Goal: Task Accomplishment & Management: Manage account settings

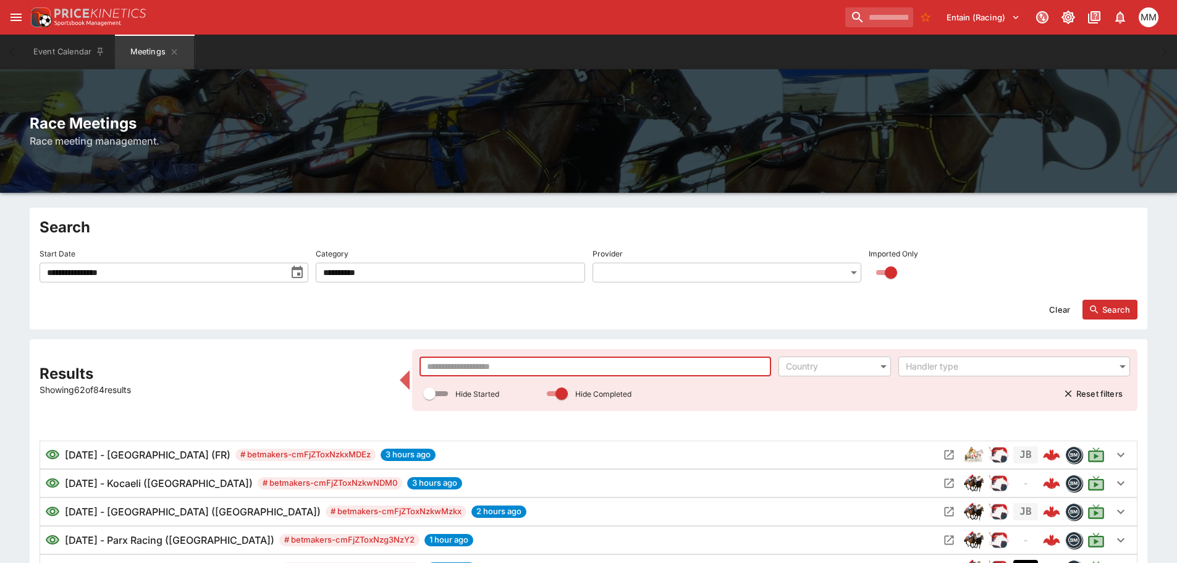
click at [597, 374] on input "text" at bounding box center [595, 366] width 352 height 20
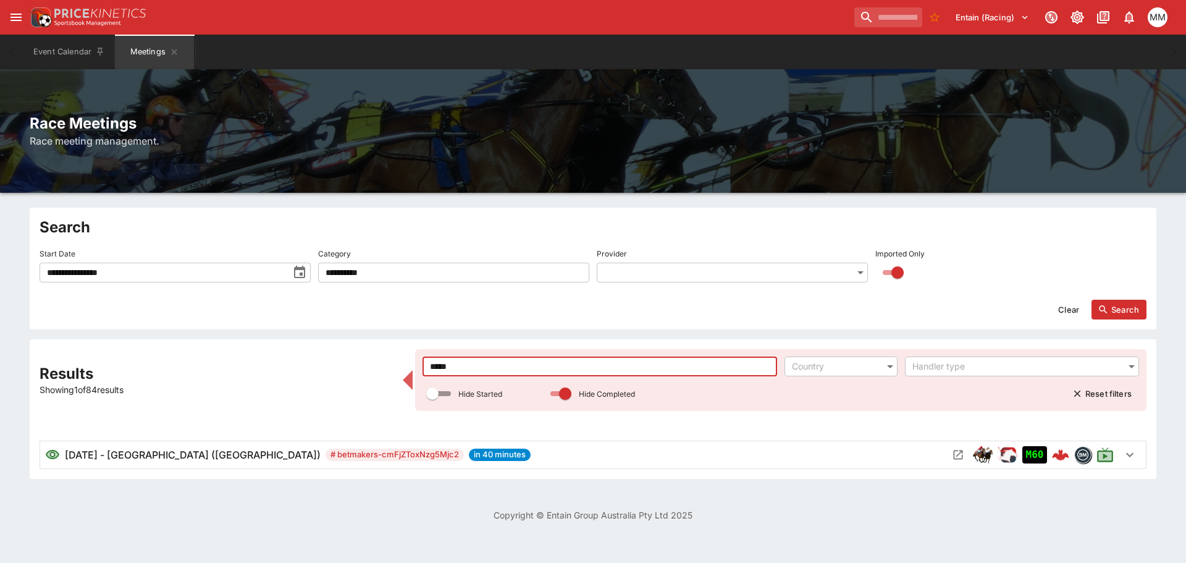
type input "****"
click at [952, 450] on icon "Open Meeting" at bounding box center [958, 454] width 12 height 12
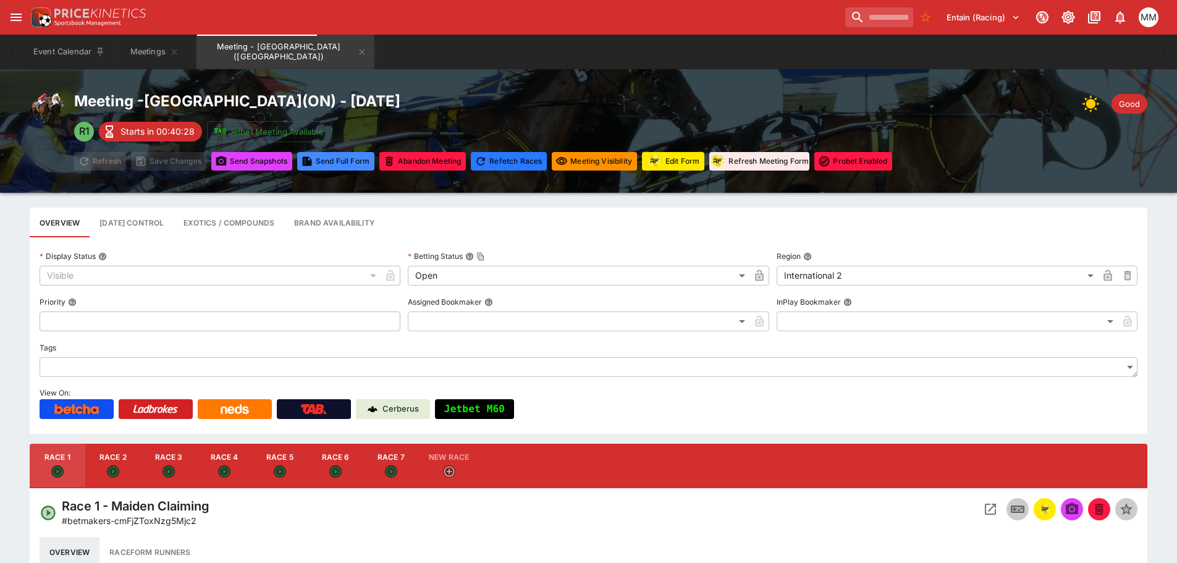
click at [191, 466] on button "Race 3" at bounding box center [169, 466] width 56 height 44
type input "**********"
click at [1037, 506] on button "button" at bounding box center [1044, 509] width 22 height 22
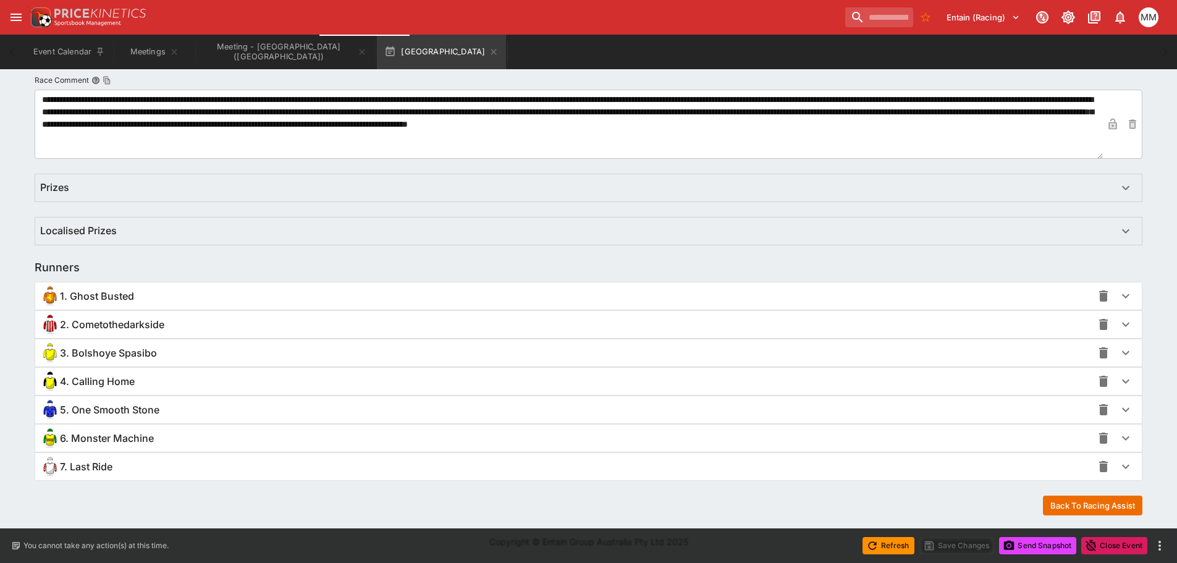
scroll to position [686, 0]
click at [189, 299] on div "1. Ghost Busted" at bounding box center [566, 296] width 1052 height 20
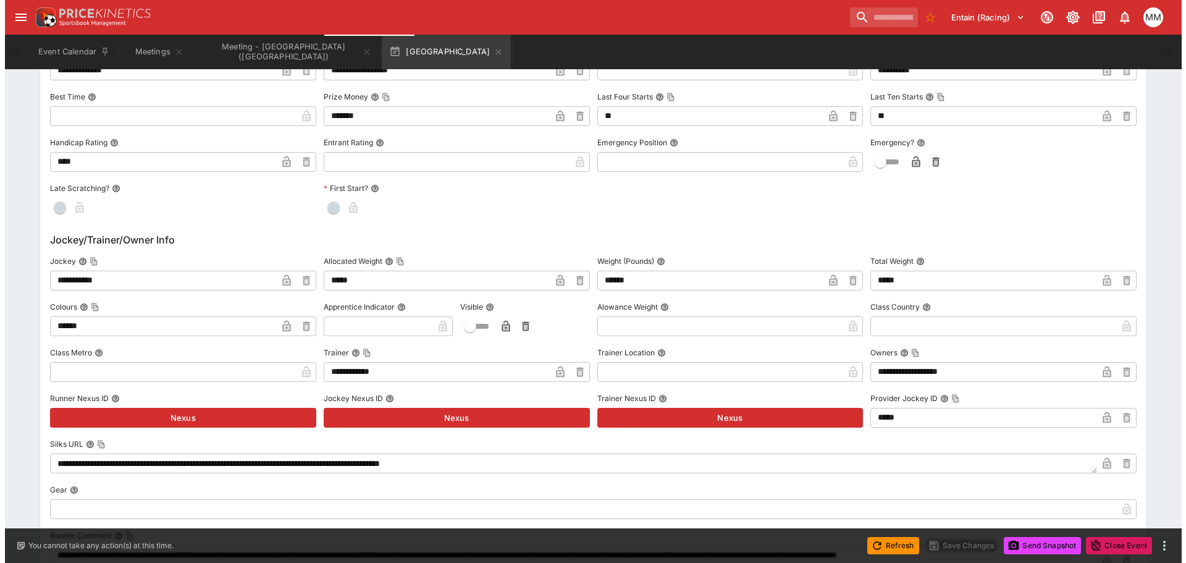
scroll to position [1181, 0]
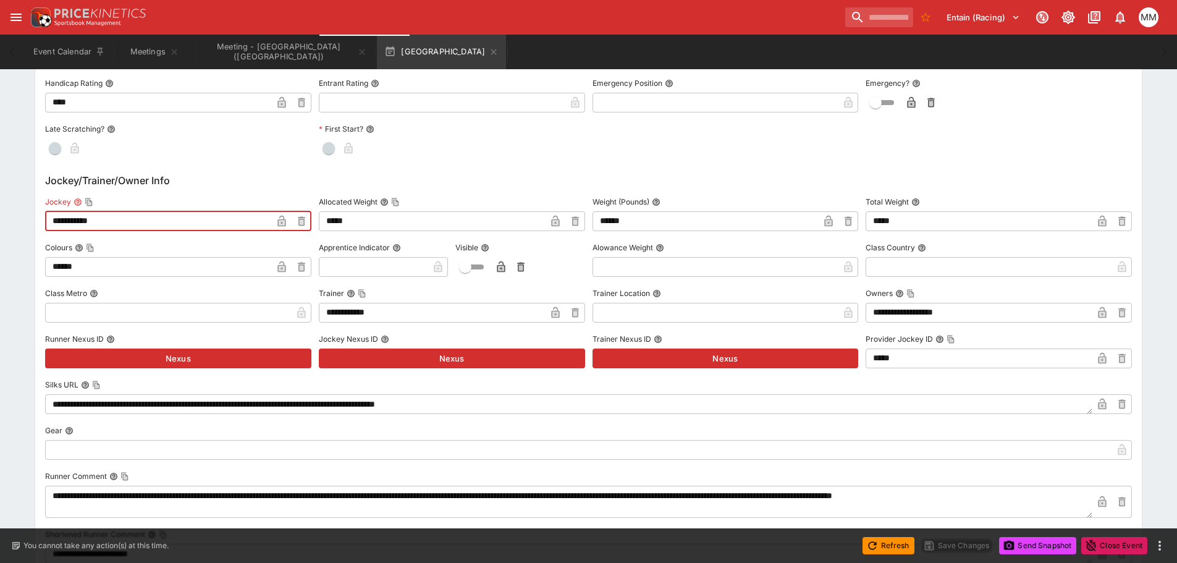
drag, startPoint x: 172, startPoint y: 216, endPoint x: 14, endPoint y: 209, distance: 158.9
click at [14, 209] on div "**********" at bounding box center [588, 114] width 1177 height 2111
paste input "**"
type input "**********"
click at [280, 218] on icon "button" at bounding box center [282, 221] width 12 height 12
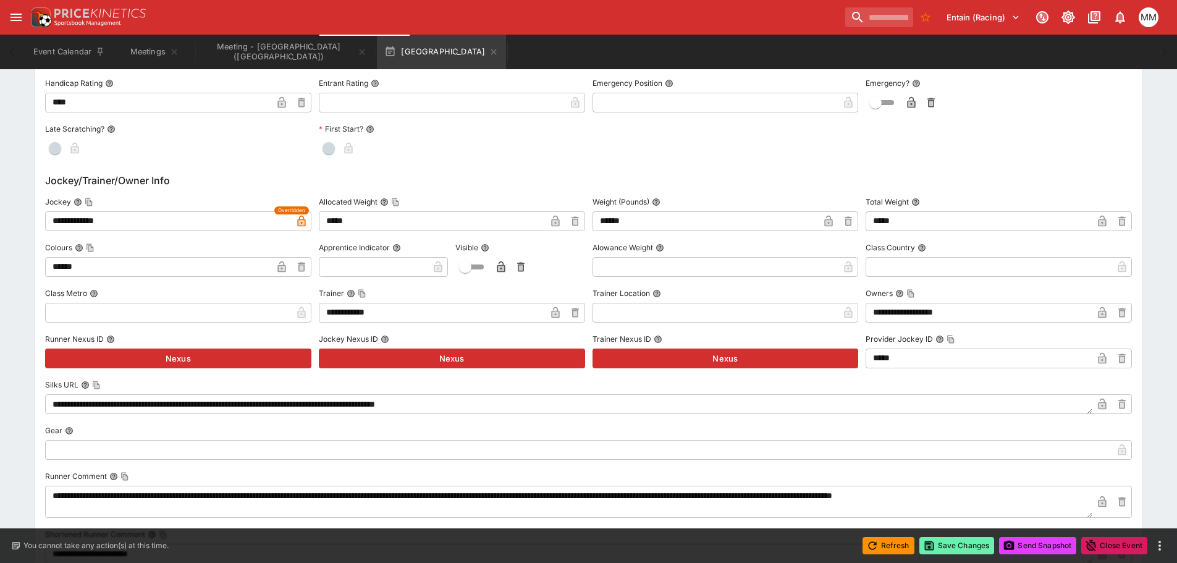
click at [964, 542] on button "Save Changes" at bounding box center [956, 545] width 75 height 17
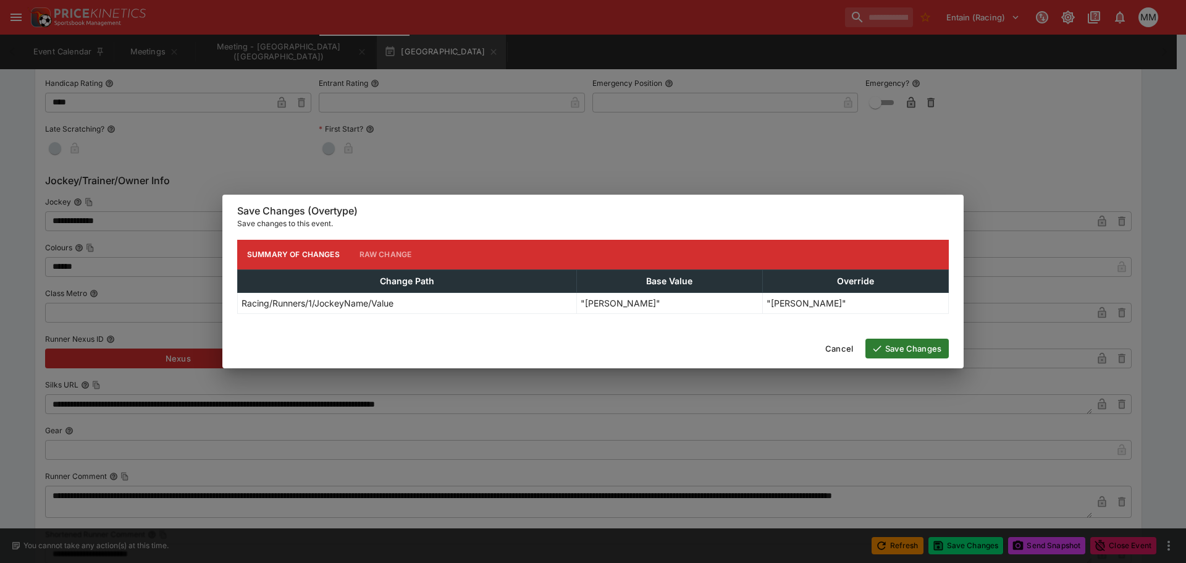
click at [911, 340] on button "Save Changes" at bounding box center [906, 349] width 83 height 20
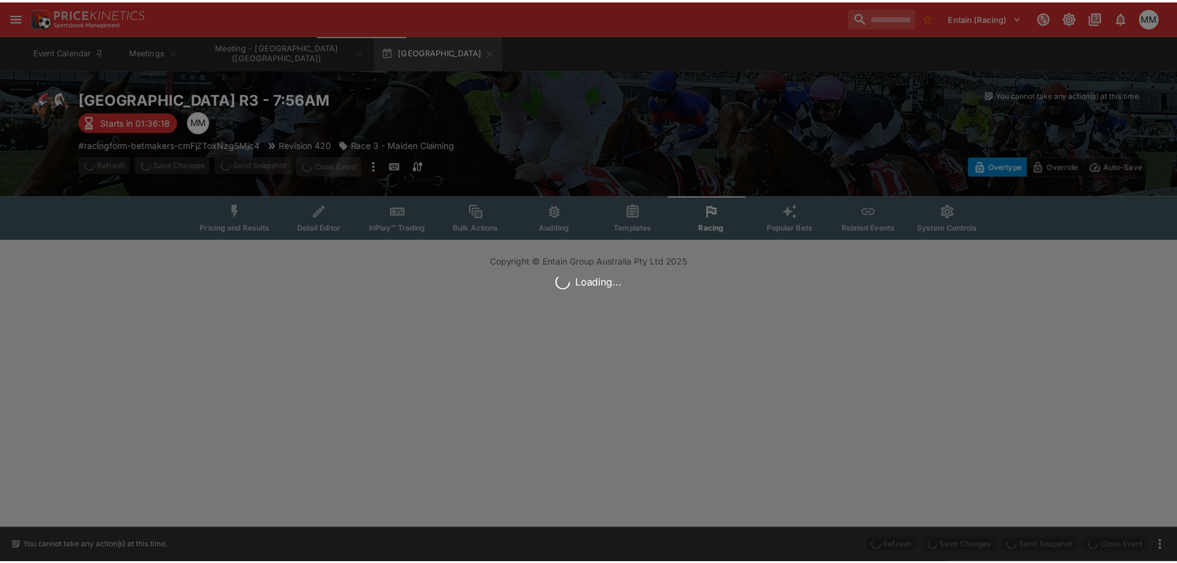
scroll to position [0, 0]
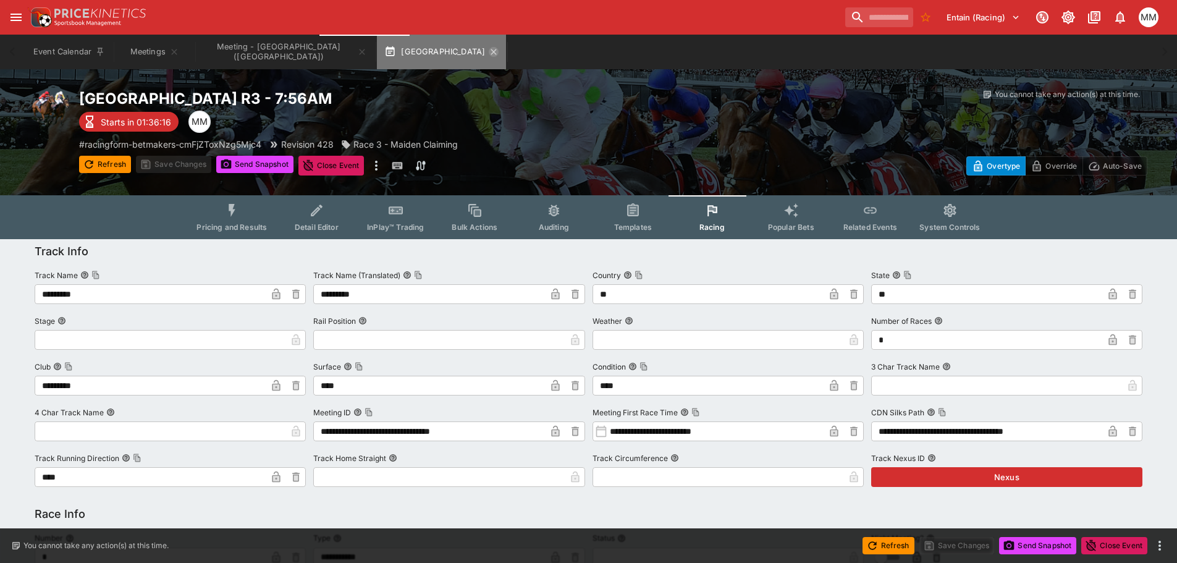
click at [489, 56] on icon "button" at bounding box center [494, 52] width 10 height 10
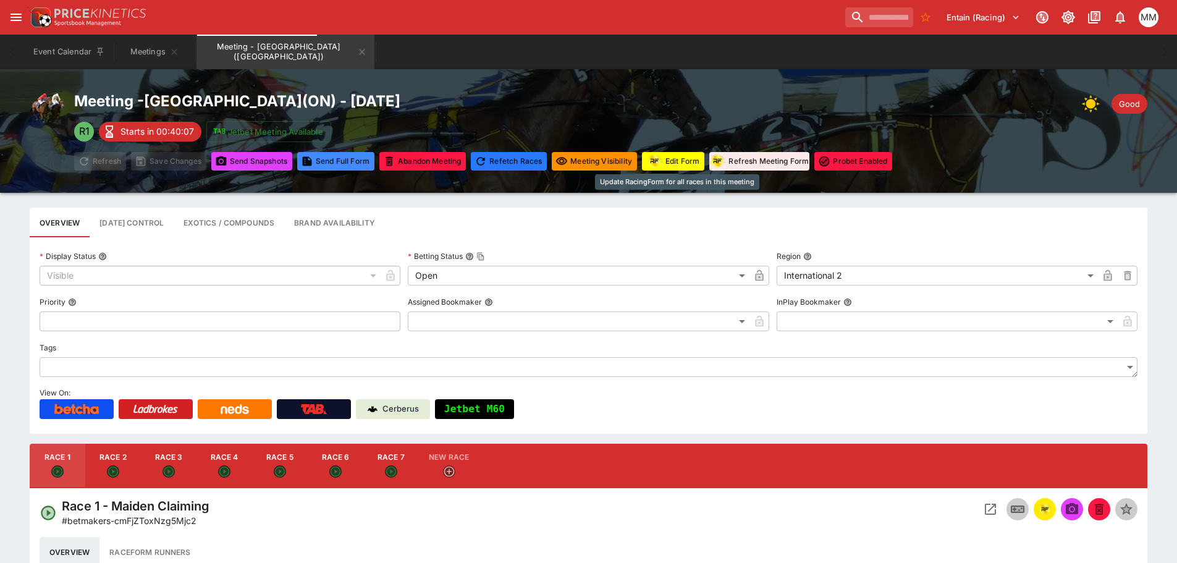
click at [656, 163] on img "racingform" at bounding box center [654, 160] width 17 height 15
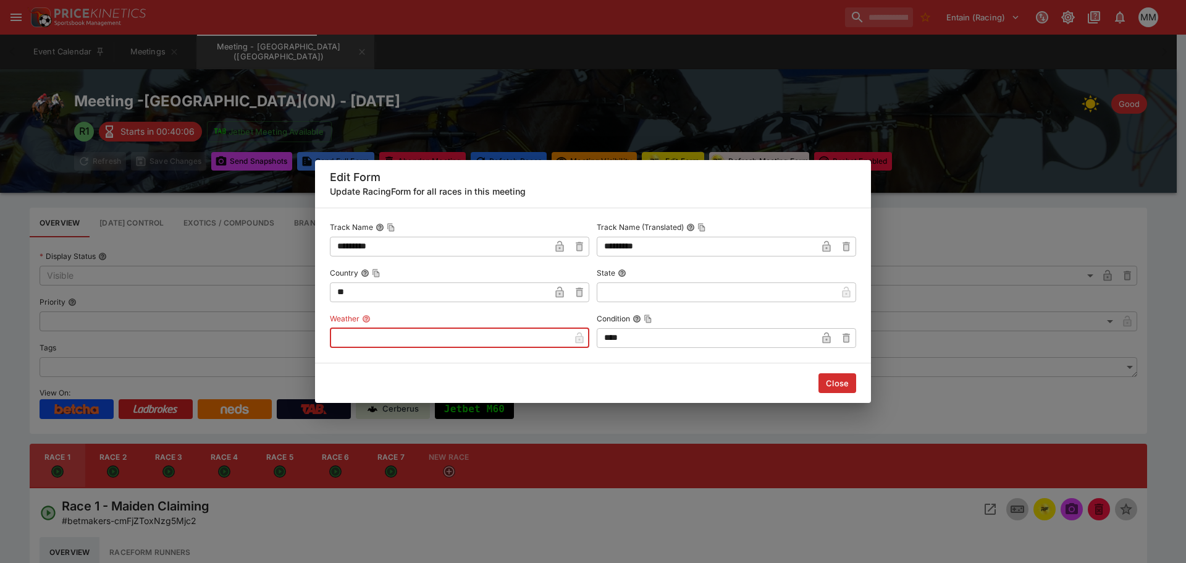
drag, startPoint x: 494, startPoint y: 340, endPoint x: 537, endPoint y: 345, distance: 43.5
click at [494, 339] on input "text" at bounding box center [450, 338] width 240 height 20
type input "*"
type input "****"
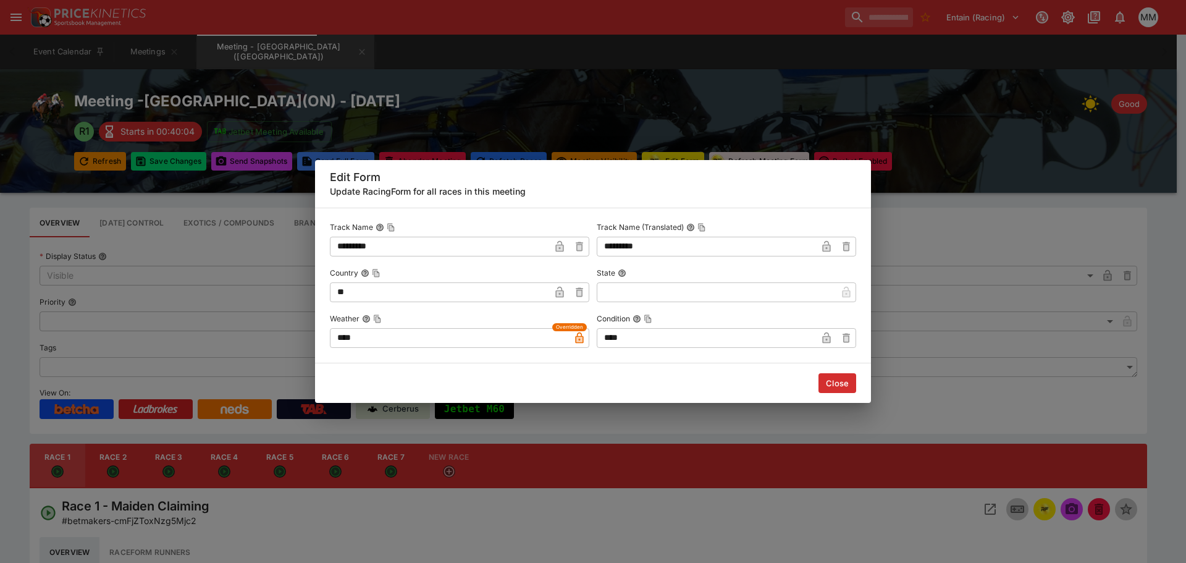
click at [199, 228] on div "Edit Form Update RacingForm for all races in this meeting Track Name ********* …" at bounding box center [593, 281] width 1186 height 563
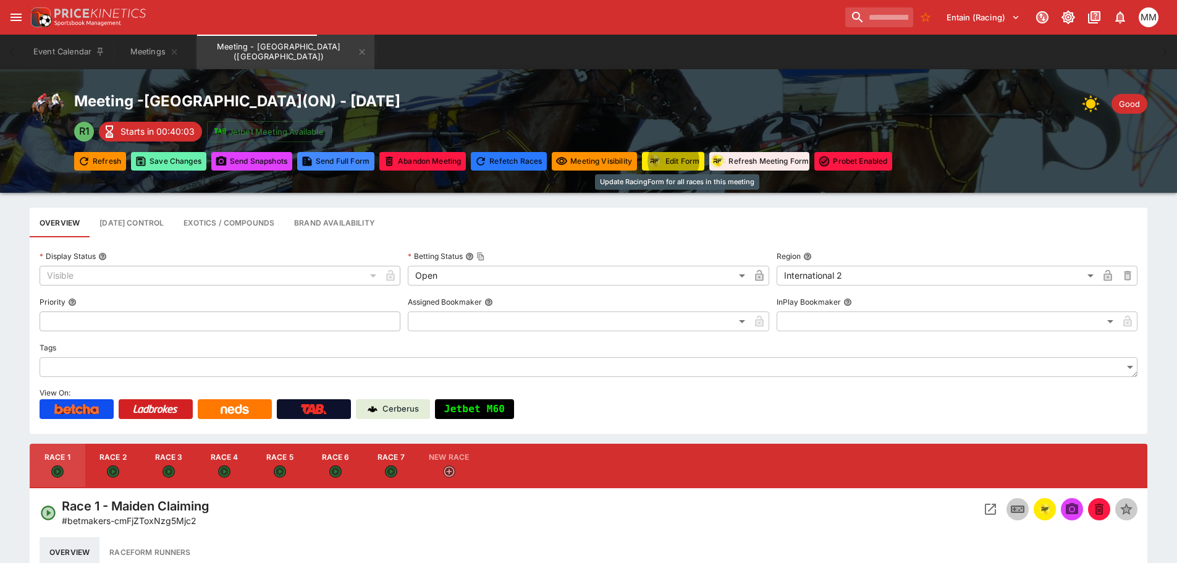
click at [175, 154] on button "Save Changes" at bounding box center [168, 161] width 75 height 19
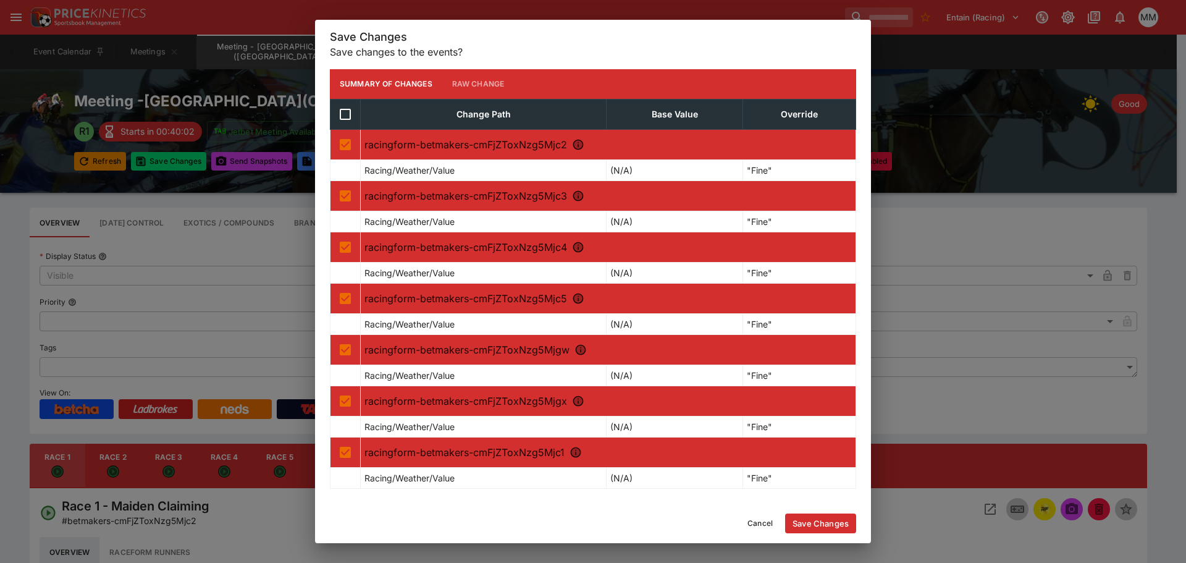
click at [818, 519] on button "Save Changes" at bounding box center [820, 523] width 71 height 20
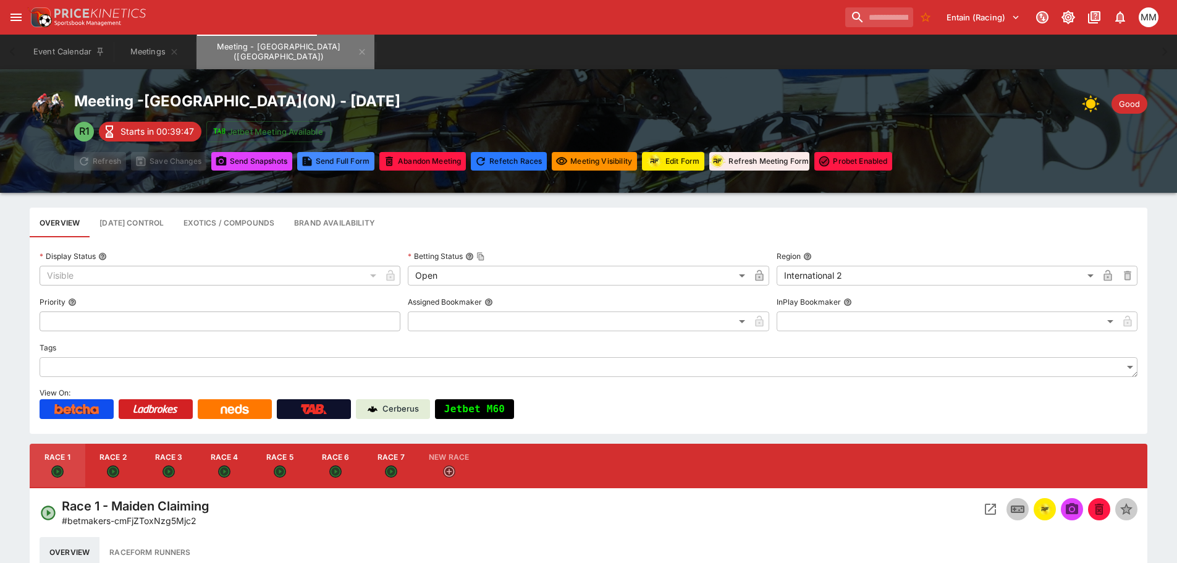
drag, startPoint x: 301, startPoint y: 49, endPoint x: 373, endPoint y: 130, distance: 108.1
click at [357, 48] on icon "Meeting - Fort Erie (CA)" at bounding box center [362, 52] width 10 height 10
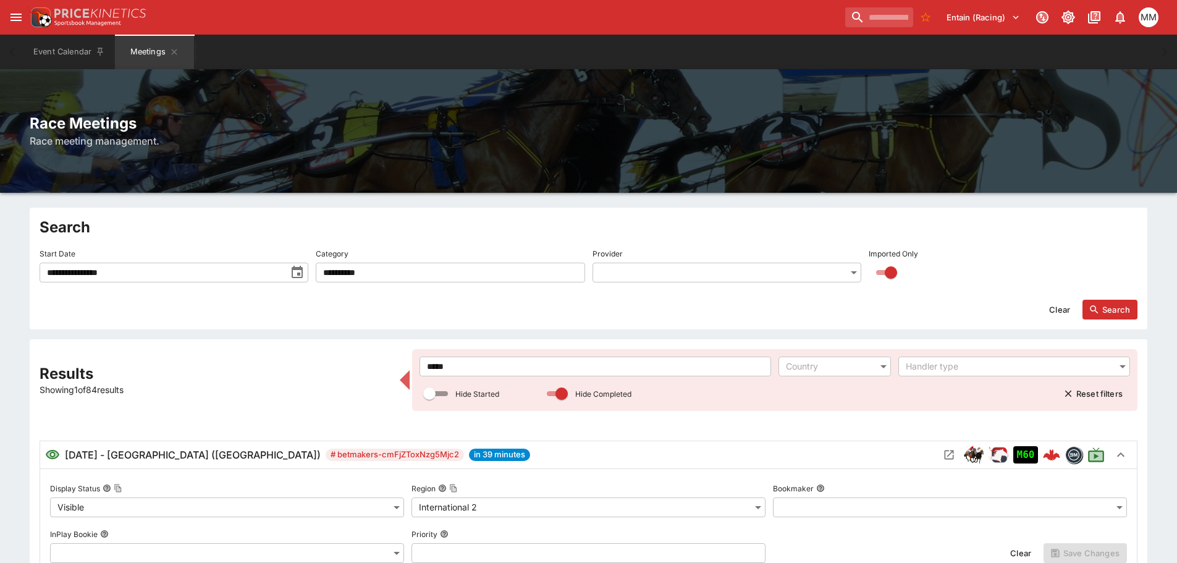
drag, startPoint x: 553, startPoint y: 373, endPoint x: 305, endPoint y: 346, distance: 249.8
click at [305, 347] on div "**********" at bounding box center [589, 569] width 1118 height 461
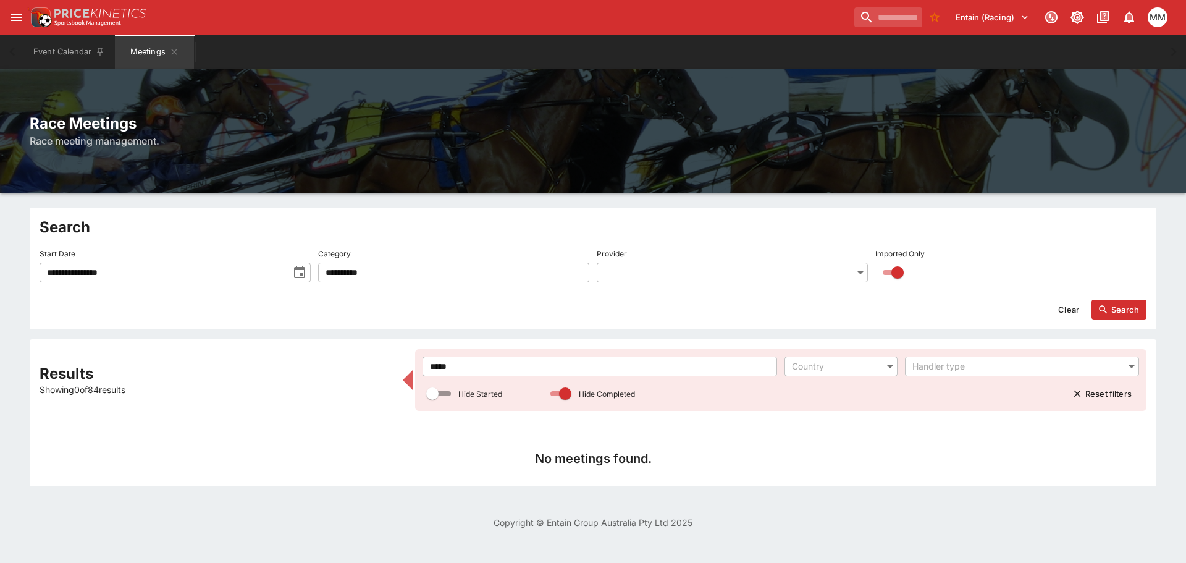
click at [525, 367] on input "*****" at bounding box center [600, 366] width 355 height 20
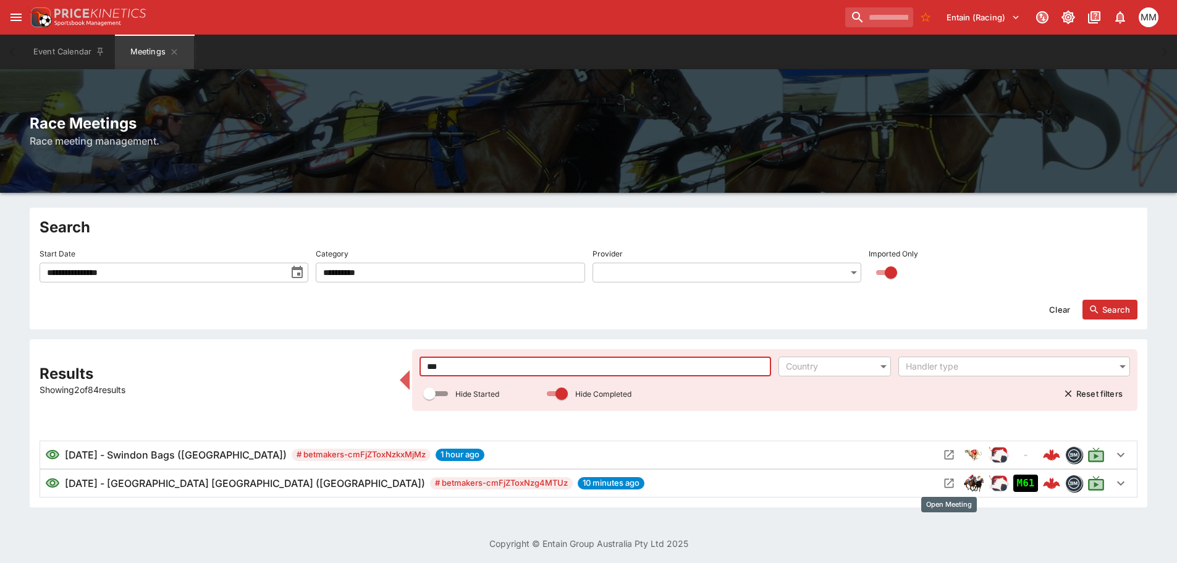
type input "***"
click at [954, 482] on icon "Open Meeting" at bounding box center [949, 483] width 12 height 12
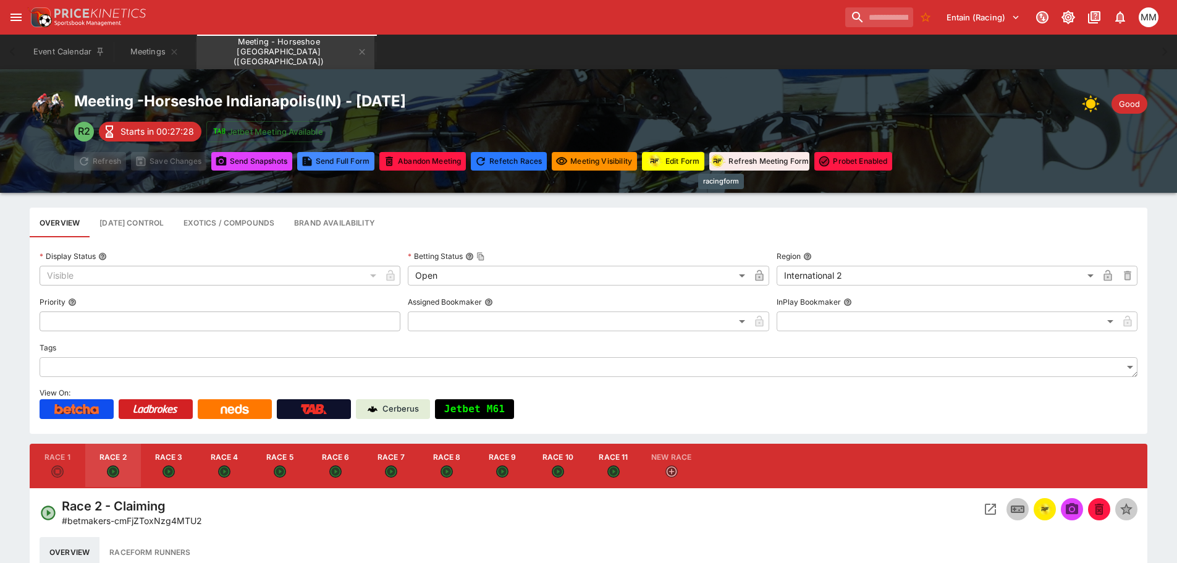
click at [672, 156] on button "Edit Form" at bounding box center [673, 161] width 62 height 19
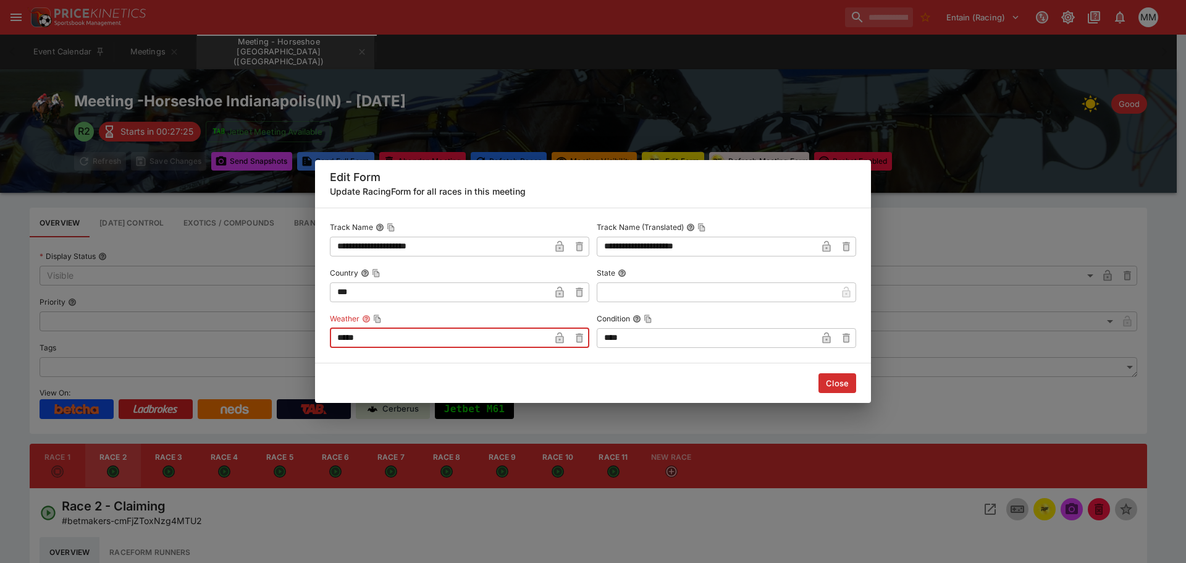
drag, startPoint x: 395, startPoint y: 339, endPoint x: 330, endPoint y: 343, distance: 65.7
click at [330, 343] on input "*****" at bounding box center [440, 338] width 220 height 20
click at [406, 346] on input "*****" at bounding box center [440, 338] width 220 height 20
drag, startPoint x: 416, startPoint y: 340, endPoint x: 292, endPoint y: 336, distance: 124.2
click at [292, 336] on div "**********" at bounding box center [593, 281] width 1186 height 563
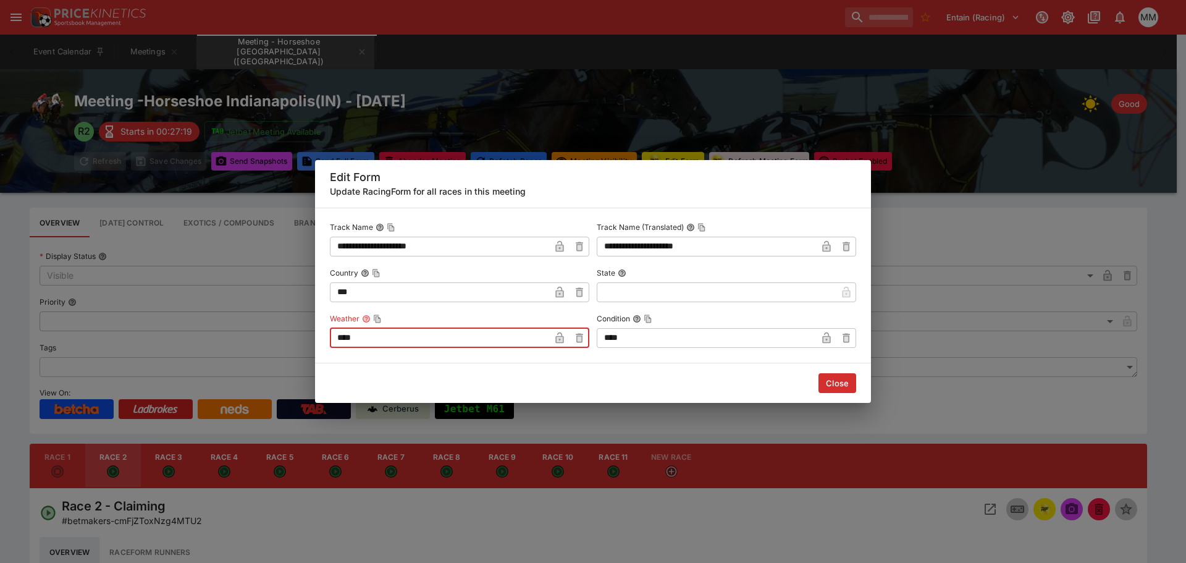
type input "****"
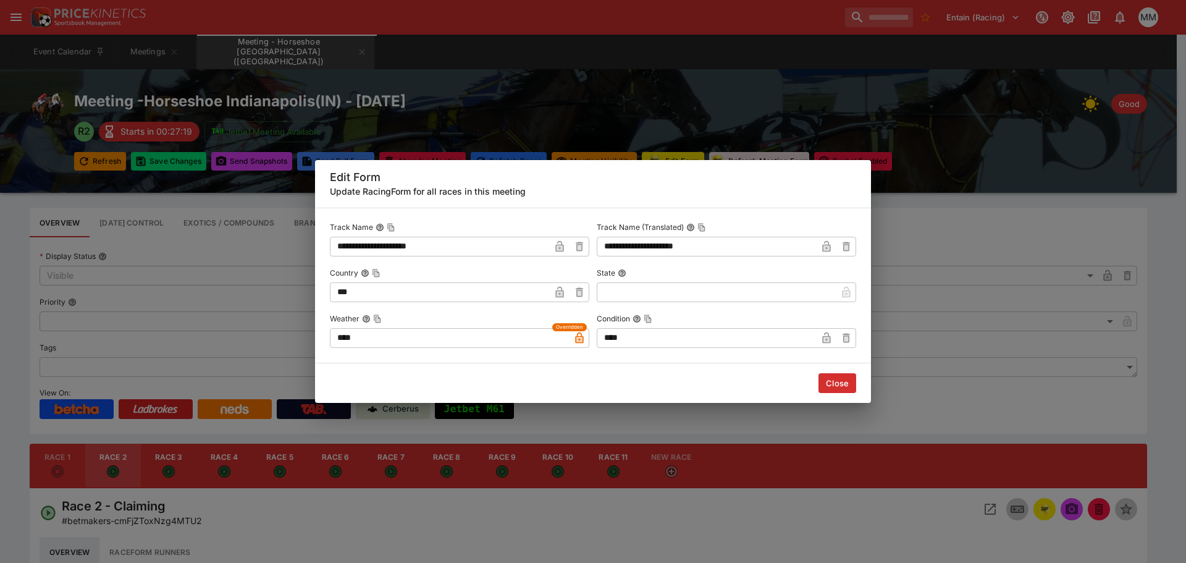
click at [274, 282] on div "**********" at bounding box center [593, 281] width 1186 height 563
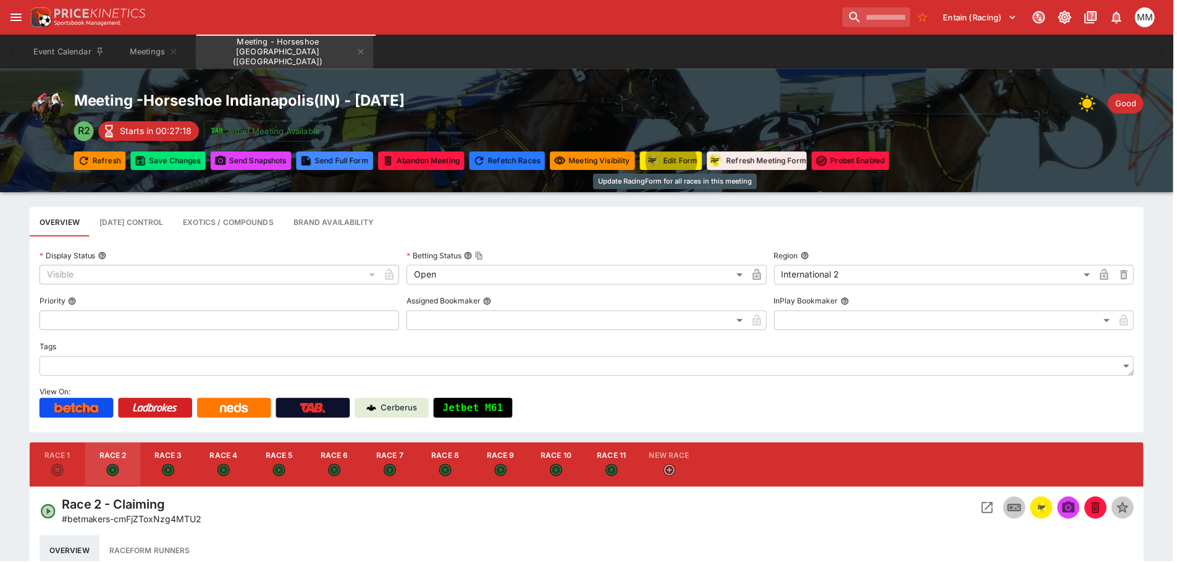
click at [180, 169] on button "Save Changes" at bounding box center [168, 161] width 75 height 19
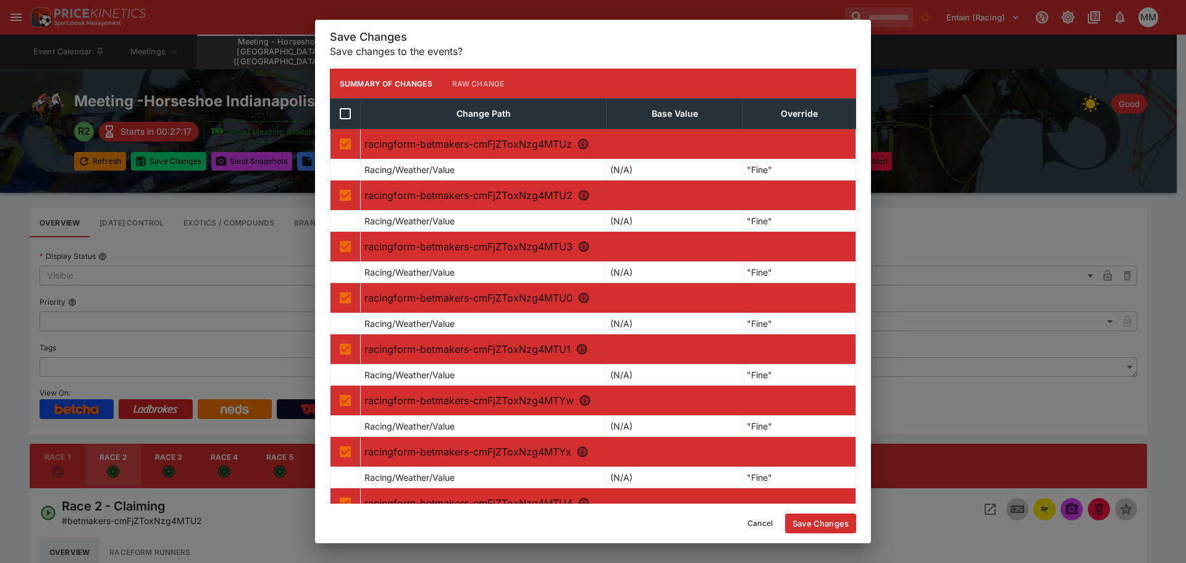
click at [820, 499] on p "racingform-betmakers-cmFjZToxNzg4MTU4" at bounding box center [607, 502] width 487 height 15
click at [819, 515] on button "Save Changes" at bounding box center [820, 523] width 71 height 20
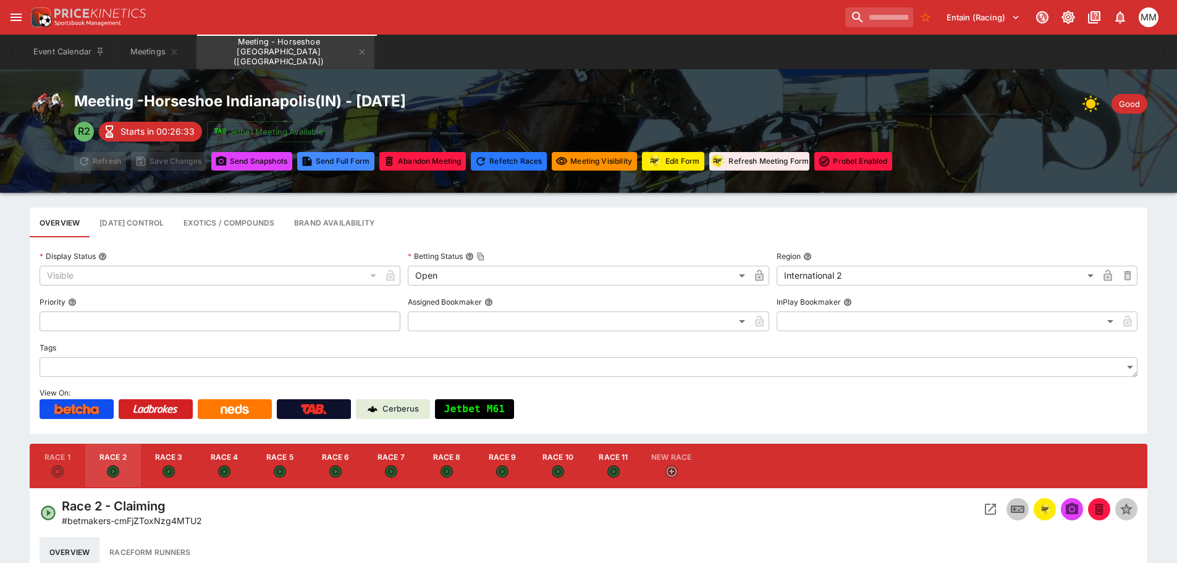
click at [382, 468] on button "Race 7" at bounding box center [391, 466] width 56 height 44
type input "**********"
click at [1046, 516] on img "racingform" at bounding box center [1044, 509] width 15 height 14
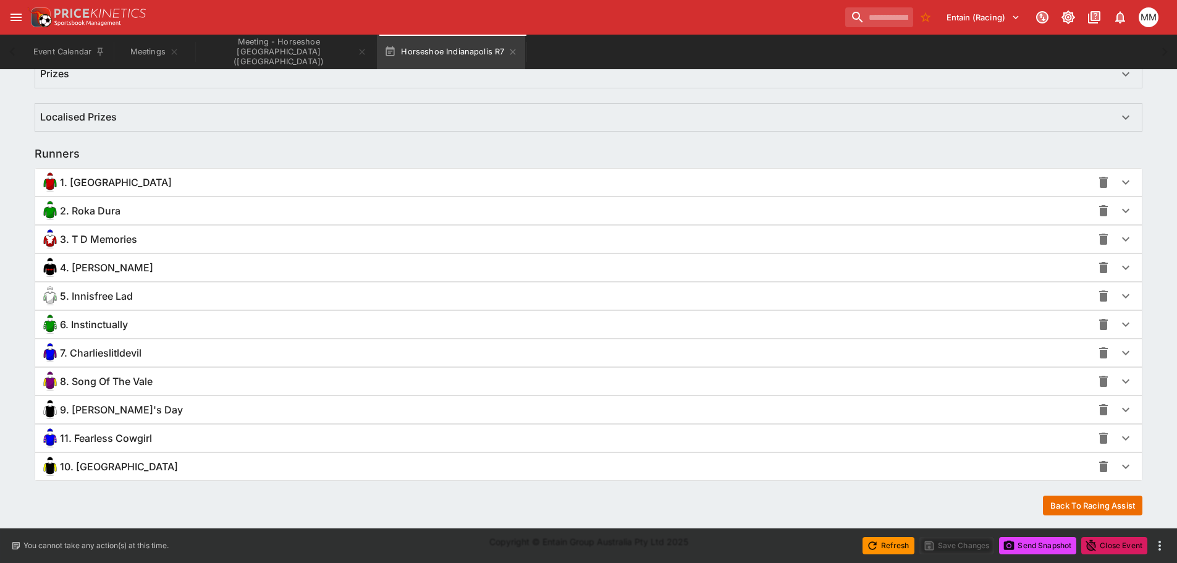
click at [159, 436] on div "11. Fearless Cowgirl" at bounding box center [566, 438] width 1052 height 20
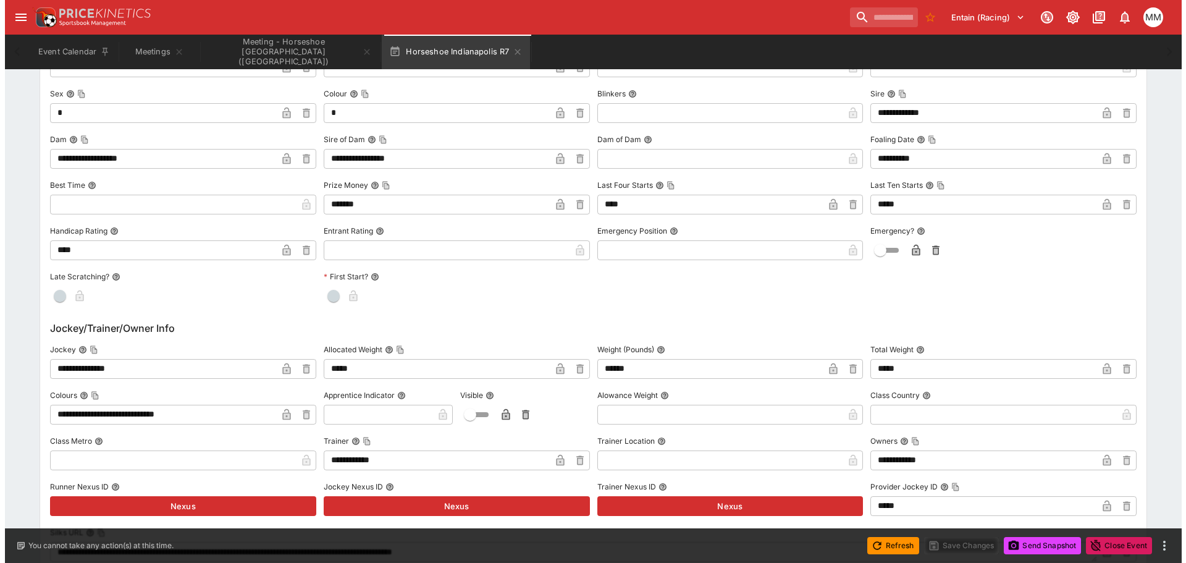
scroll to position [1356, 0]
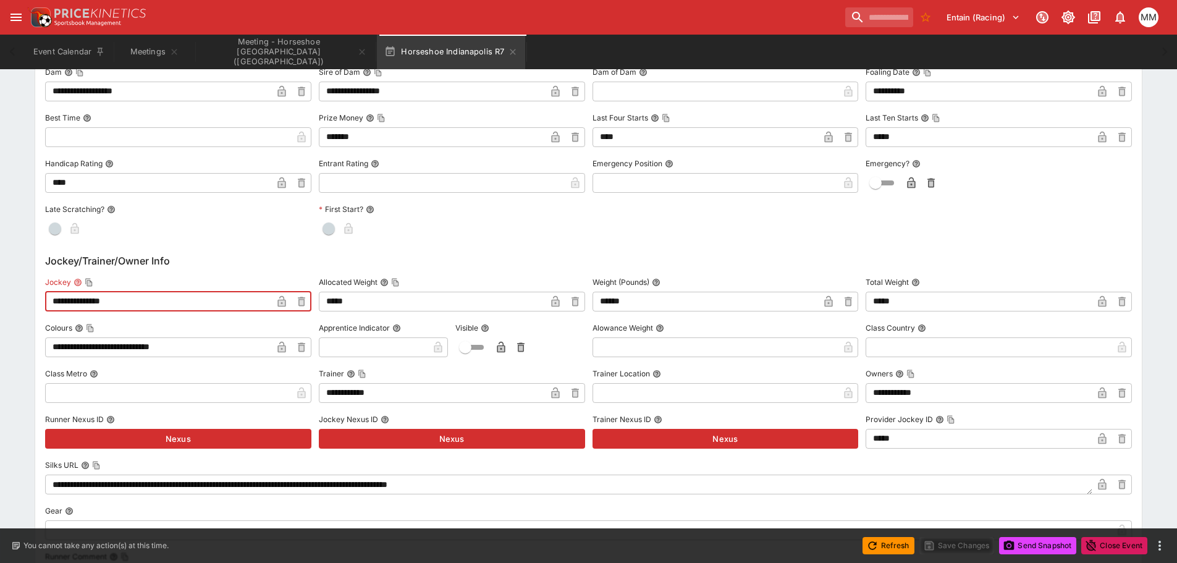
drag, startPoint x: 166, startPoint y: 294, endPoint x: 36, endPoint y: 300, distance: 130.5
click at [36, 300] on div "**********" at bounding box center [588, 467] width 1106 height 1143
paste input "****"
click at [264, 302] on input "**********" at bounding box center [158, 302] width 227 height 20
type input "**********"
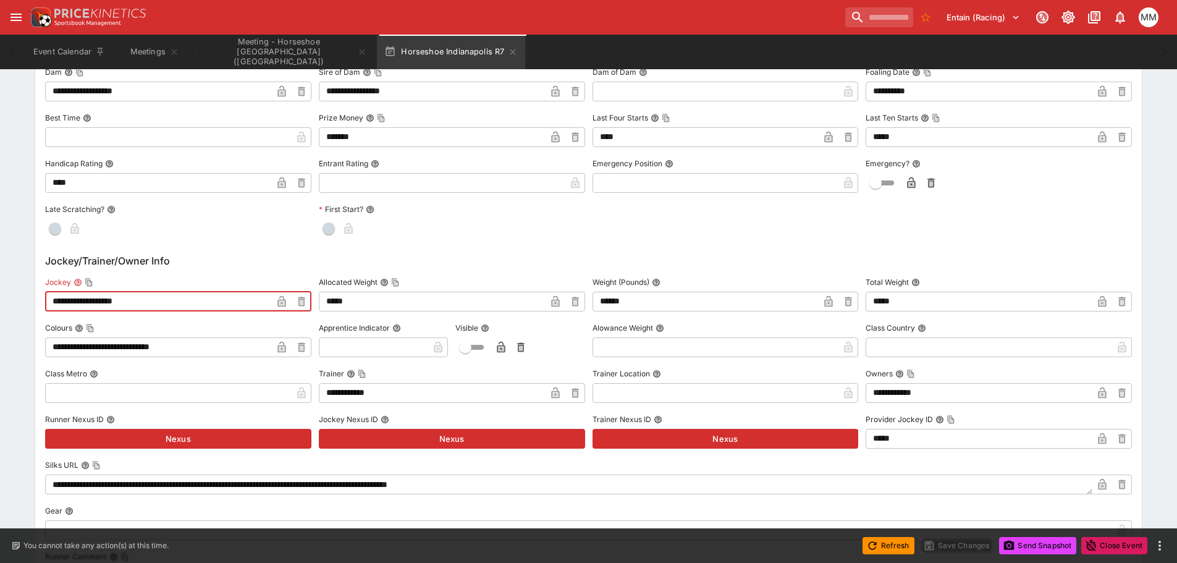
click at [282, 300] on icon "button" at bounding box center [281, 301] width 8 height 11
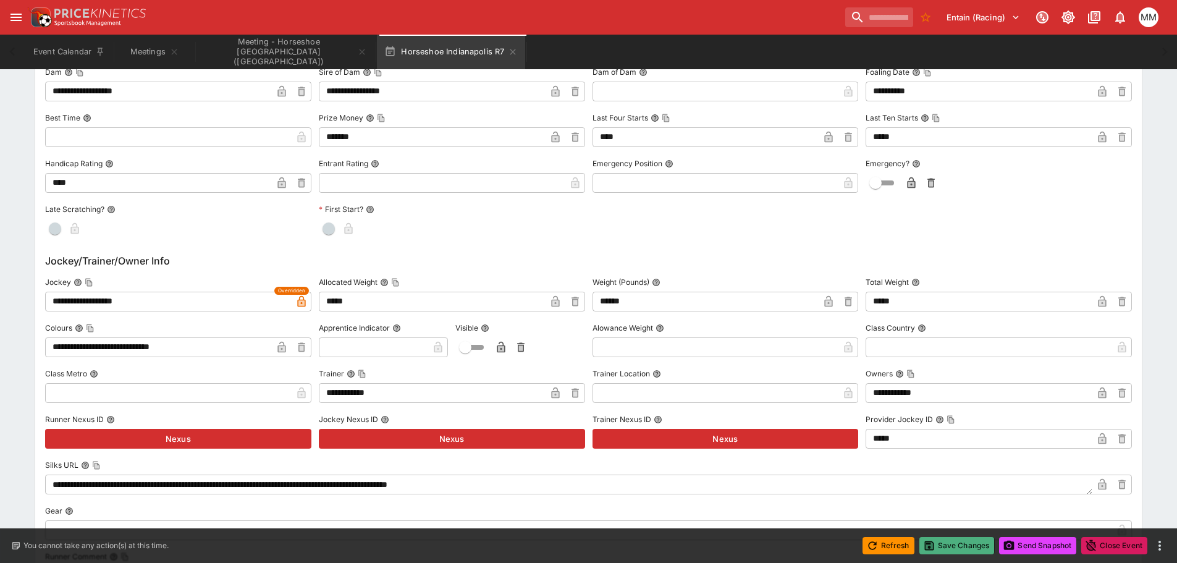
click at [946, 538] on button "Save Changes" at bounding box center [956, 545] width 75 height 17
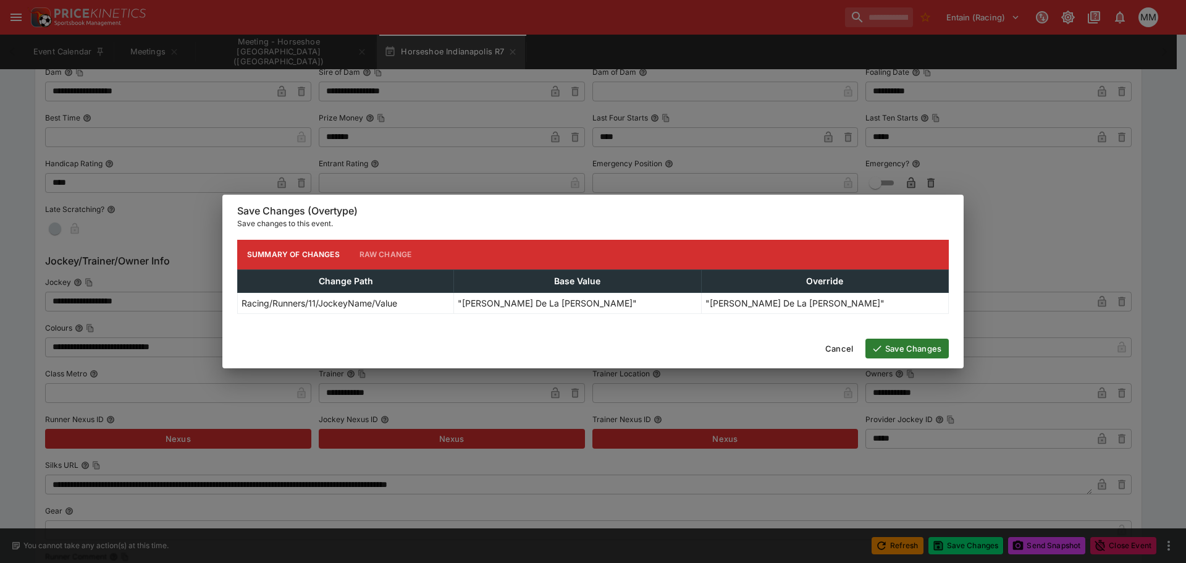
click at [887, 343] on button "Save Changes" at bounding box center [906, 349] width 83 height 20
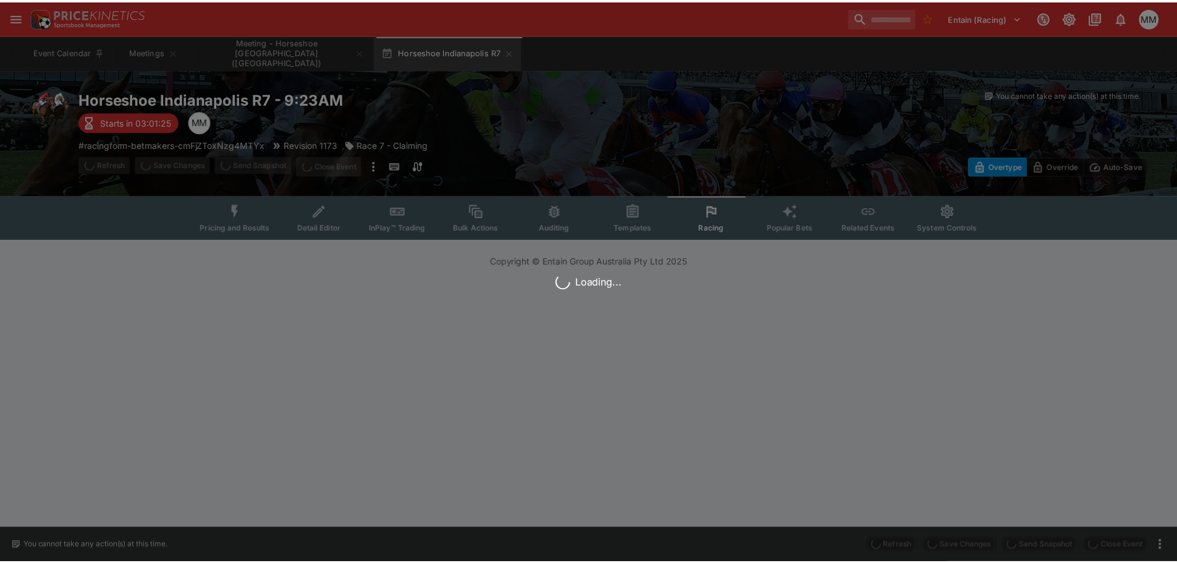
scroll to position [0, 0]
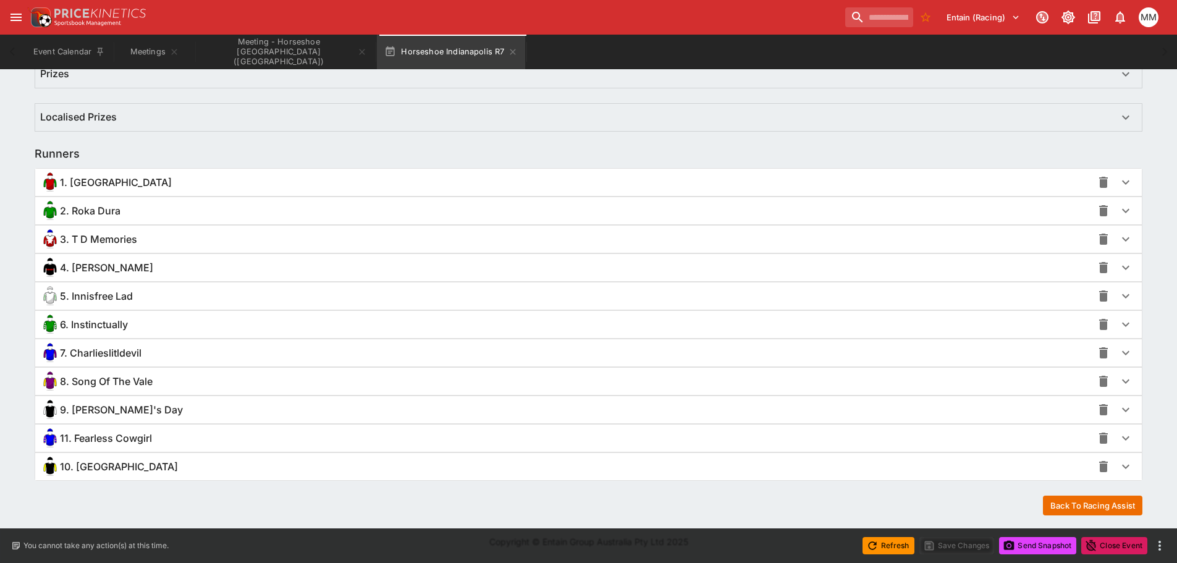
click at [135, 440] on span "11. Fearless Cowgirl" at bounding box center [106, 438] width 92 height 13
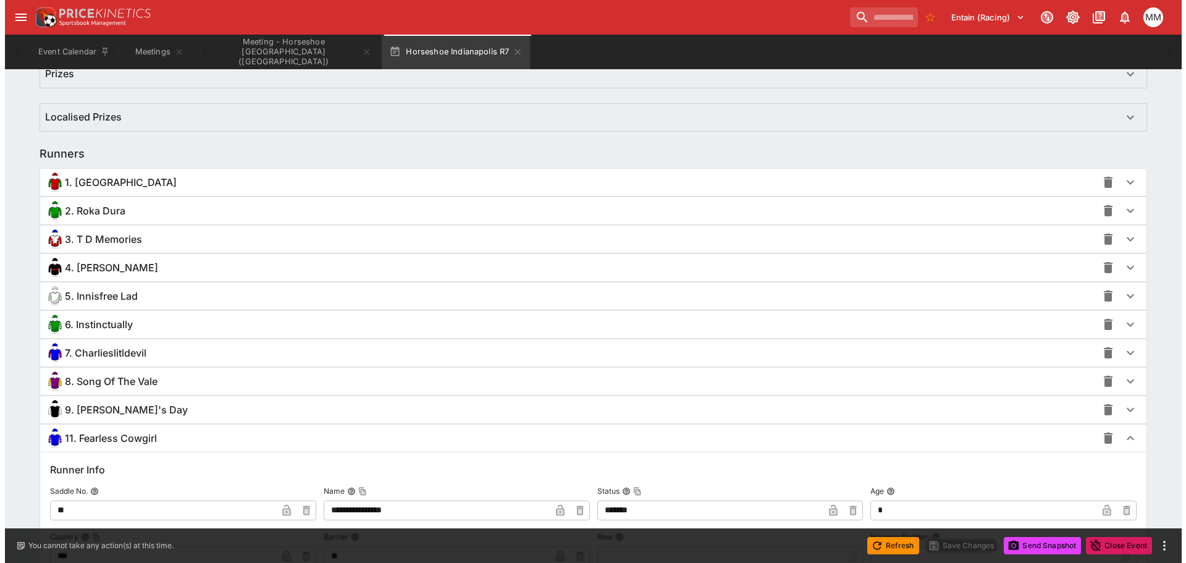
scroll to position [1171, 0]
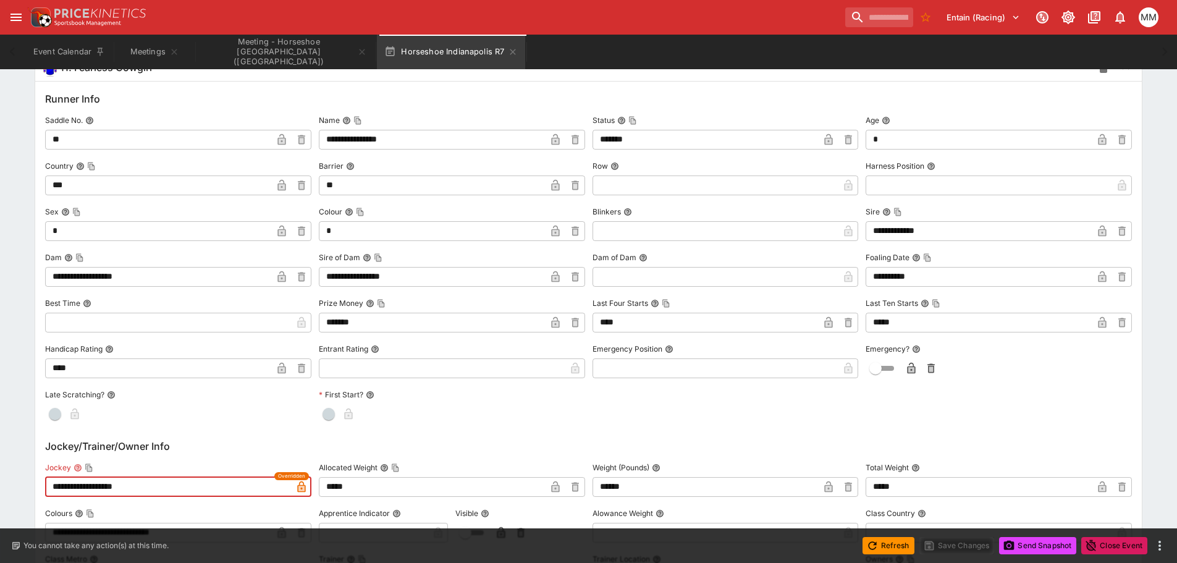
drag, startPoint x: 155, startPoint y: 493, endPoint x: 42, endPoint y: 479, distance: 113.9
paste input "text"
type input "**********"
click at [954, 543] on button "Save Changes" at bounding box center [956, 545] width 75 height 17
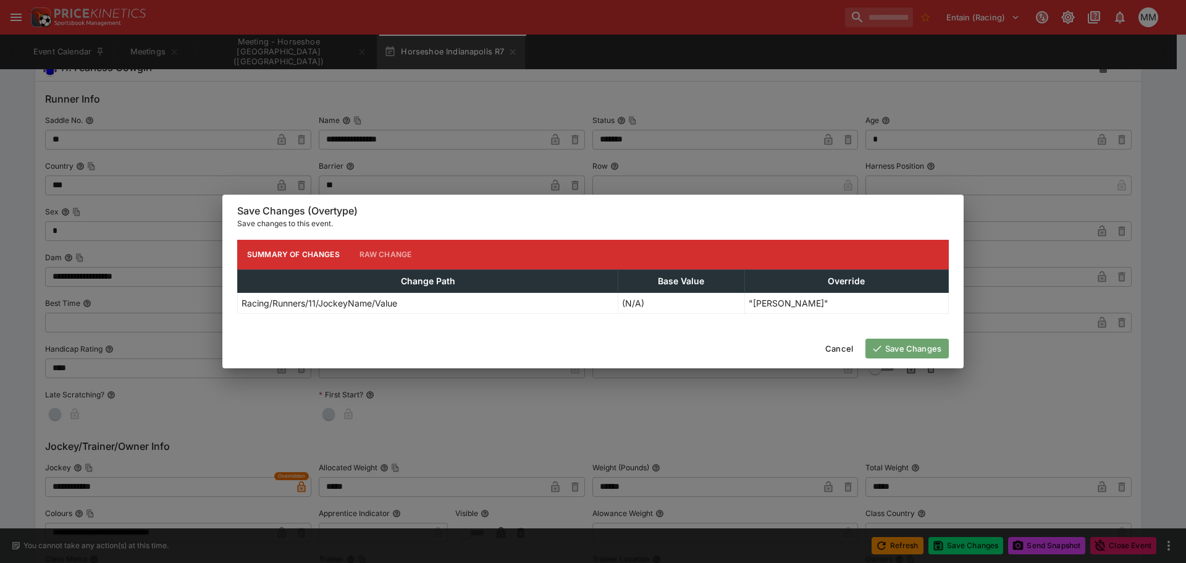
click at [924, 343] on button "Save Changes" at bounding box center [906, 349] width 83 height 20
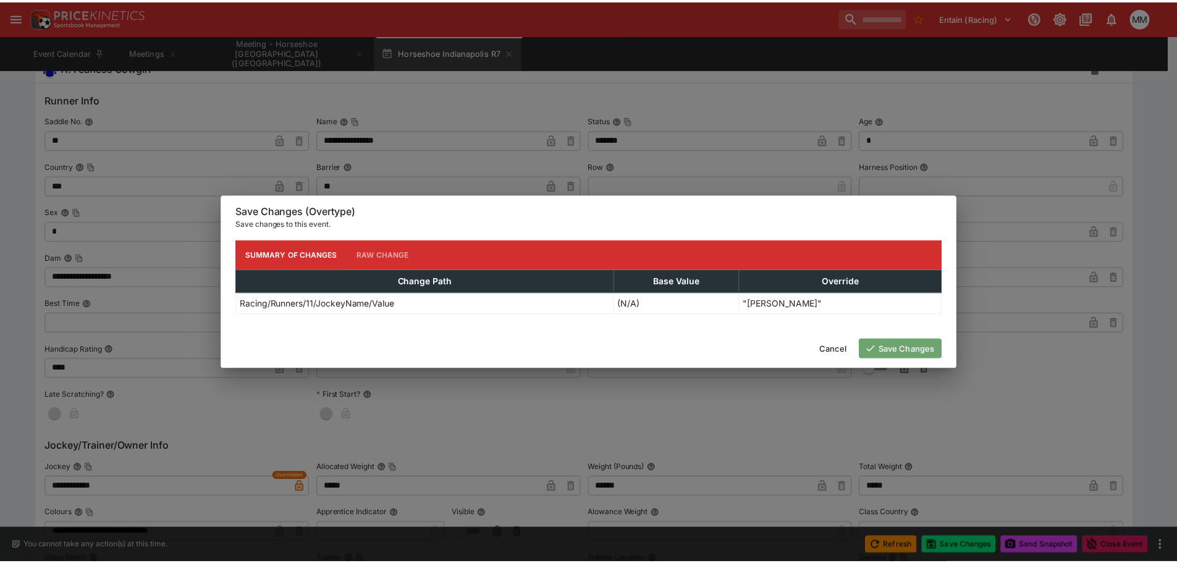
scroll to position [0, 0]
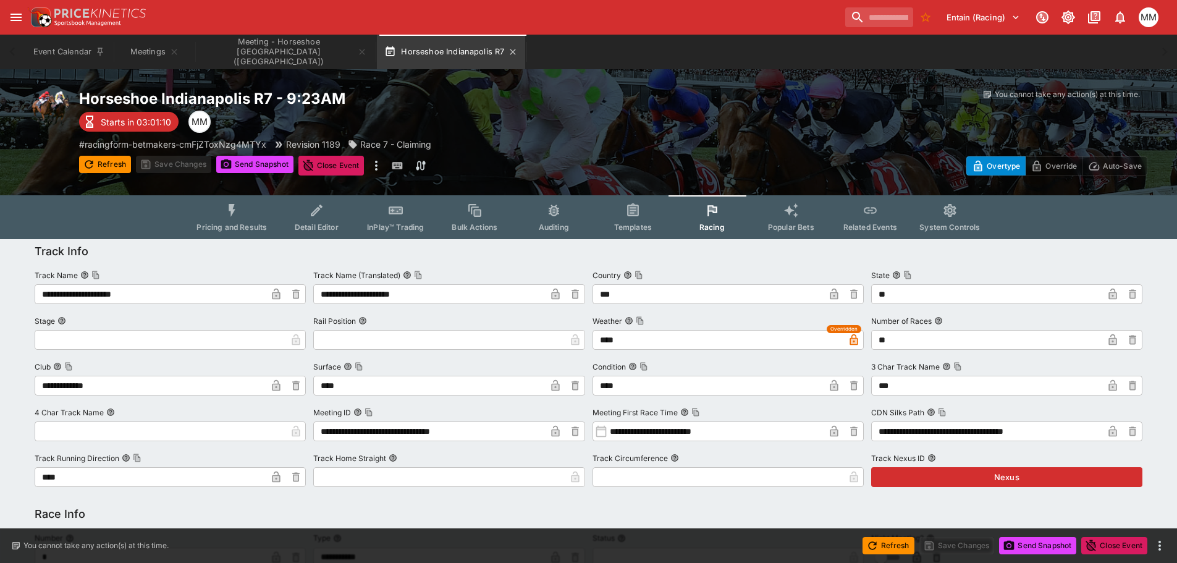
click at [511, 46] on button "Horseshoe Indianapolis R7" at bounding box center [451, 52] width 148 height 35
click at [516, 52] on icon "button" at bounding box center [513, 52] width 10 height 10
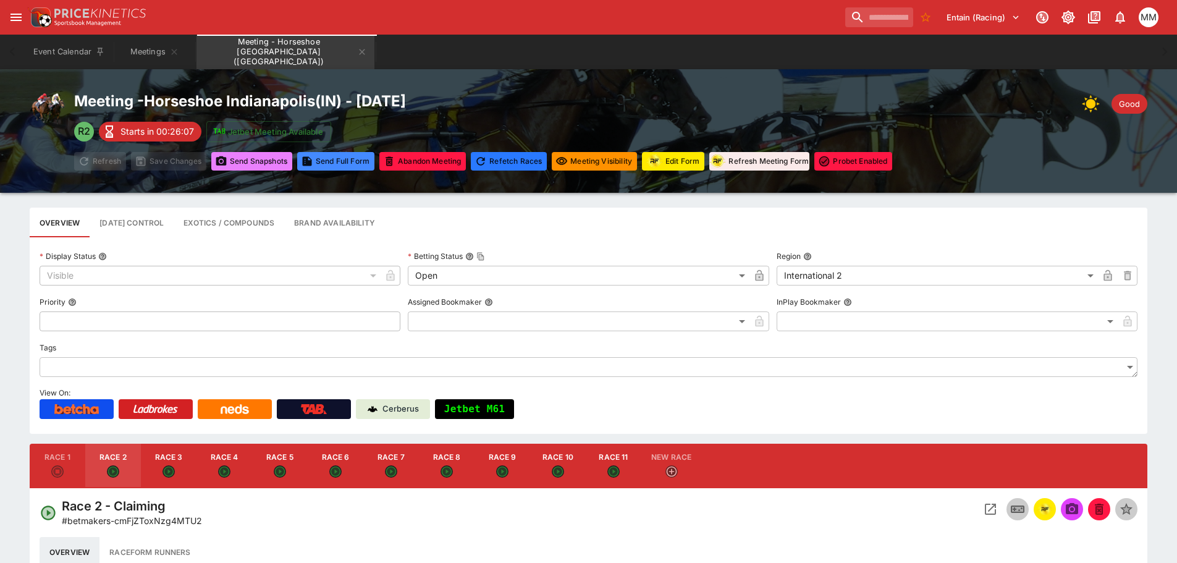
click at [247, 167] on button "Send Snapshot s" at bounding box center [251, 161] width 81 height 19
click at [361, 52] on icon "Meeting - Horseshoe Indianapolis (USA)" at bounding box center [362, 52] width 10 height 10
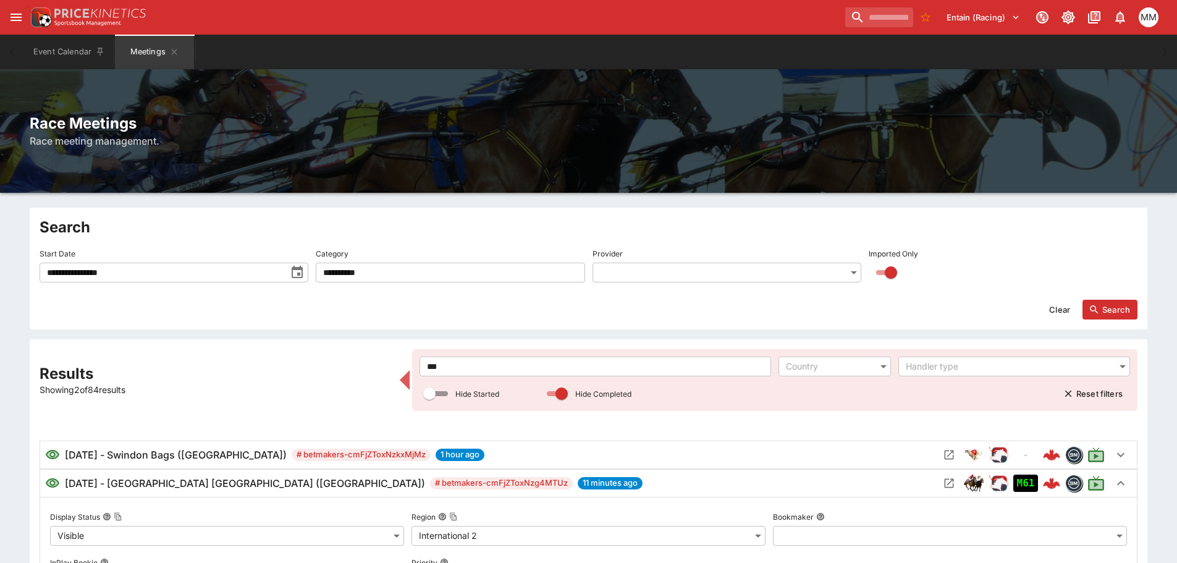
click at [478, 217] on div "**********" at bounding box center [589, 269] width 1118 height 122
drag, startPoint x: 507, startPoint y: 377, endPoint x: 513, endPoint y: 374, distance: 6.7
click at [507, 377] on div "*** ​ Country ​ Handler type ​ Hide Started Hide Completed Reset filters" at bounding box center [774, 379] width 710 height 47
drag, startPoint x: 513, startPoint y: 373, endPoint x: 346, endPoint y: 378, distance: 167.5
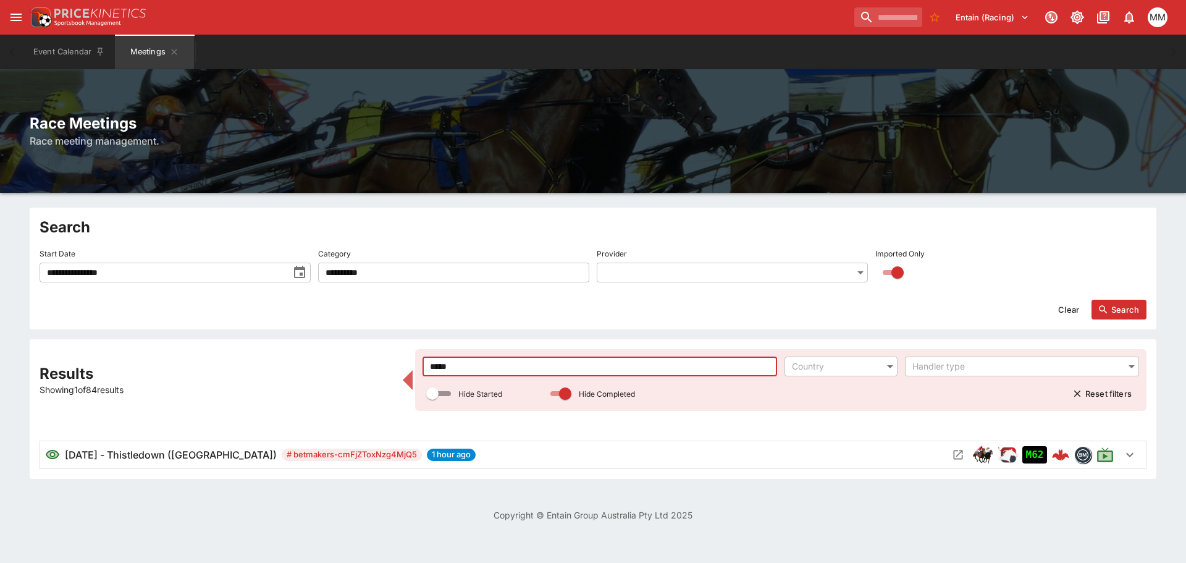
type input "*****"
click at [960, 452] on icon "Open Meeting" at bounding box center [958, 454] width 12 height 12
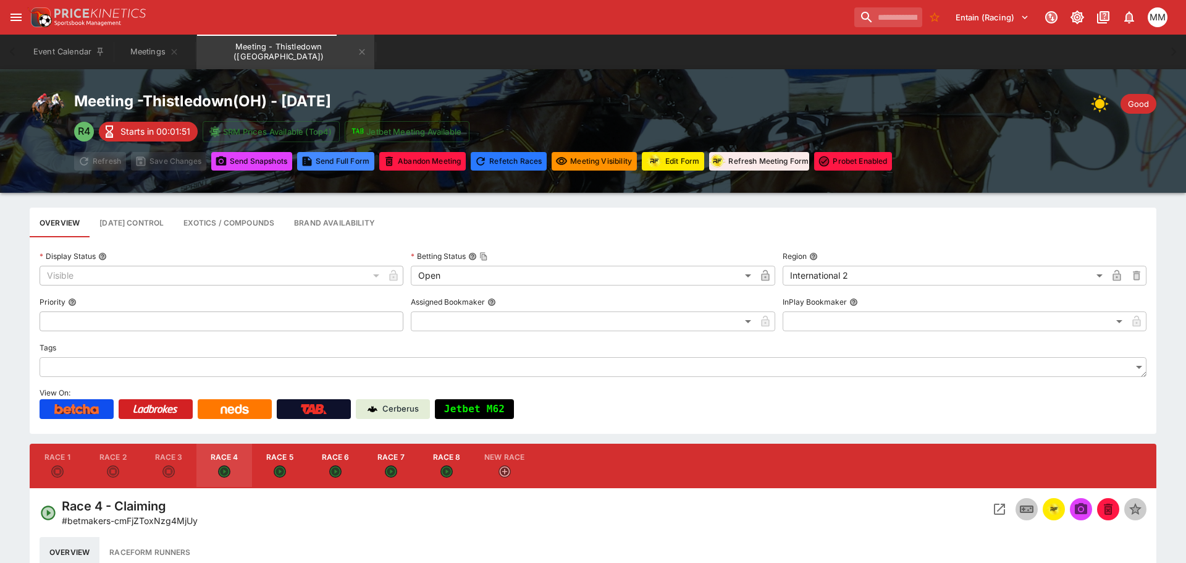
type input "*****"
type input "****"
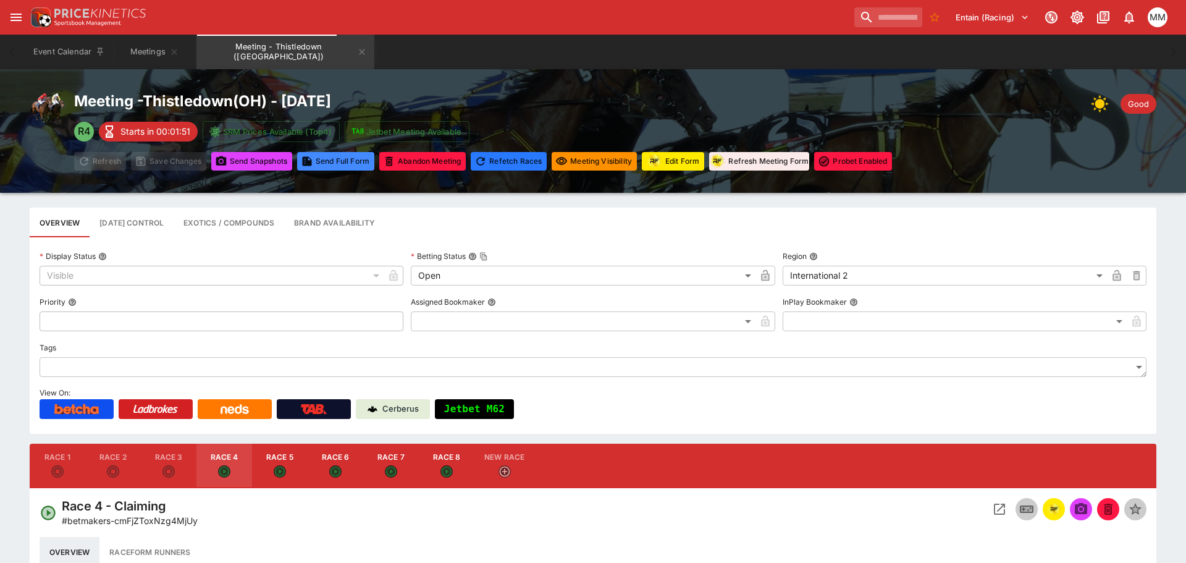
type input "****"
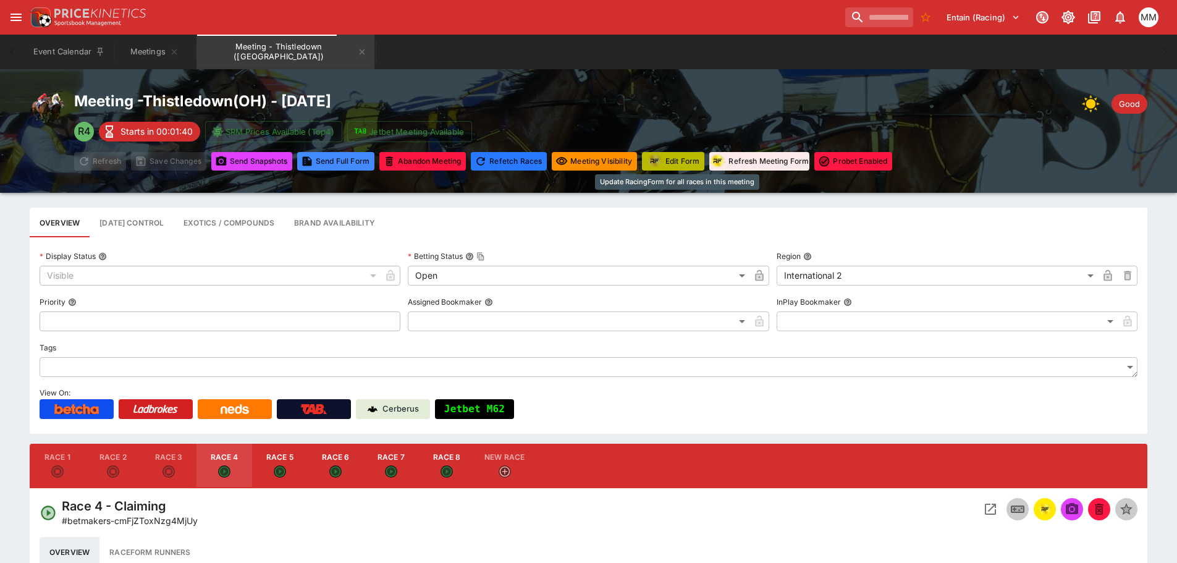
click at [668, 159] on button "Edit Form" at bounding box center [673, 161] width 62 height 19
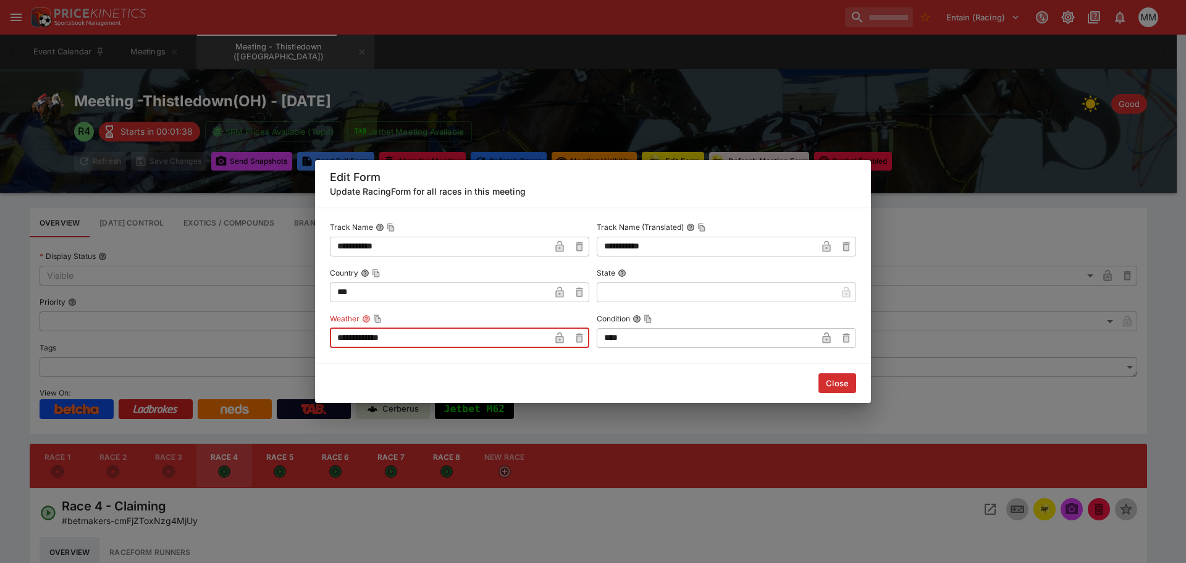
drag, startPoint x: 515, startPoint y: 344, endPoint x: 319, endPoint y: 342, distance: 195.2
click at [319, 342] on div "**********" at bounding box center [593, 286] width 556 height 156
click at [469, 383] on div "Close" at bounding box center [593, 383] width 556 height 40
drag, startPoint x: 406, startPoint y: 338, endPoint x: 330, endPoint y: 331, distance: 76.9
click at [330, 331] on input "**********" at bounding box center [440, 338] width 220 height 20
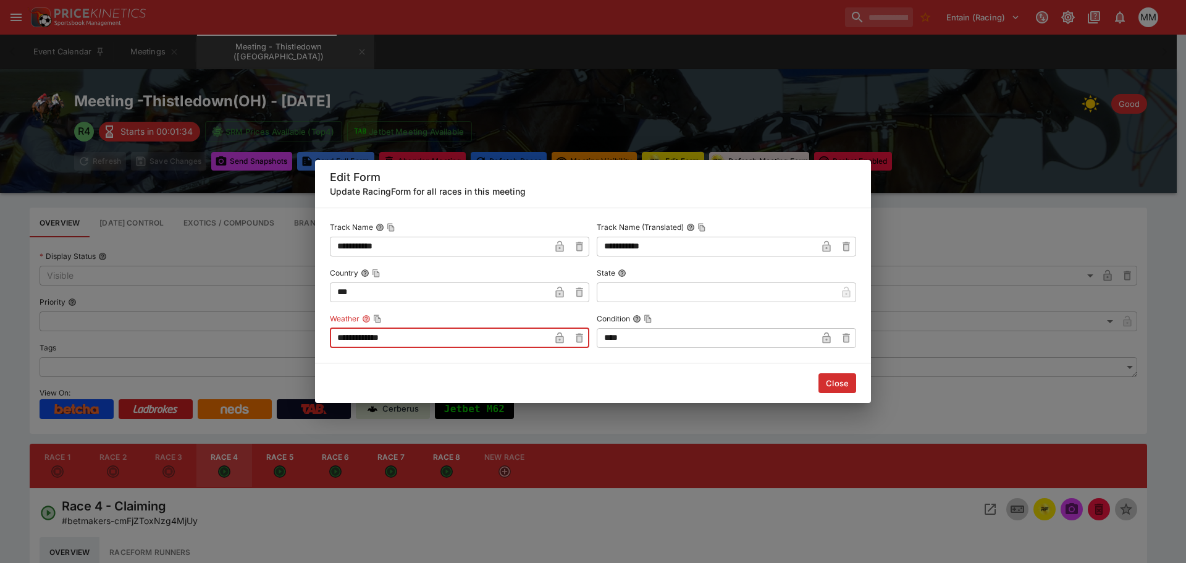
click at [439, 337] on input "**********" at bounding box center [440, 338] width 220 height 20
click at [285, 342] on div "**********" at bounding box center [593, 281] width 1186 height 563
type input "****"
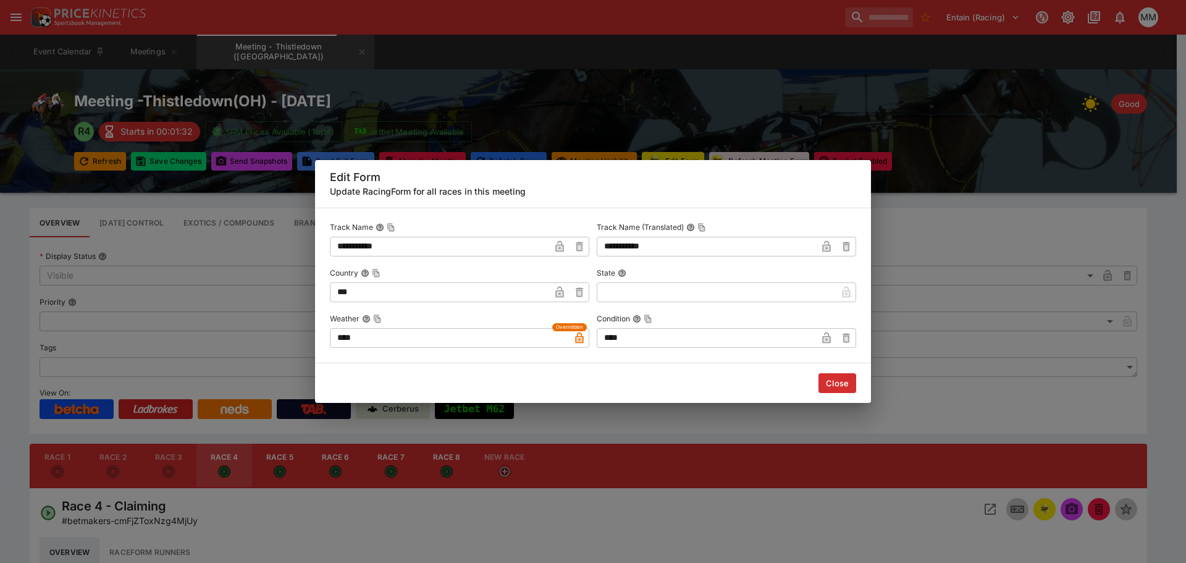
click at [212, 271] on div "**********" at bounding box center [593, 281] width 1186 height 563
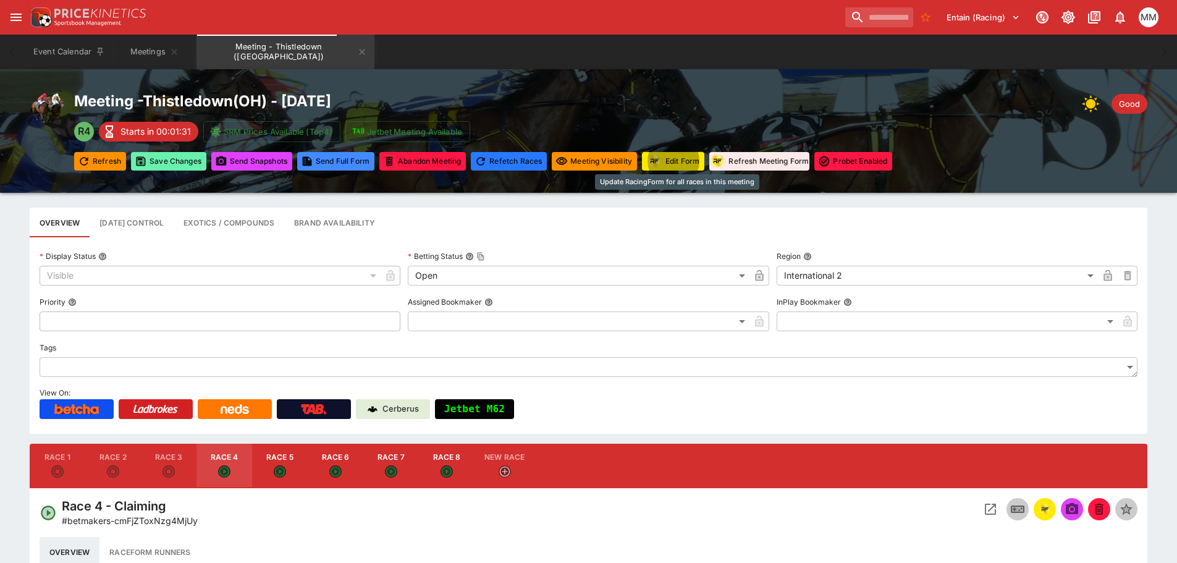
click at [157, 161] on button "Save Changes" at bounding box center [168, 161] width 75 height 19
type input "*****"
type input "****"
type input "*****"
type input "****"
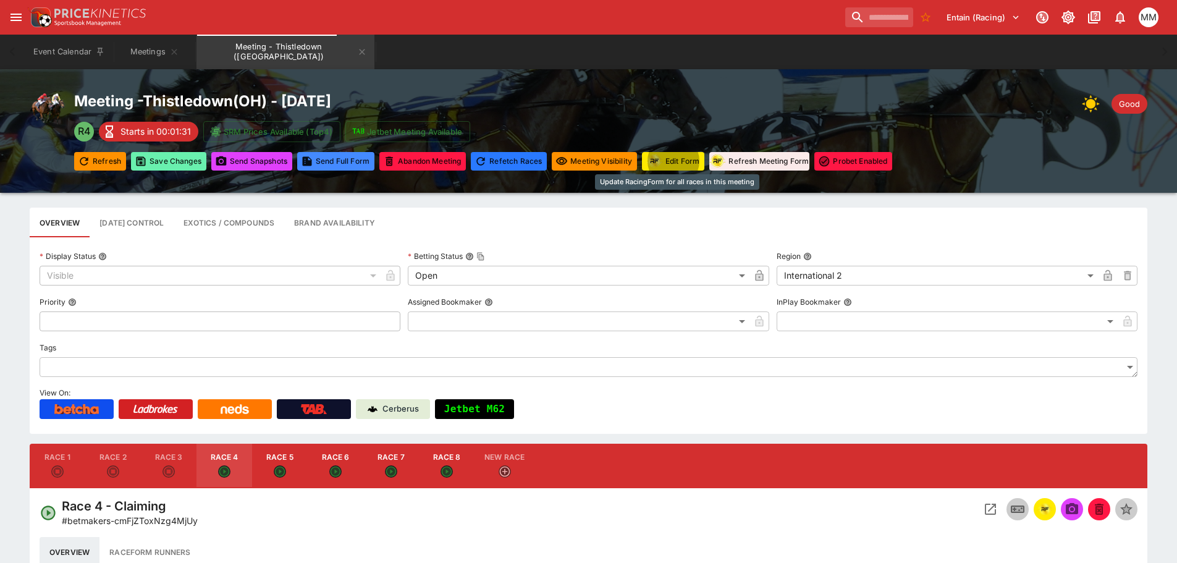
type input "****"
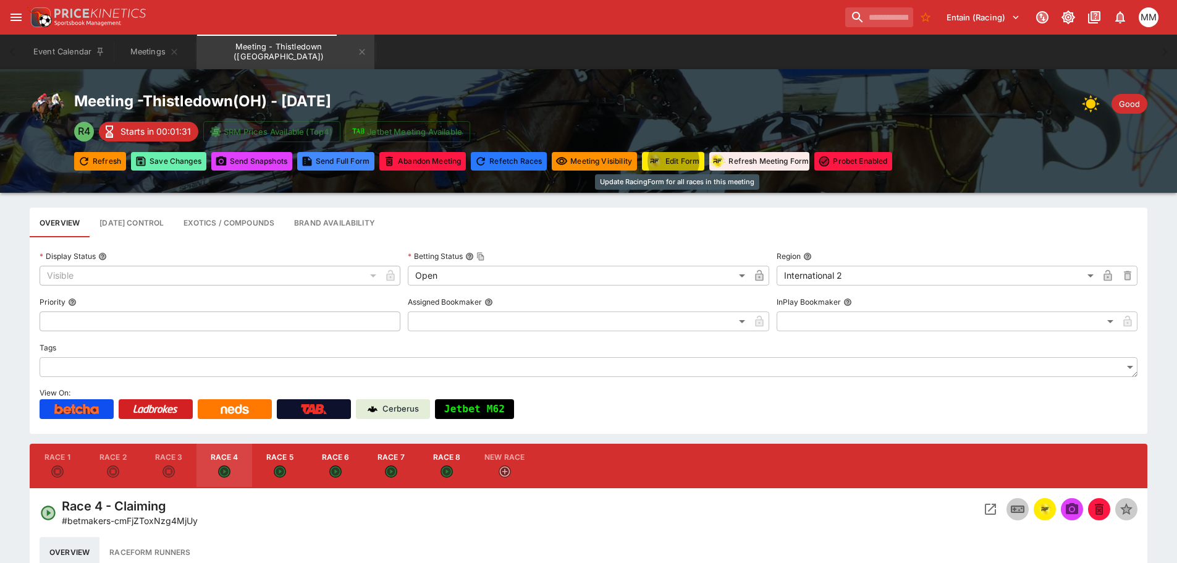
type input "****"
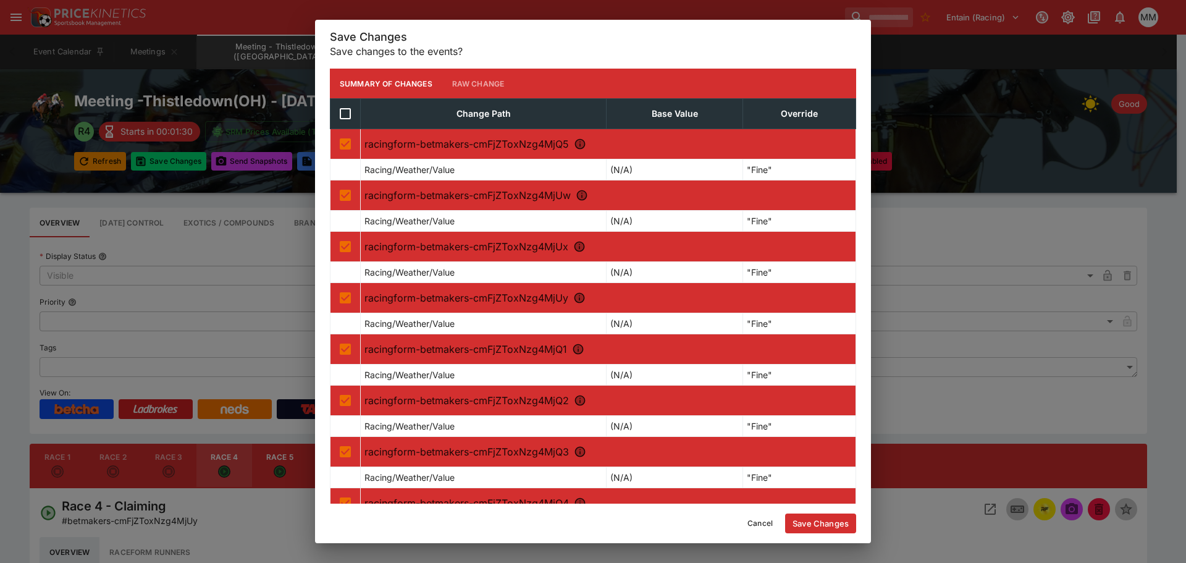
click at [843, 533] on div "Cancel Save Changes" at bounding box center [593, 523] width 556 height 40
type input "*****"
type input "****"
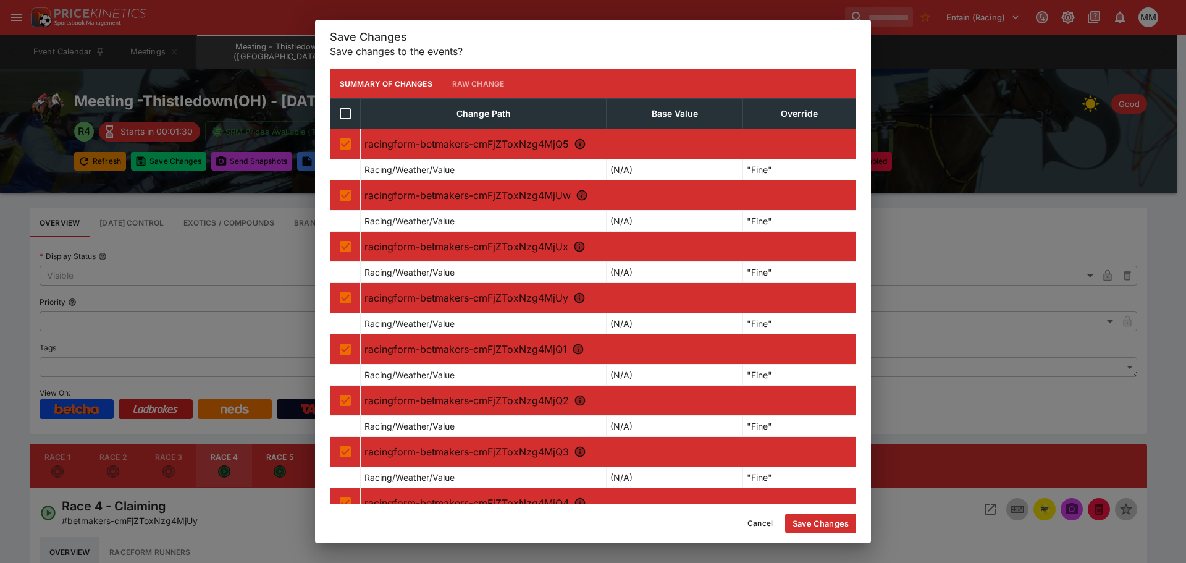
type input "****"
click at [836, 533] on button "Save Changes" at bounding box center [820, 523] width 71 height 20
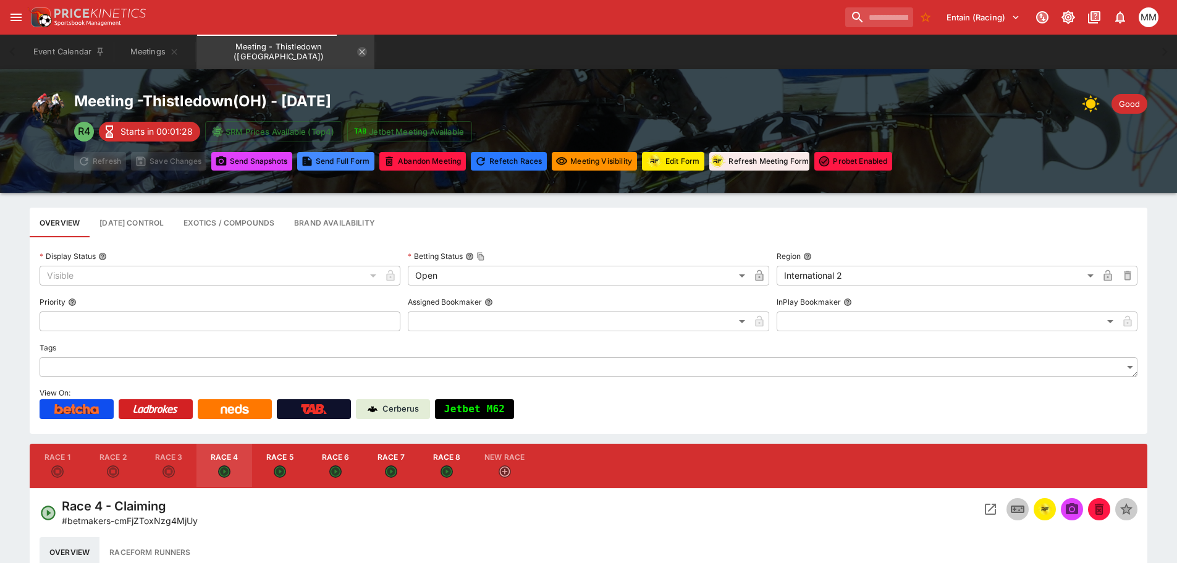
click at [357, 47] on icon "Meeting - Thistledown (USA)" at bounding box center [362, 52] width 10 height 10
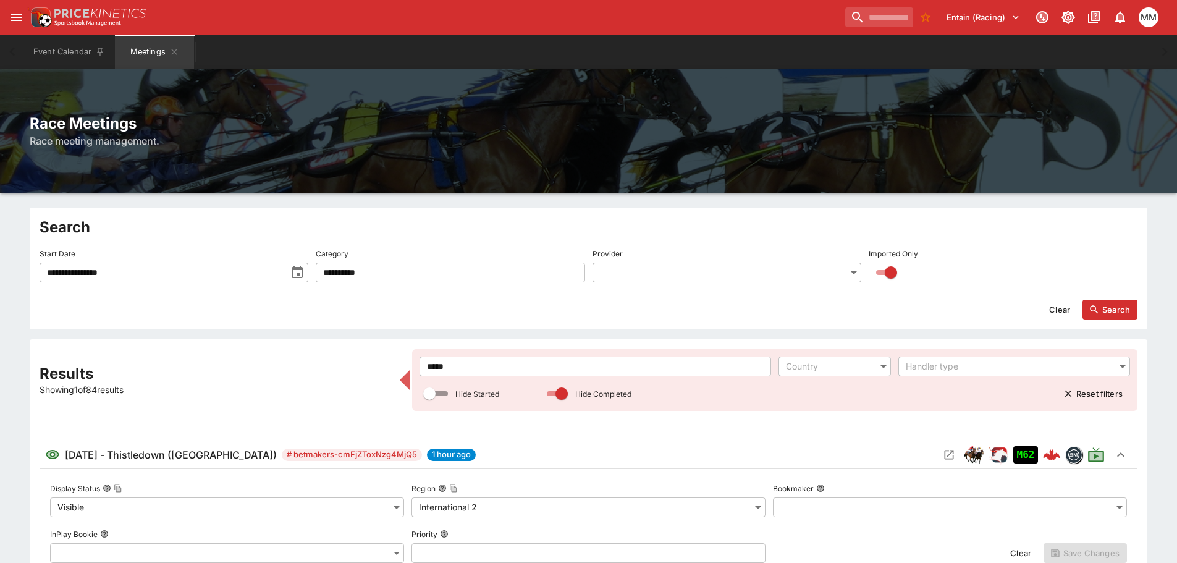
click at [486, 370] on input "*****" at bounding box center [595, 366] width 352 height 20
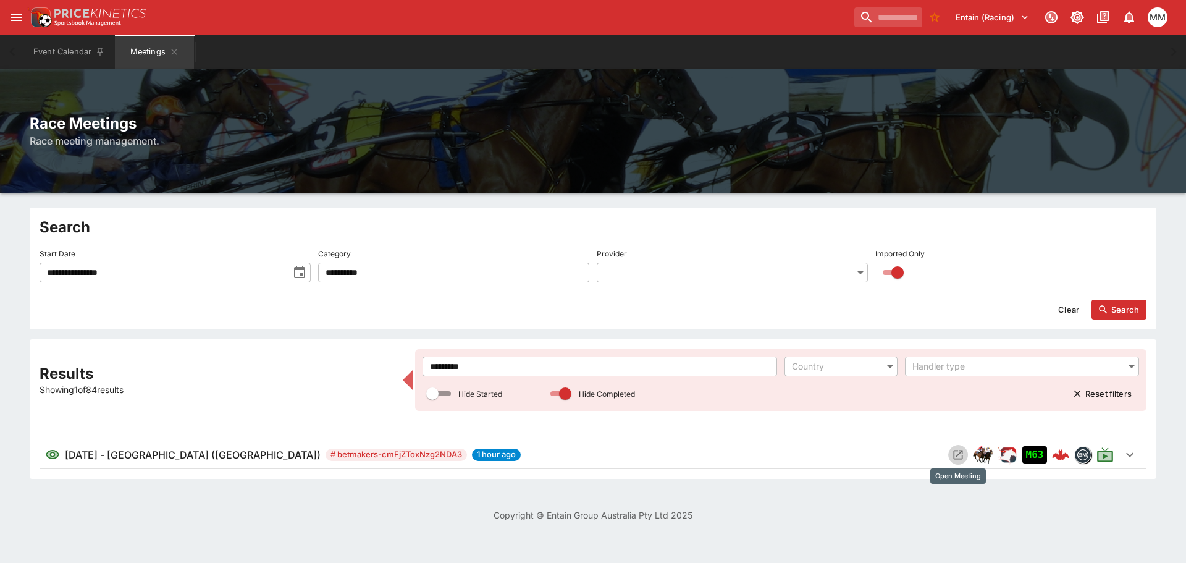
click at [954, 453] on icon "Open Meeting" at bounding box center [958, 454] width 9 height 9
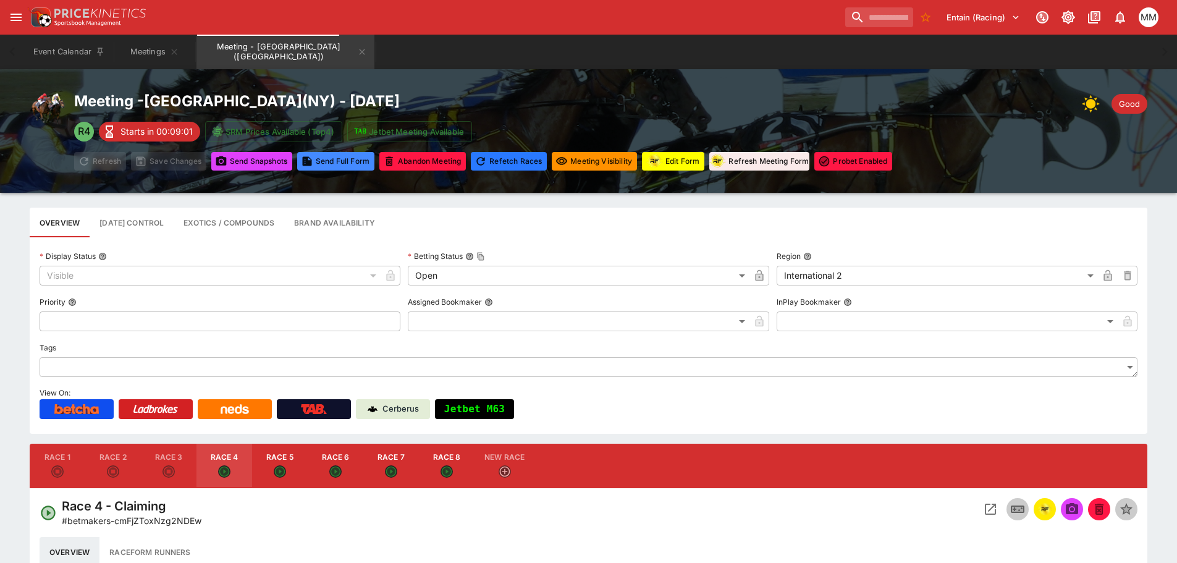
click at [696, 169] on button "Edit Form" at bounding box center [673, 161] width 62 height 19
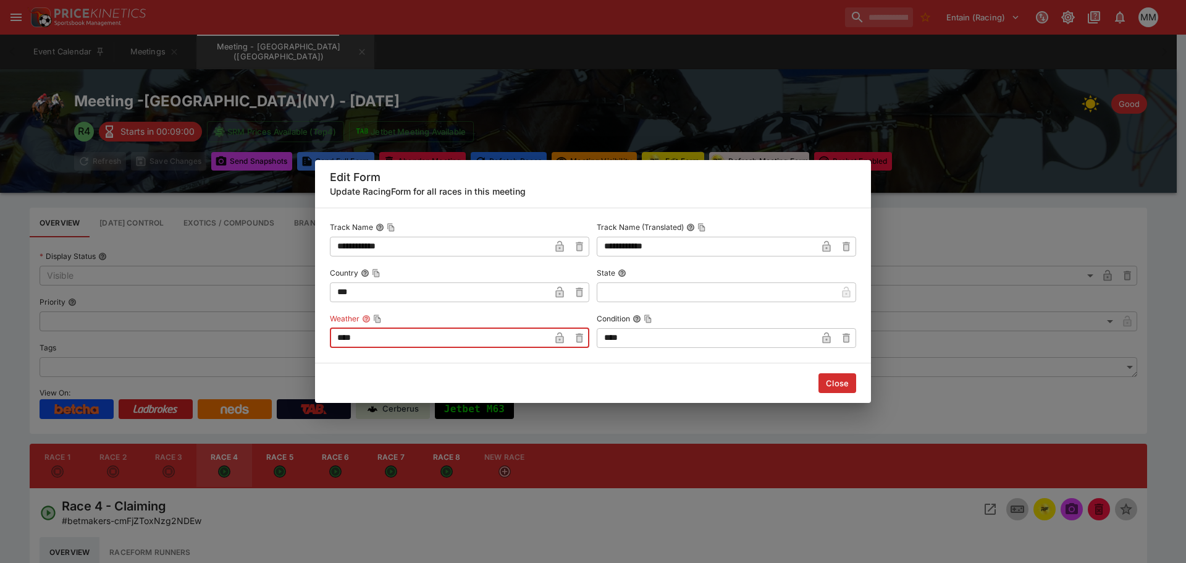
click at [518, 332] on input "****" at bounding box center [440, 338] width 220 height 20
click at [845, 388] on button "Close" at bounding box center [838, 383] width 38 height 20
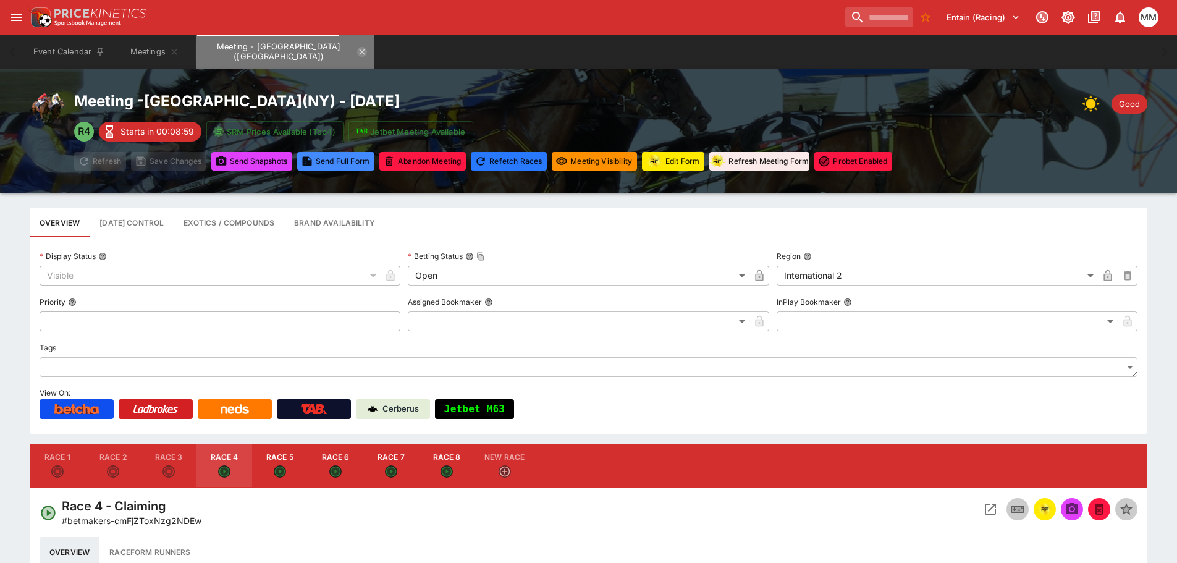
click at [360, 50] on icon "Meeting - Finger Lakes (USA)" at bounding box center [363, 52] width 6 height 6
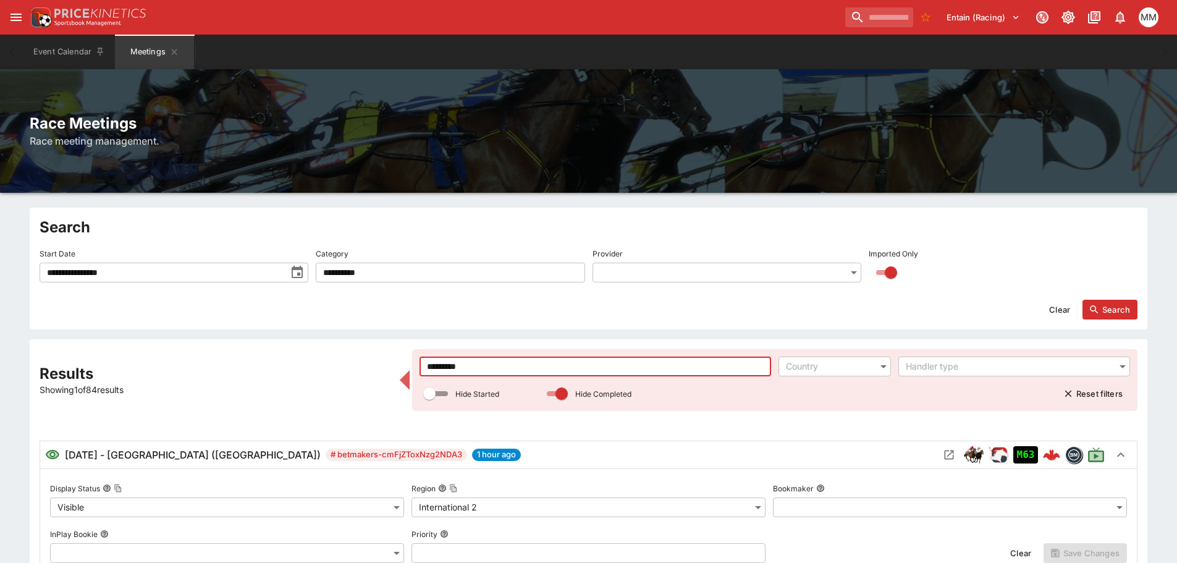
drag, startPoint x: 492, startPoint y: 363, endPoint x: 392, endPoint y: 364, distance: 100.1
click at [502, 364] on input "*********" at bounding box center [595, 366] width 352 height 20
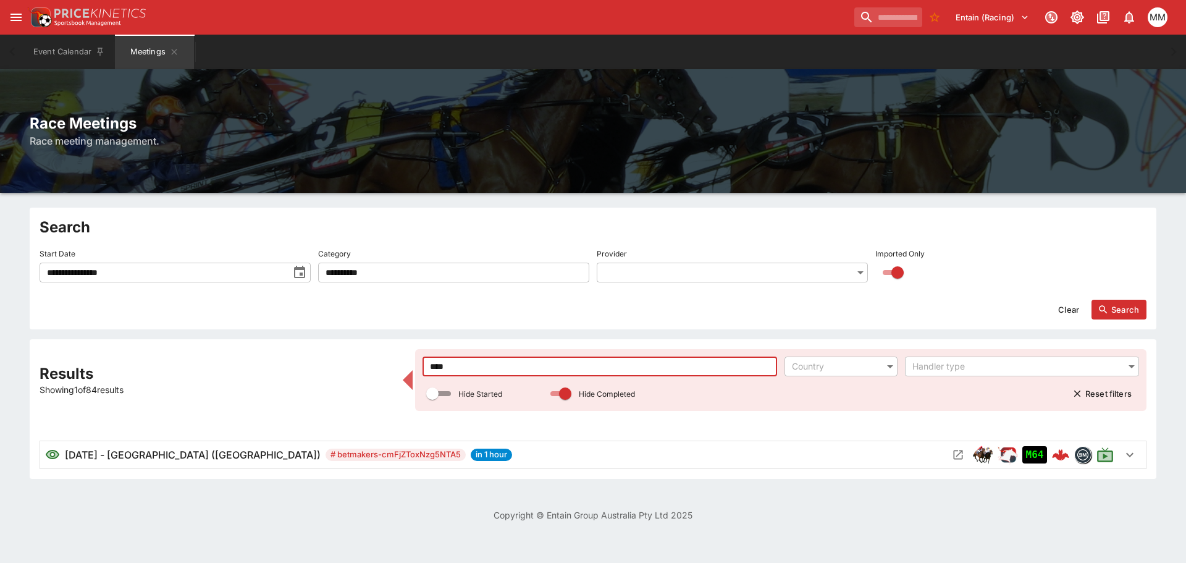
type input "****"
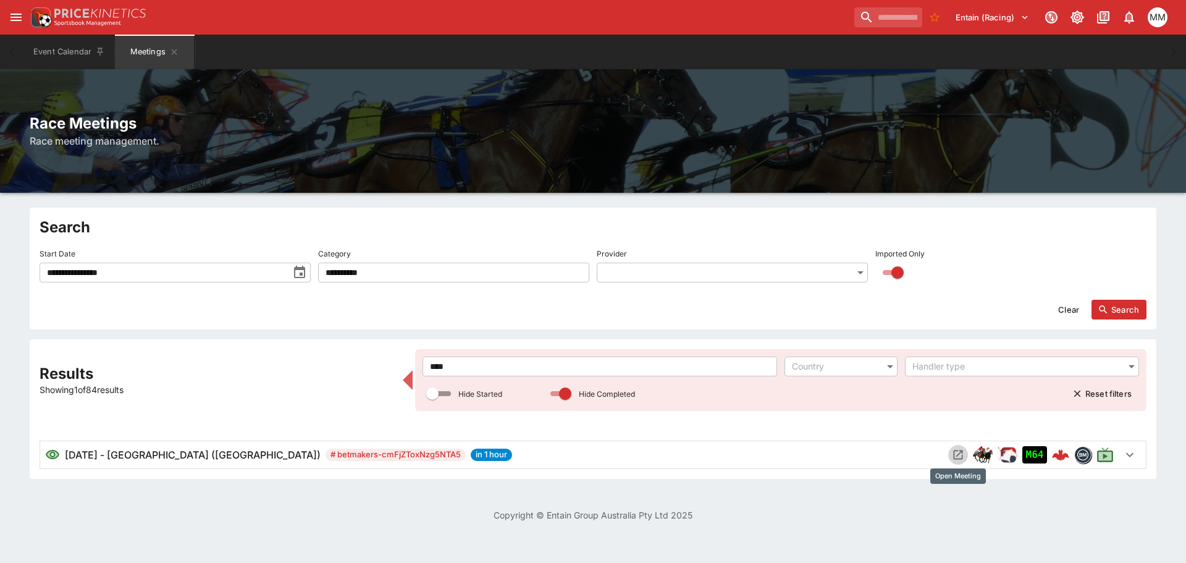
click at [959, 461] on icon "Open Meeting" at bounding box center [958, 454] width 12 height 12
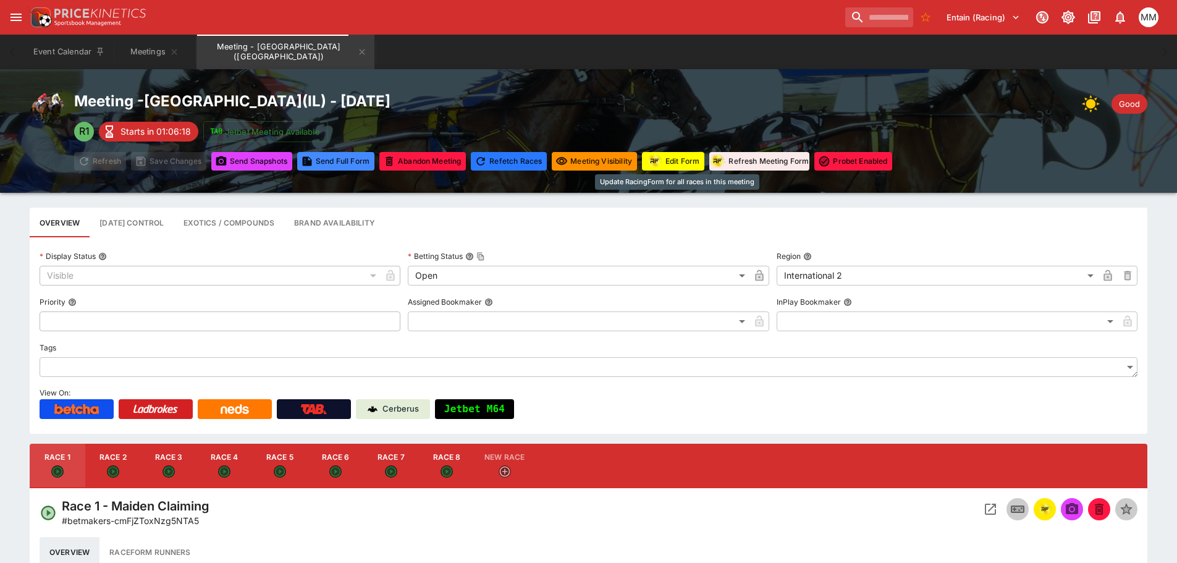
click at [673, 153] on button "Edit Form" at bounding box center [673, 161] width 62 height 19
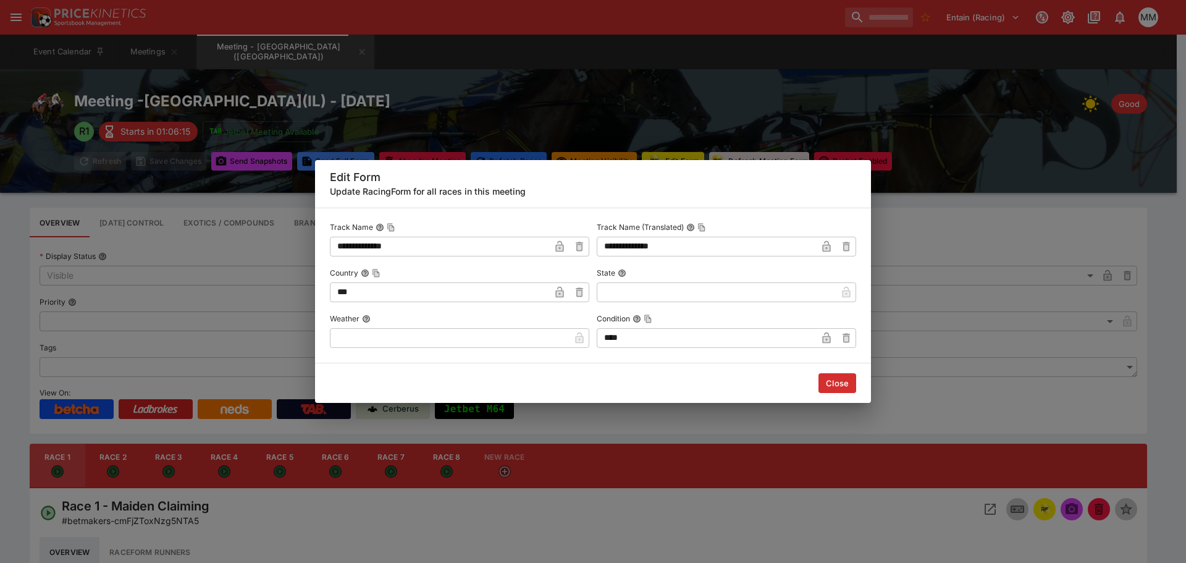
click at [533, 351] on div "**********" at bounding box center [593, 286] width 556 height 156
drag, startPoint x: 535, startPoint y: 345, endPoint x: 489, endPoint y: 356, distance: 47.0
click at [495, 354] on div "**********" at bounding box center [593, 286] width 556 height 156
type input "****"
drag, startPoint x: 272, startPoint y: 224, endPoint x: 148, endPoint y: 152, distance: 143.7
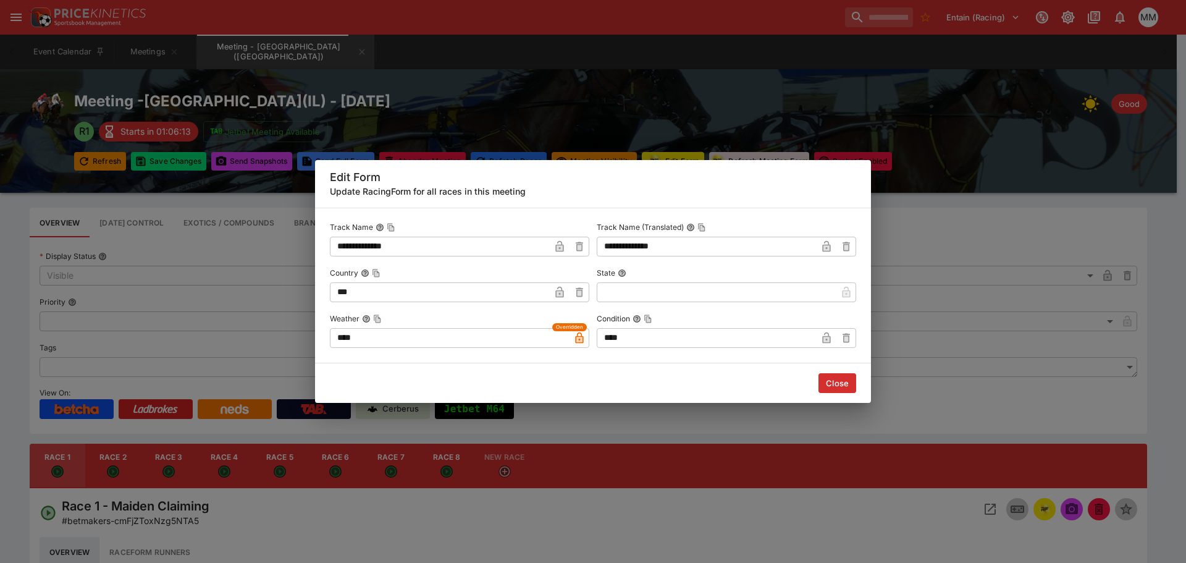
click at [271, 224] on div "**********" at bounding box center [593, 281] width 1186 height 563
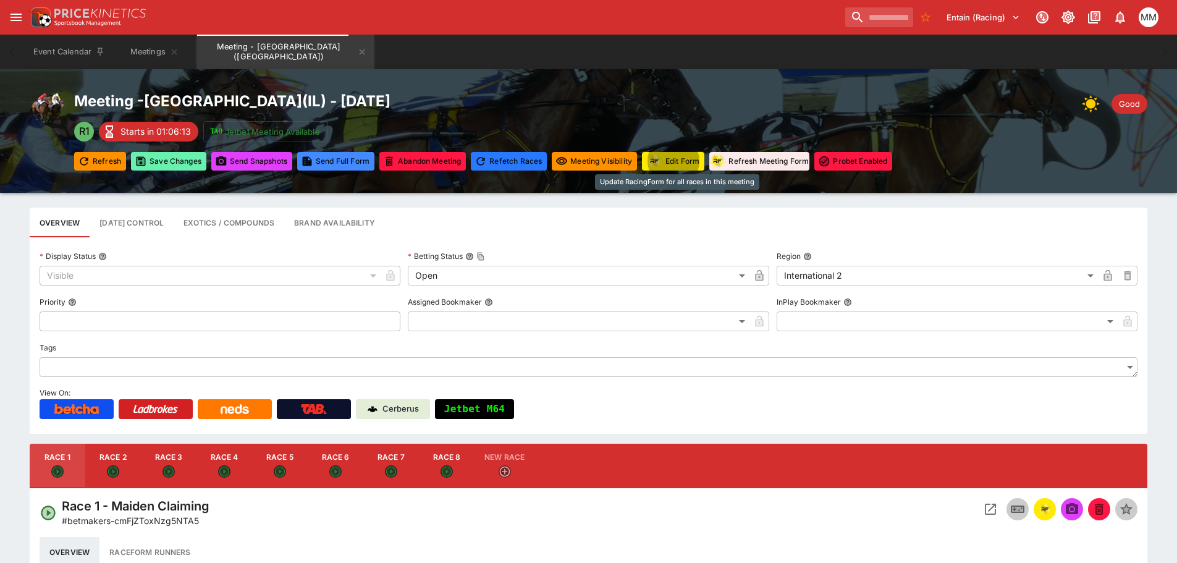
click at [161, 164] on button "Save Changes" at bounding box center [168, 161] width 75 height 19
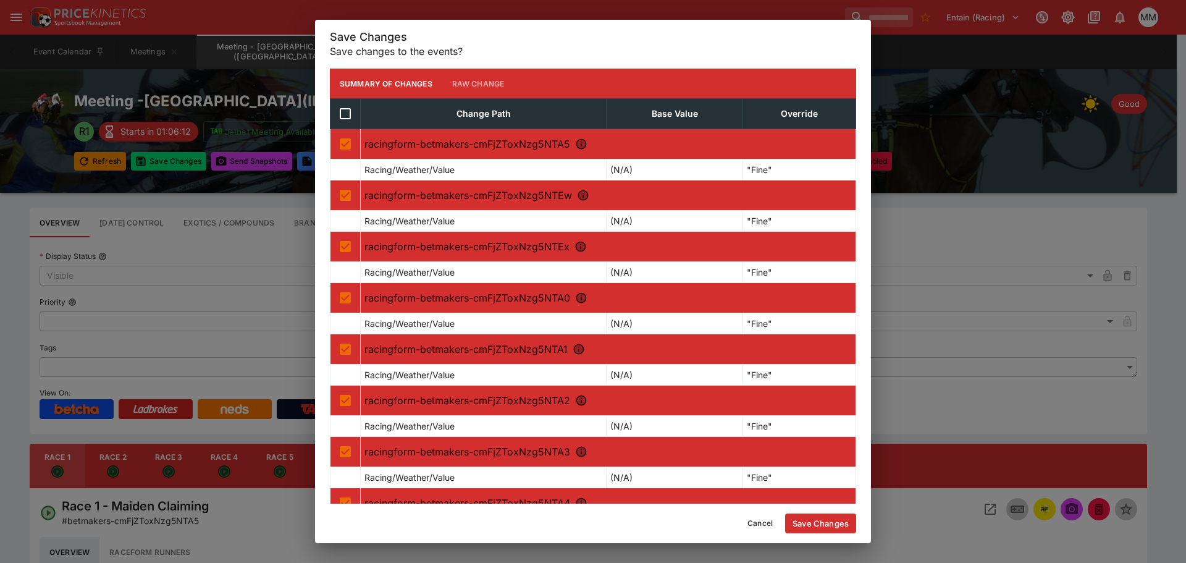
click at [837, 523] on button "Save Changes" at bounding box center [820, 523] width 71 height 20
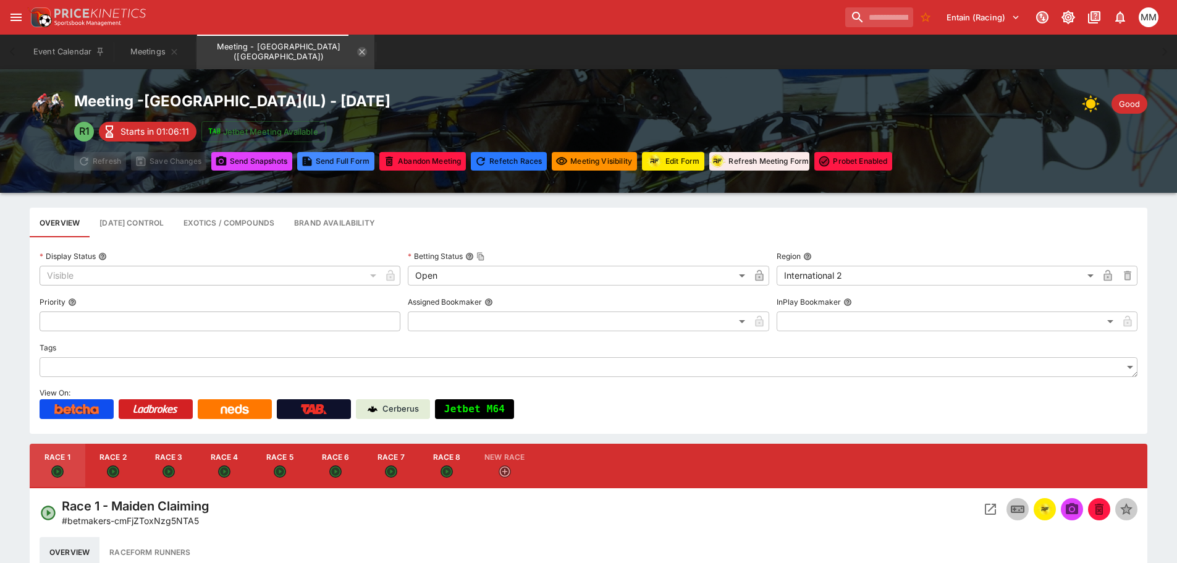
click at [357, 54] on icon "Meeting - Fairmount Park (USA)" at bounding box center [362, 52] width 10 height 10
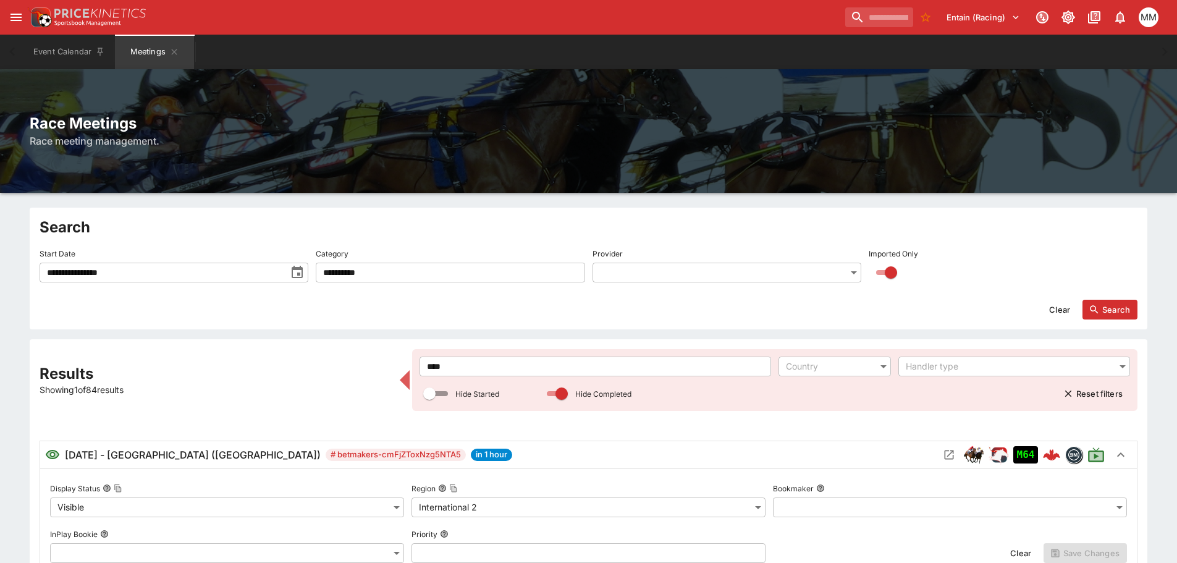
drag, startPoint x: 473, startPoint y: 368, endPoint x: 405, endPoint y: 366, distance: 67.3
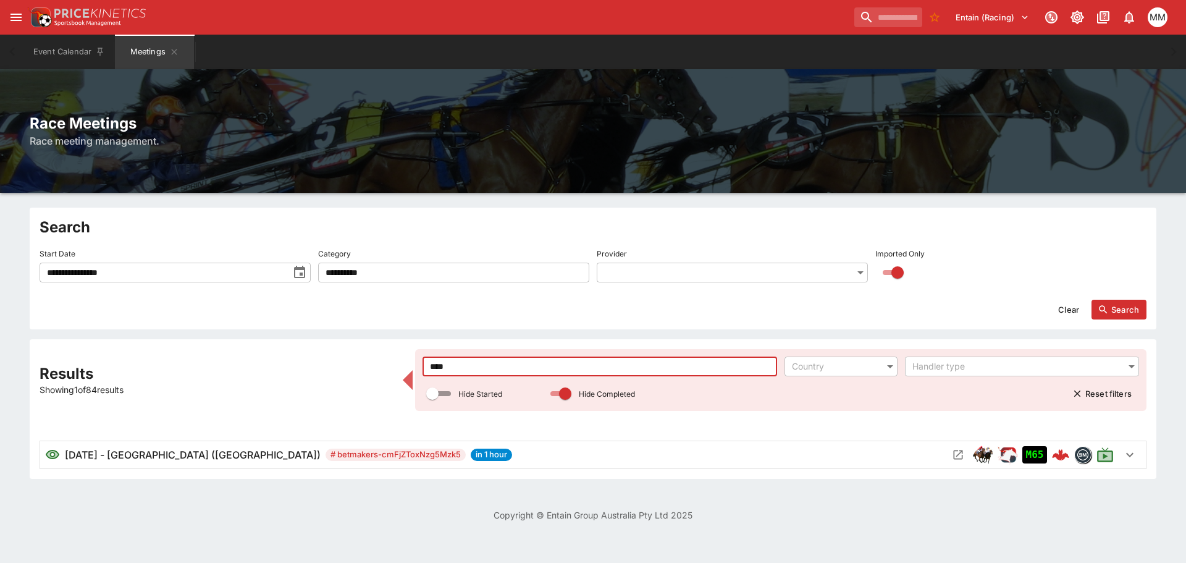
type input "****"
click at [958, 460] on icon "Open Meeting" at bounding box center [958, 454] width 12 height 12
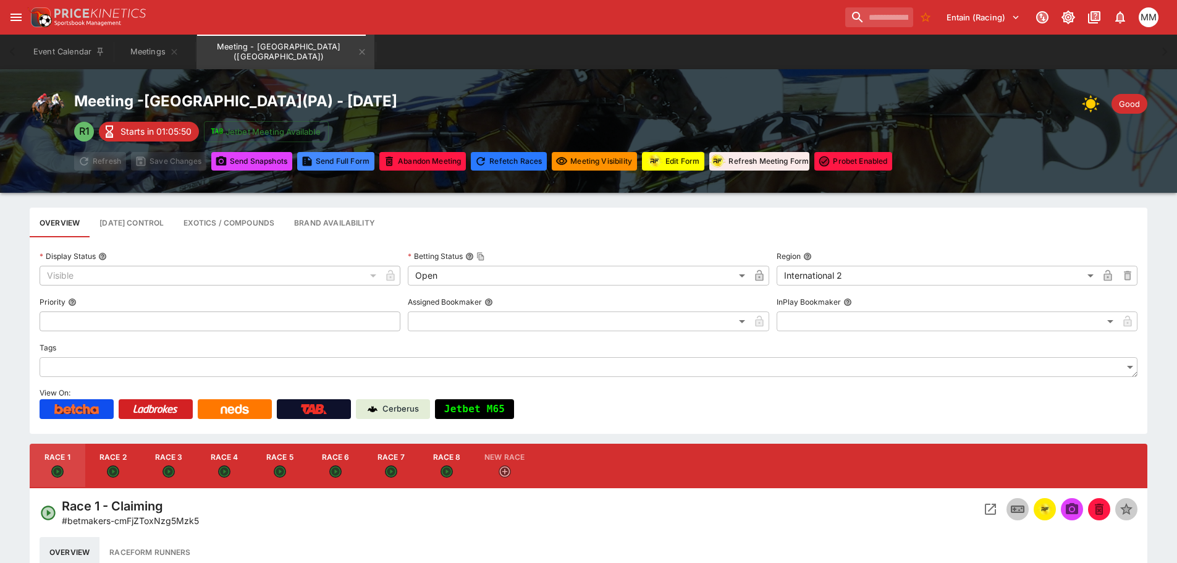
click at [699, 167] on button "Edit Form" at bounding box center [673, 161] width 62 height 19
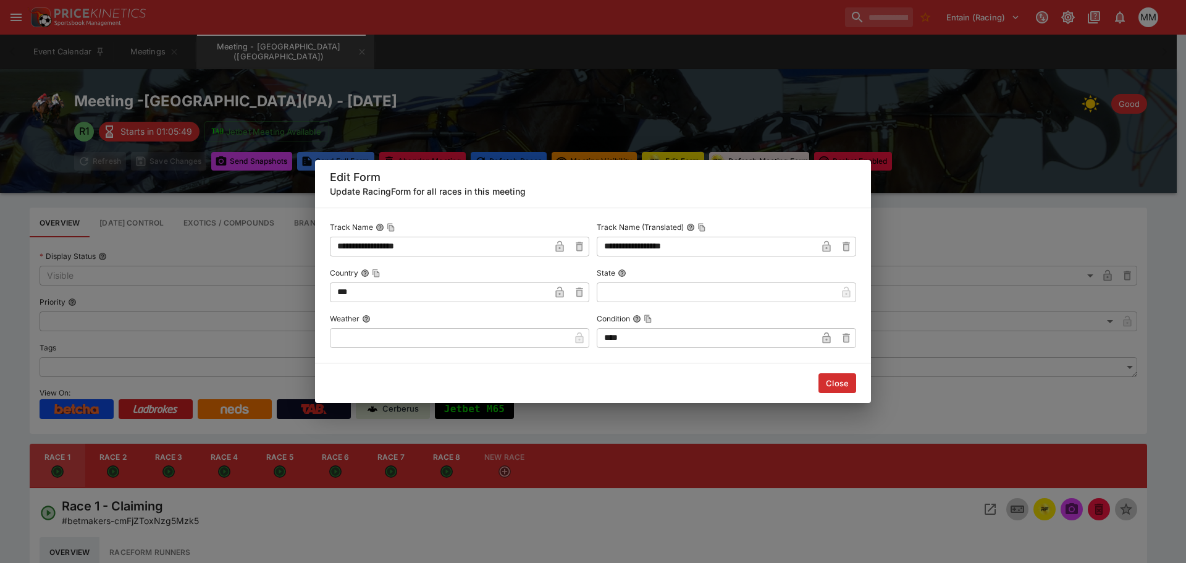
click at [479, 342] on input "text" at bounding box center [450, 338] width 240 height 20
type input "****"
drag, startPoint x: 177, startPoint y: 209, endPoint x: 166, endPoint y: 151, distance: 59.7
click at [177, 209] on div "**********" at bounding box center [593, 281] width 1186 height 563
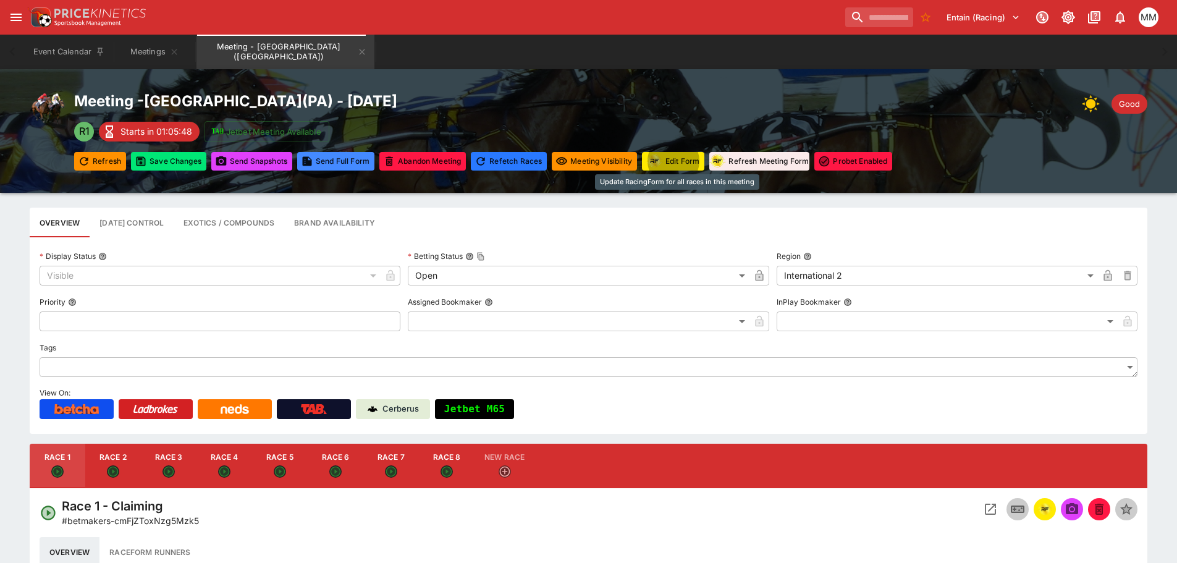
click at [166, 149] on div "Meeting - [GEOGRAPHIC_DATA] ( [GEOGRAPHIC_DATA] ) - [DATE] R1 Starts in 01:05:4…" at bounding box center [483, 130] width 818 height 78
click at [169, 157] on button "Save Changes" at bounding box center [168, 161] width 75 height 19
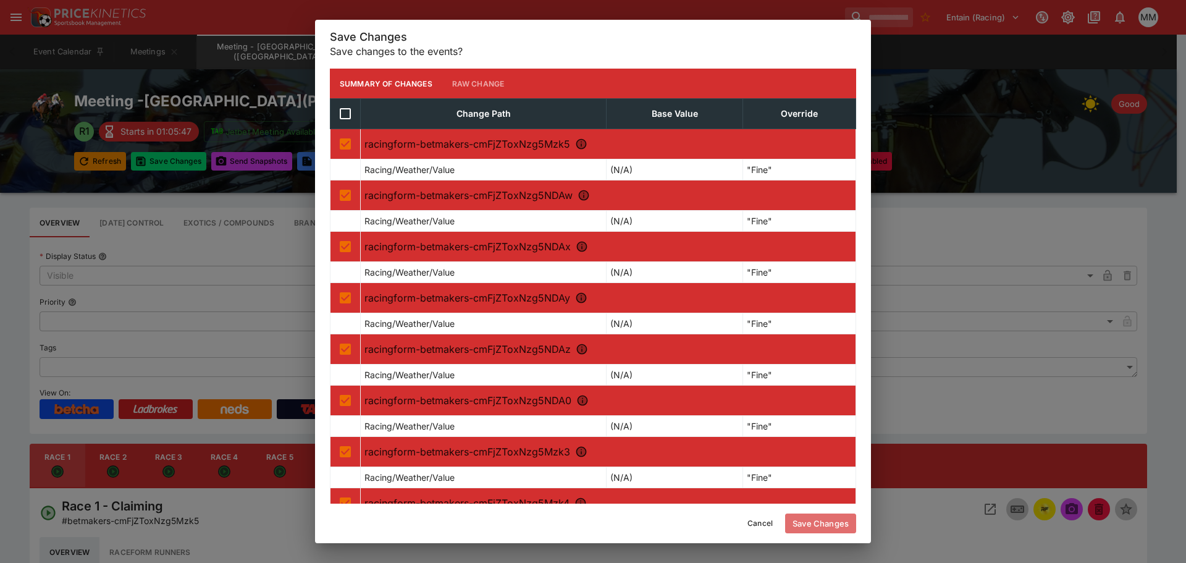
click at [830, 531] on button "Save Changes" at bounding box center [820, 523] width 71 height 20
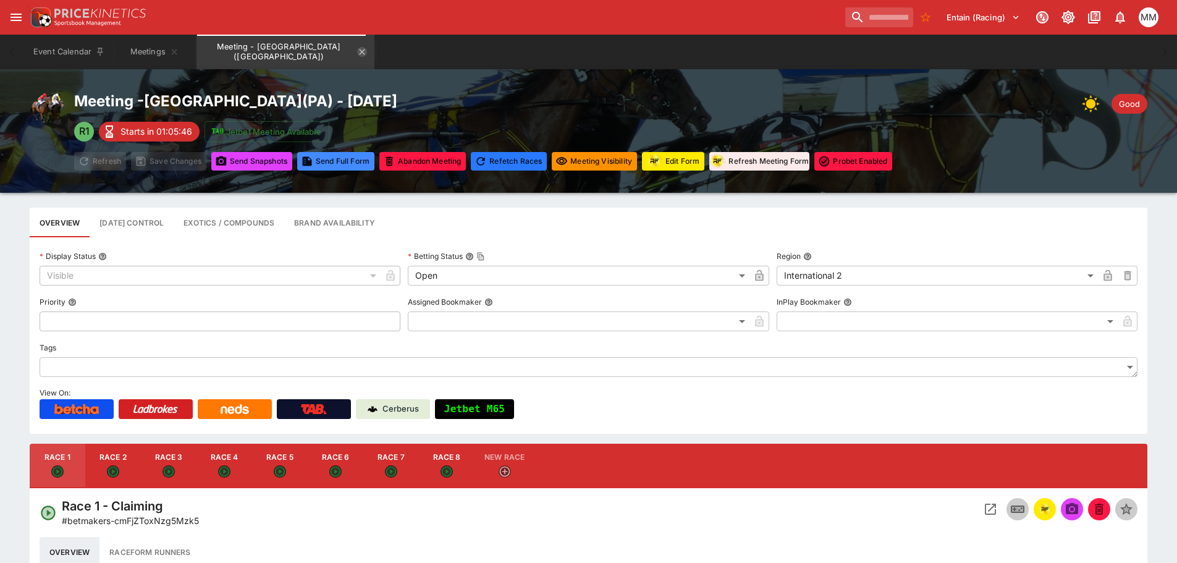
click at [360, 51] on icon "Meeting - Presque Isle Downs (USA)" at bounding box center [363, 52] width 6 height 6
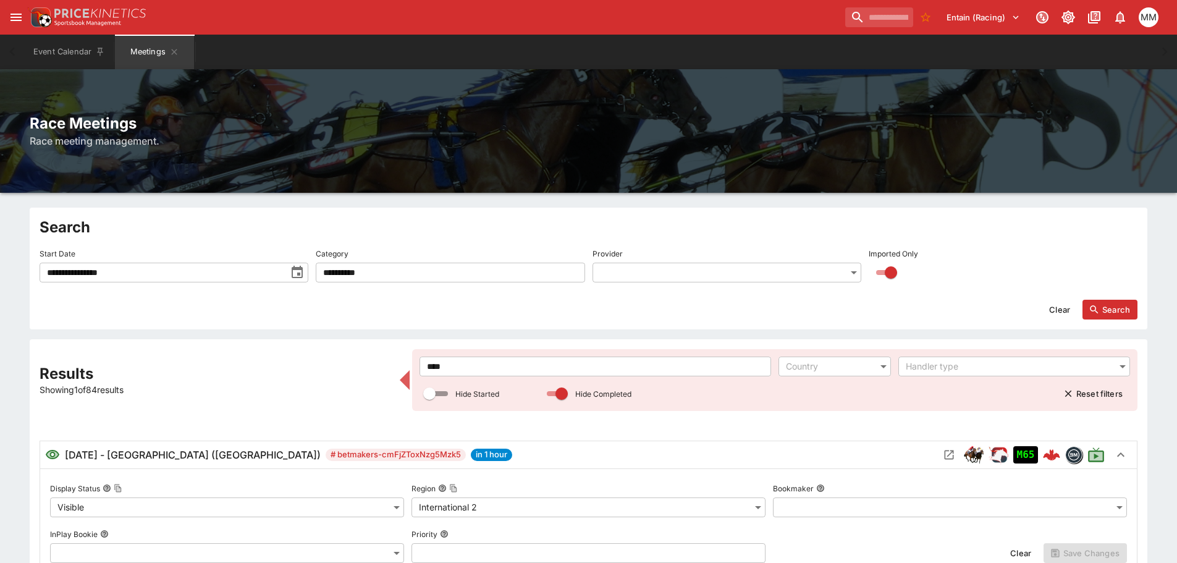
drag, startPoint x: 494, startPoint y: 358, endPoint x: 356, endPoint y: 359, distance: 137.1
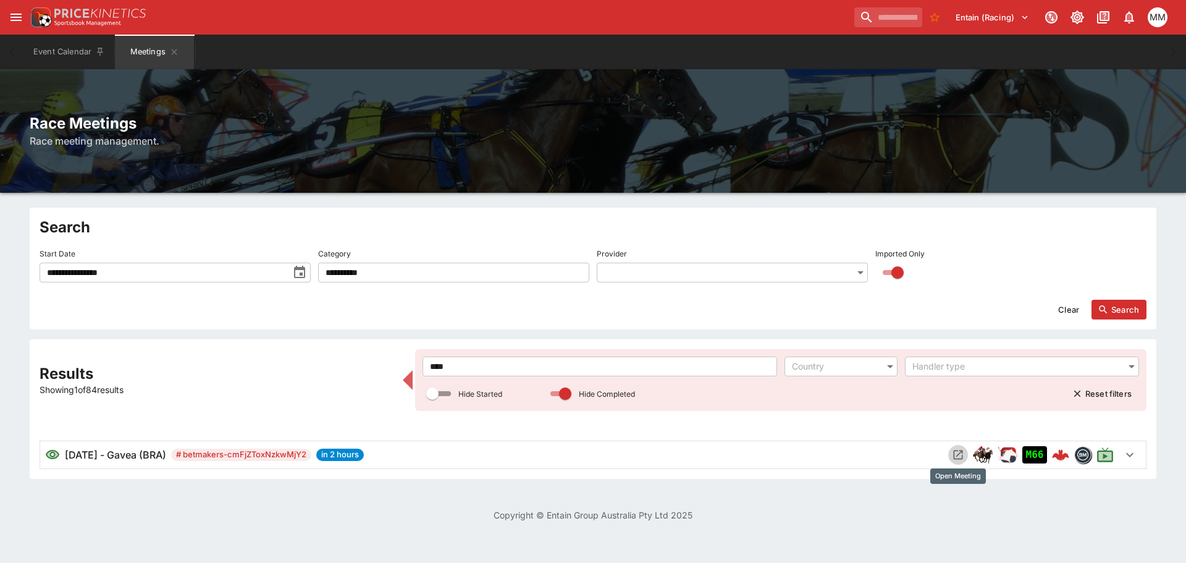
click at [959, 453] on icon "Open Meeting" at bounding box center [958, 454] width 12 height 12
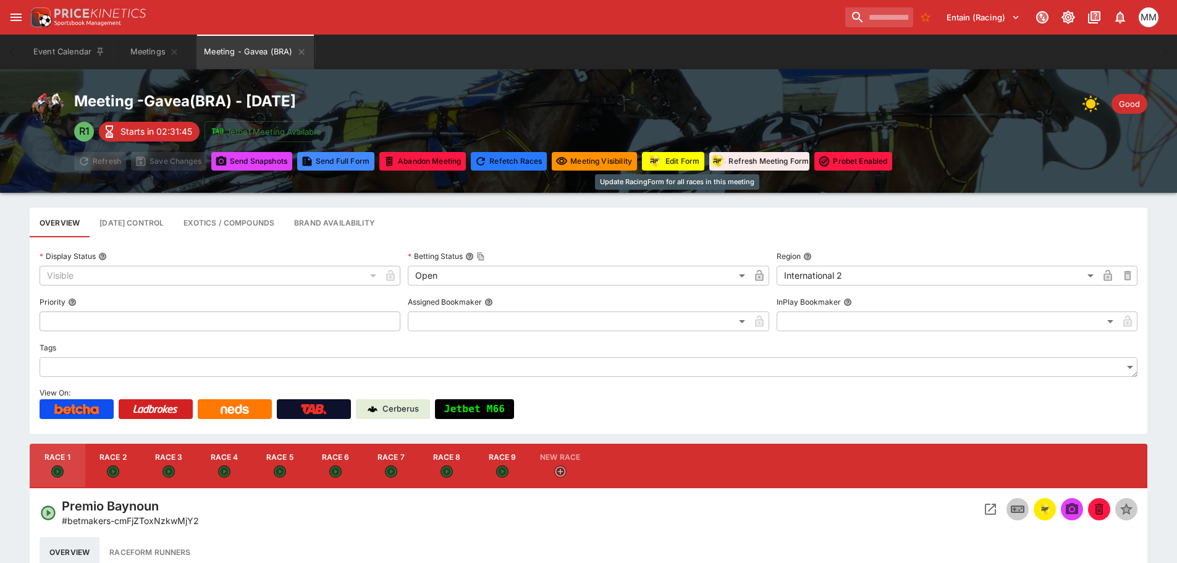
click at [683, 162] on button "Edit Form" at bounding box center [673, 161] width 62 height 19
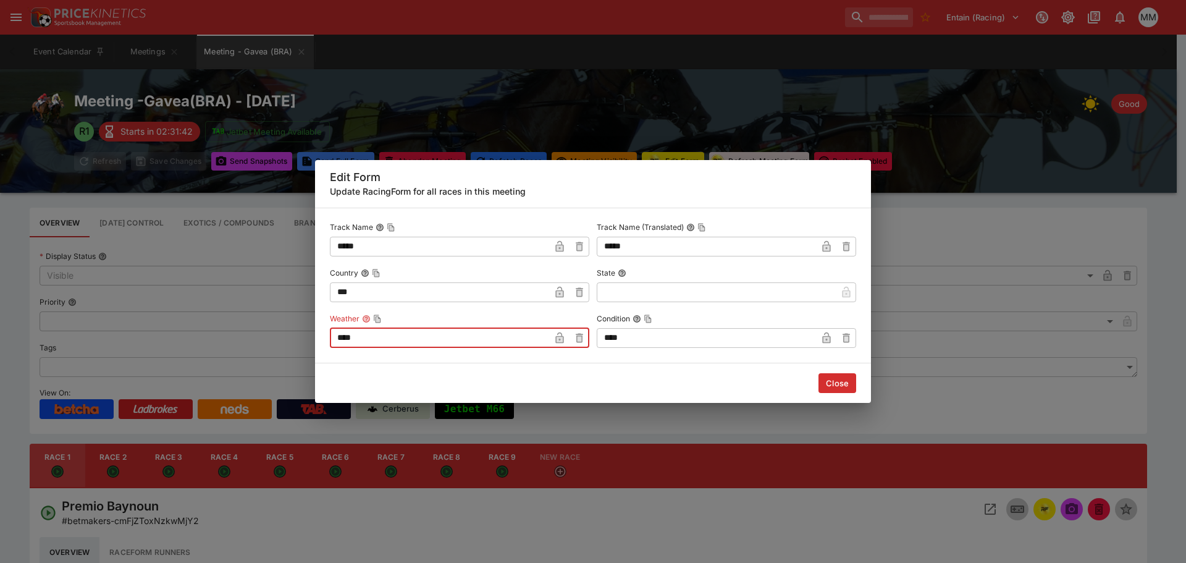
drag, startPoint x: 480, startPoint y: 338, endPoint x: 226, endPoint y: 331, distance: 254.0
click at [212, 332] on div "Edit Form Update RacingForm for all races in this meeting Track Name ***** ​ Tr…" at bounding box center [593, 281] width 1186 height 563
drag, startPoint x: 833, startPoint y: 390, endPoint x: 214, endPoint y: 74, distance: 694.6
click at [833, 389] on button "Close" at bounding box center [838, 383] width 38 height 20
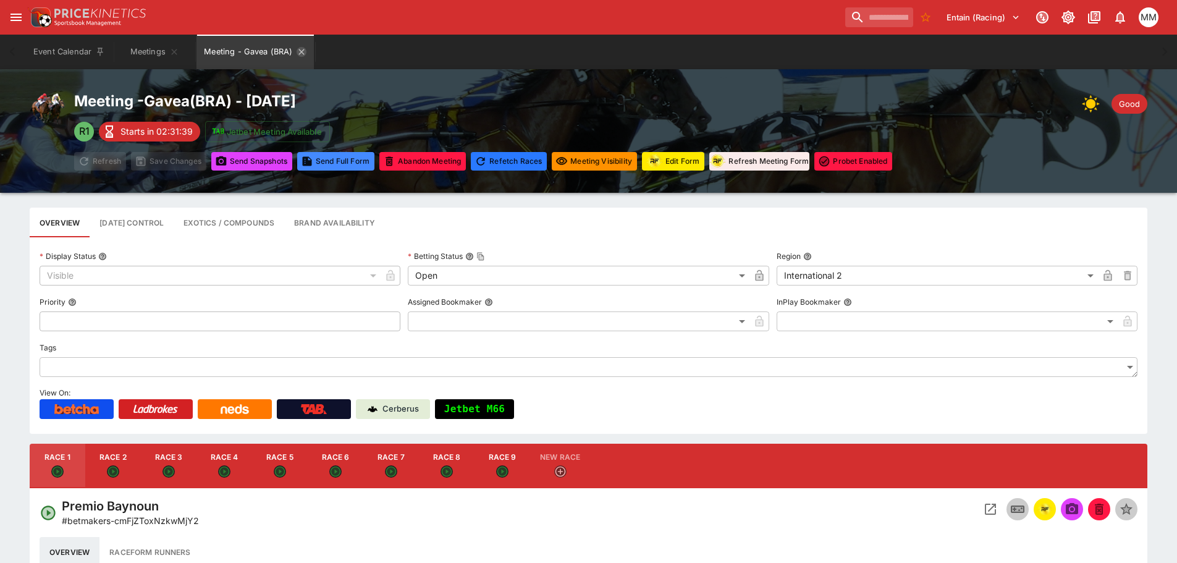
click at [299, 49] on icon "Meeting - Gavea (BRA)" at bounding box center [301, 52] width 6 height 6
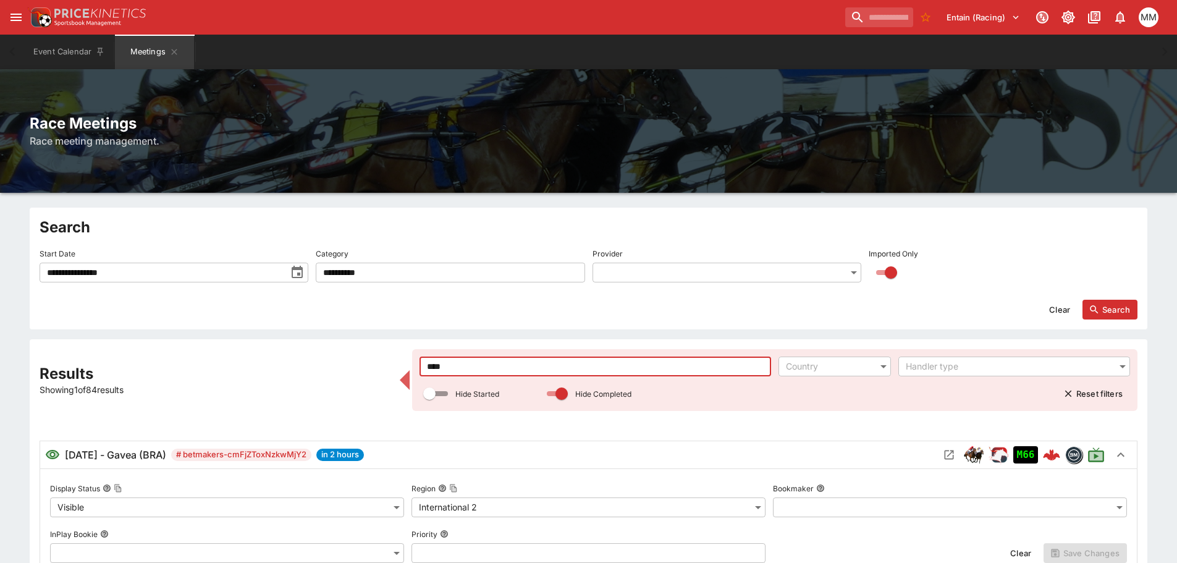
drag, startPoint x: 482, startPoint y: 360, endPoint x: 356, endPoint y: 353, distance: 126.2
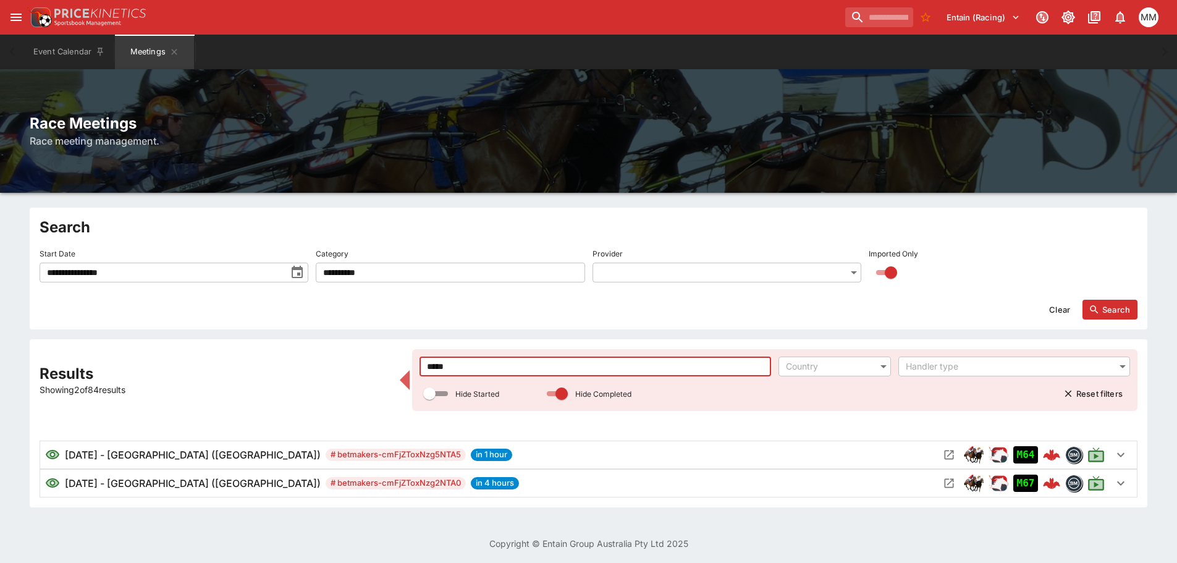
type input "*****"
click at [948, 488] on icon "Open Meeting" at bounding box center [949, 483] width 12 height 12
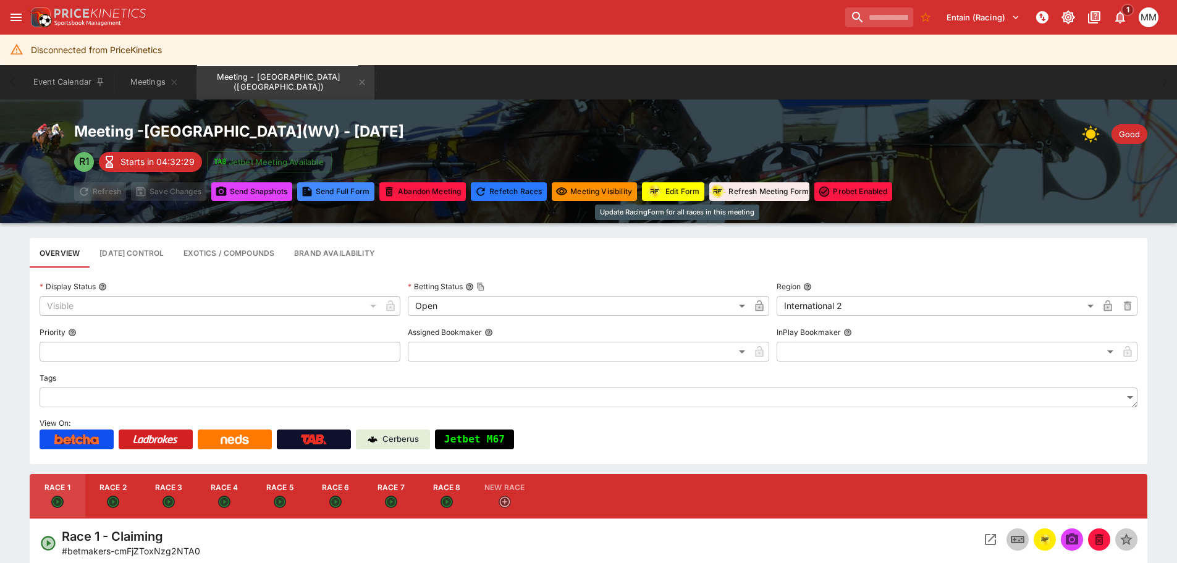
click at [678, 193] on button "Edit Form" at bounding box center [673, 191] width 62 height 19
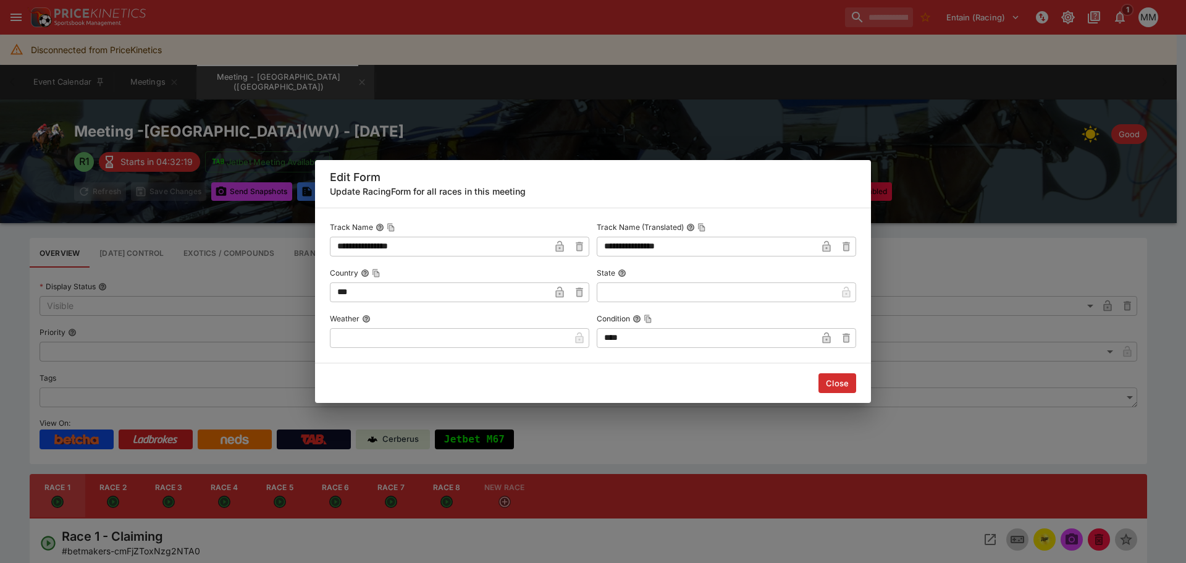
click at [515, 324] on label "Weather" at bounding box center [459, 318] width 259 height 19
click at [371, 323] on button "Weather" at bounding box center [366, 318] width 9 height 9
click at [539, 324] on label "Weather" at bounding box center [459, 318] width 259 height 19
click at [371, 323] on button "Weather" at bounding box center [366, 318] width 9 height 9
click at [540, 336] on input "text" at bounding box center [450, 338] width 240 height 20
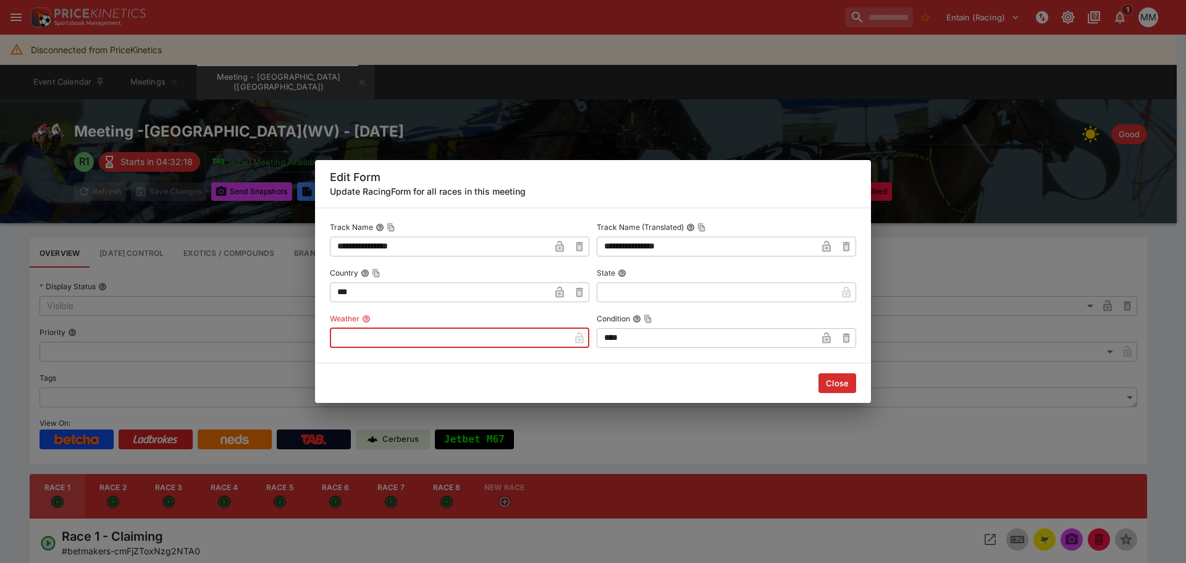
type input "*"
type input "********"
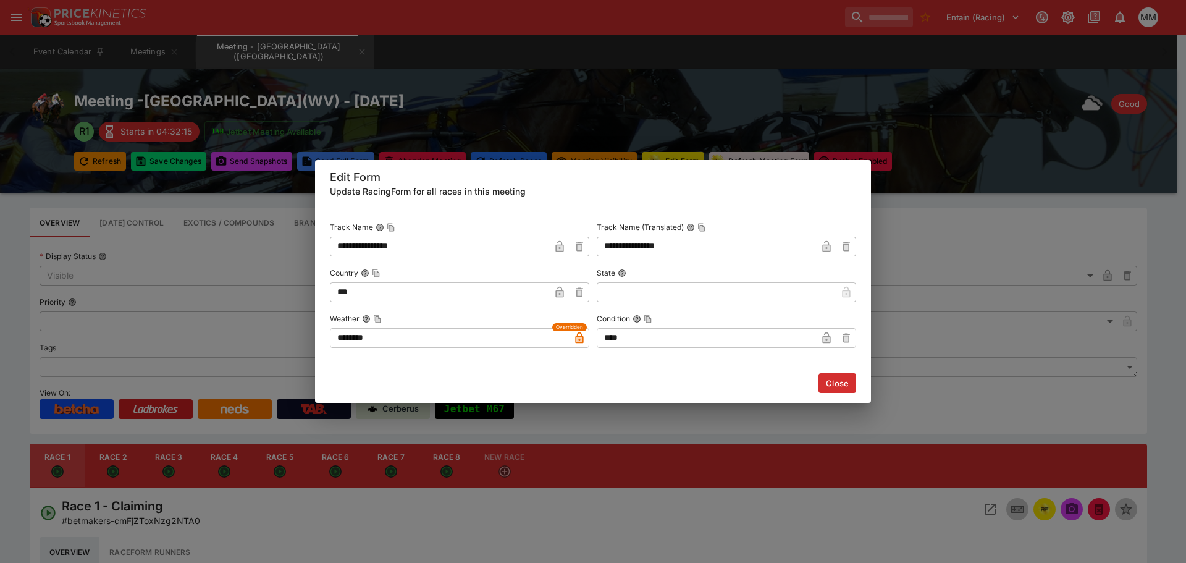
click at [187, 288] on div "**********" at bounding box center [593, 281] width 1186 height 563
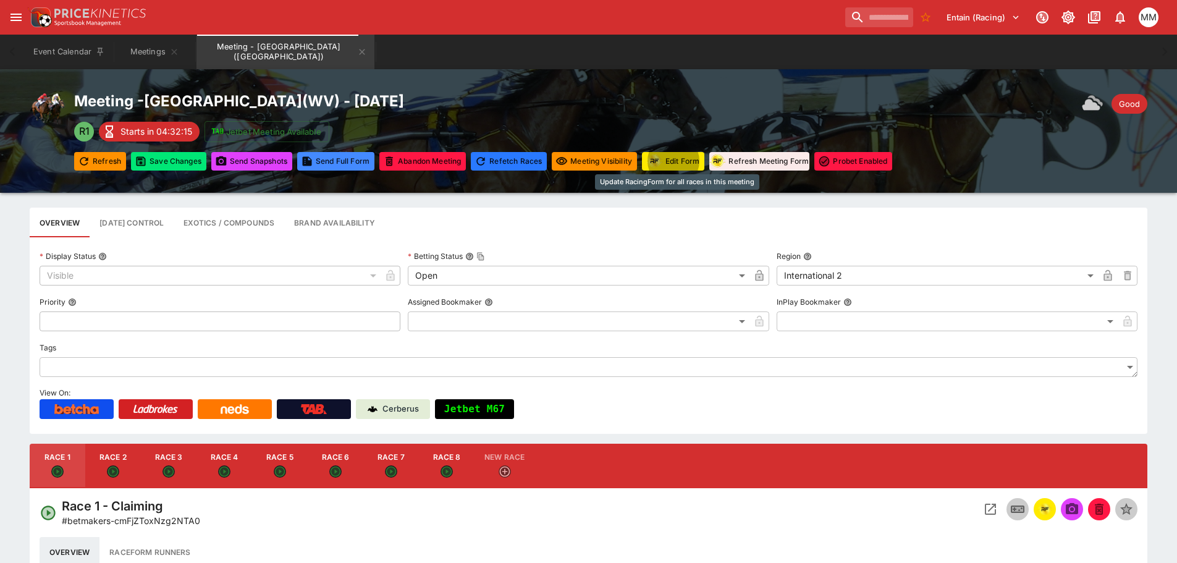
click at [159, 158] on button "Save Changes" at bounding box center [168, 161] width 75 height 19
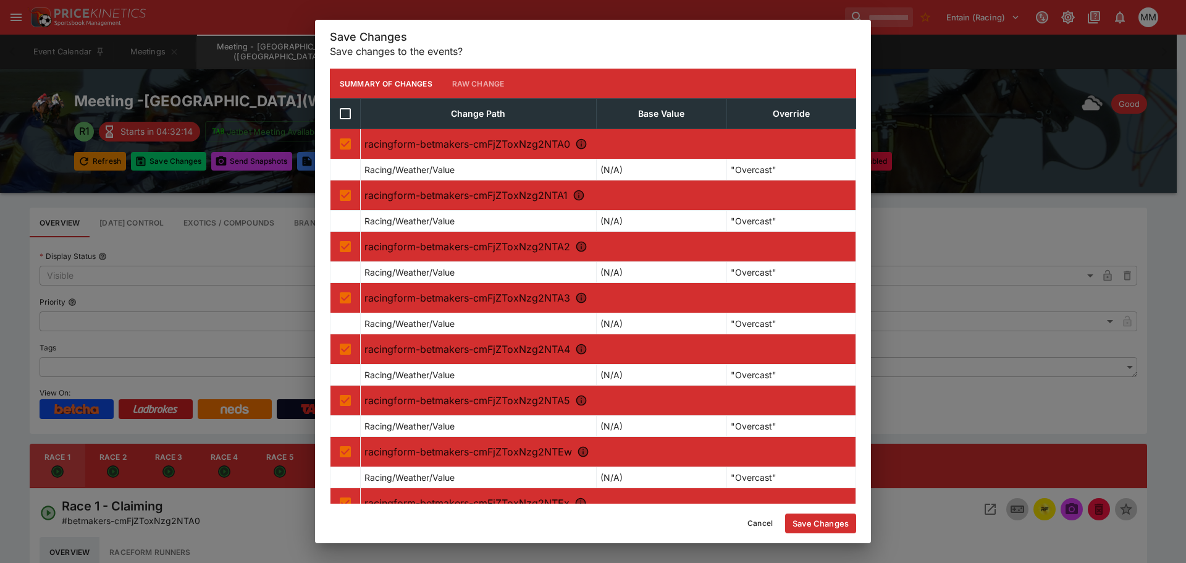
click at [820, 516] on button "Save Changes" at bounding box center [820, 523] width 71 height 20
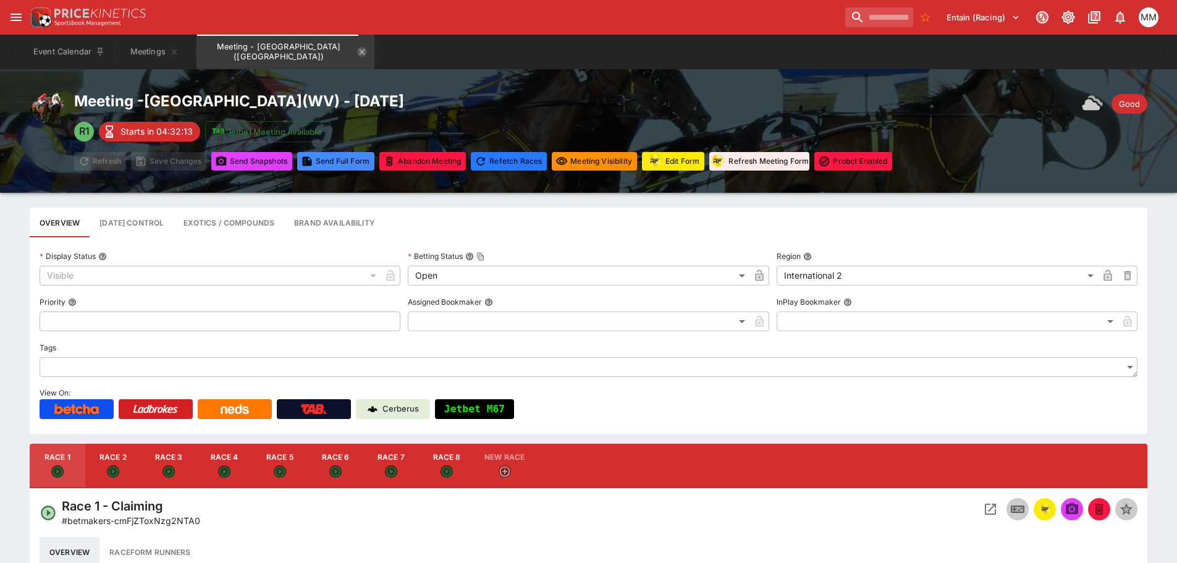
click at [357, 51] on icon "Meeting - Mountaineer Park (USA)" at bounding box center [362, 52] width 10 height 10
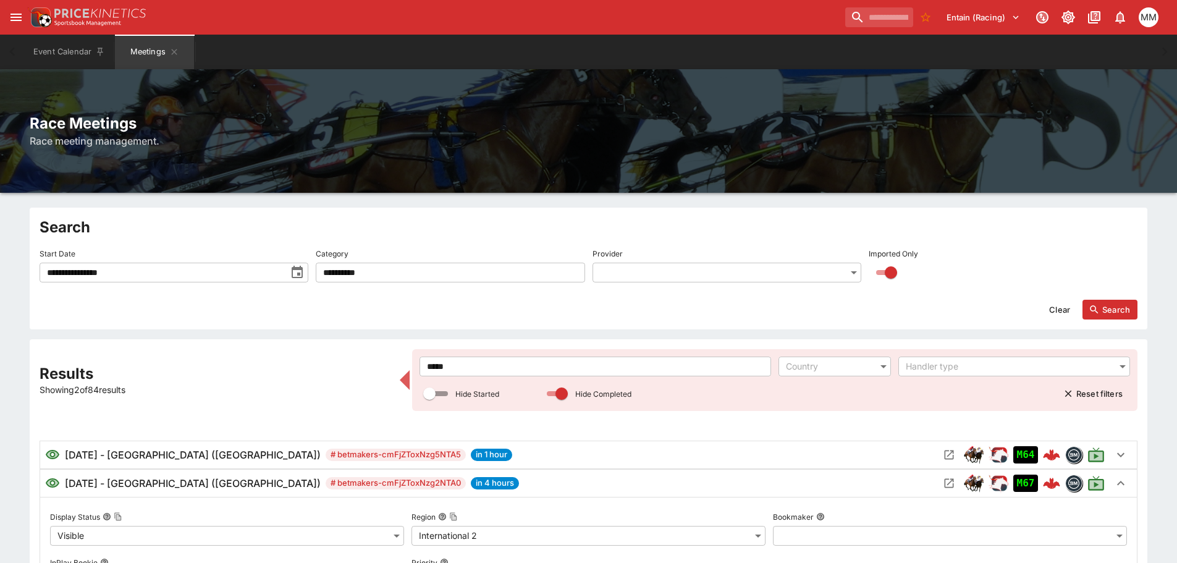
drag, startPoint x: 456, startPoint y: 367, endPoint x: 391, endPoint y: 367, distance: 64.9
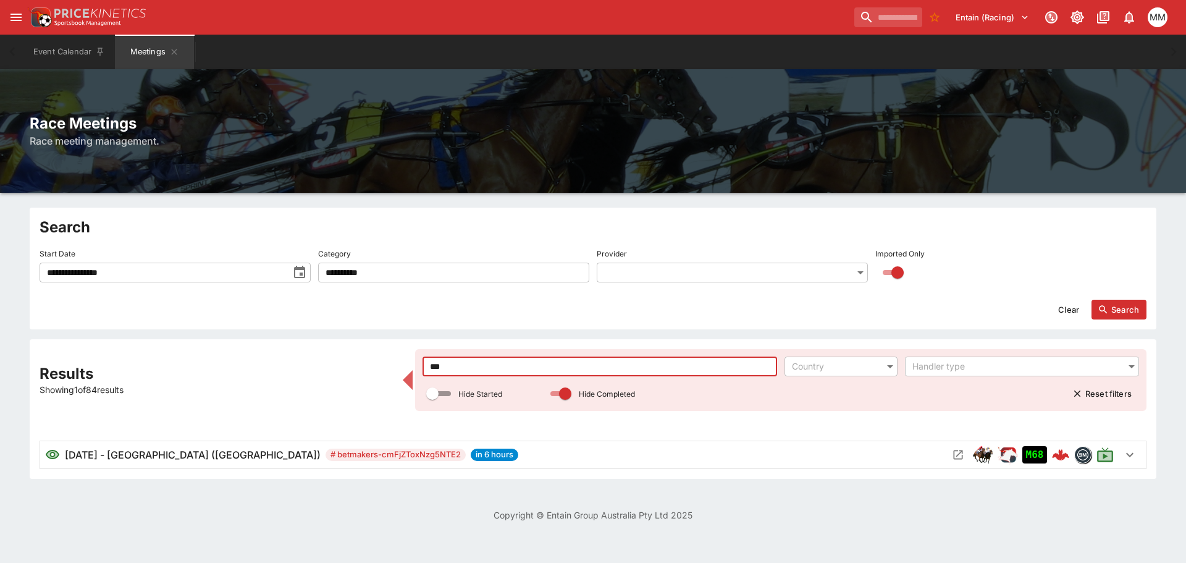
type input "***"
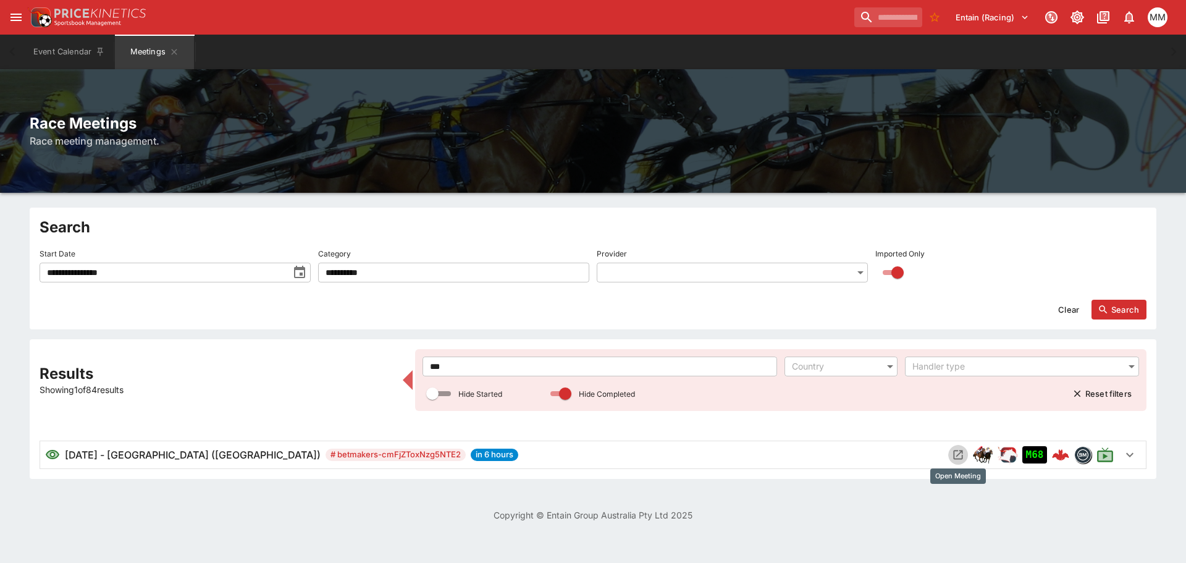
click at [951, 454] on button "Open Meeting" at bounding box center [958, 455] width 20 height 20
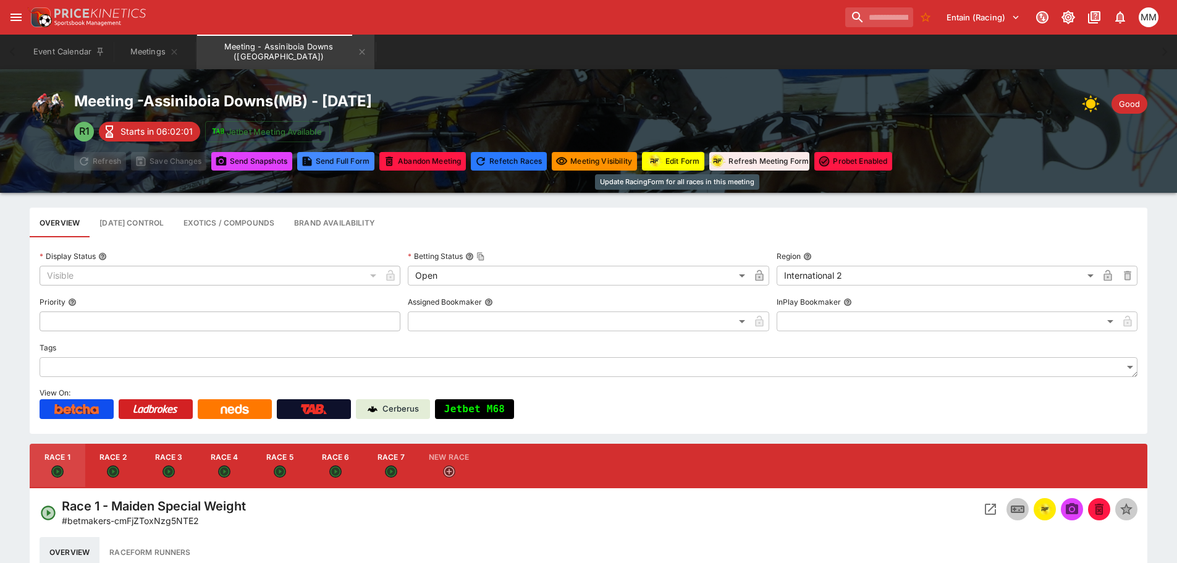
click at [676, 169] on button "Edit Form" at bounding box center [673, 161] width 62 height 19
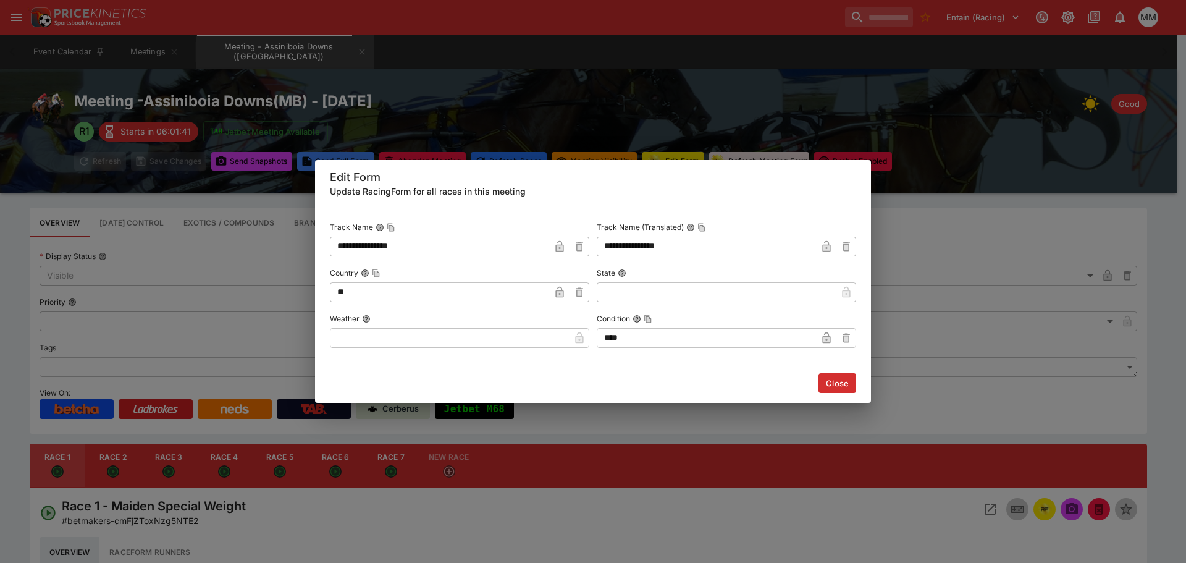
click at [504, 340] on input "text" at bounding box center [450, 338] width 240 height 20
type input "*"
type input "********"
click at [225, 250] on div "**********" at bounding box center [593, 281] width 1186 height 563
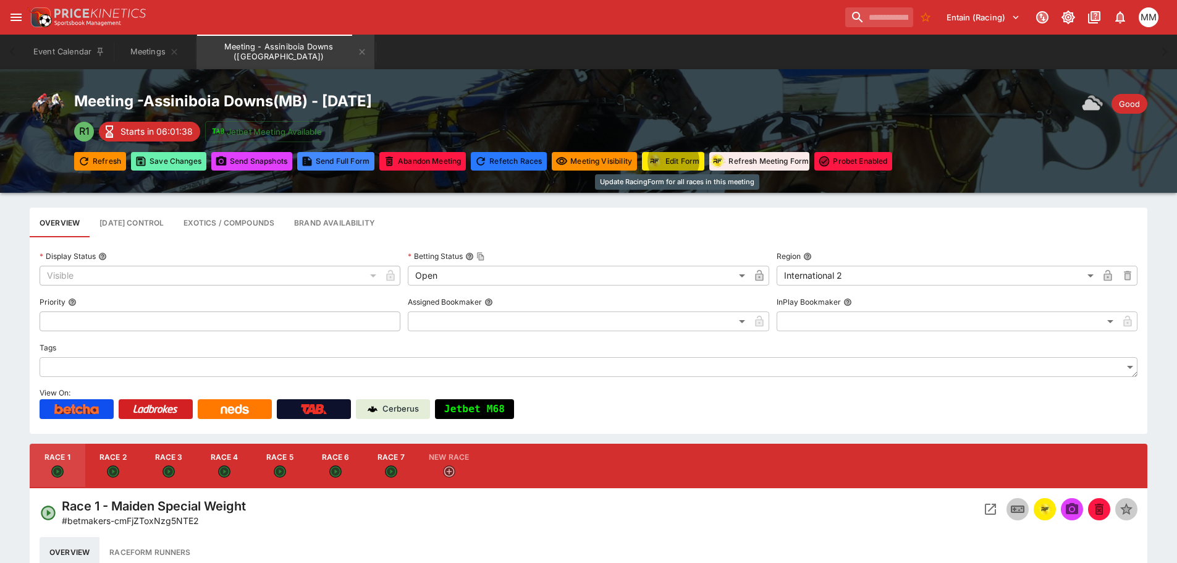
click at [190, 159] on button "Save Changes" at bounding box center [168, 161] width 75 height 19
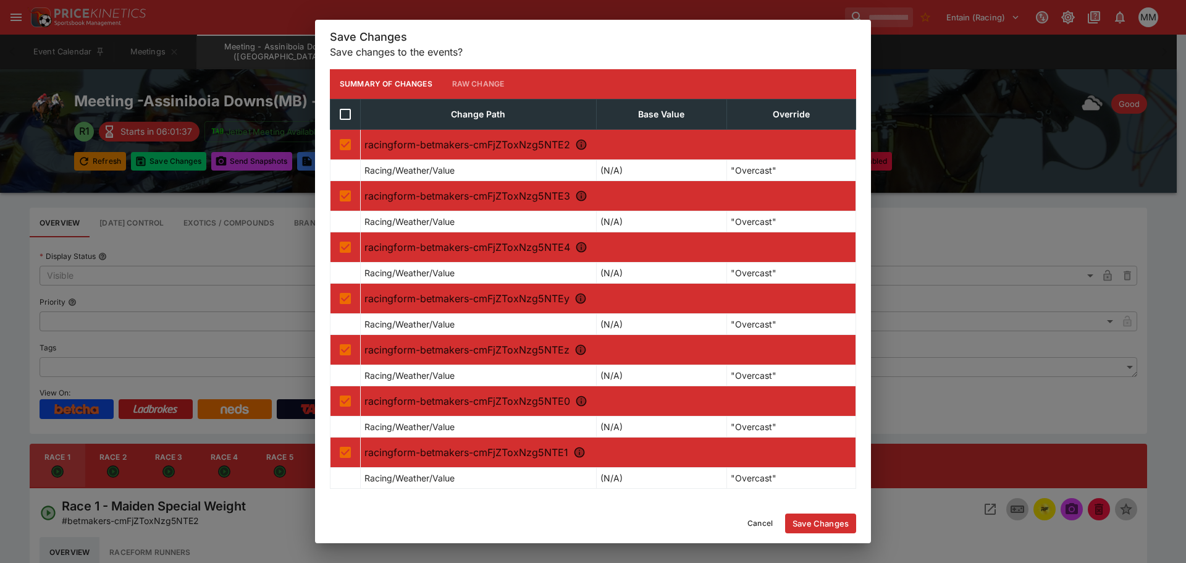
click at [814, 512] on div "Cancel Save Changes" at bounding box center [593, 523] width 556 height 40
click at [810, 527] on button "Save Changes" at bounding box center [820, 523] width 71 height 20
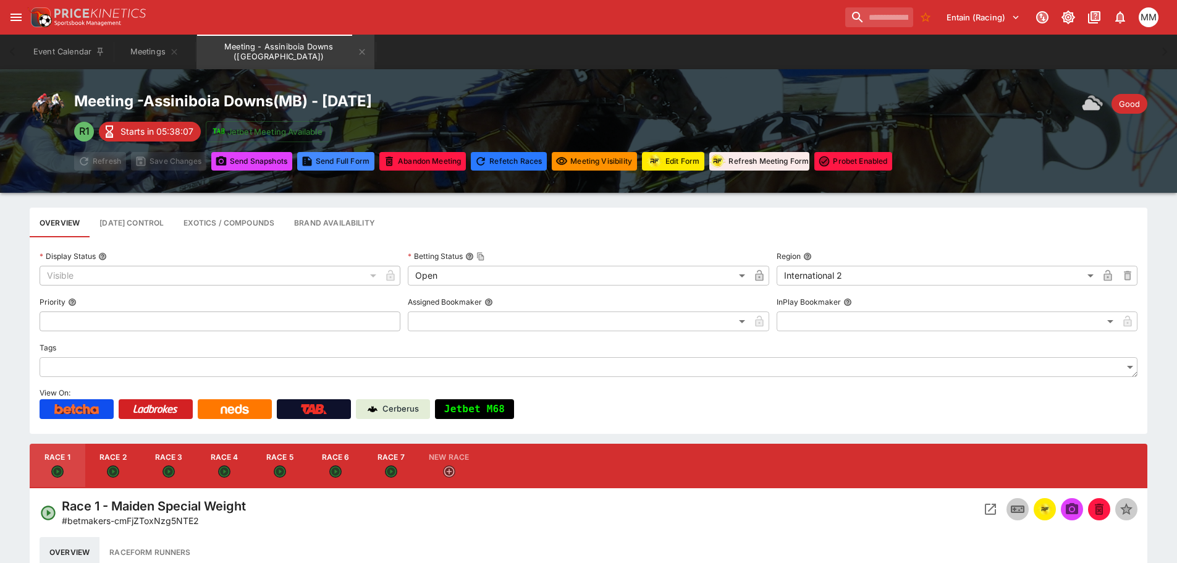
click at [357, 49] on icon "Meeting - Assiniboia Downs (CA)" at bounding box center [362, 52] width 10 height 10
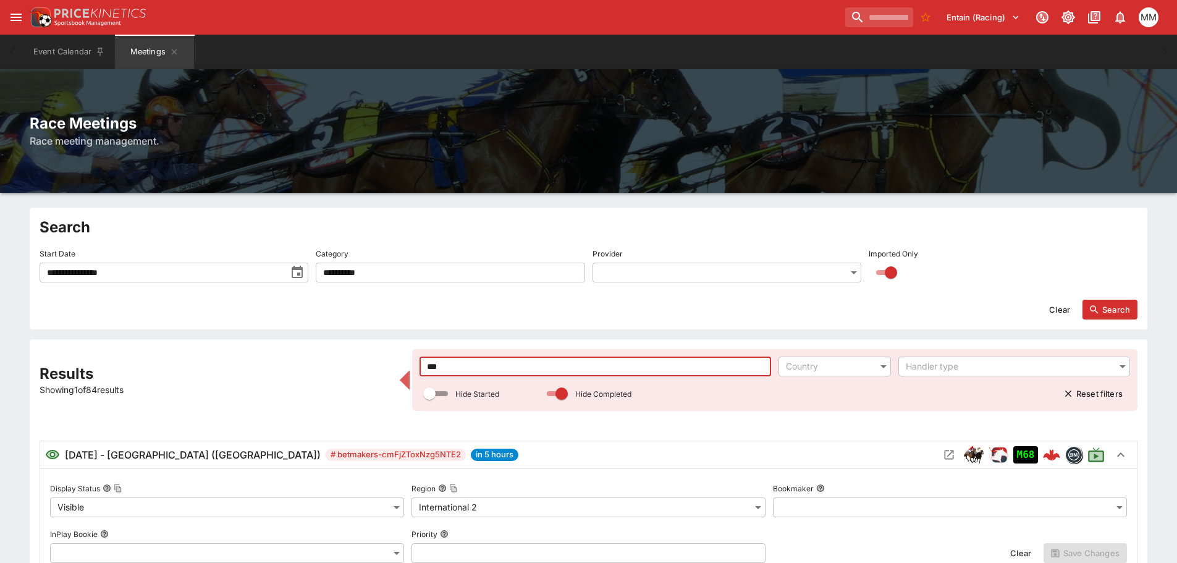
drag, startPoint x: 547, startPoint y: 368, endPoint x: 280, endPoint y: 368, distance: 266.9
click at [280, 368] on div "**********" at bounding box center [589, 569] width 1098 height 441
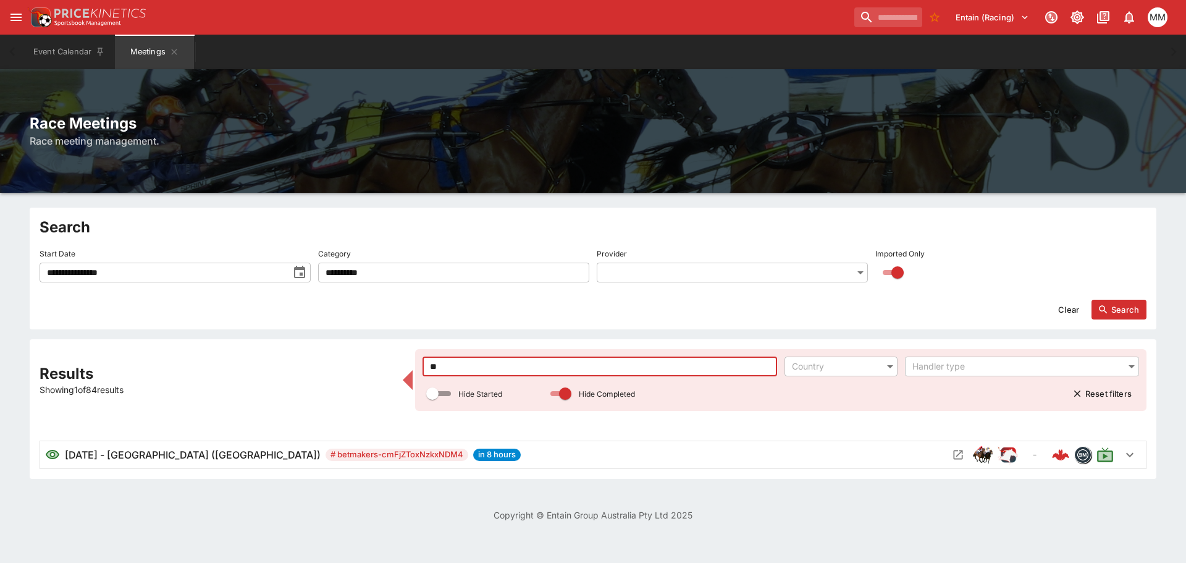
type input "*"
type input "***"
click at [960, 450] on icon "Open Meeting" at bounding box center [958, 454] width 9 height 9
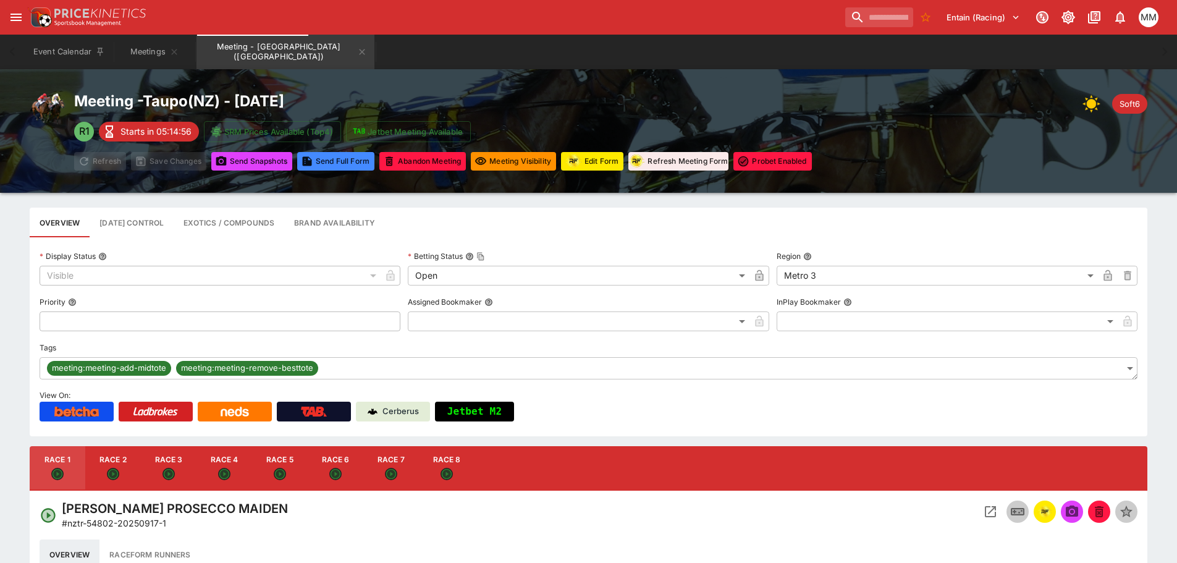
click at [132, 457] on button "Race 2" at bounding box center [113, 468] width 56 height 44
type input "**********"
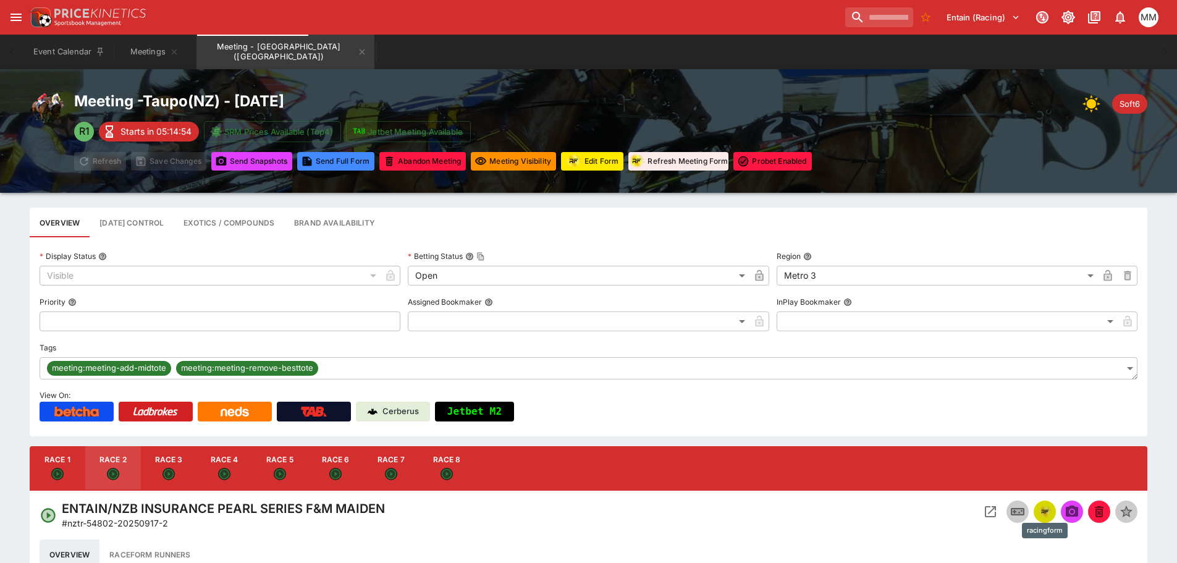
click at [1043, 515] on img "racingform" at bounding box center [1044, 512] width 15 height 14
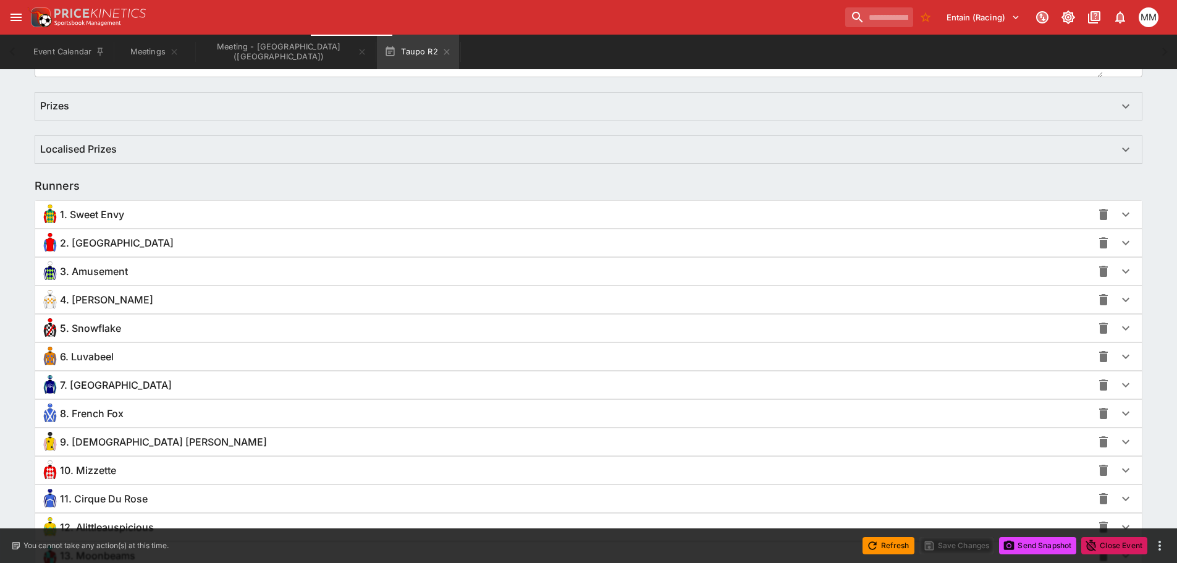
scroll to position [865, 0]
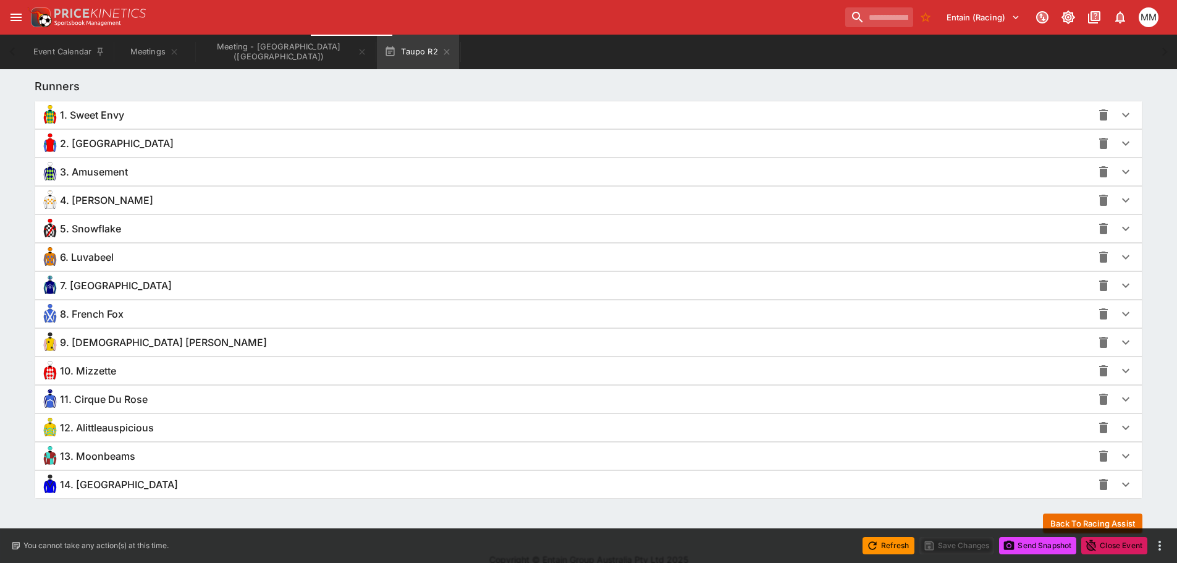
click at [116, 200] on span "4. [PERSON_NAME]" at bounding box center [106, 200] width 93 height 13
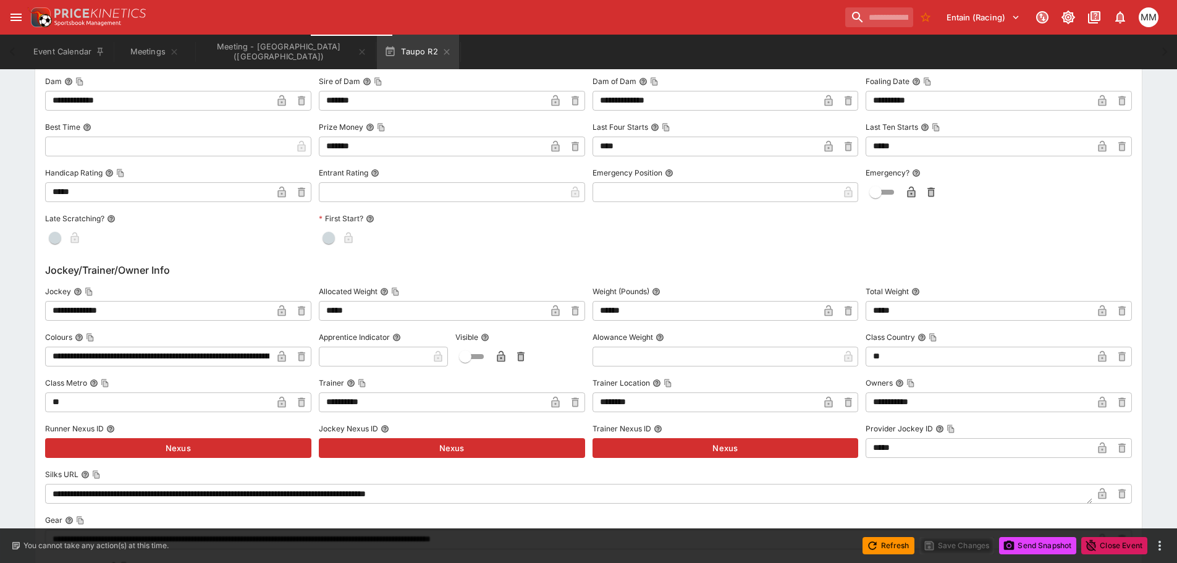
scroll to position [1176, 0]
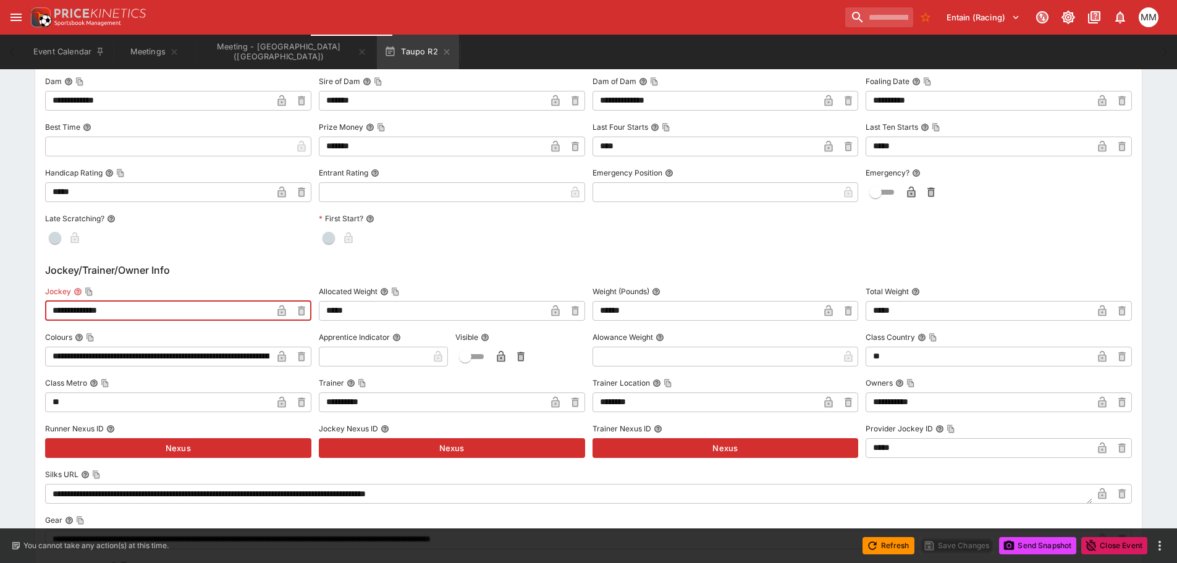
drag, startPoint x: 222, startPoint y: 309, endPoint x: 48, endPoint y: 309, distance: 173.6
click at [48, 309] on input "**********" at bounding box center [158, 311] width 227 height 20
type input "*"
type input "**********"
click at [289, 314] on button "button" at bounding box center [282, 311] width 20 height 20
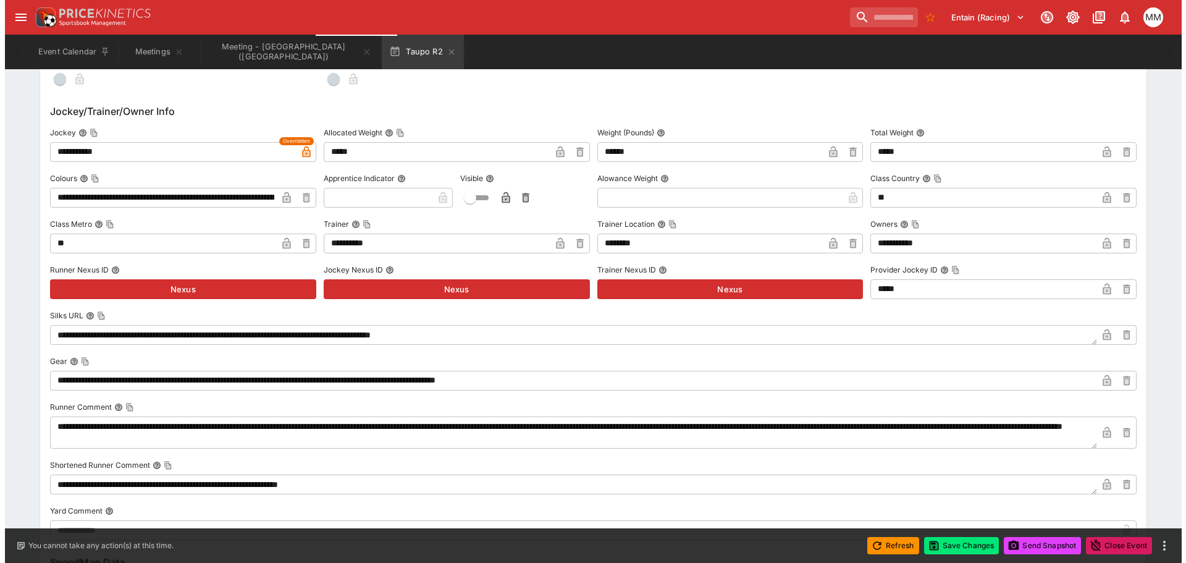
scroll to position [1114, 0]
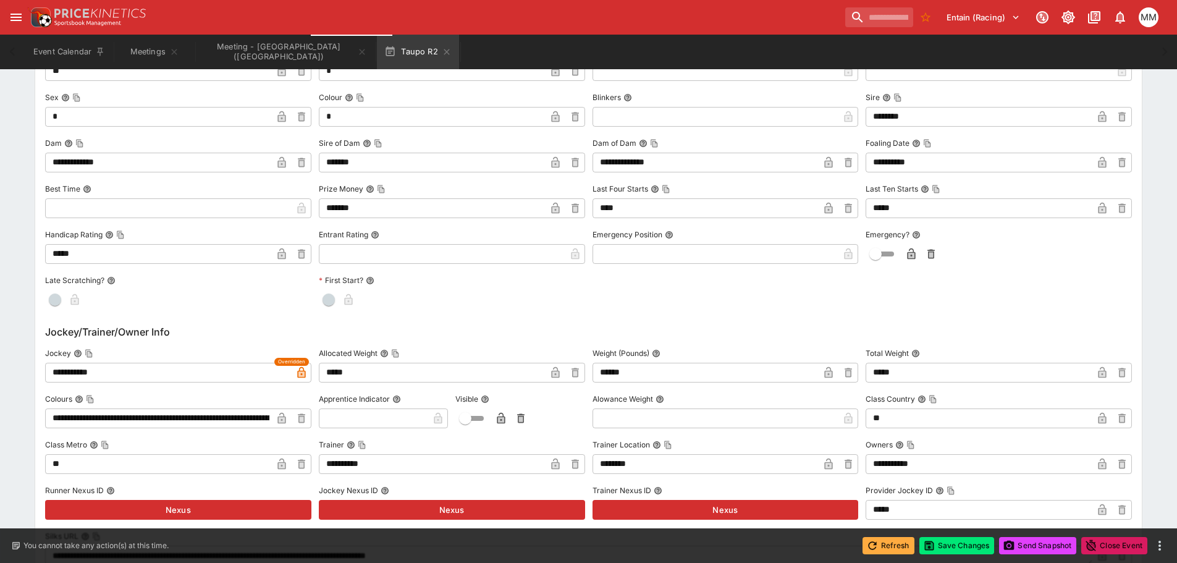
click at [872, 550] on icon "button" at bounding box center [872, 545] width 12 height 12
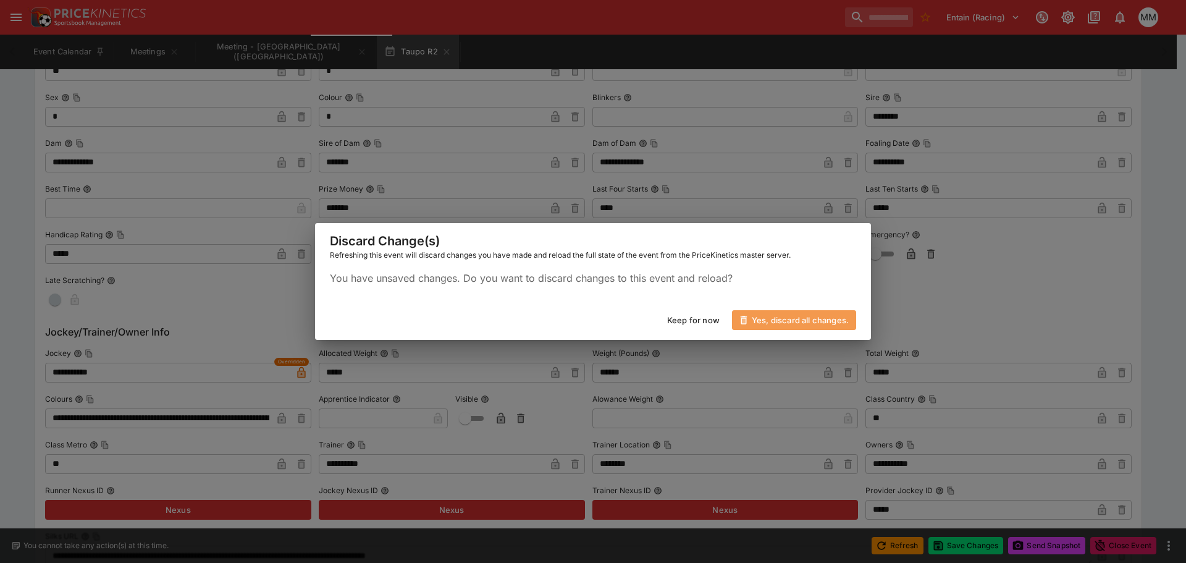
click at [804, 321] on button "Yes, discard all changes." at bounding box center [794, 320] width 124 height 20
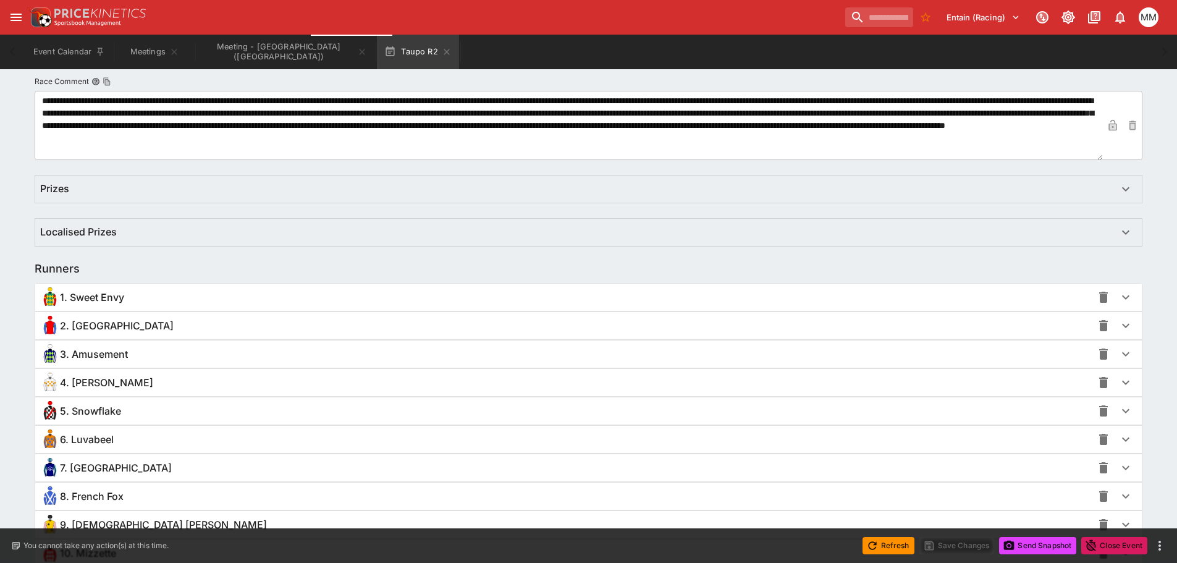
scroll to position [865, 0]
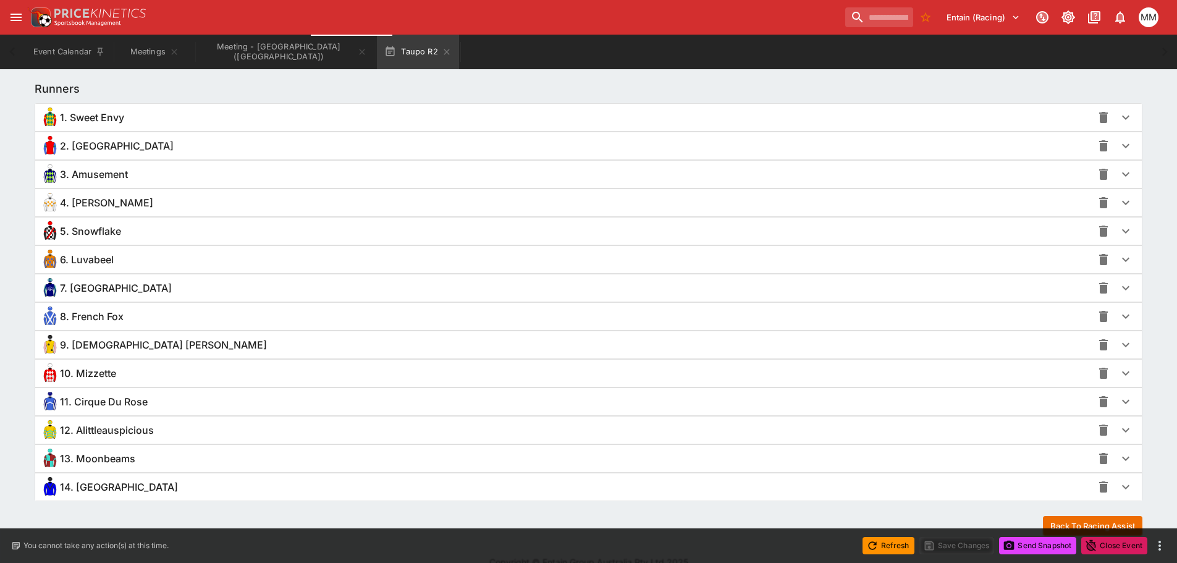
click at [135, 217] on div "5. Snowflake" at bounding box center [589, 231] width 1108 height 28
click at [135, 210] on div "4. [PERSON_NAME]" at bounding box center [566, 203] width 1052 height 20
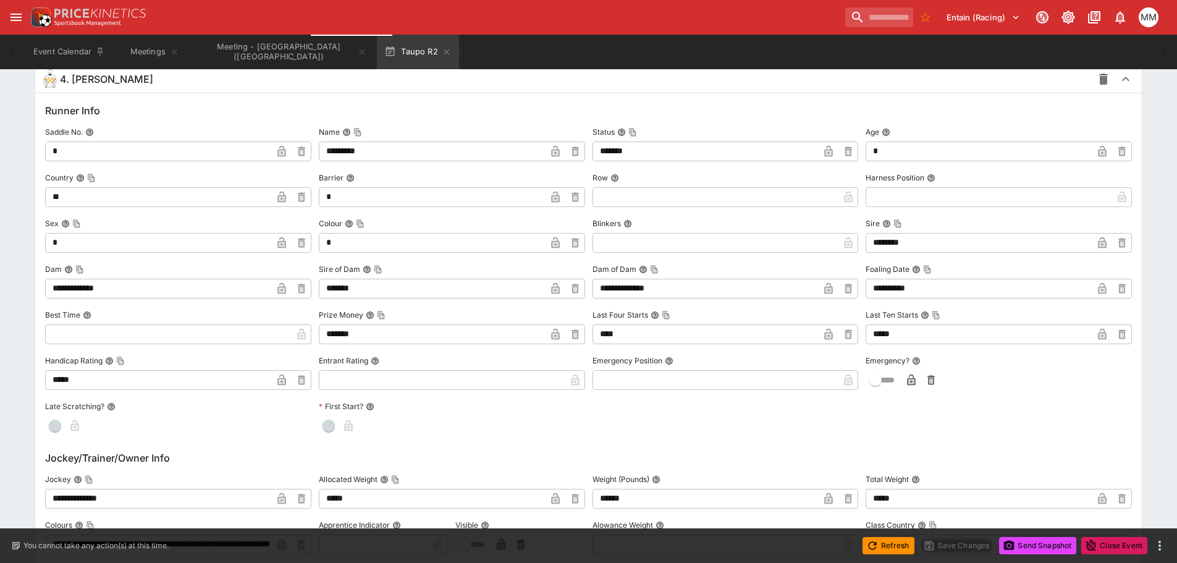
scroll to position [1112, 0]
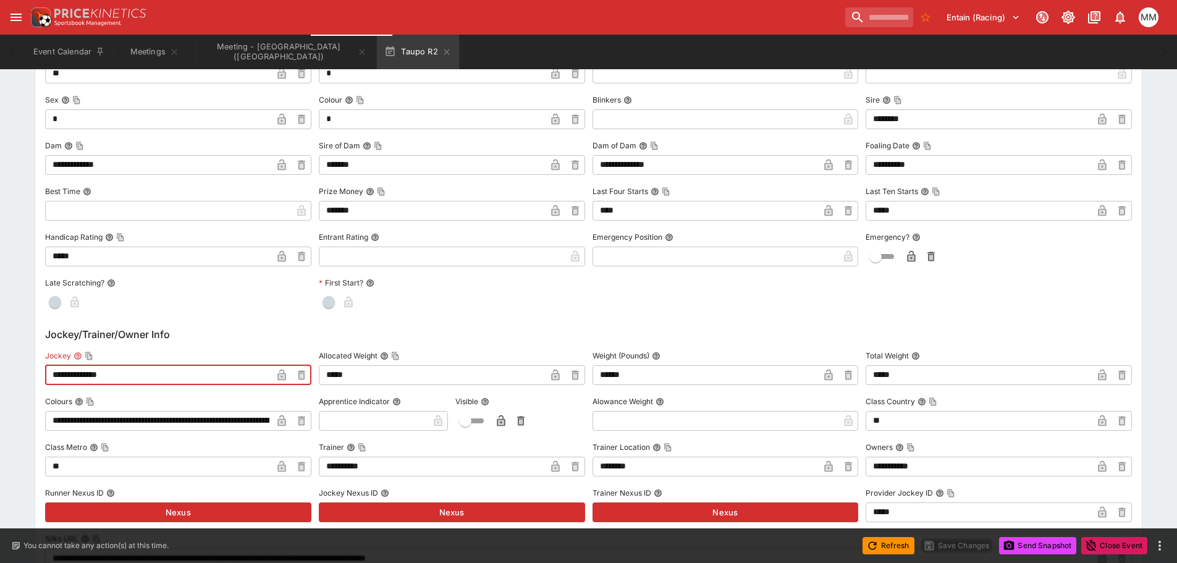
drag, startPoint x: 128, startPoint y: 365, endPoint x: -29, endPoint y: 371, distance: 157.6
click at [0, 371] on html "**********" at bounding box center [588, 183] width 1177 height 2591
type input "**********"
click at [961, 546] on button "Save Changes" at bounding box center [956, 545] width 75 height 17
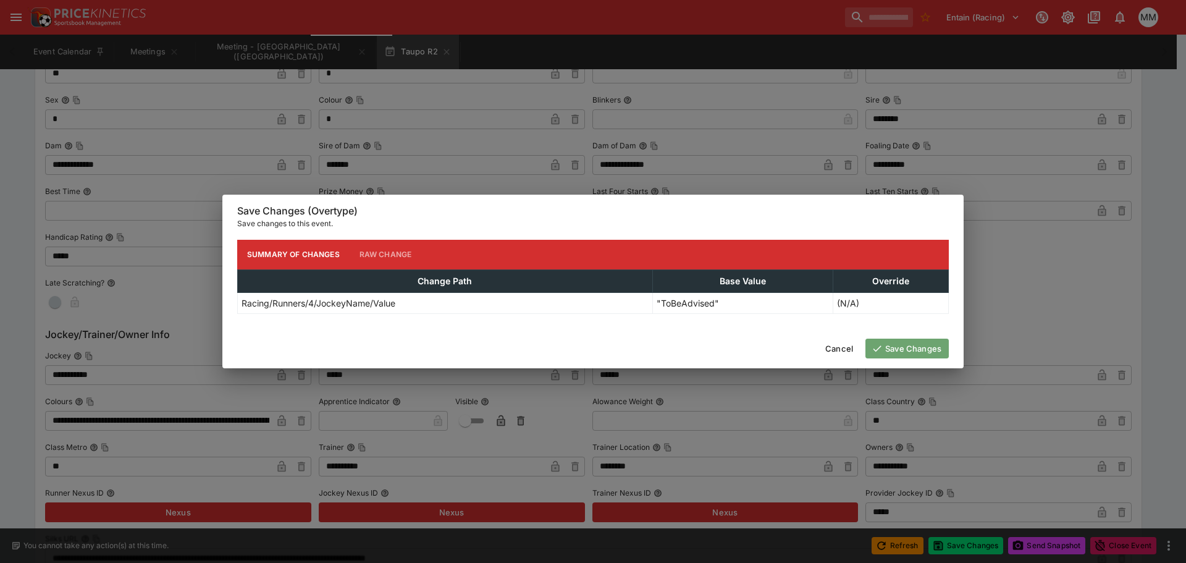
click at [927, 345] on button "Save Changes" at bounding box center [906, 349] width 83 height 20
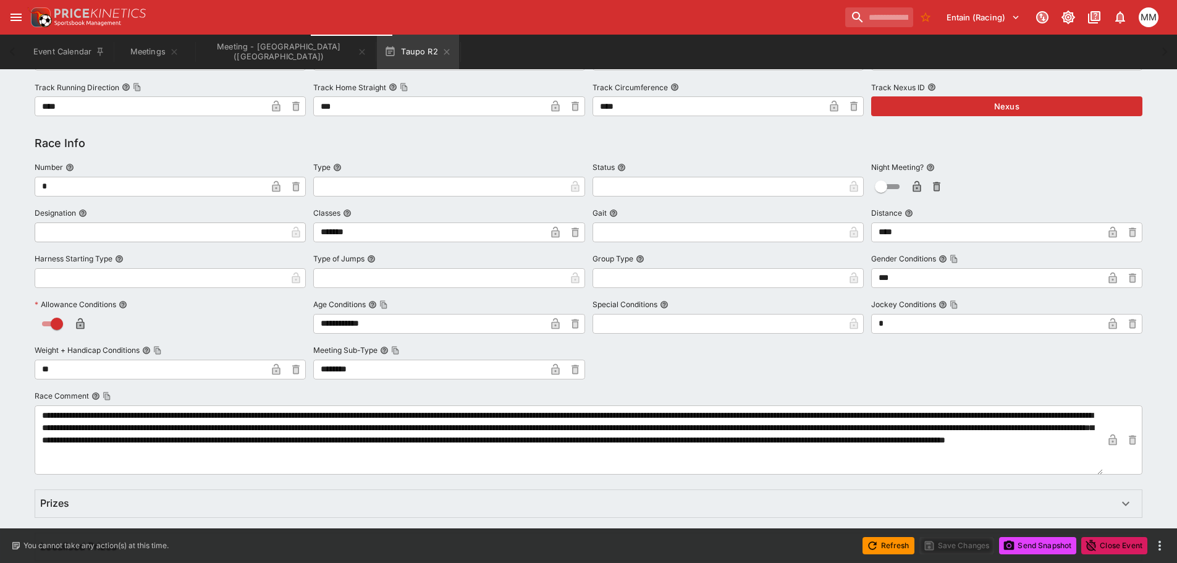
scroll to position [741, 0]
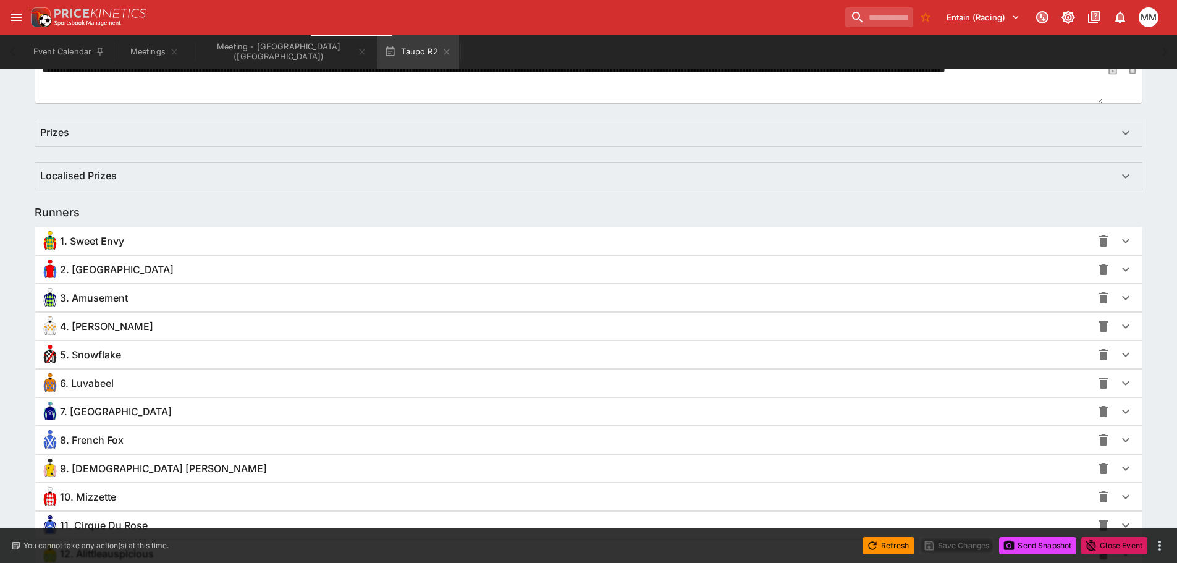
click at [137, 326] on div "4. [PERSON_NAME]" at bounding box center [566, 326] width 1052 height 20
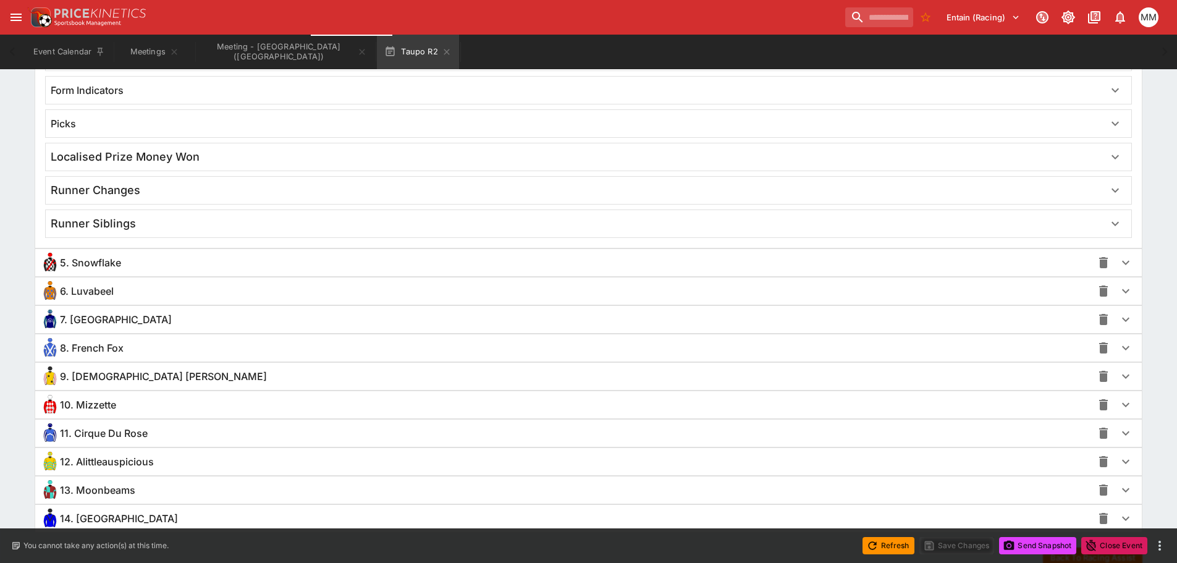
click at [142, 262] on div "5. Snowflake" at bounding box center [566, 263] width 1052 height 20
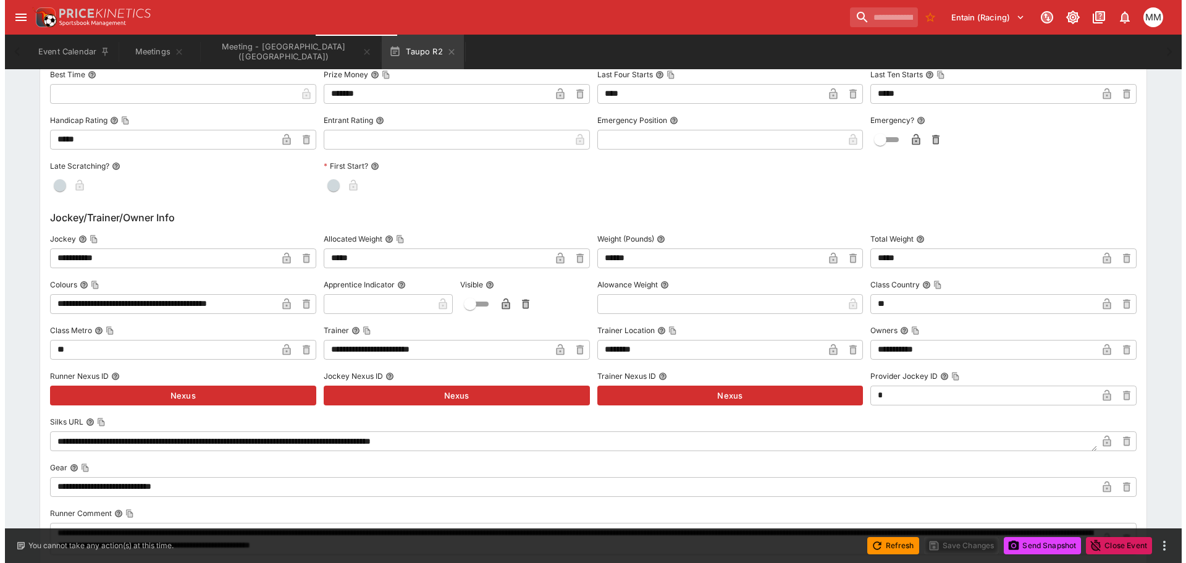
scroll to position [2471, 0]
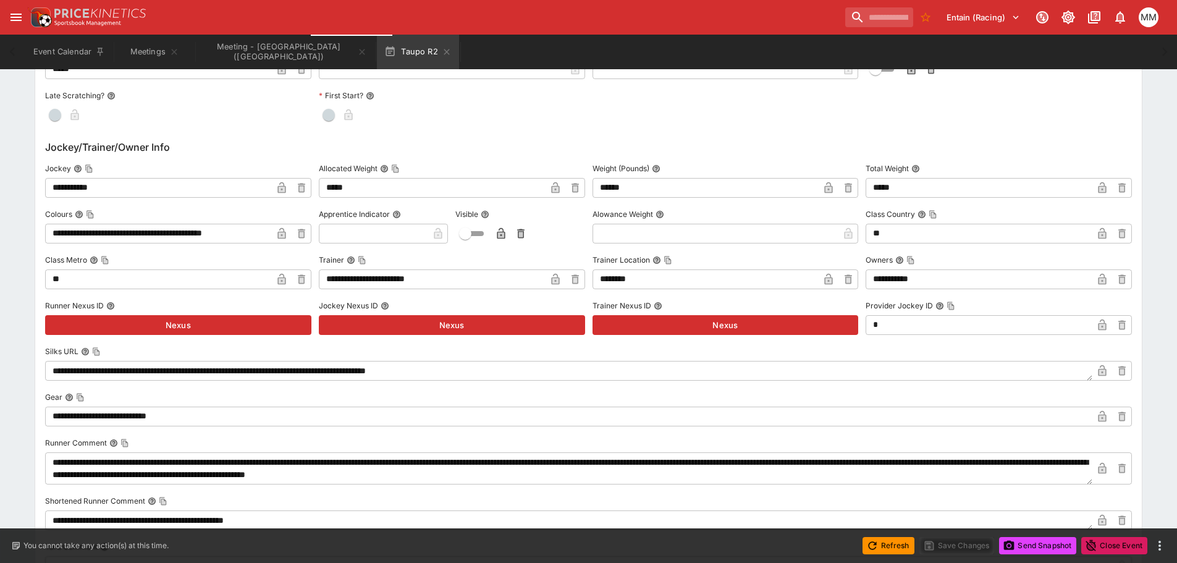
drag, startPoint x: 172, startPoint y: 189, endPoint x: -23, endPoint y: 183, distance: 194.7
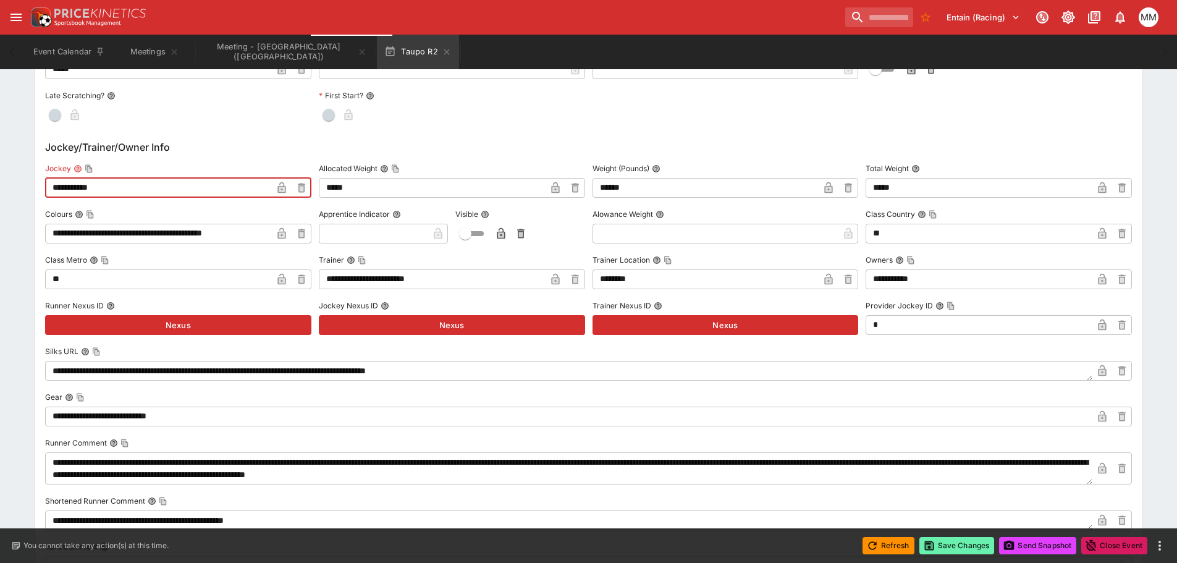
type input "**********"
click at [966, 548] on button "Save Changes" at bounding box center [956, 545] width 75 height 17
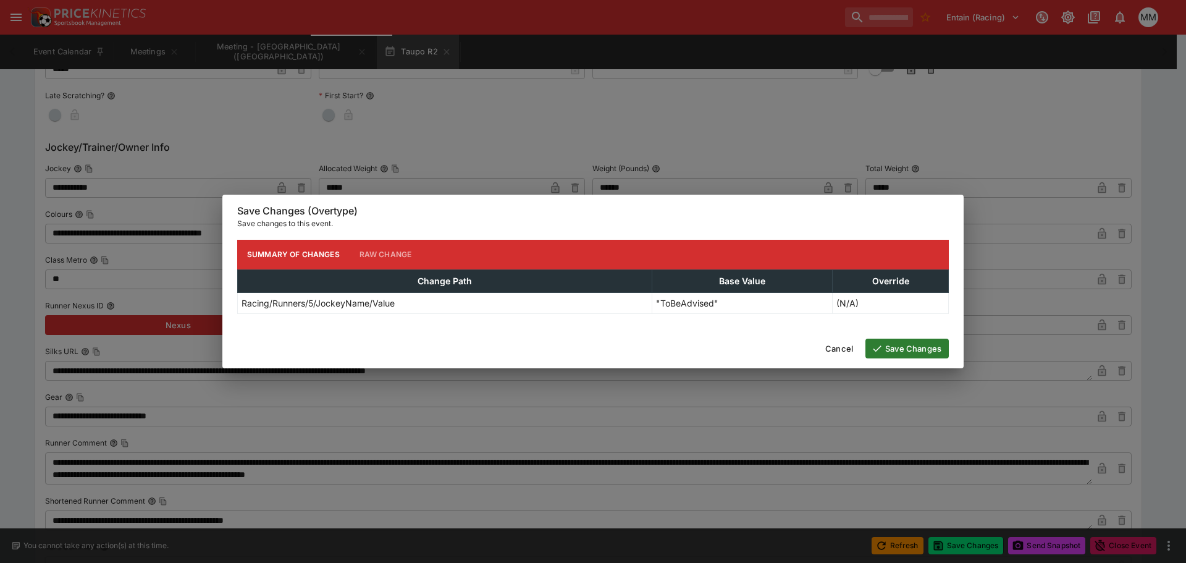
click at [908, 340] on button "Save Changes" at bounding box center [906, 349] width 83 height 20
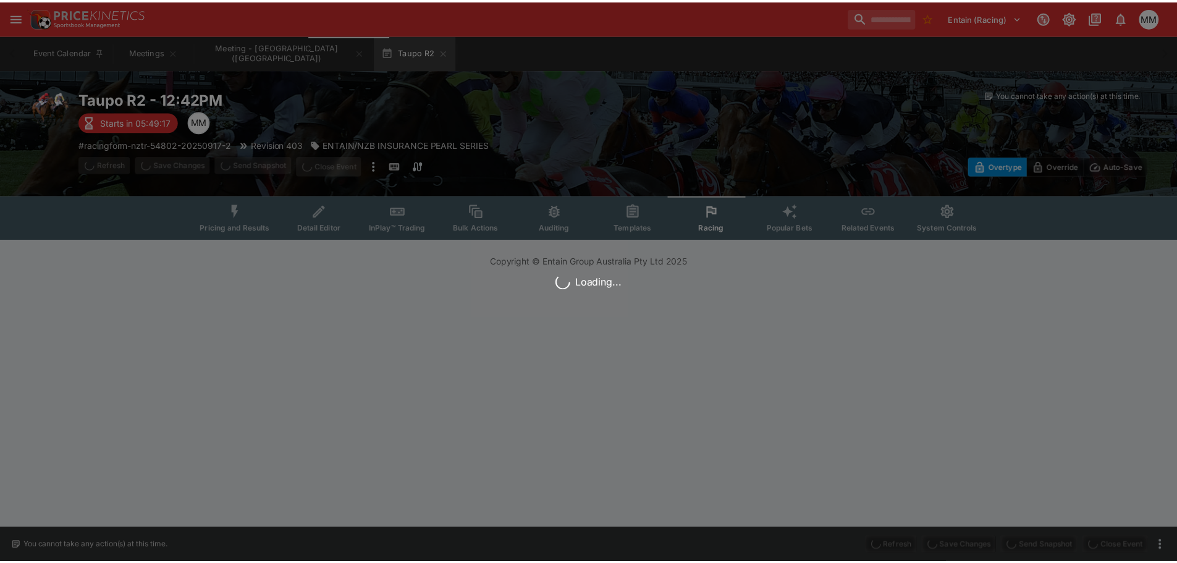
scroll to position [0, 0]
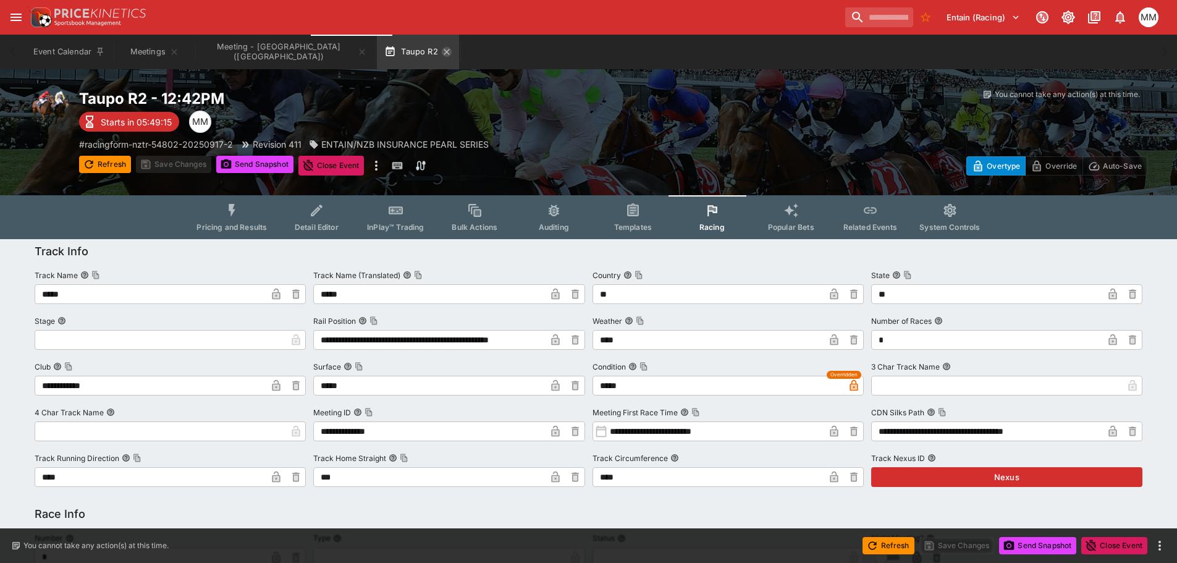
click at [442, 54] on icon "button" at bounding box center [447, 52] width 10 height 10
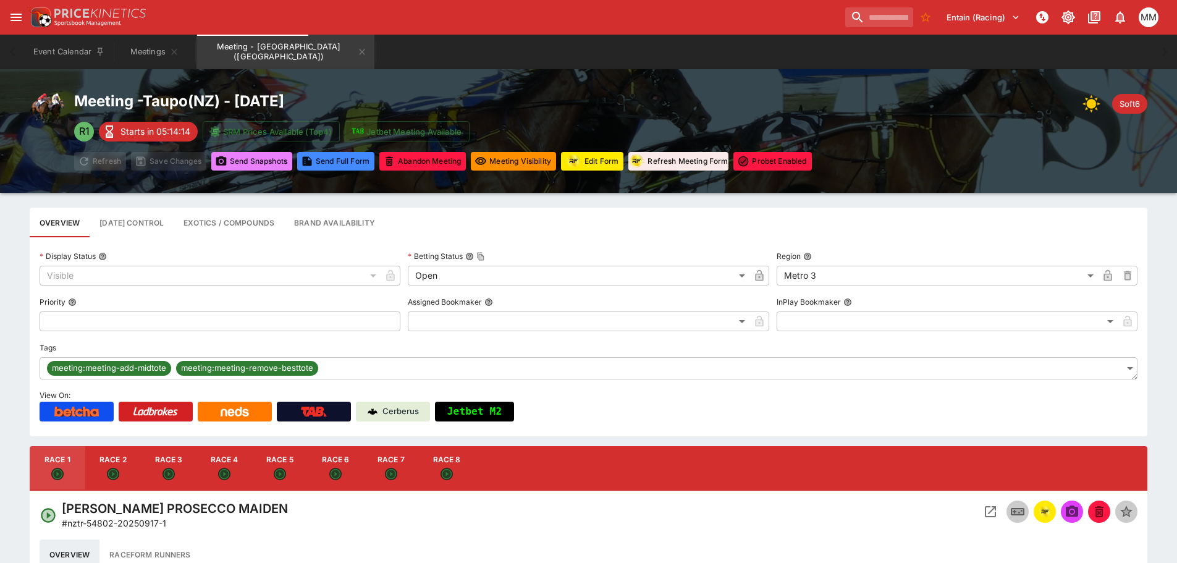
click at [245, 154] on button "Send Snapshot s" at bounding box center [251, 161] width 81 height 19
click at [243, 167] on button "Send Snapshot s" at bounding box center [251, 161] width 81 height 19
click at [132, 46] on button "Meetings" at bounding box center [154, 52] width 79 height 35
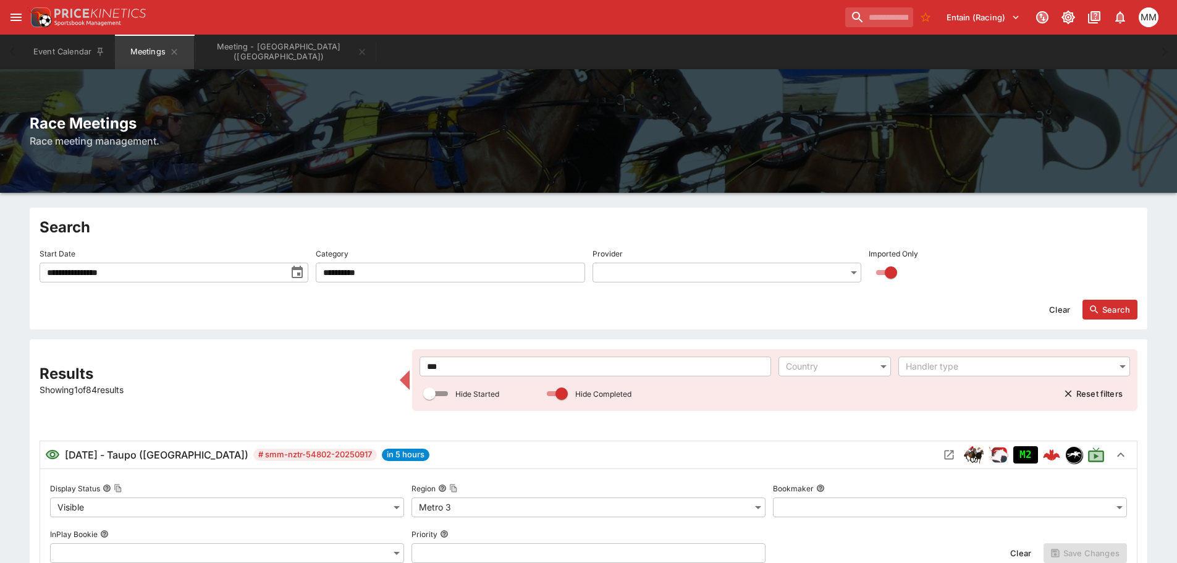
drag, startPoint x: 488, startPoint y: 363, endPoint x: 395, endPoint y: 355, distance: 93.0
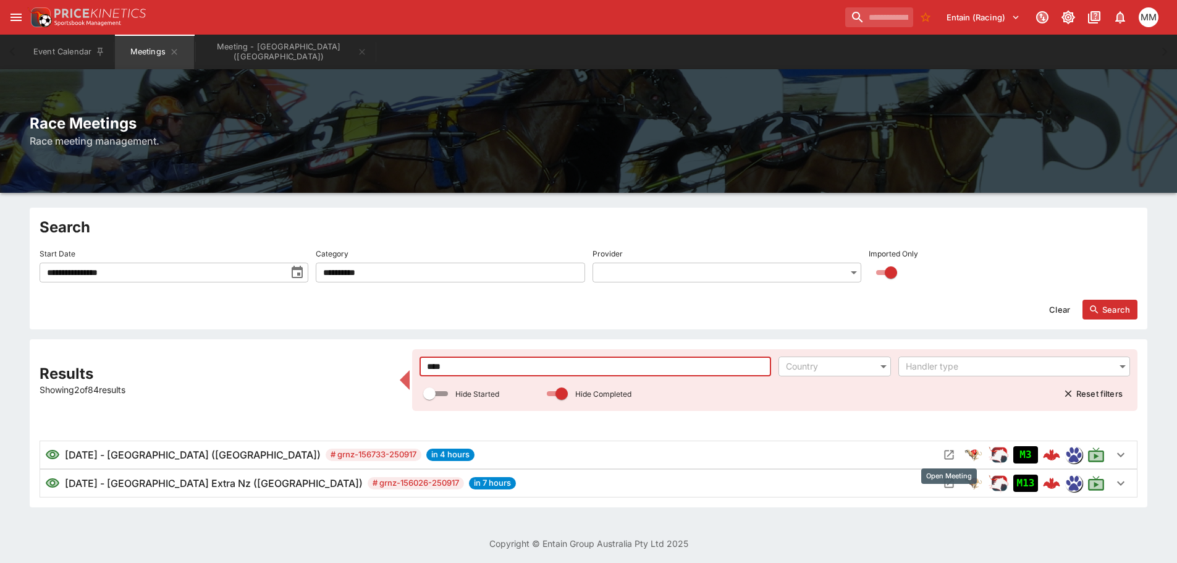
type input "****"
click at [952, 453] on icon "Open Meeting" at bounding box center [949, 454] width 12 height 12
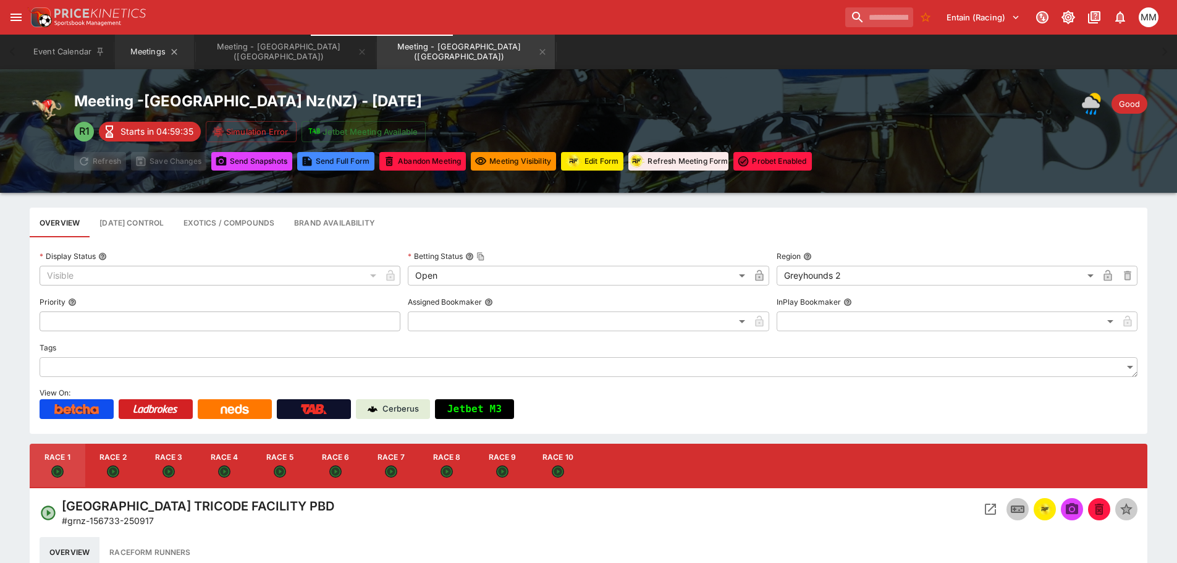
click at [151, 51] on button "Meetings" at bounding box center [154, 52] width 79 height 35
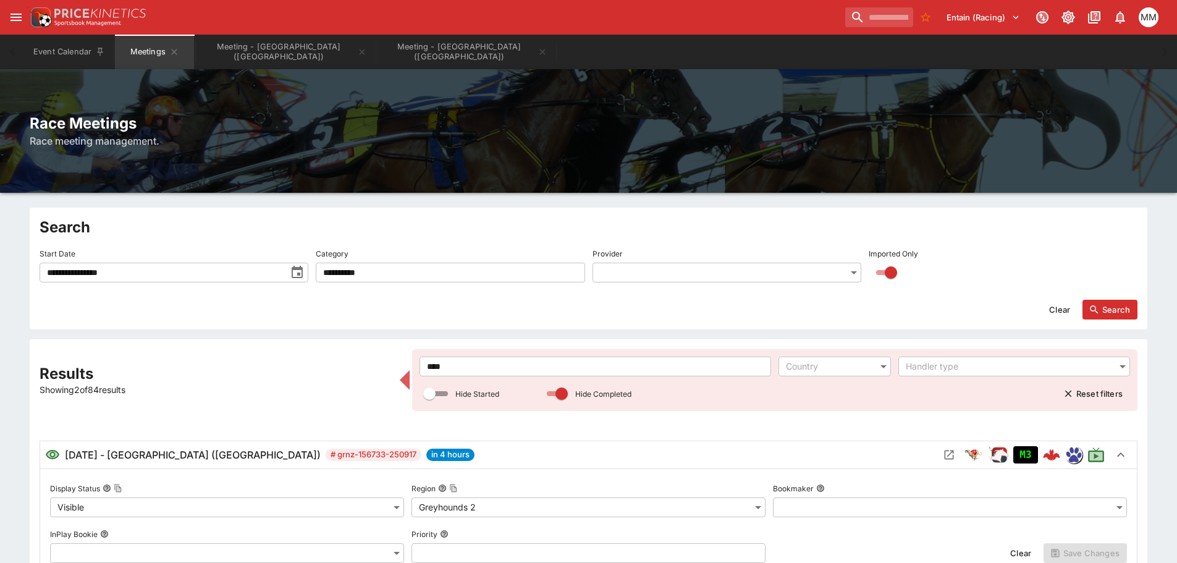
click at [459, 367] on input "****" at bounding box center [595, 366] width 352 height 20
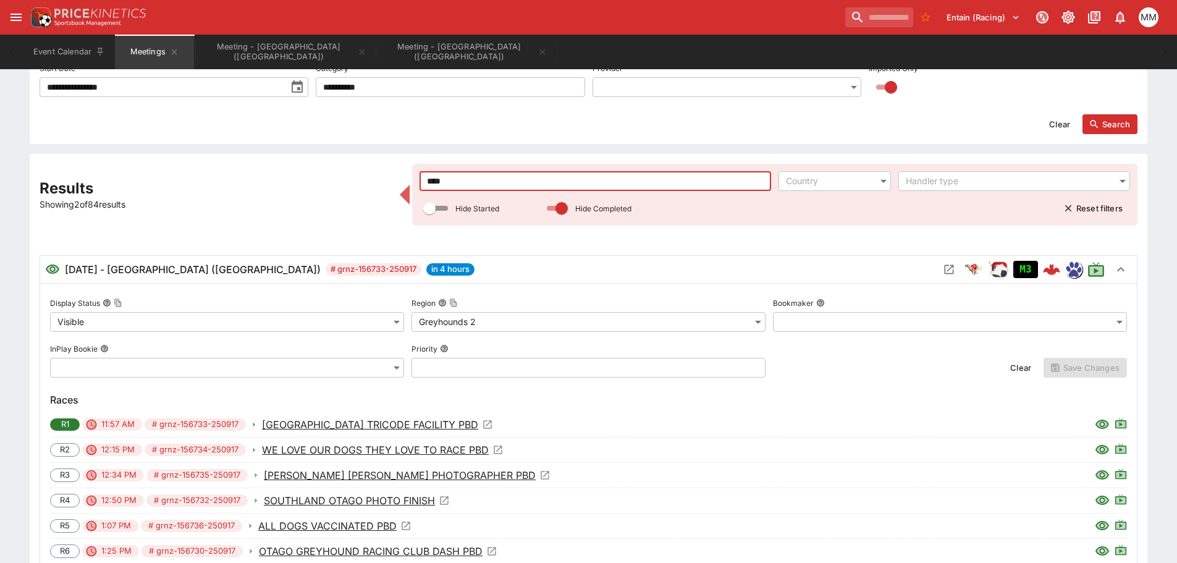
click at [570, 262] on div "[DATE] - [GEOGRAPHIC_DATA] ([GEOGRAPHIC_DATA]) # grnz-156733-250917 in 4 hours" at bounding box center [492, 269] width 894 height 15
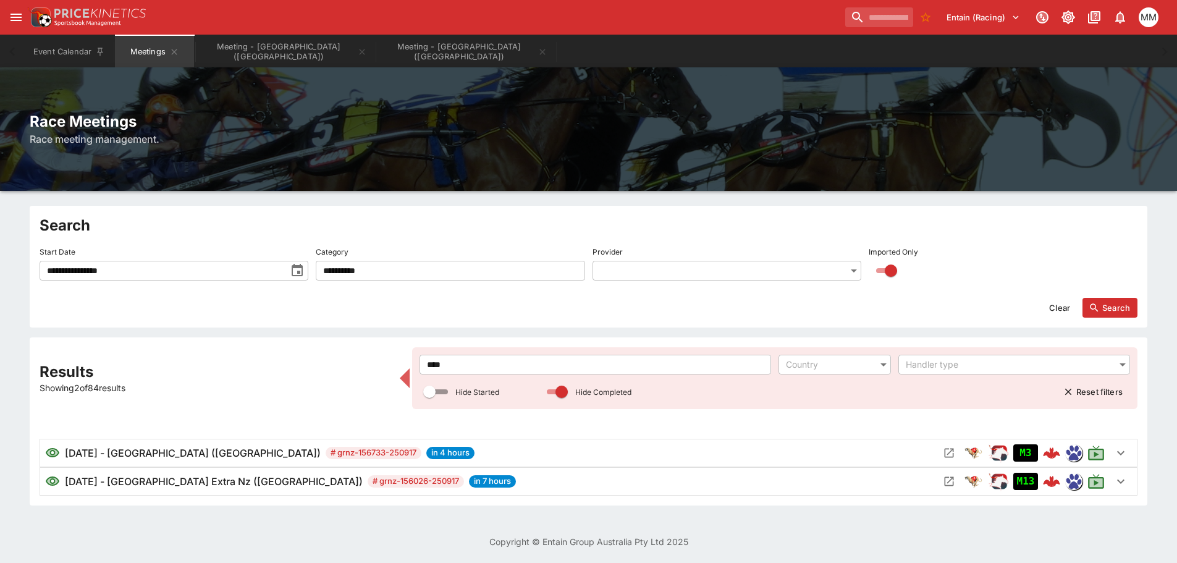
scroll to position [2, 0]
click at [946, 478] on icon "Open Meeting" at bounding box center [949, 481] width 12 height 12
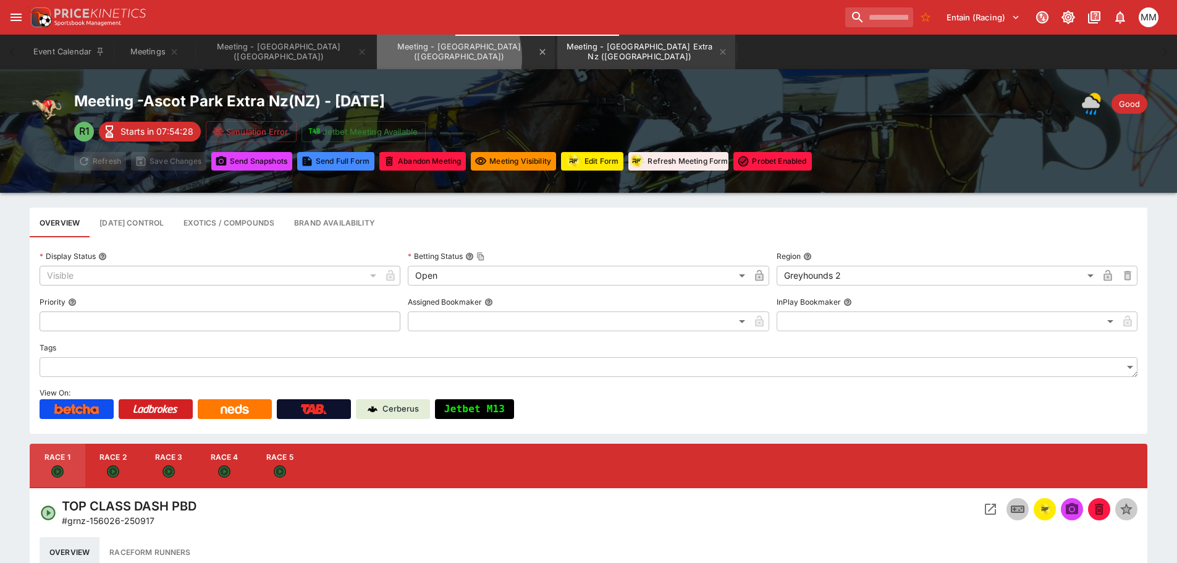
click at [377, 58] on button "Meeting - [GEOGRAPHIC_DATA] ([GEOGRAPHIC_DATA])" at bounding box center [466, 52] width 178 height 35
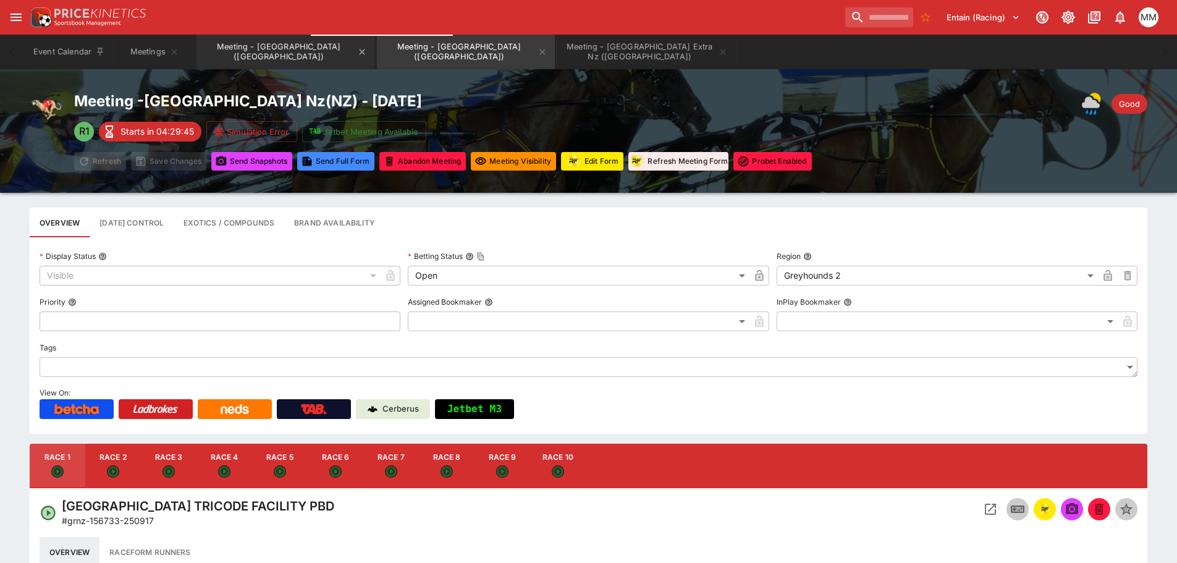
click at [249, 51] on button "Meeting - [GEOGRAPHIC_DATA] ([GEOGRAPHIC_DATA])" at bounding box center [285, 52] width 178 height 35
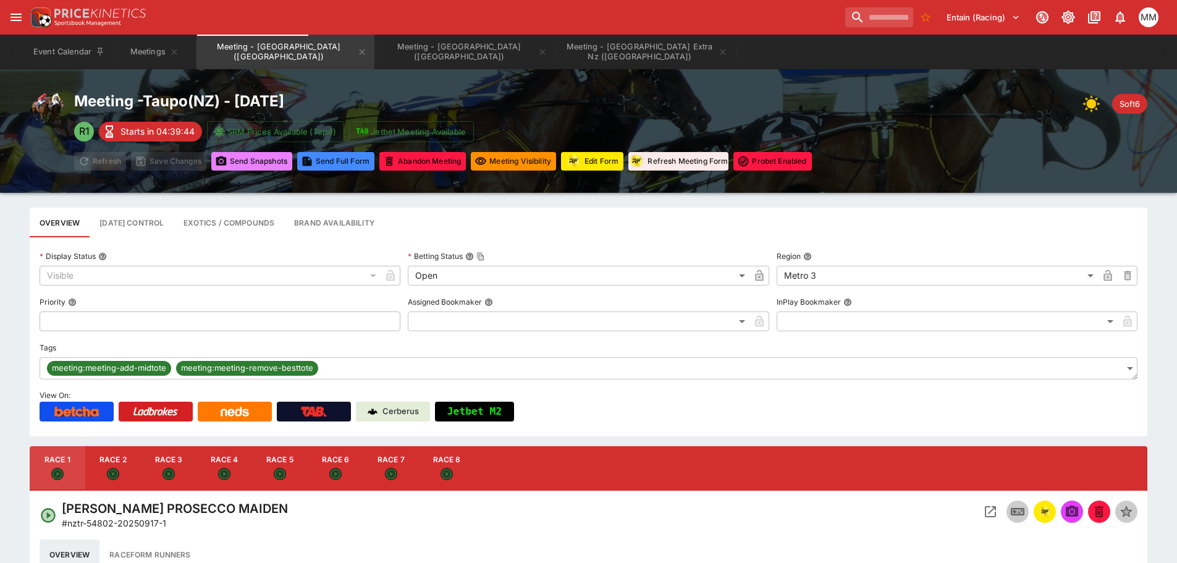
click at [249, 157] on button "Send Snapshot s" at bounding box center [251, 161] width 81 height 19
click at [112, 479] on icon "Open" at bounding box center [113, 474] width 12 height 12
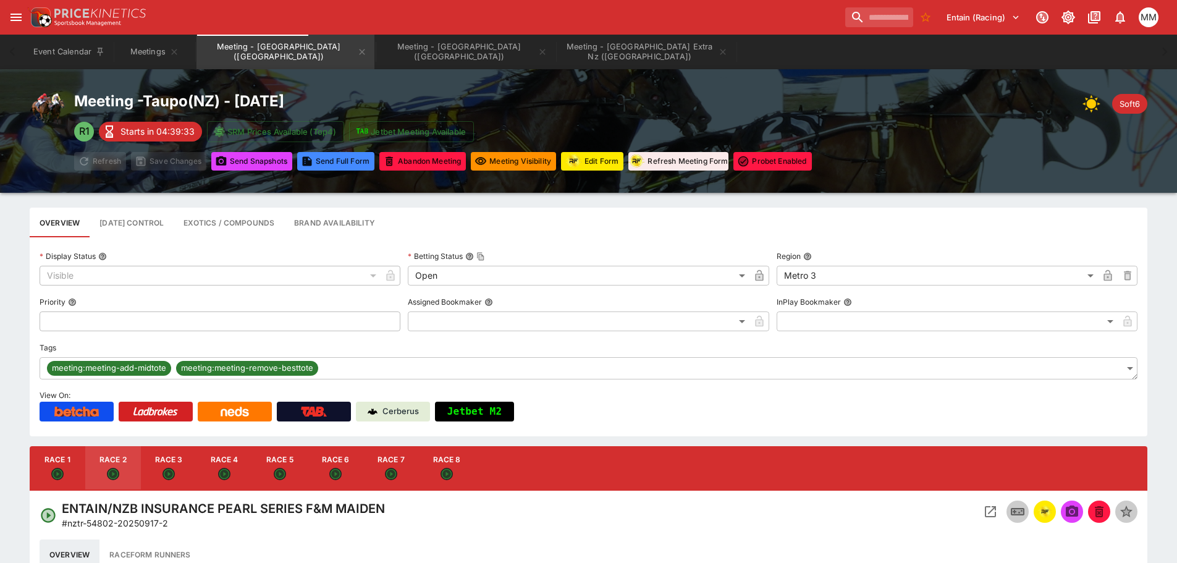
type input "**********"
click at [1042, 511] on img "racingform" at bounding box center [1044, 512] width 15 height 14
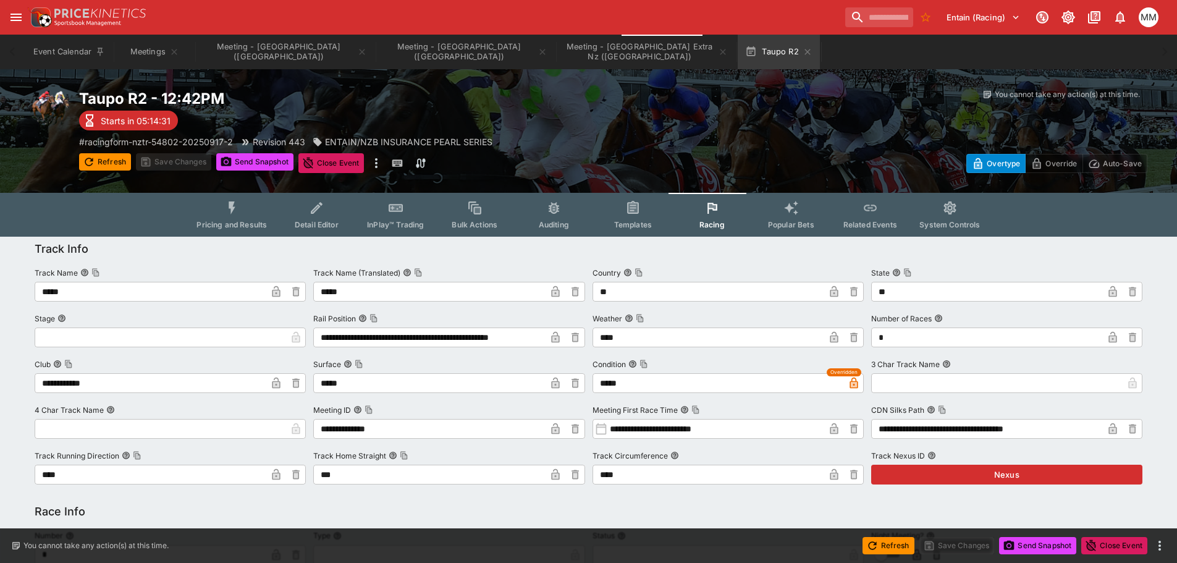
click at [321, 216] on button "Detail Editor" at bounding box center [316, 215] width 79 height 44
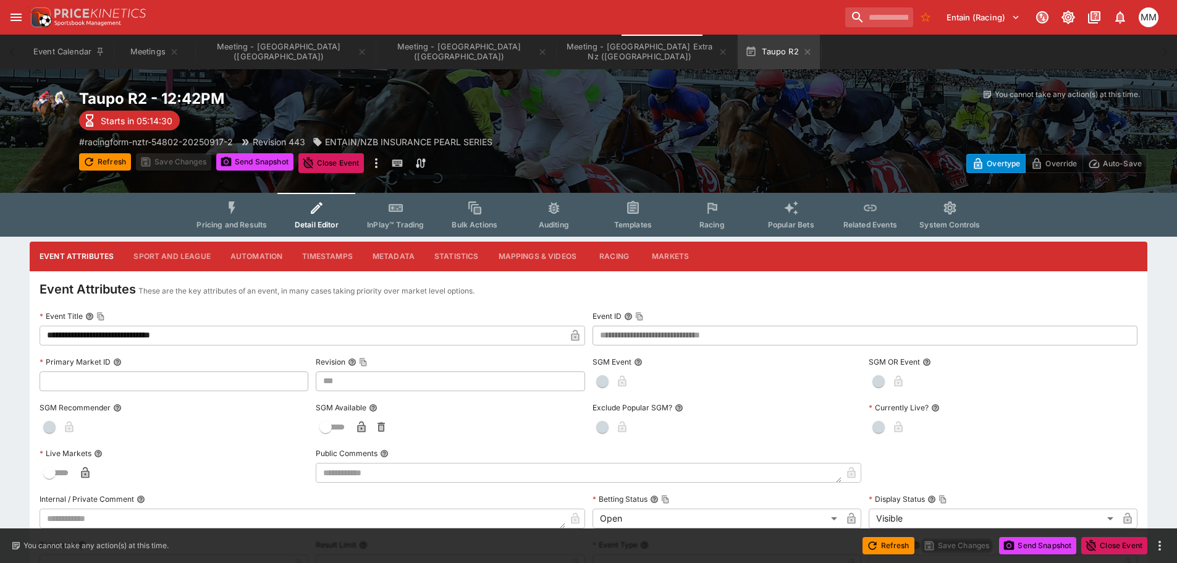
click at [722, 227] on span "Racing" at bounding box center [711, 224] width 25 height 9
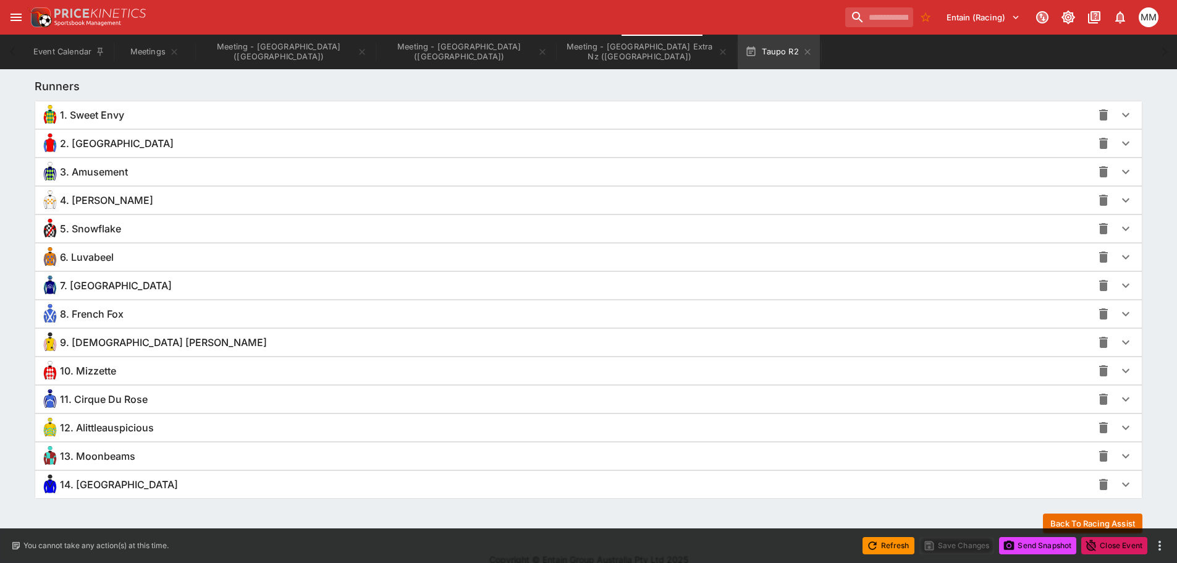
scroll to position [895, 0]
click at [137, 203] on div "4. [PERSON_NAME]" at bounding box center [566, 200] width 1052 height 20
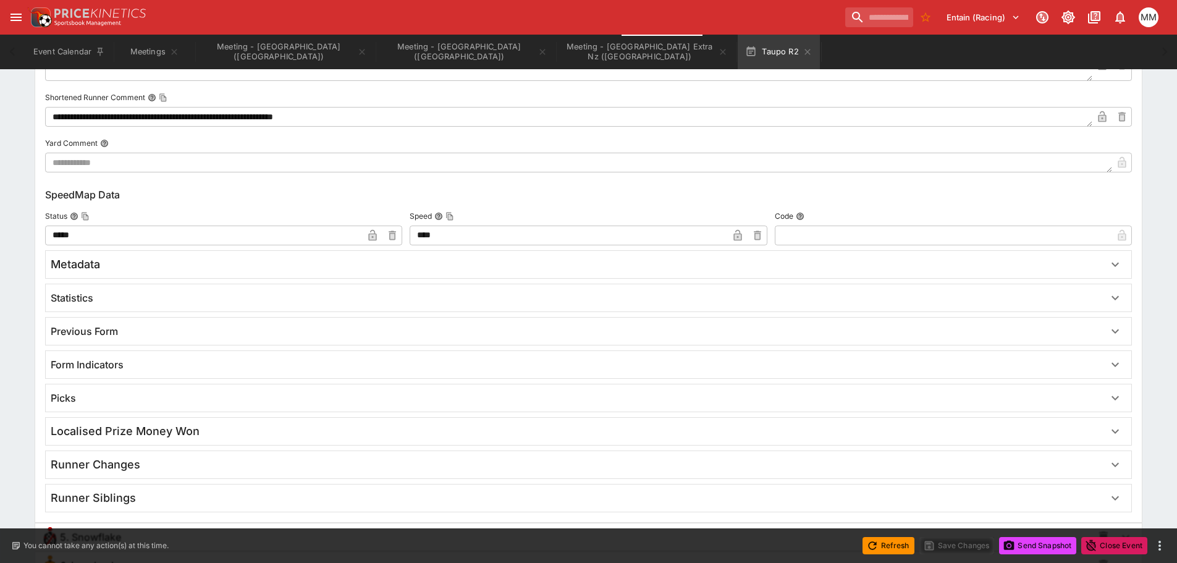
scroll to position [1791, 0]
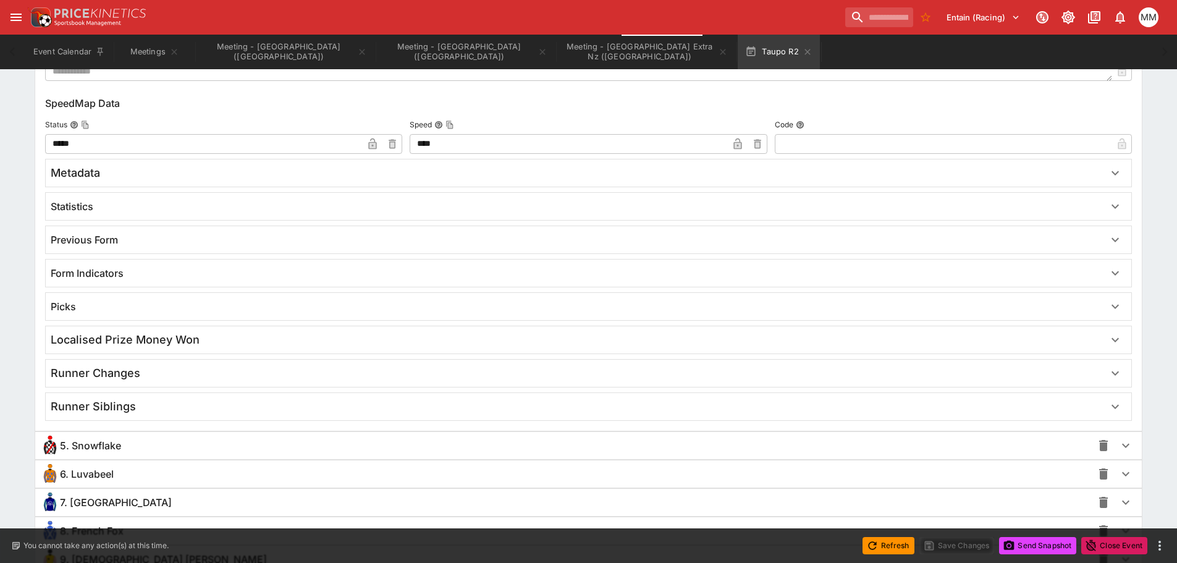
click at [164, 447] on div "5. Snowflake" at bounding box center [566, 446] width 1052 height 20
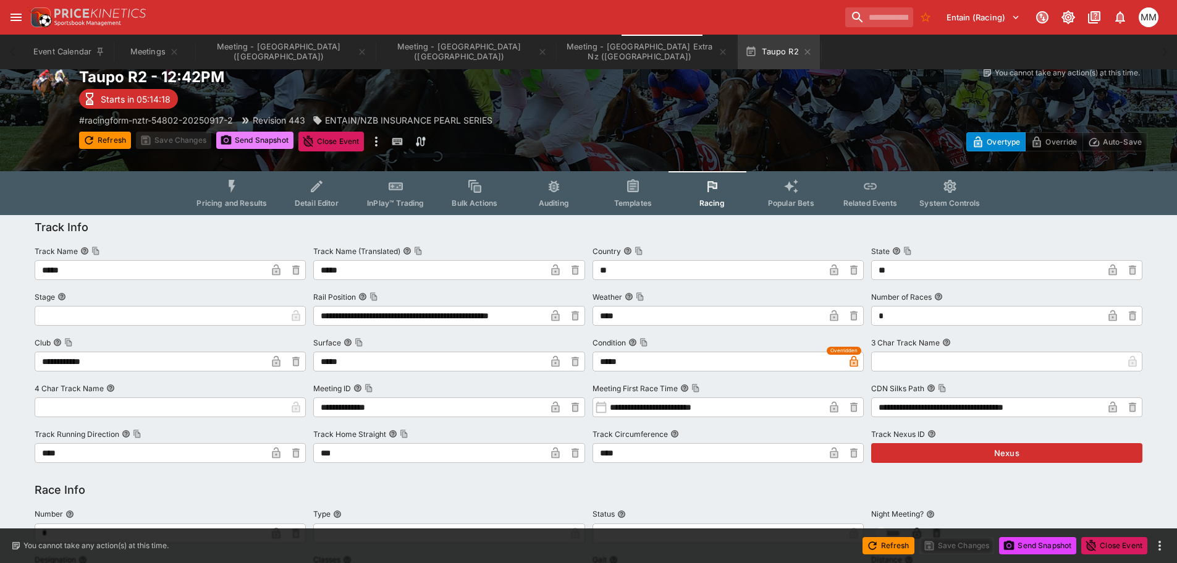
scroll to position [0, 0]
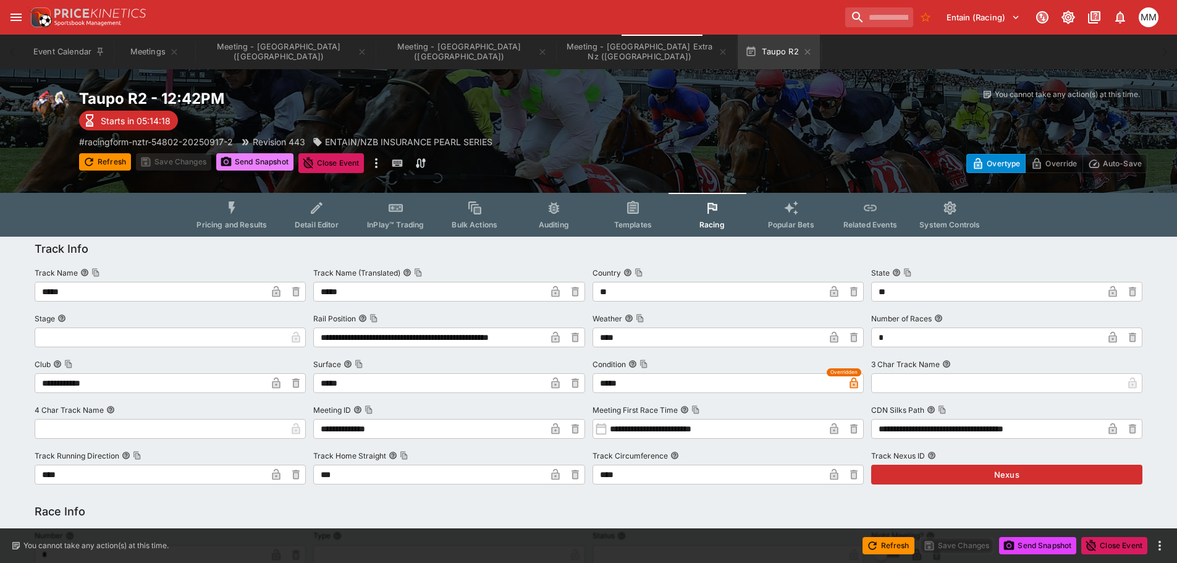
click at [256, 161] on button "Send Snapshot" at bounding box center [254, 161] width 77 height 17
click at [802, 54] on icon "button" at bounding box center [807, 52] width 10 height 10
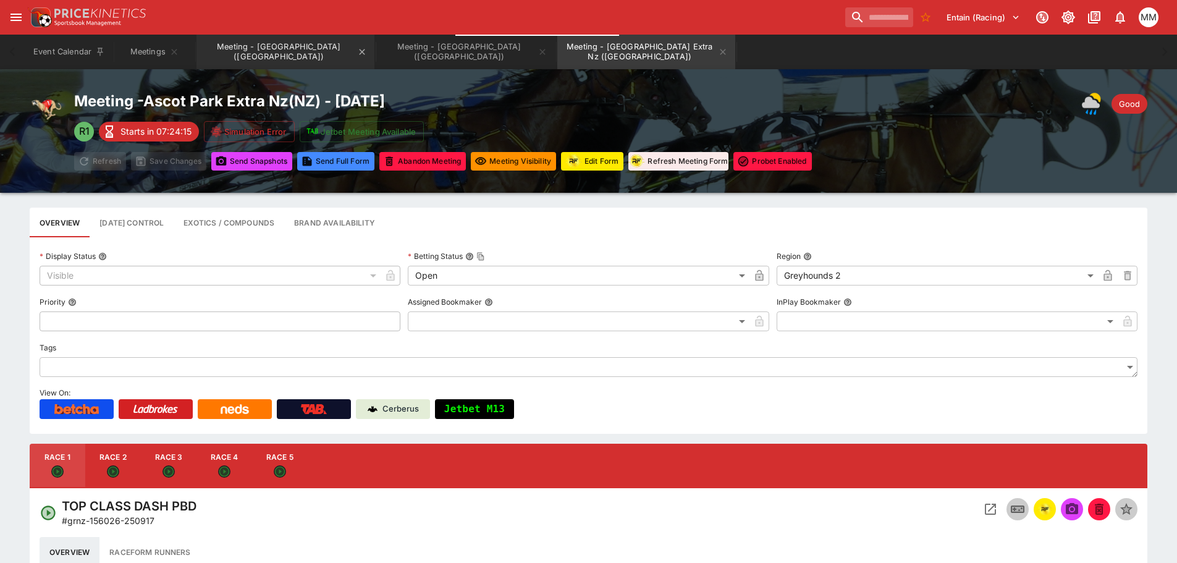
click at [243, 55] on button "Meeting - [GEOGRAPHIC_DATA] ([GEOGRAPHIC_DATA])" at bounding box center [285, 52] width 178 height 35
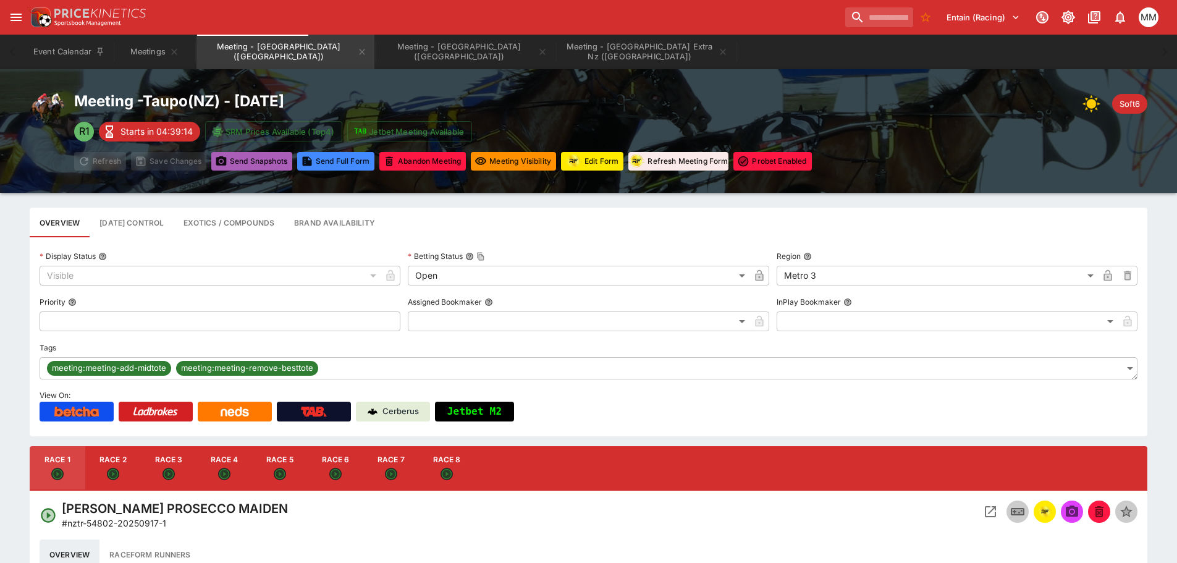
click at [257, 161] on button "Send Snapshot s" at bounding box center [251, 161] width 81 height 19
click at [258, 161] on button "Send Snapshot s" at bounding box center [251, 161] width 81 height 19
click at [377, 56] on button "Meeting - [GEOGRAPHIC_DATA] ([GEOGRAPHIC_DATA])" at bounding box center [466, 52] width 178 height 35
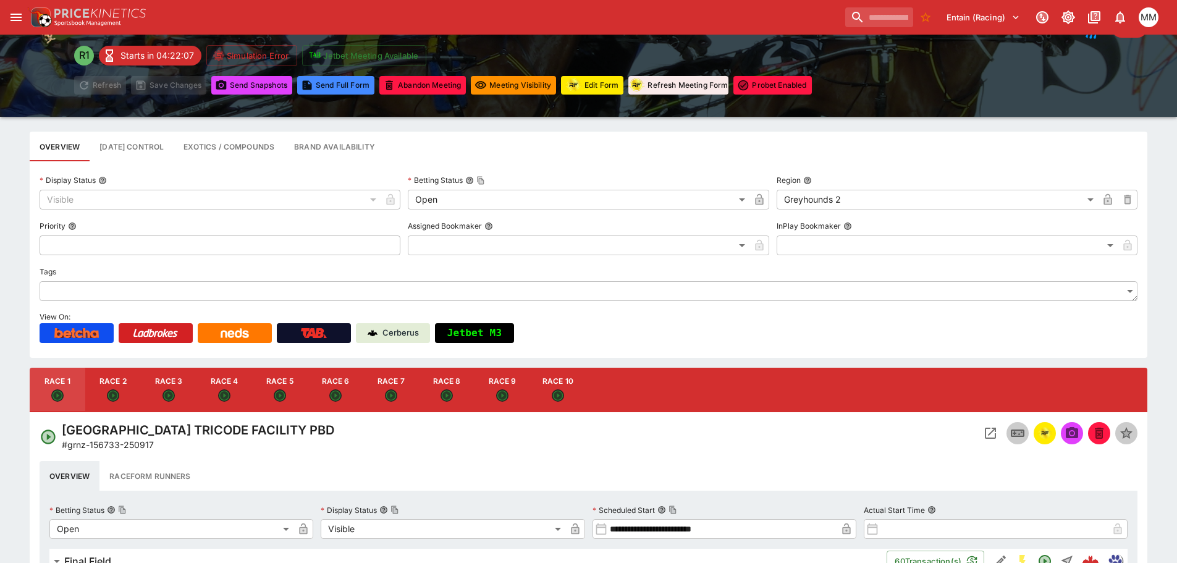
scroll to position [185, 0]
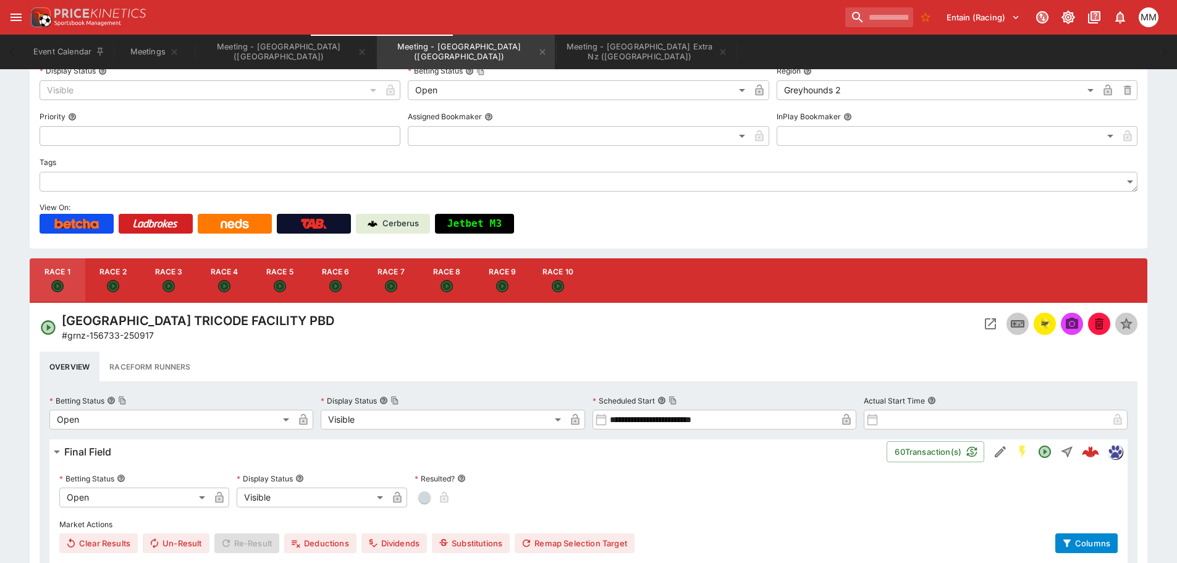
click at [990, 324] on icon "Open Event" at bounding box center [990, 323] width 11 height 11
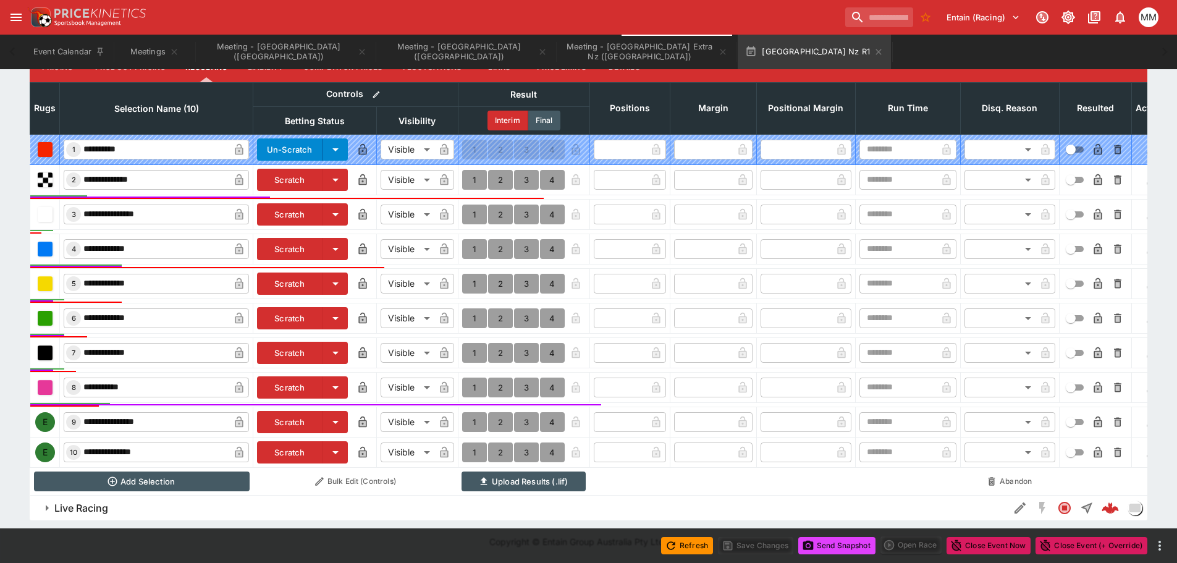
scroll to position [550, 0]
drag, startPoint x: 300, startPoint y: 407, endPoint x: 308, endPoint y: 556, distance: 149.1
click at [300, 411] on button "Scratch" at bounding box center [290, 422] width 66 height 22
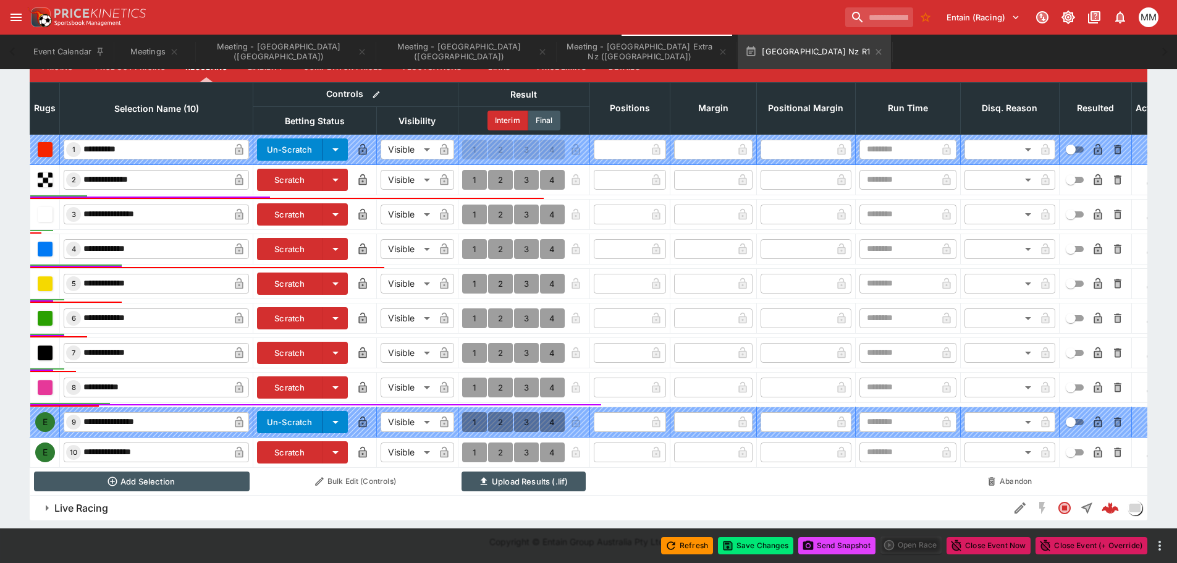
click at [301, 445] on button "Scratch" at bounding box center [290, 452] width 66 height 22
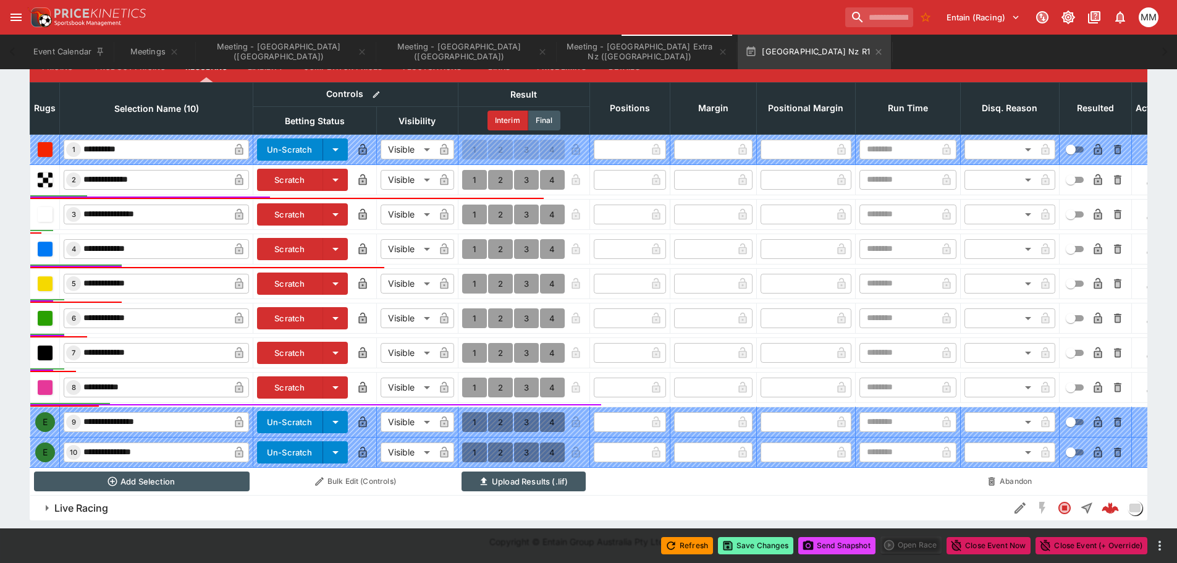
click at [738, 545] on button "Save Changes" at bounding box center [755, 545] width 75 height 17
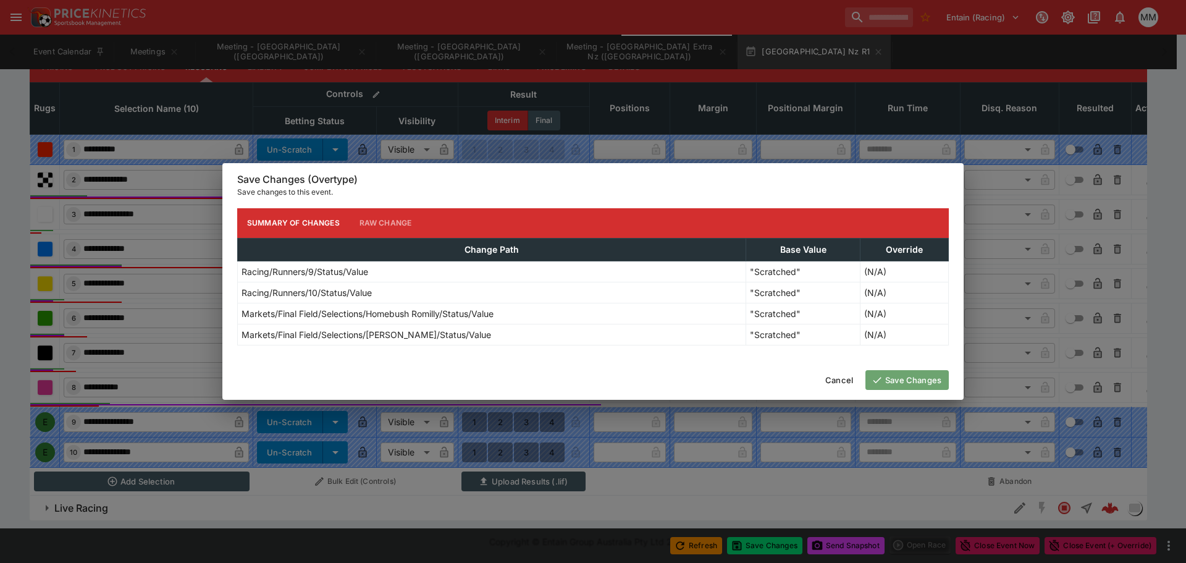
click at [895, 375] on button "Save Changes" at bounding box center [906, 380] width 83 height 20
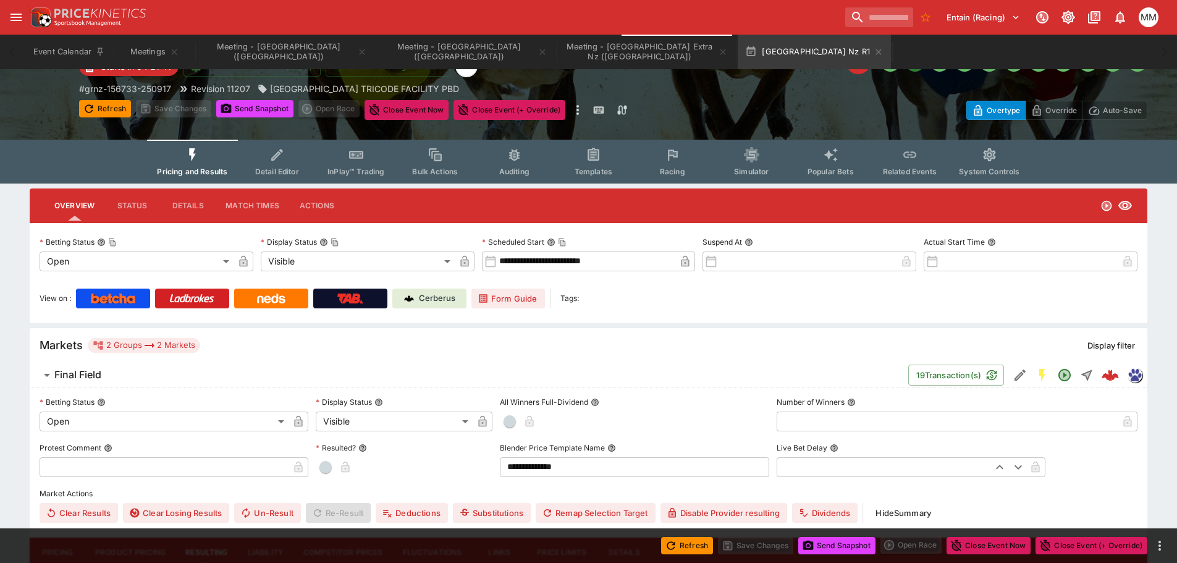
scroll to position [0, 0]
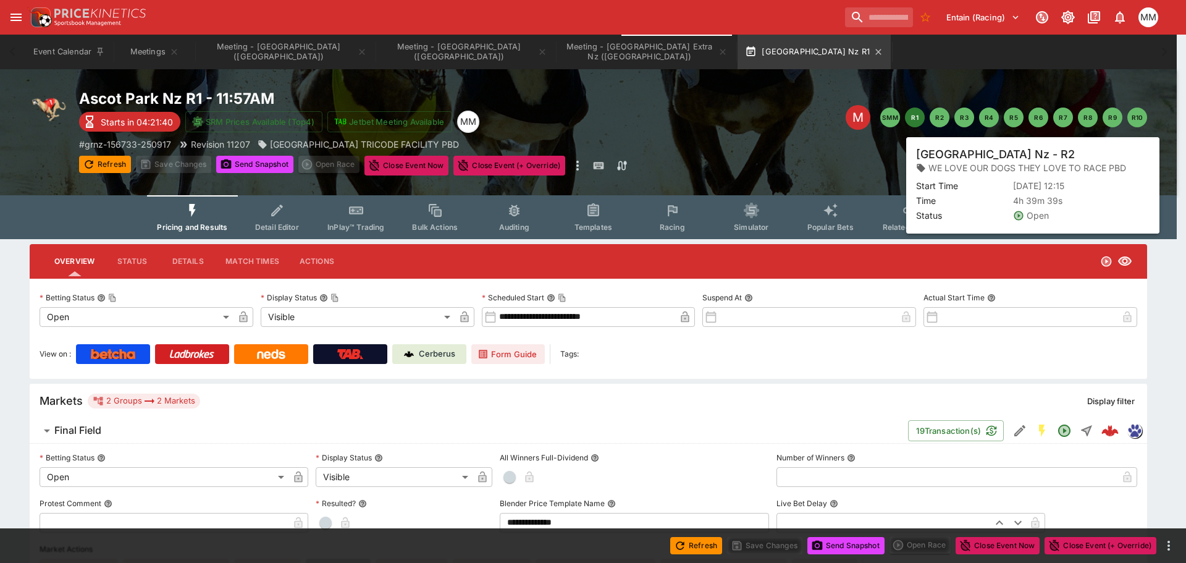
click at [934, 114] on button "R2" at bounding box center [940, 117] width 20 height 20
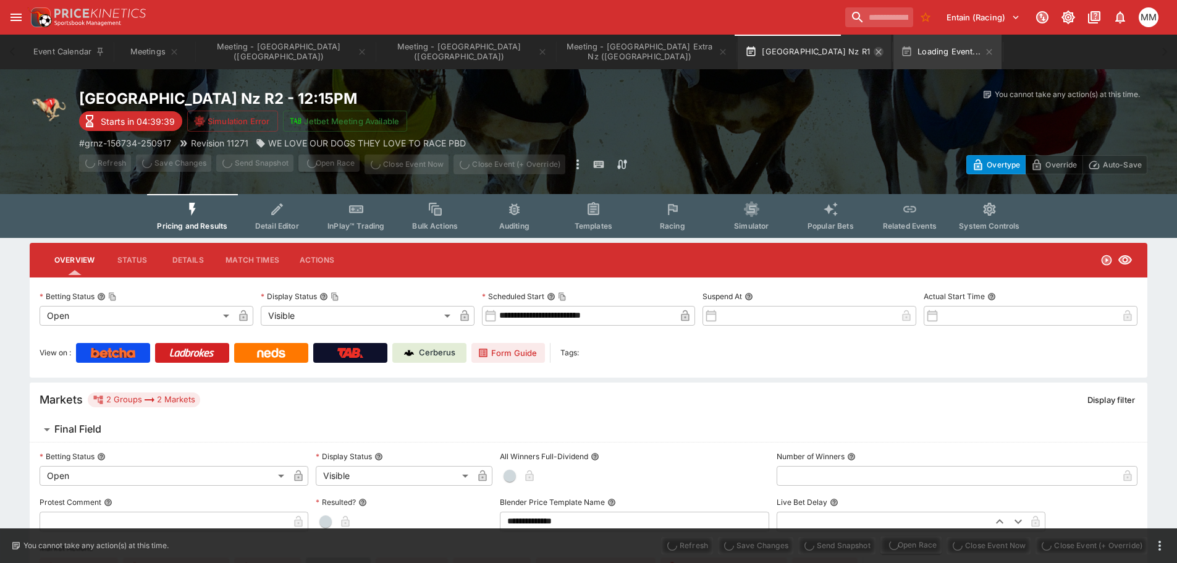
click at [873, 53] on icon "button" at bounding box center [878, 52] width 10 height 10
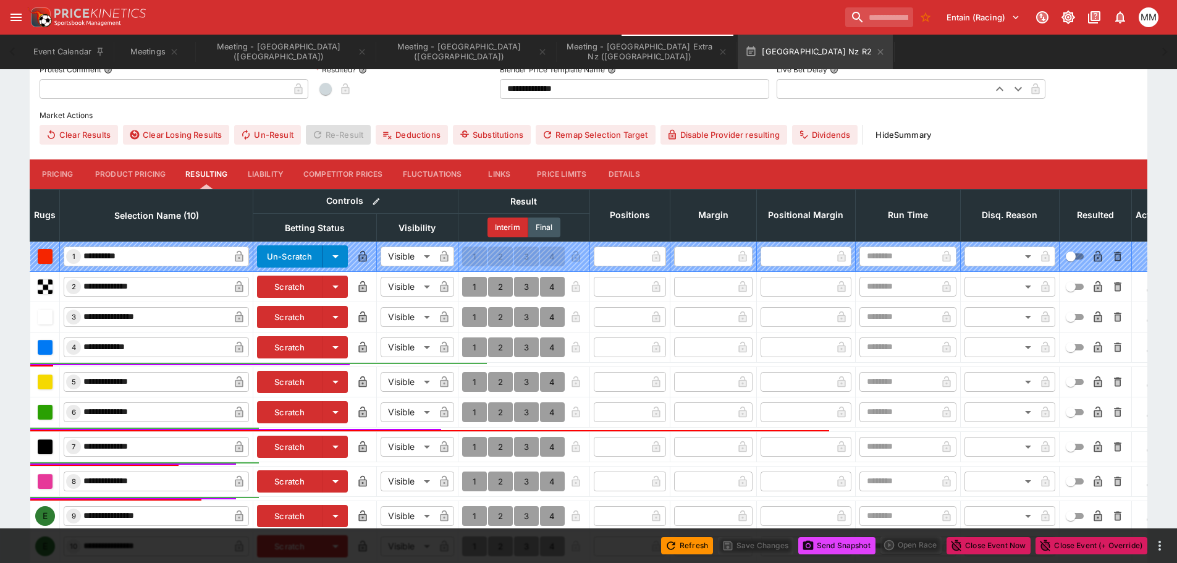
scroll to position [536, 0]
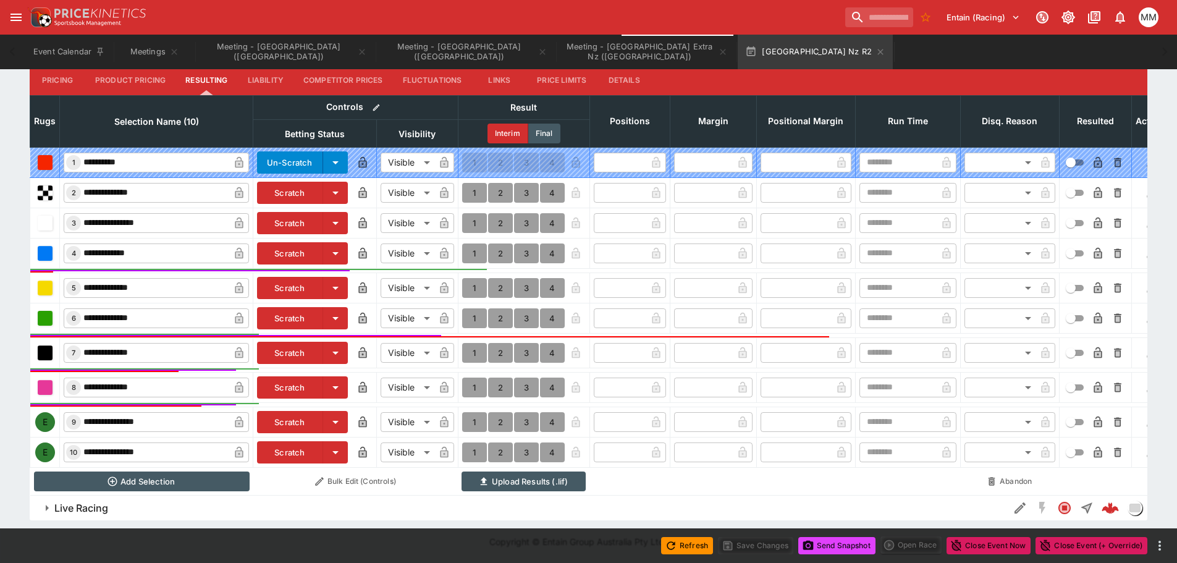
drag, startPoint x: 304, startPoint y: 445, endPoint x: 309, endPoint y: 356, distance: 88.5
click at [304, 445] on button "Scratch" at bounding box center [290, 452] width 66 height 22
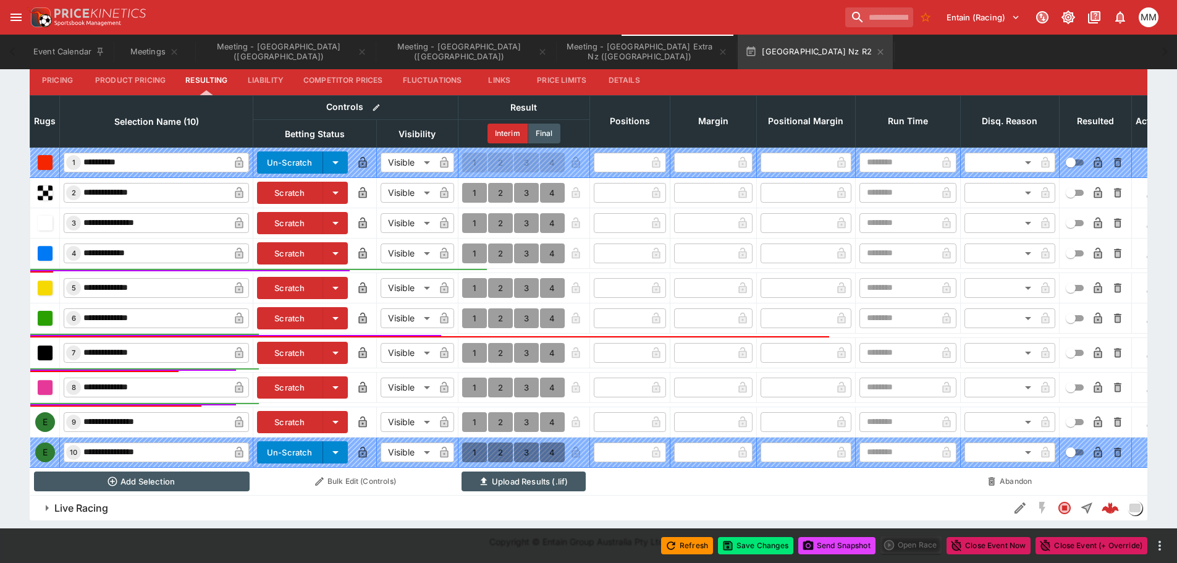
click at [303, 311] on button "Scratch" at bounding box center [290, 318] width 66 height 22
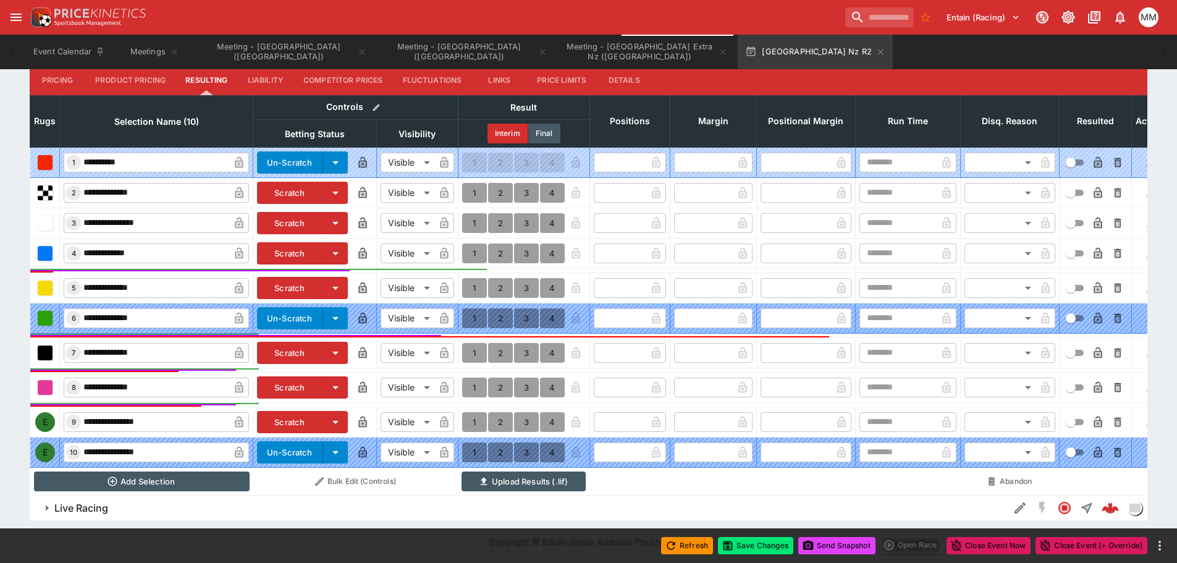
scroll to position [537, 0]
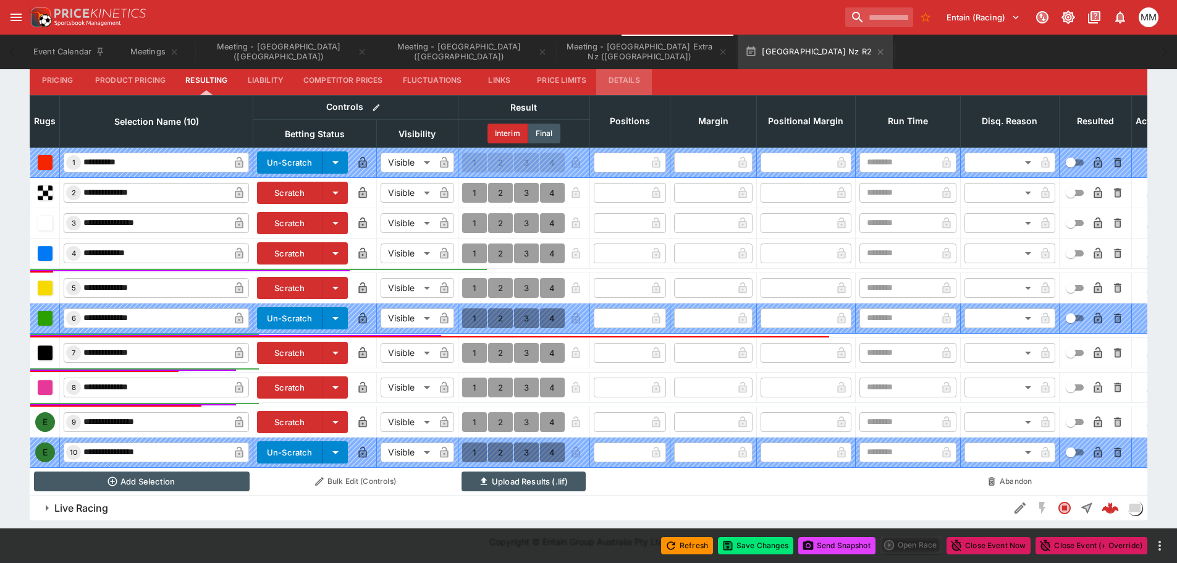
click at [623, 77] on button "Details" at bounding box center [624, 80] width 56 height 30
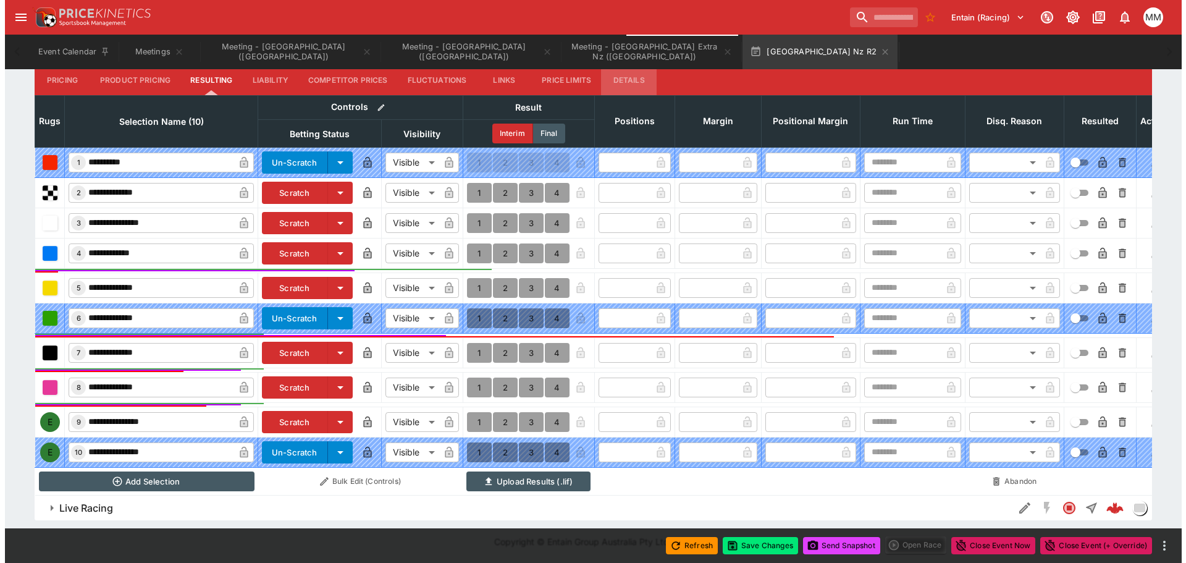
scroll to position [480, 0]
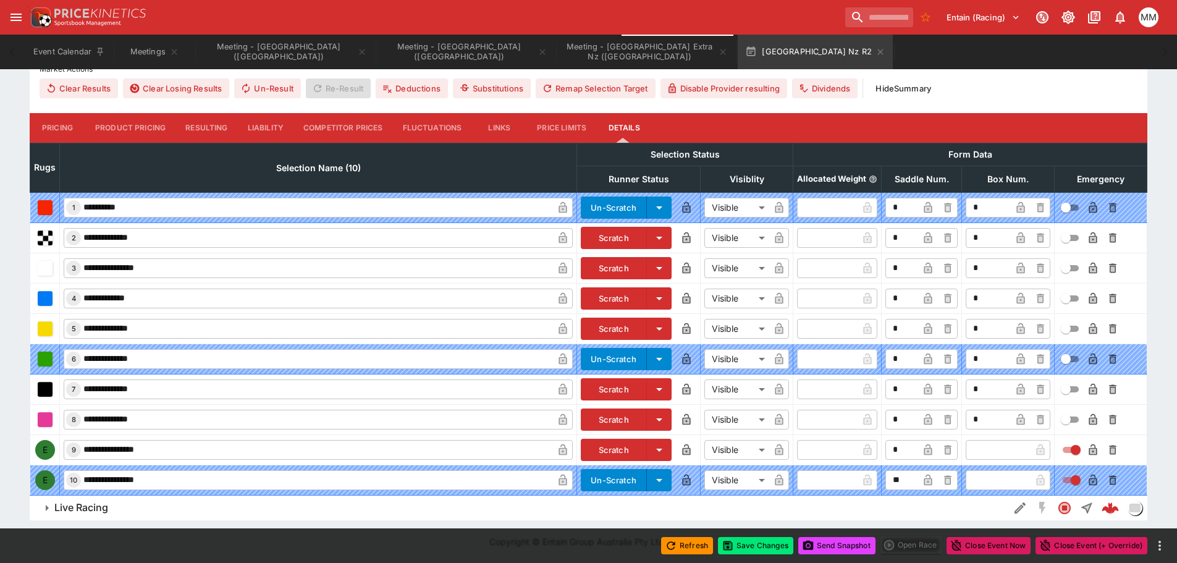
click at [984, 442] on input "text" at bounding box center [998, 450] width 65 height 20
type input "*"
click at [1026, 451] on icon "button" at bounding box center [1020, 450] width 12 height 12
click at [1085, 447] on button "button" at bounding box center [1093, 450] width 20 height 20
click at [777, 545] on button "Save Changes" at bounding box center [755, 545] width 75 height 17
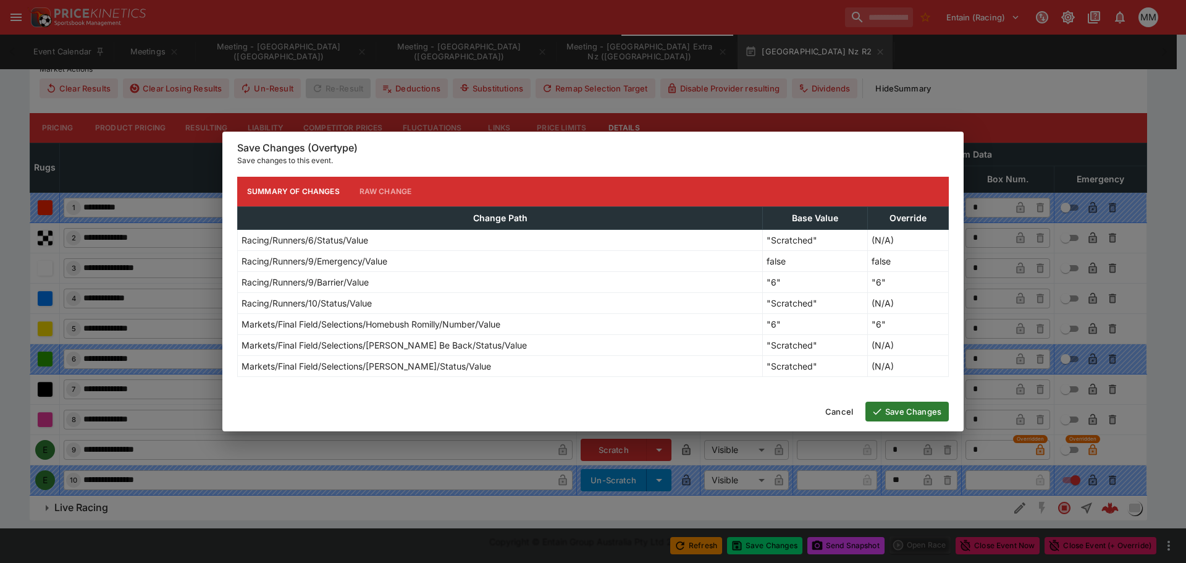
click at [925, 414] on button "Save Changes" at bounding box center [906, 412] width 83 height 20
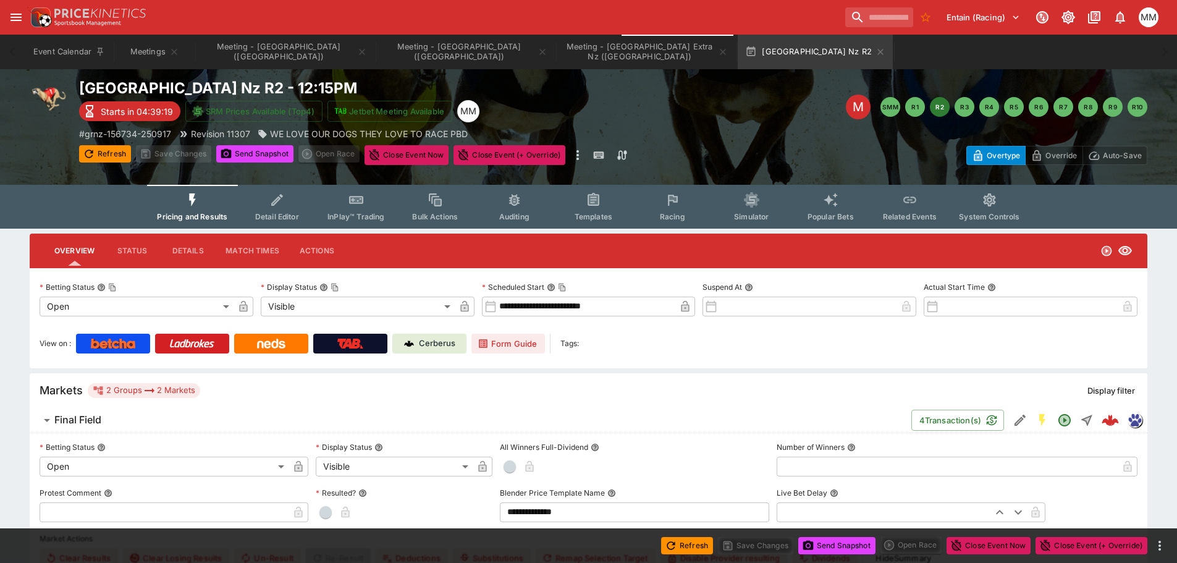
scroll to position [0, 0]
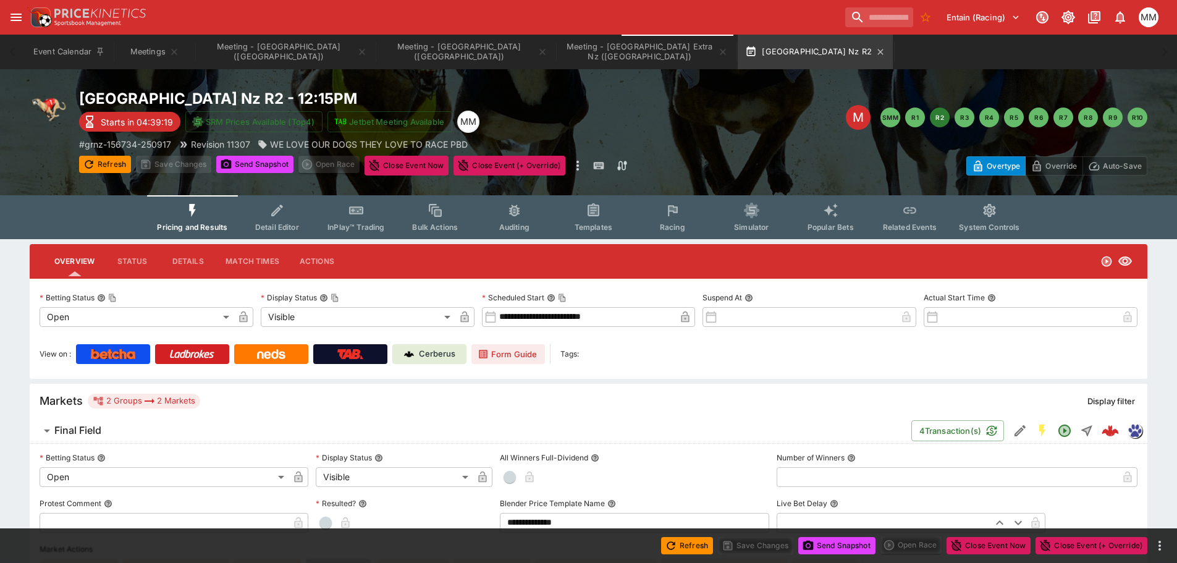
click at [967, 117] on button "R3" at bounding box center [964, 117] width 20 height 20
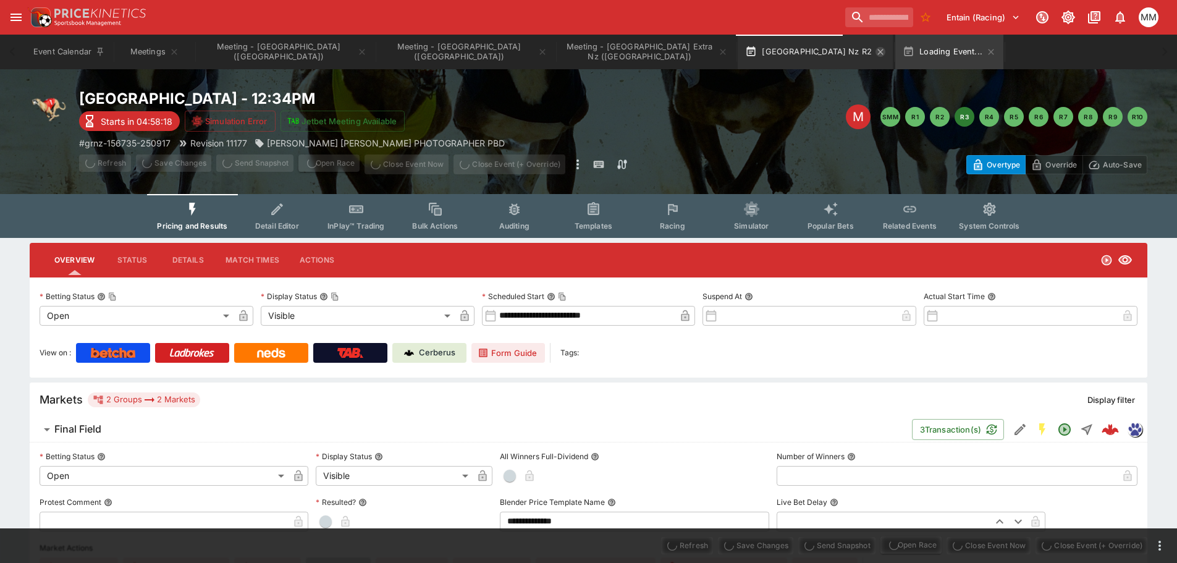
click at [875, 53] on icon "button" at bounding box center [880, 52] width 10 height 10
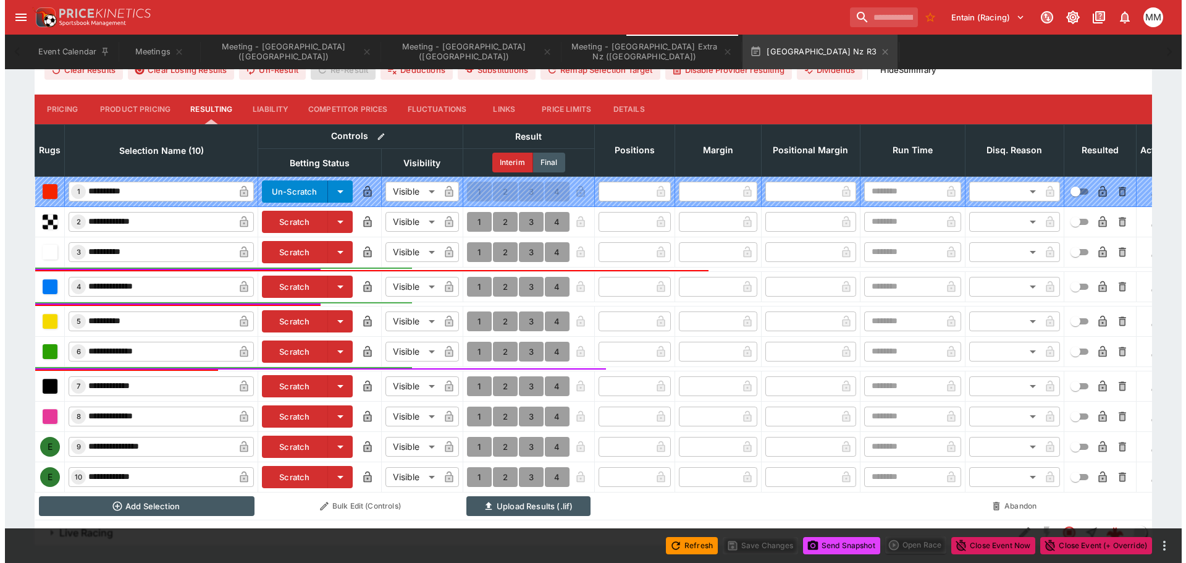
scroll to position [531, 0]
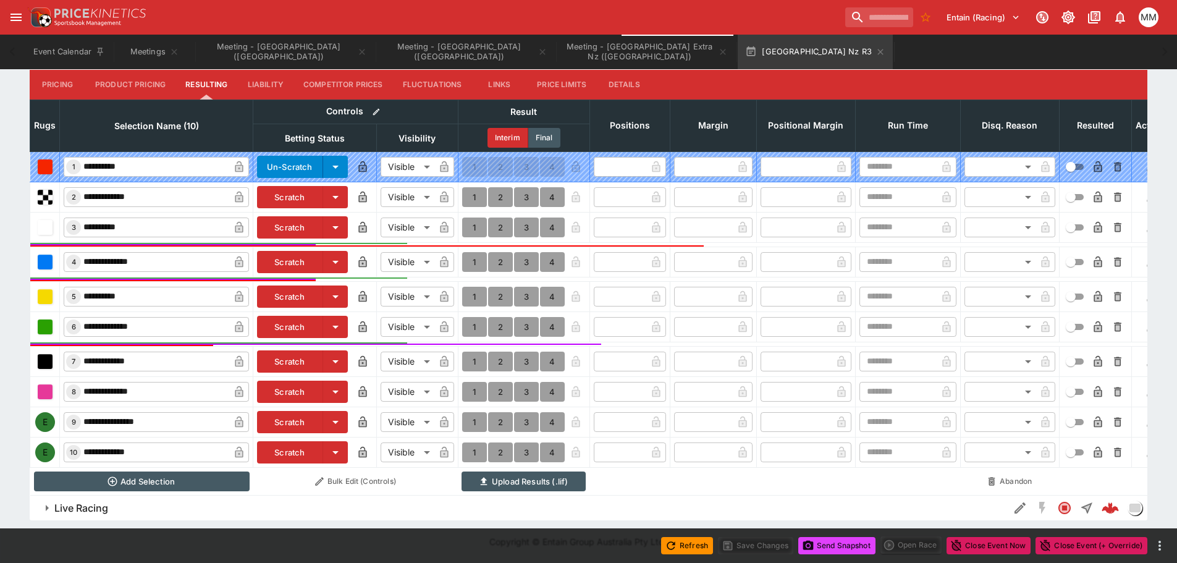
click at [294, 411] on button "Scratch" at bounding box center [290, 422] width 66 height 22
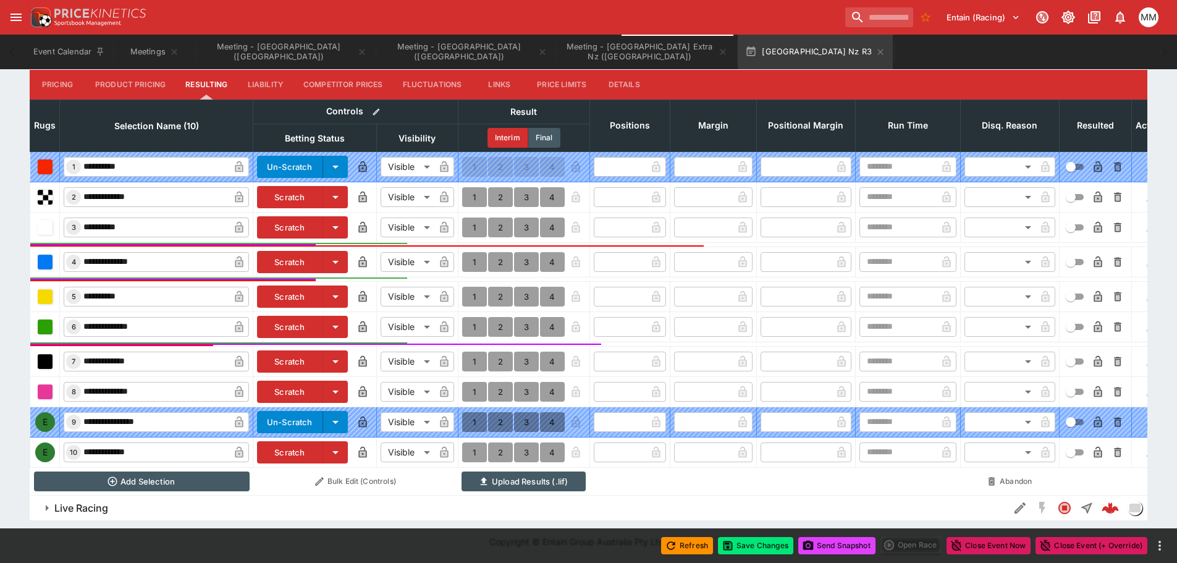
click at [284, 444] on button "Scratch" at bounding box center [290, 452] width 66 height 22
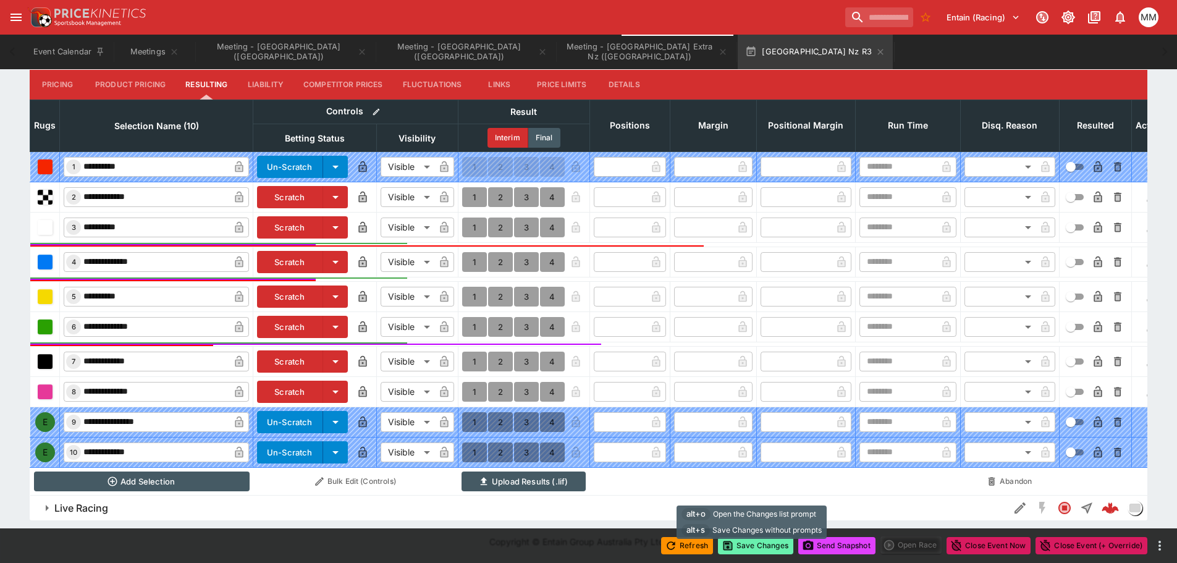
click at [748, 544] on button "Save Changes" at bounding box center [755, 545] width 75 height 17
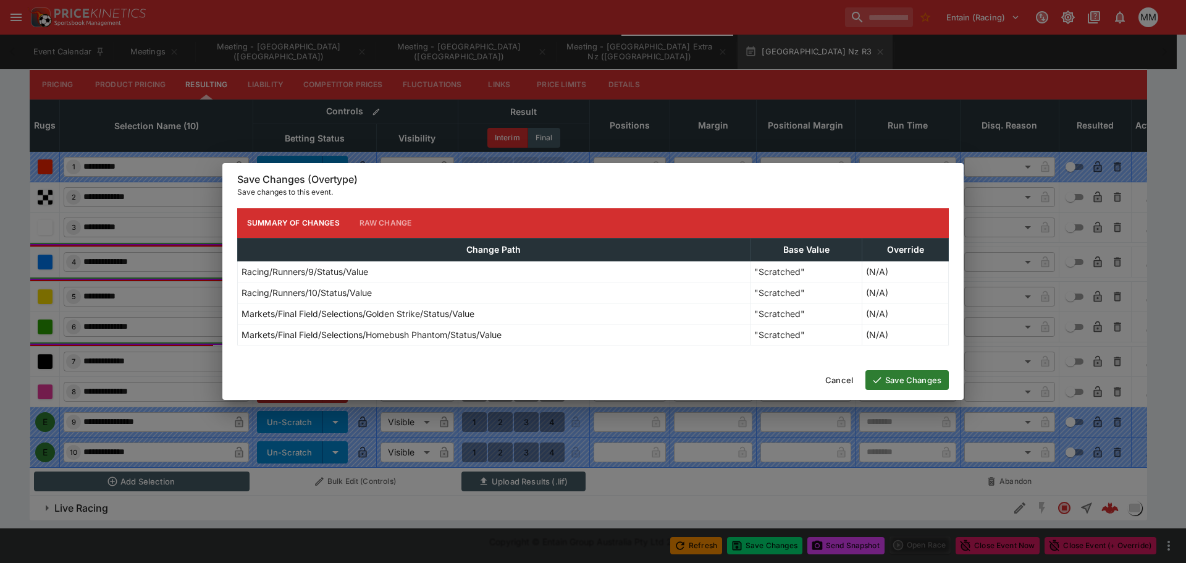
click at [915, 381] on button "Save Changes" at bounding box center [906, 380] width 83 height 20
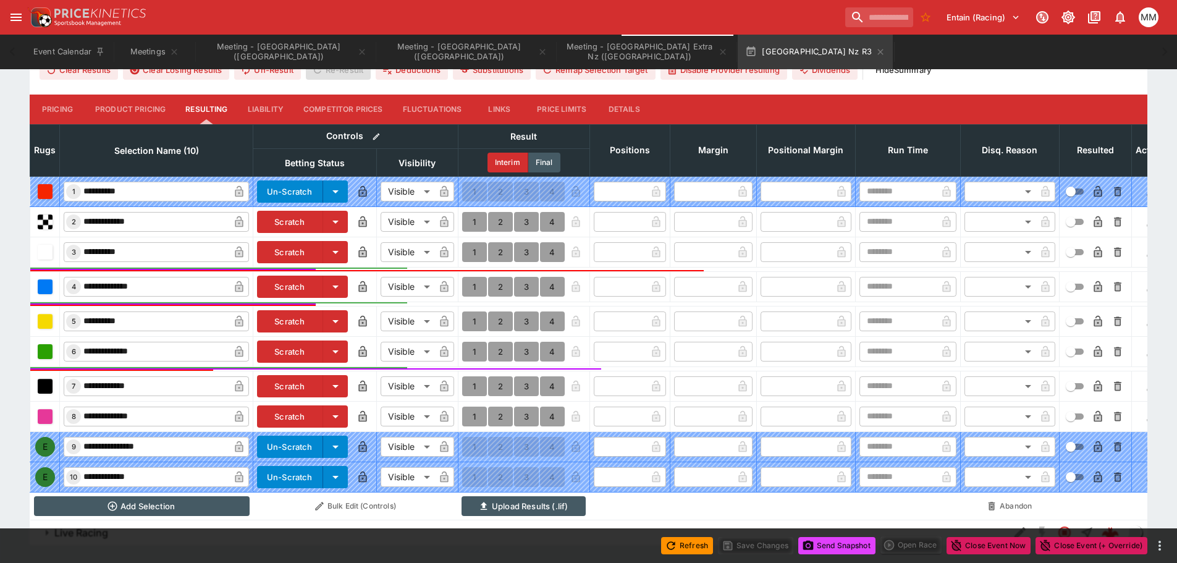
scroll to position [0, 0]
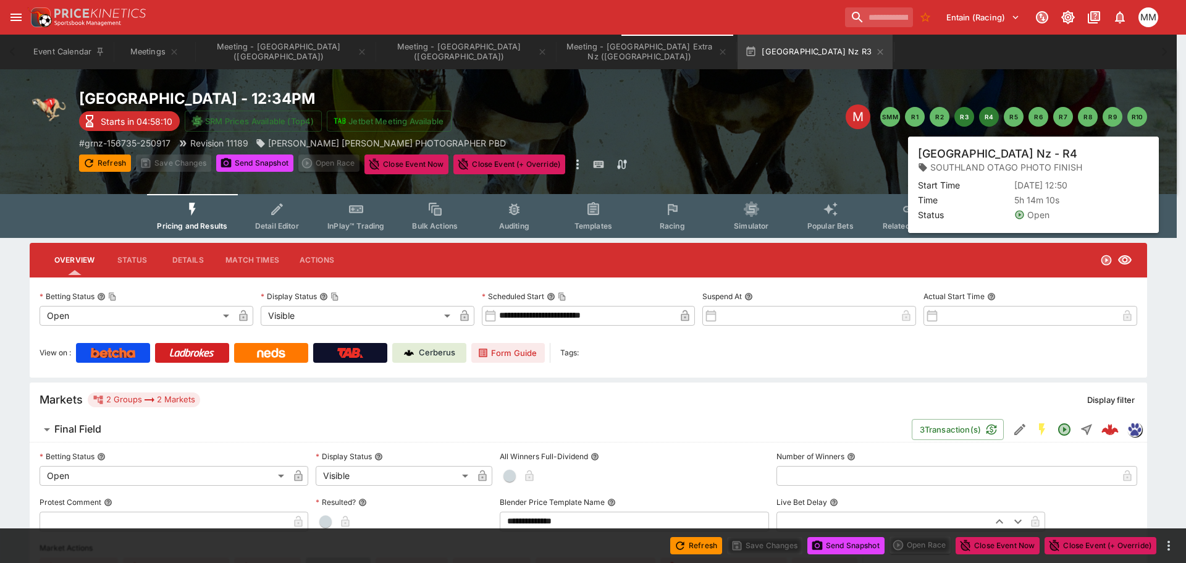
click at [988, 119] on button "R4" at bounding box center [989, 117] width 20 height 20
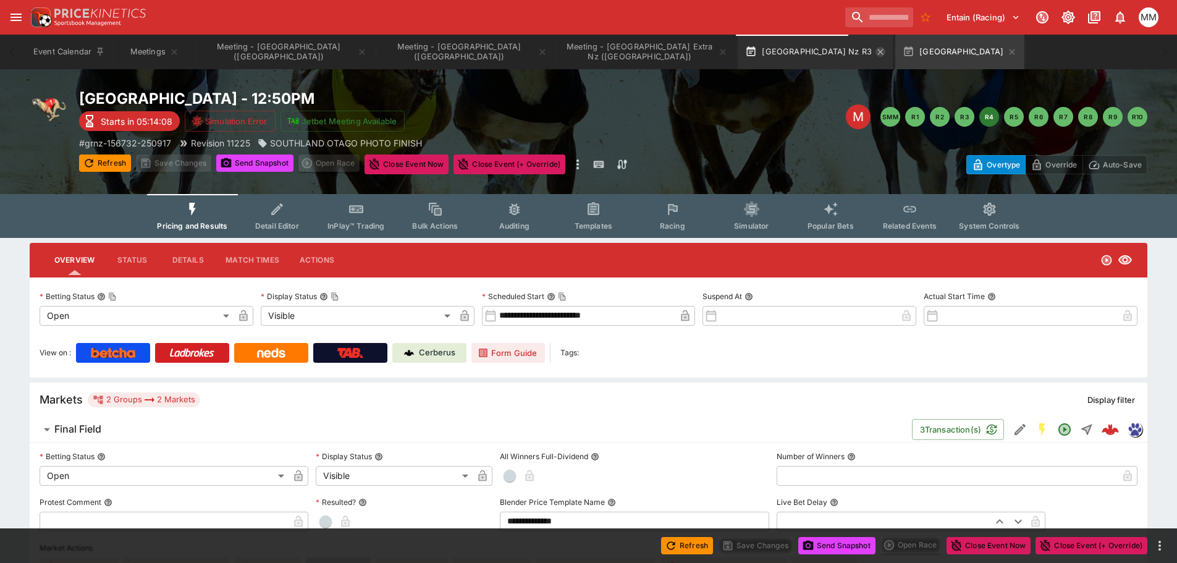
click at [875, 53] on icon "button" at bounding box center [880, 52] width 10 height 10
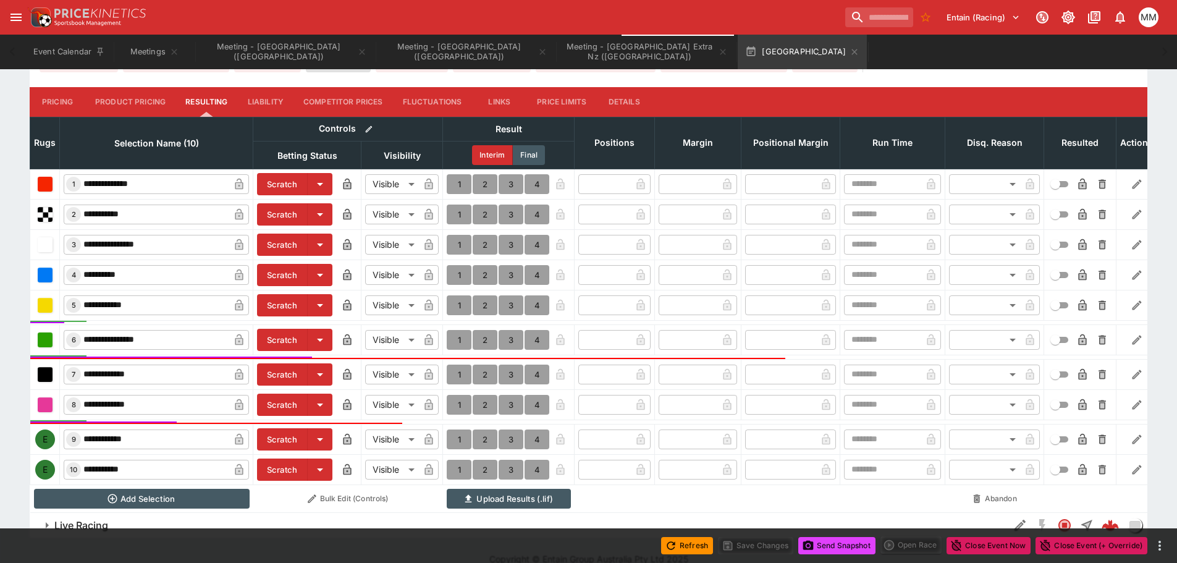
scroll to position [531, 0]
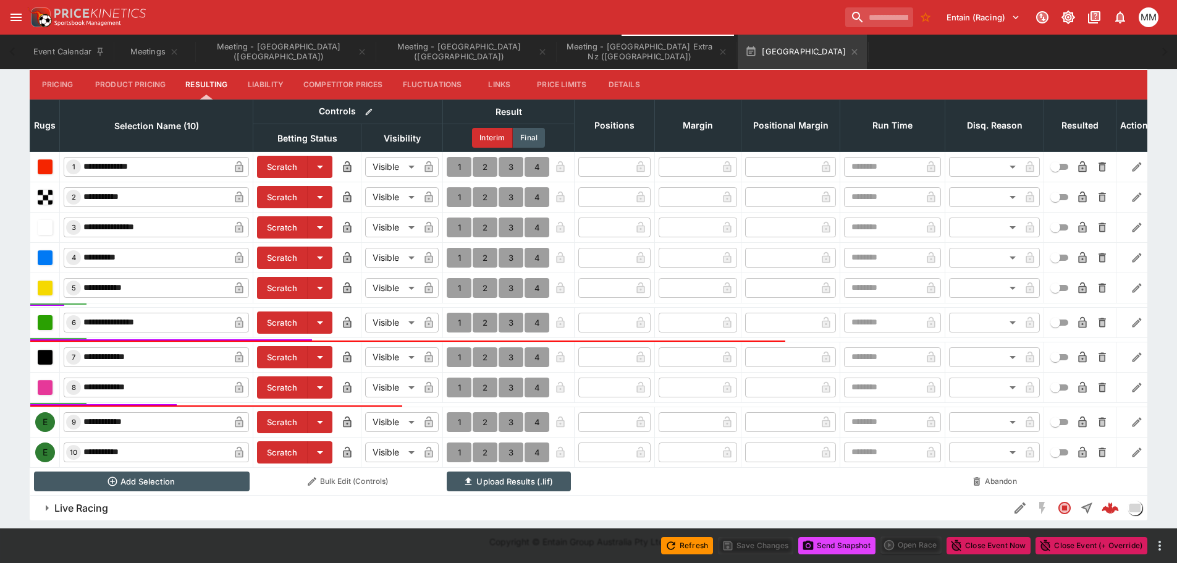
click at [286, 156] on button "Scratch" at bounding box center [282, 167] width 51 height 22
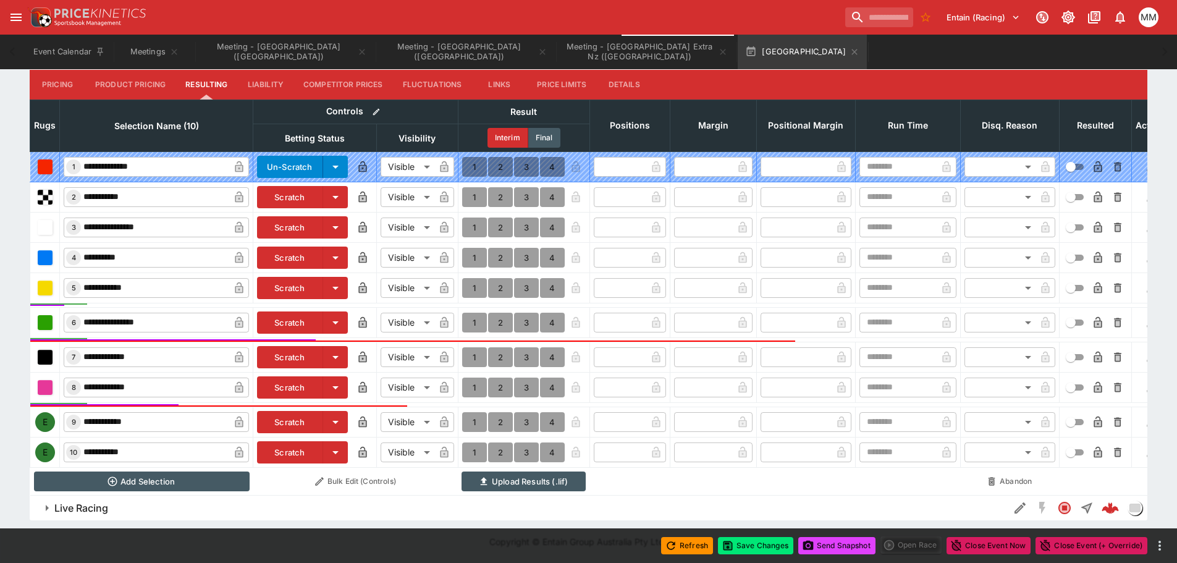
click at [293, 416] on button "Scratch" at bounding box center [290, 422] width 66 height 22
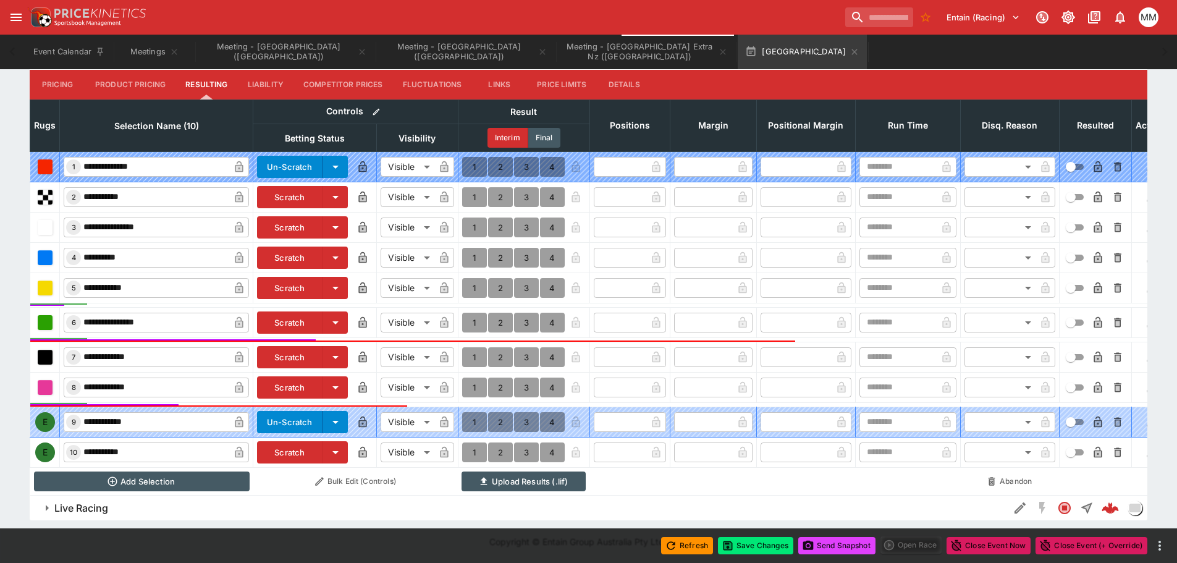
scroll to position [533, 0]
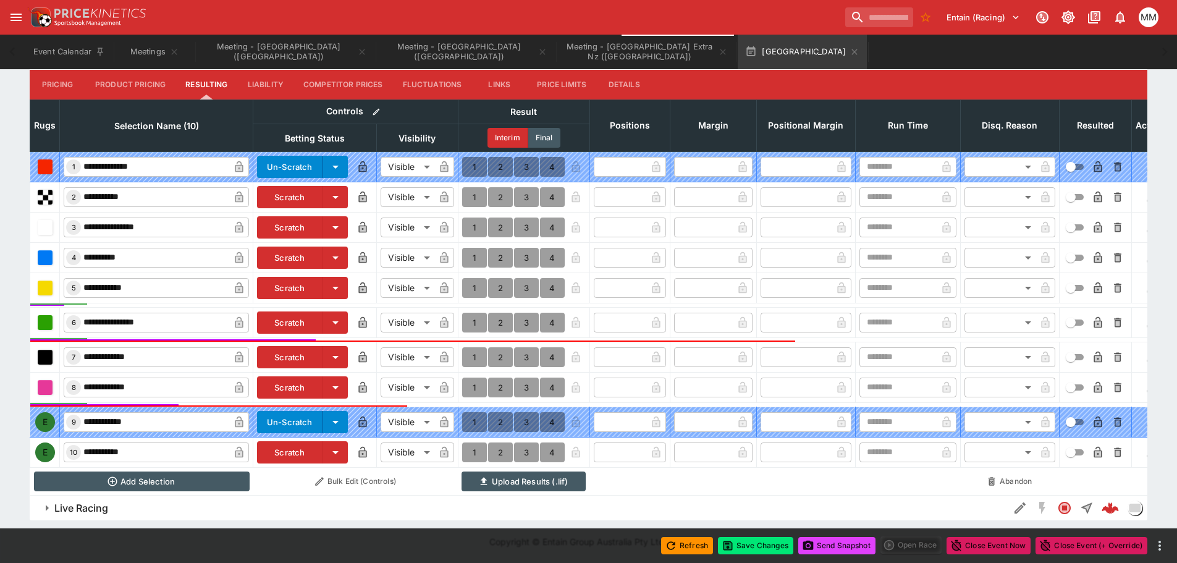
click at [636, 75] on button "Details" at bounding box center [624, 85] width 56 height 30
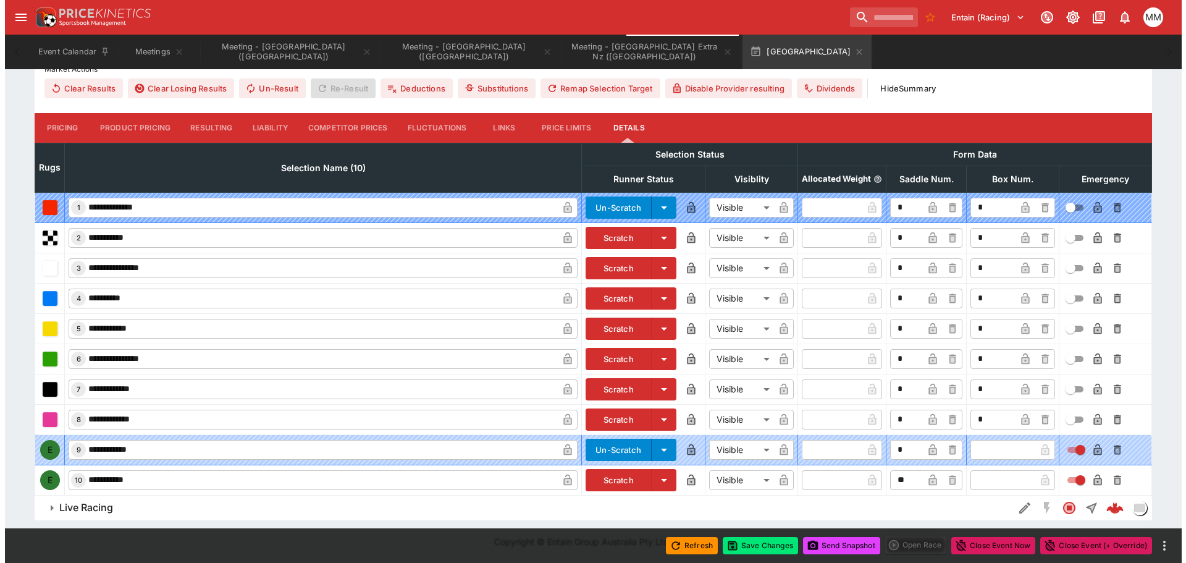
scroll to position [480, 0]
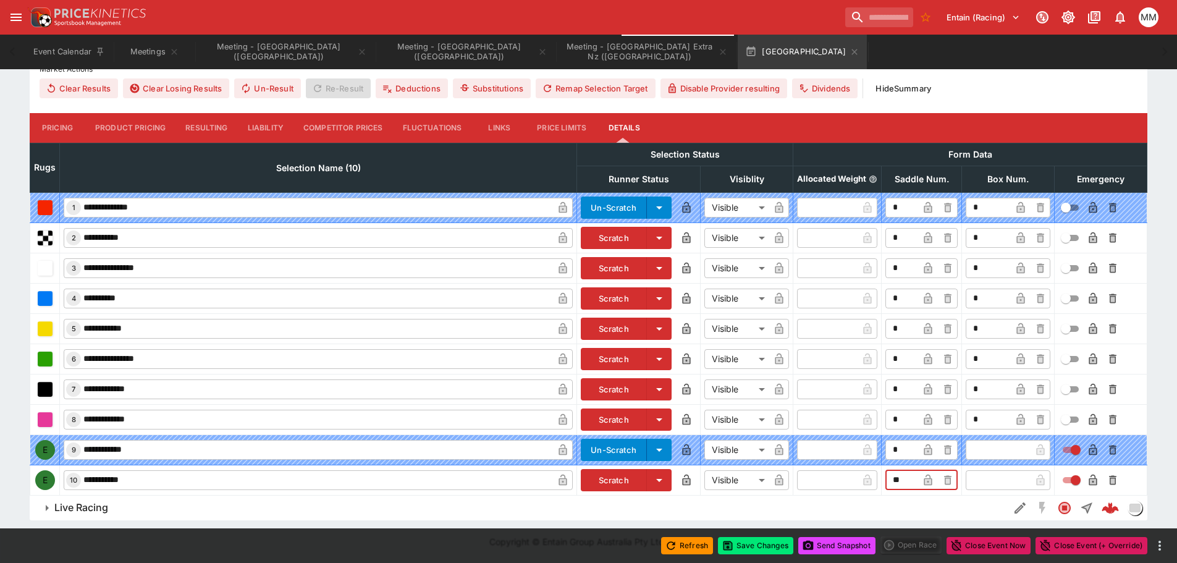
click at [910, 477] on input "**" at bounding box center [901, 480] width 33 height 20
type input "**"
drag, startPoint x: 1000, startPoint y: 484, endPoint x: 992, endPoint y: 484, distance: 7.4
click at [1000, 484] on input "text" at bounding box center [998, 480] width 65 height 20
type input "*"
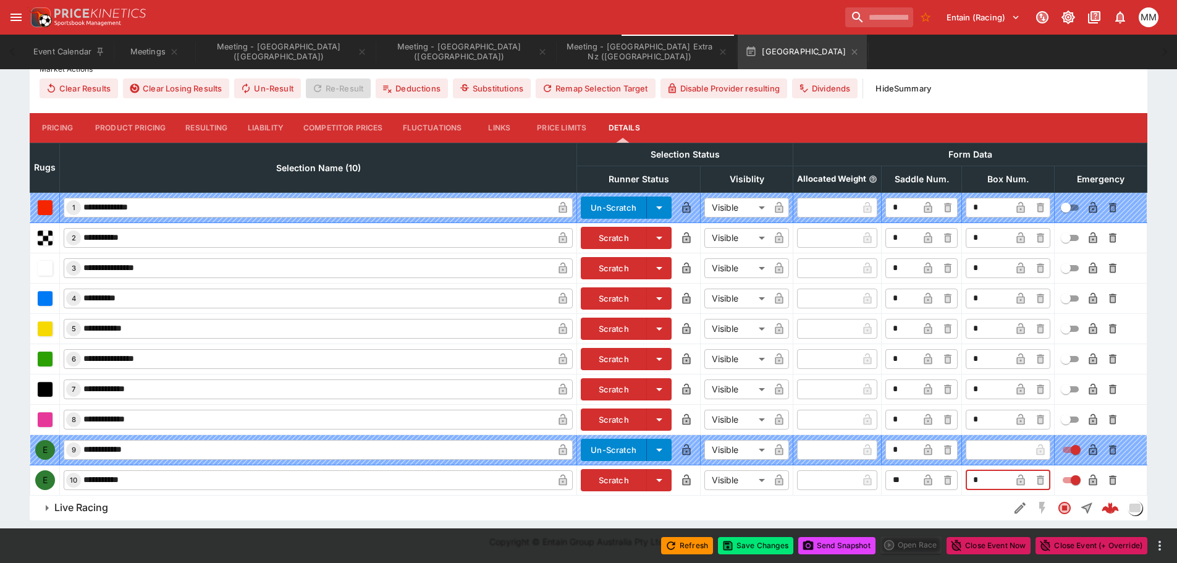
drag, startPoint x: 1027, startPoint y: 481, endPoint x: 1140, endPoint y: 493, distance: 113.7
click at [1027, 481] on button "button" at bounding box center [1021, 480] width 20 height 20
click at [1091, 486] on button "button" at bounding box center [1093, 480] width 20 height 20
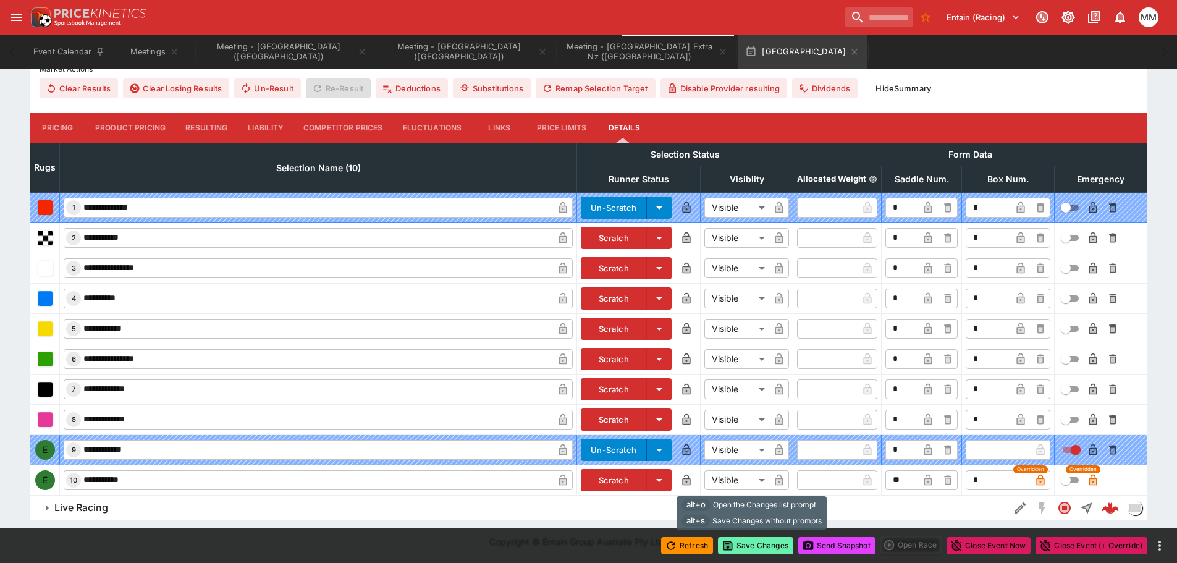
click at [744, 547] on button "Save Changes" at bounding box center [755, 545] width 75 height 17
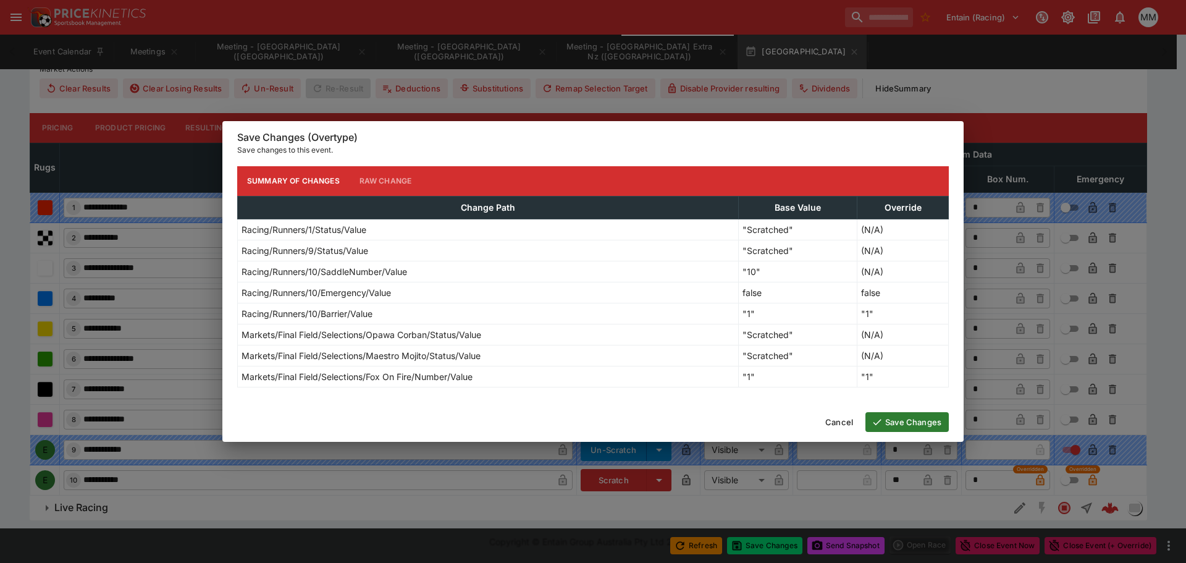
click at [894, 422] on button "Save Changes" at bounding box center [906, 422] width 83 height 20
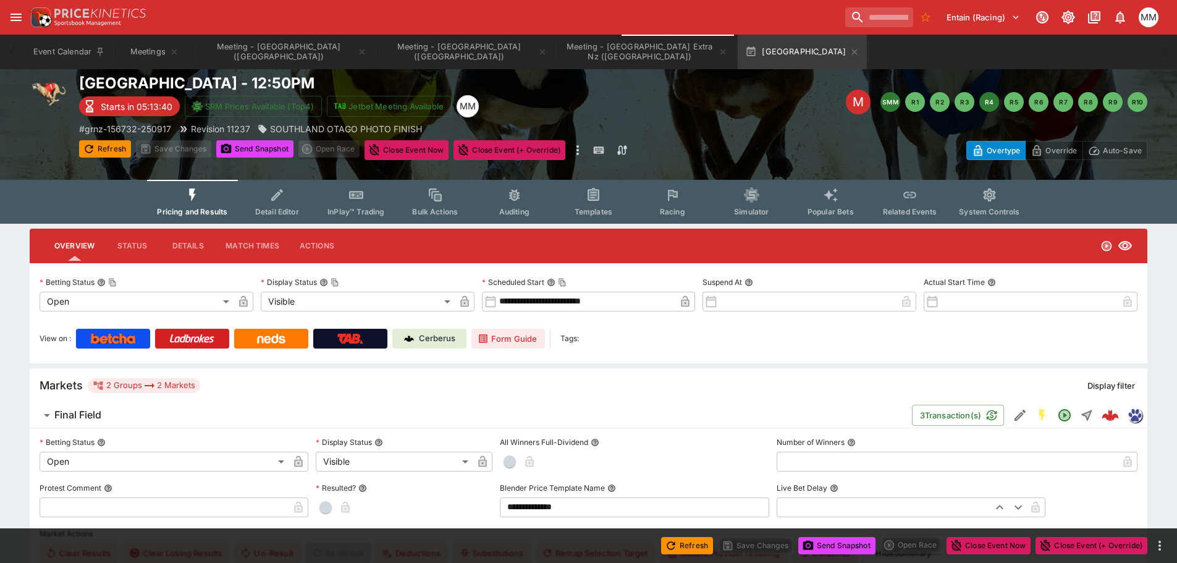
scroll to position [0, 0]
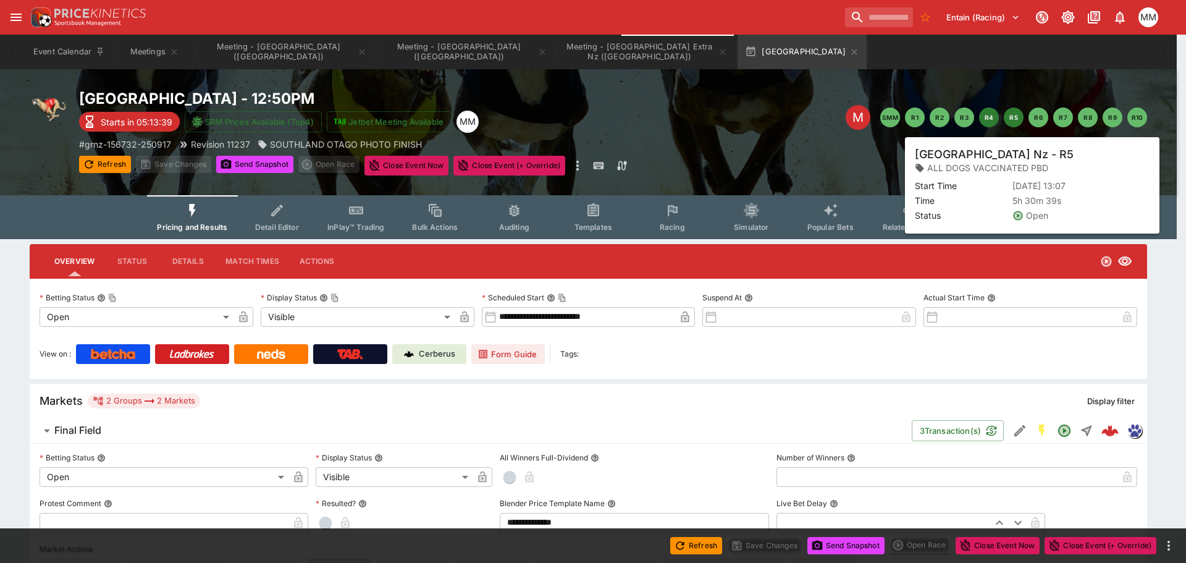
click at [1014, 120] on button "R5" at bounding box center [1014, 117] width 20 height 20
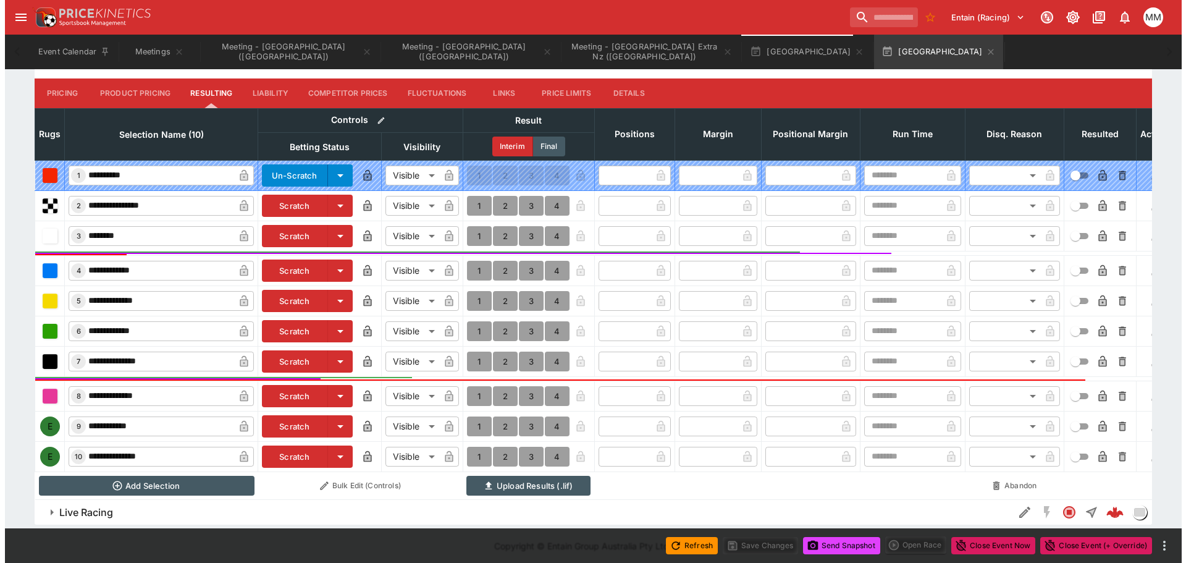
scroll to position [527, 0]
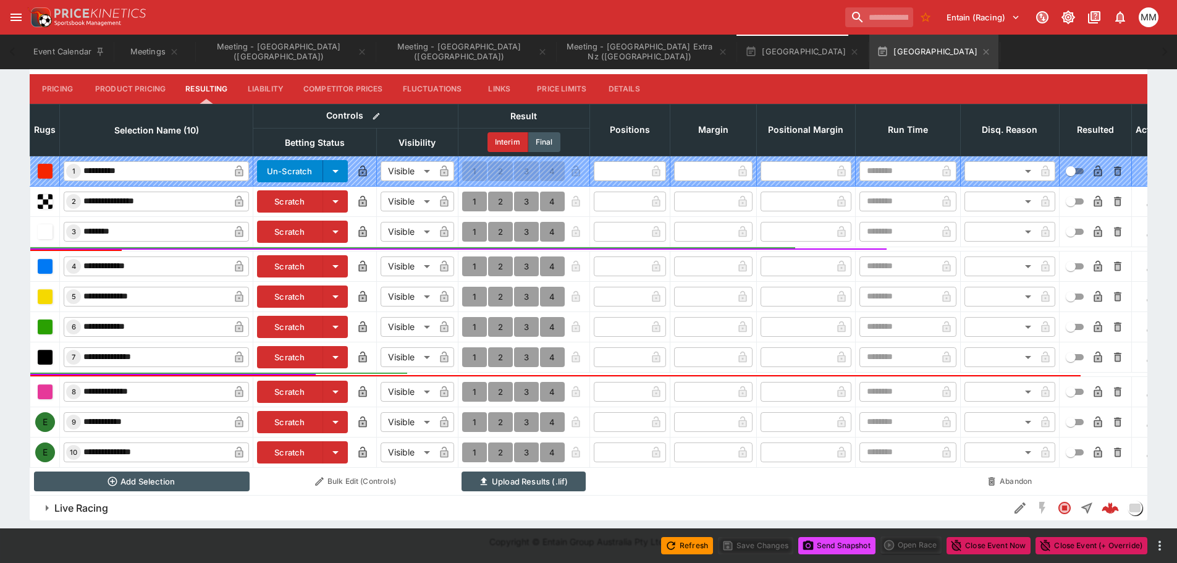
click at [290, 418] on button "Scratch" at bounding box center [290, 422] width 66 height 22
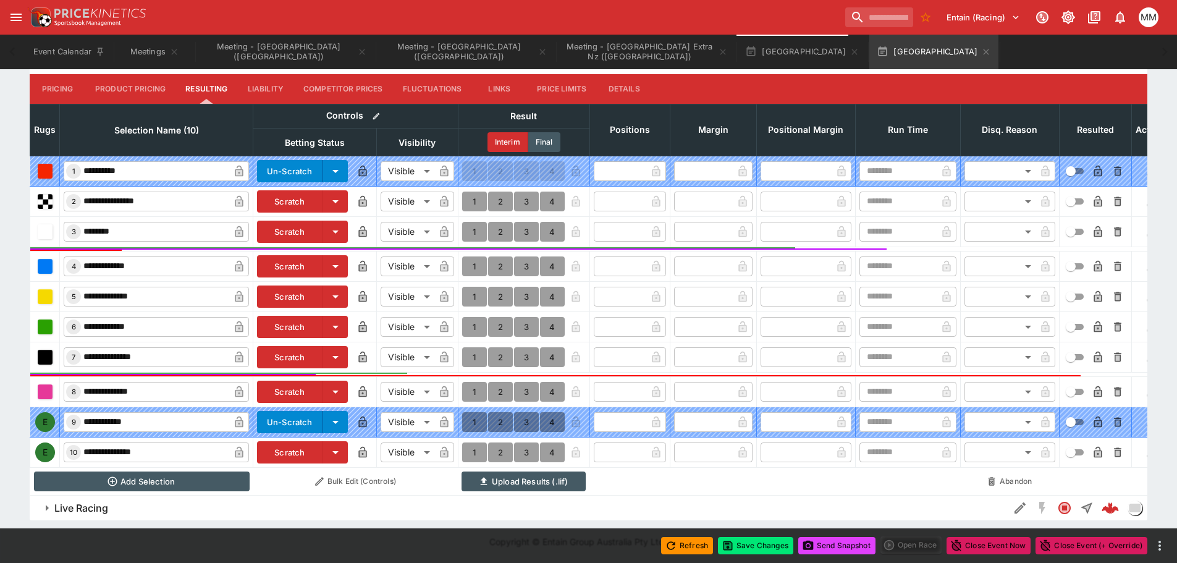
click at [288, 441] on button "Scratch" at bounding box center [290, 452] width 66 height 22
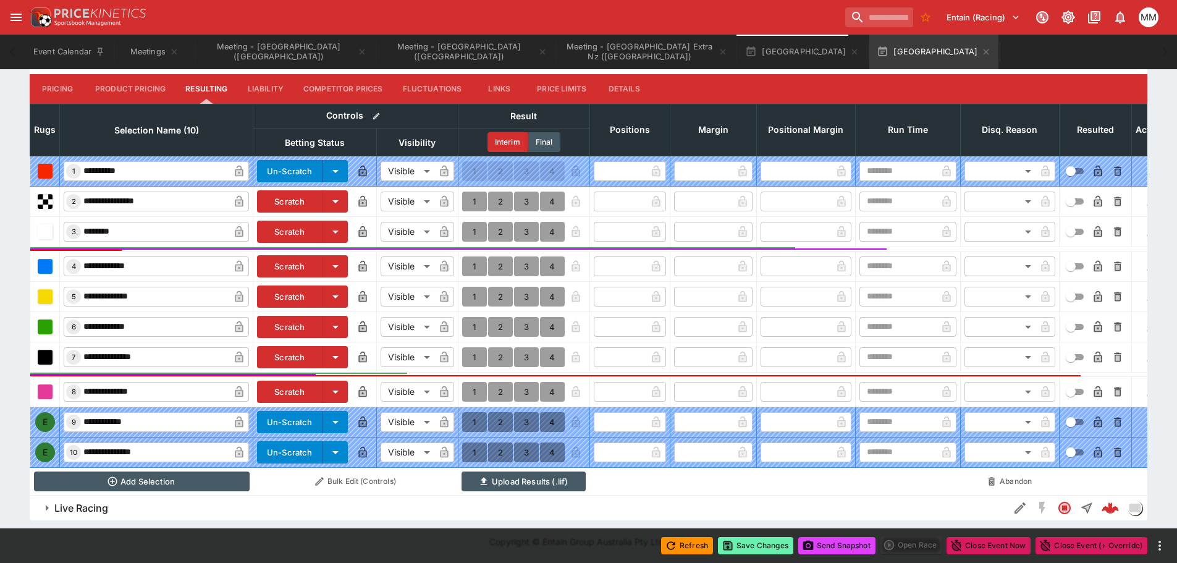
click at [765, 547] on button "Save Changes" at bounding box center [755, 545] width 75 height 17
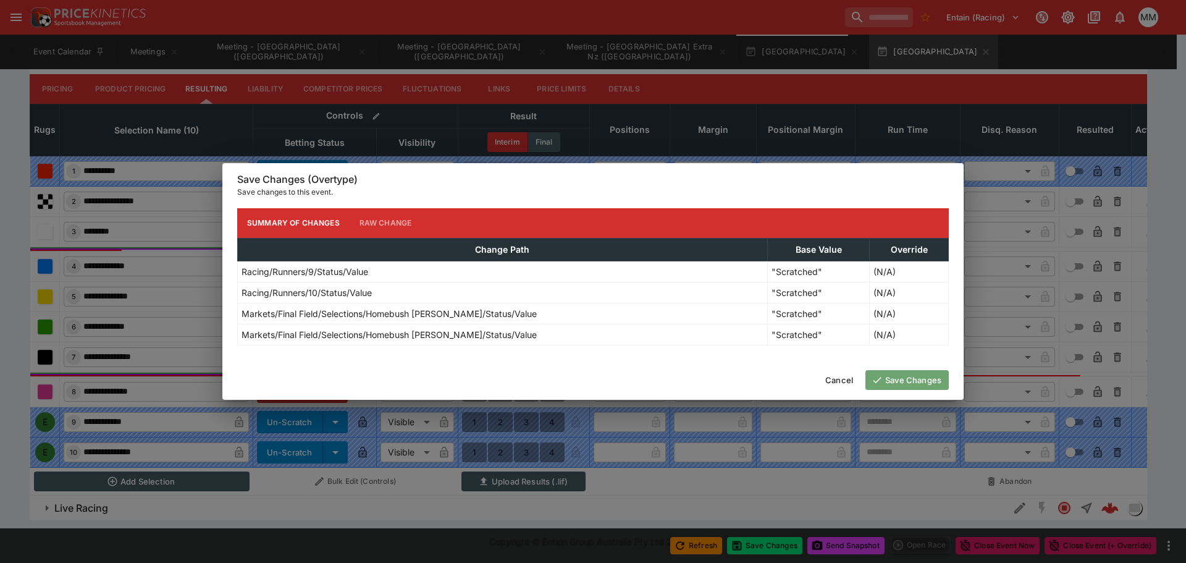
click at [920, 384] on button "Save Changes" at bounding box center [906, 380] width 83 height 20
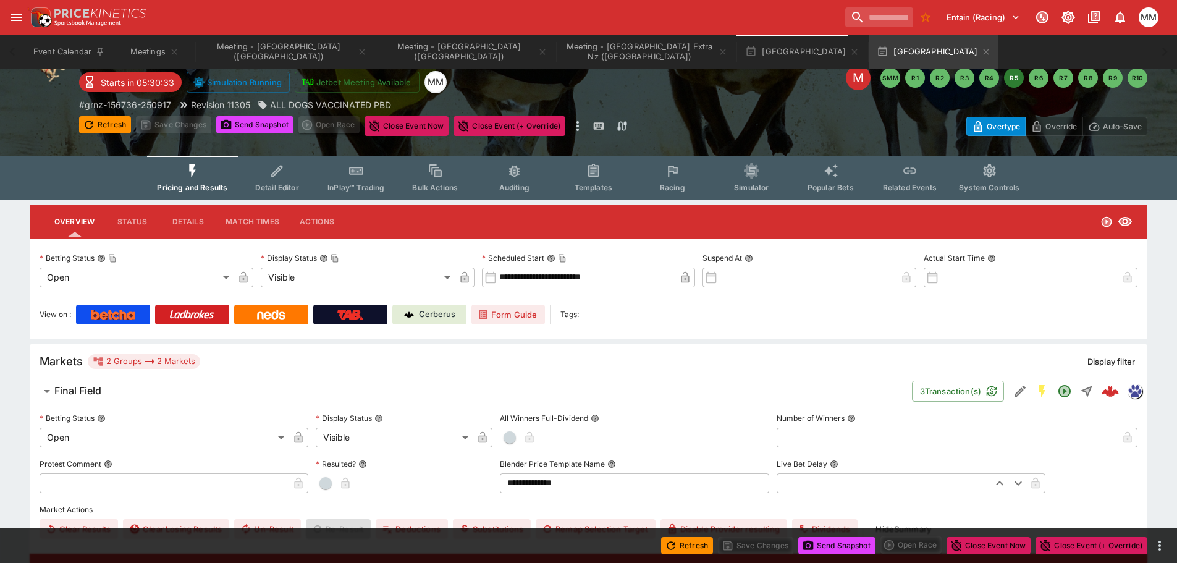
scroll to position [0, 0]
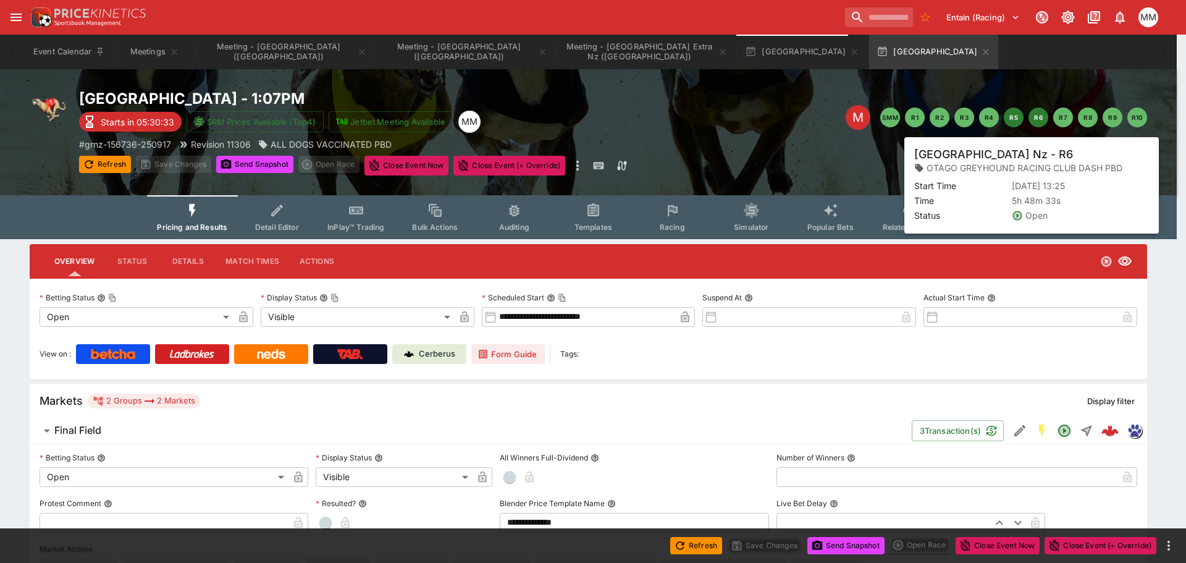
click at [1035, 117] on button "R6" at bounding box center [1039, 117] width 20 height 20
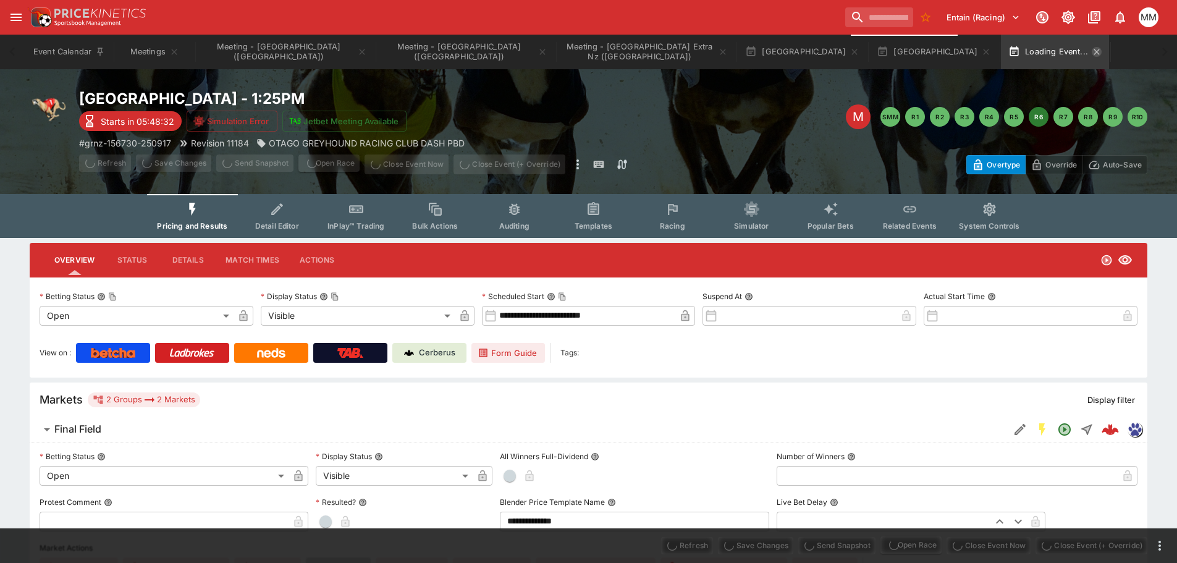
click at [981, 53] on icon "button" at bounding box center [986, 52] width 10 height 10
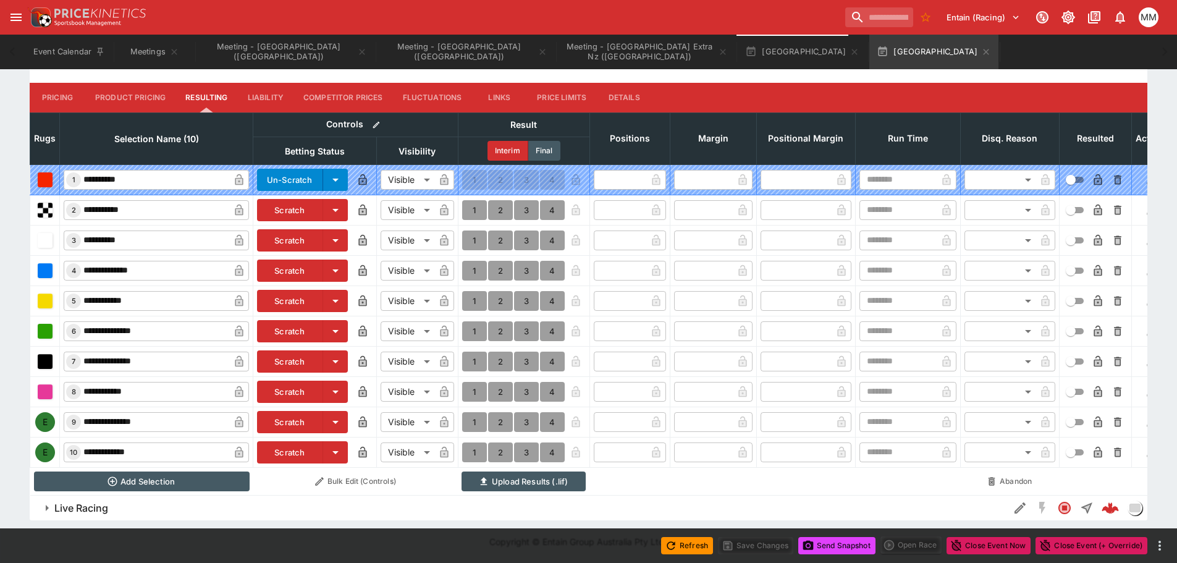
scroll to position [520, 0]
click at [289, 411] on button "Scratch" at bounding box center [290, 422] width 66 height 22
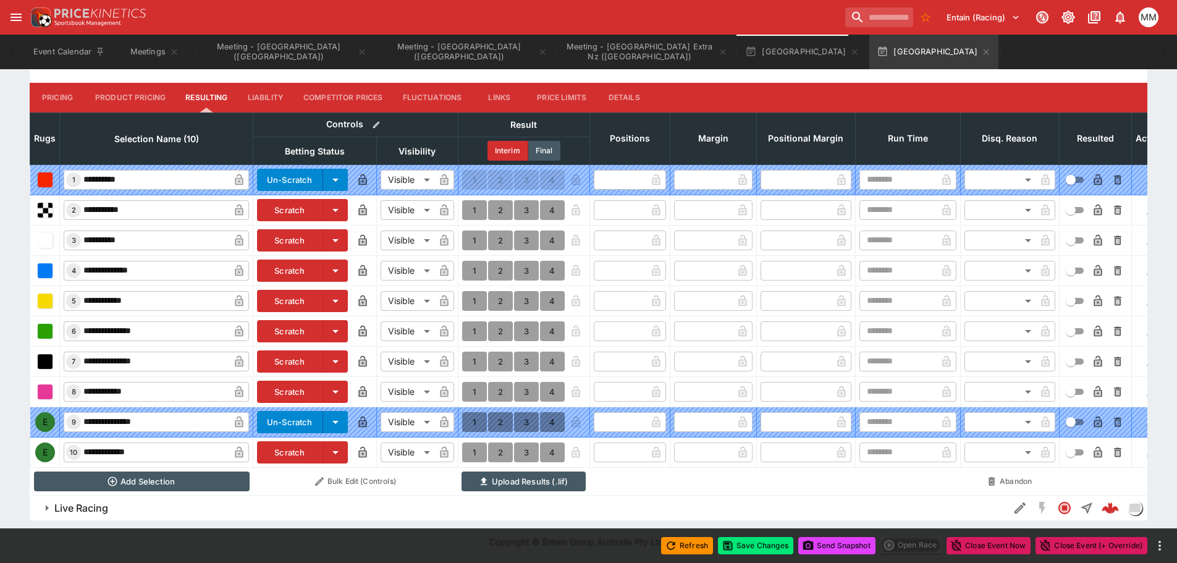
click at [284, 443] on button "Scratch" at bounding box center [290, 452] width 66 height 22
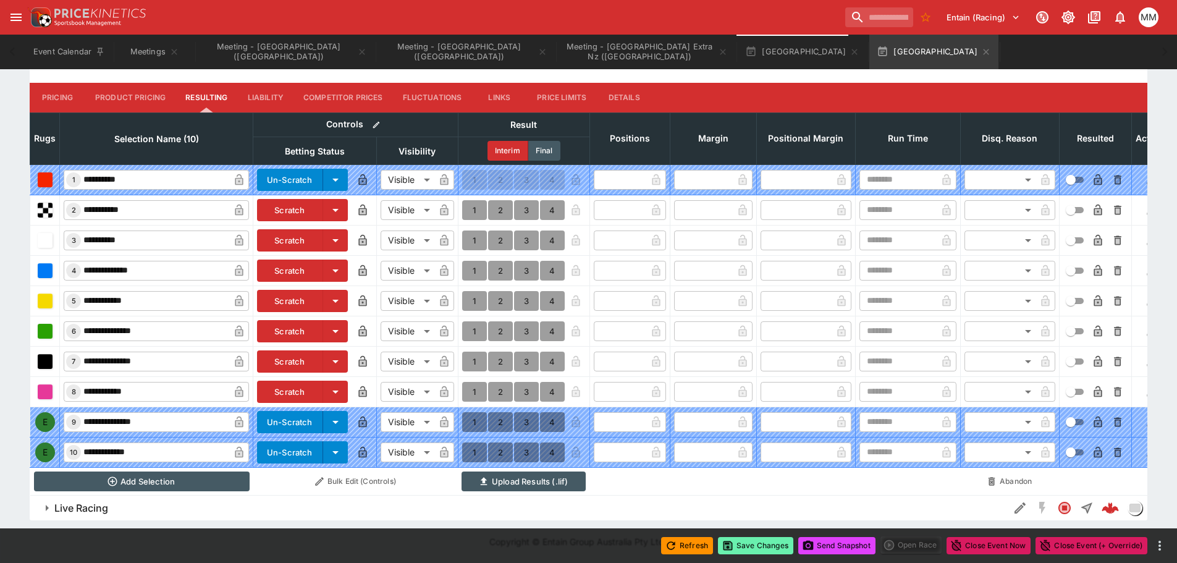
click at [778, 552] on button "Save Changes" at bounding box center [755, 545] width 75 height 17
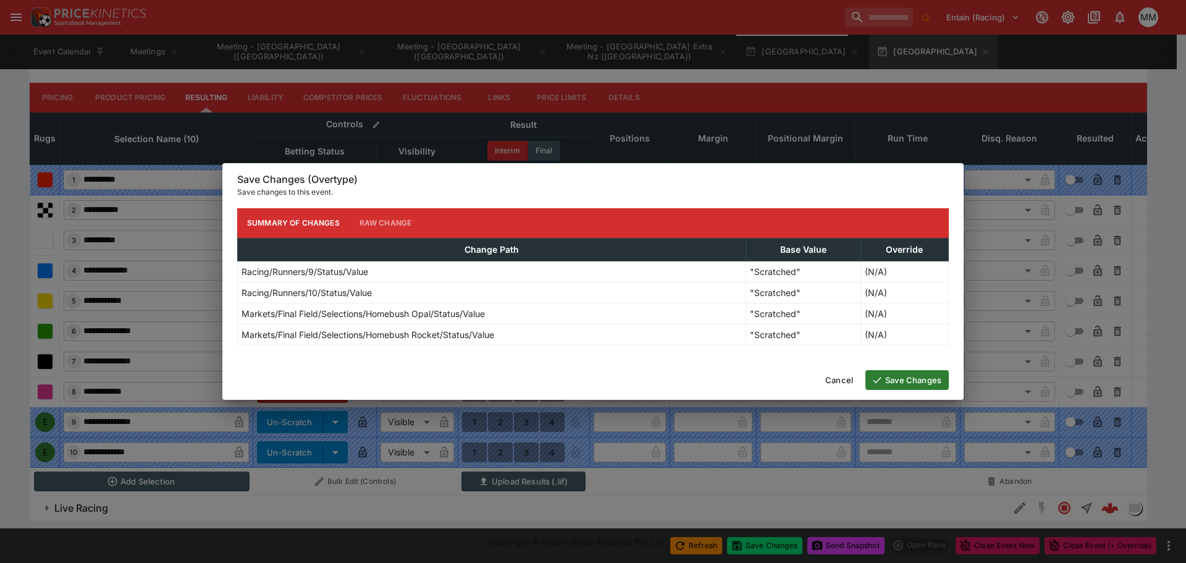
click at [931, 386] on button "Save Changes" at bounding box center [906, 380] width 83 height 20
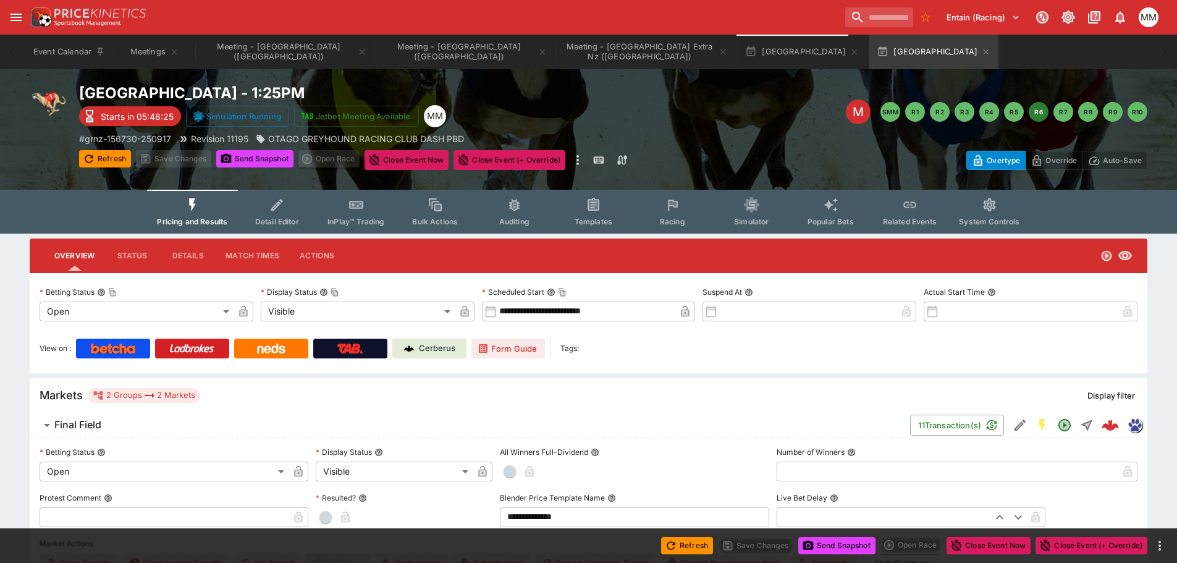
scroll to position [0, 0]
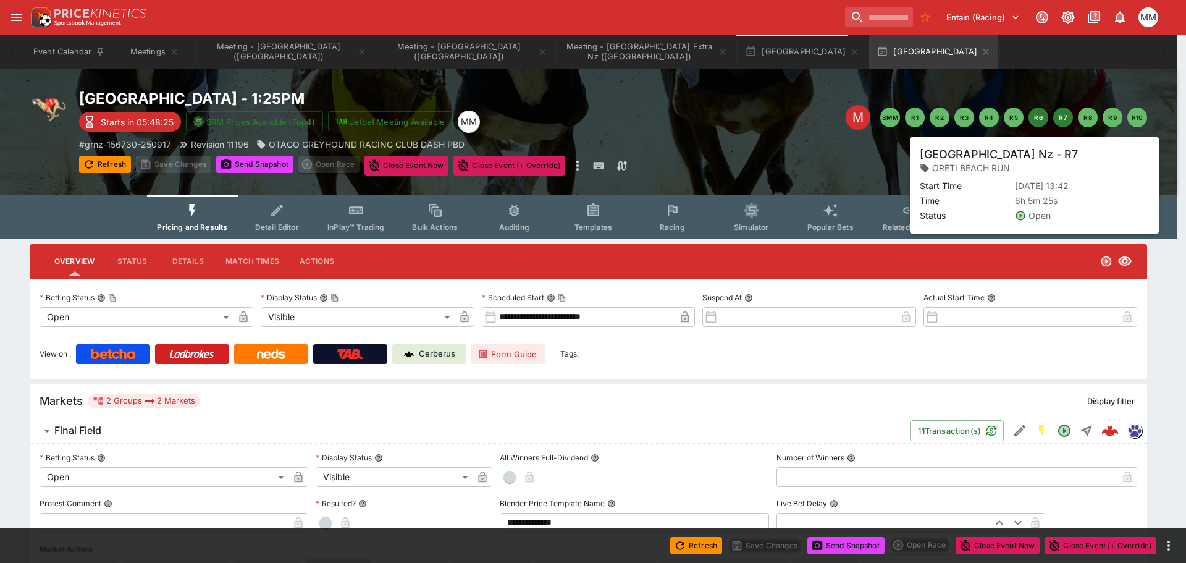
click at [1061, 119] on button "R7" at bounding box center [1063, 117] width 20 height 20
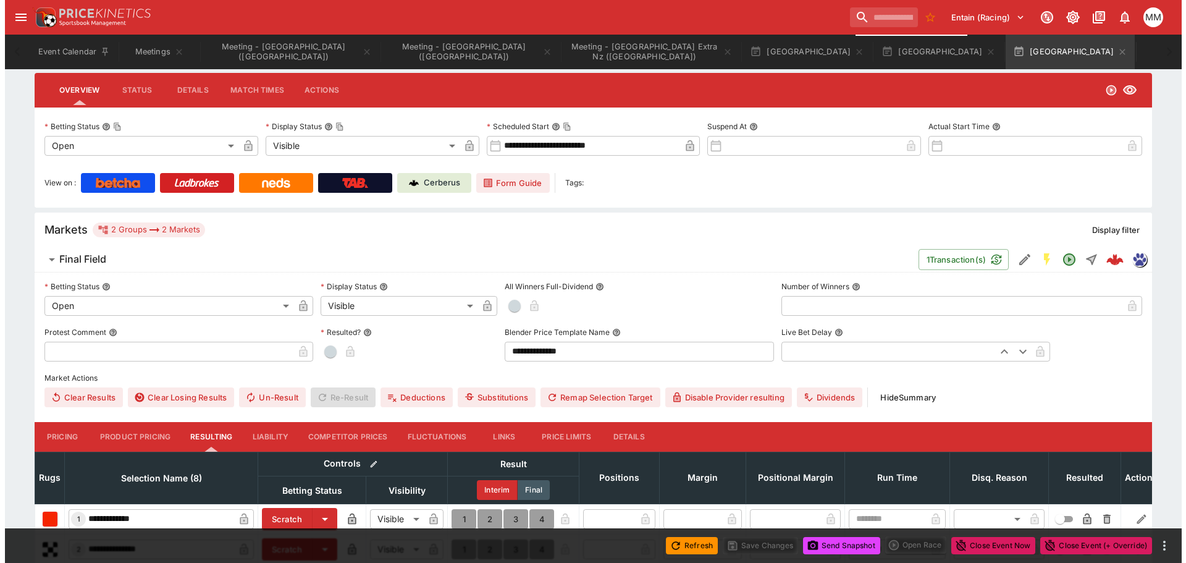
scroll to position [25, 0]
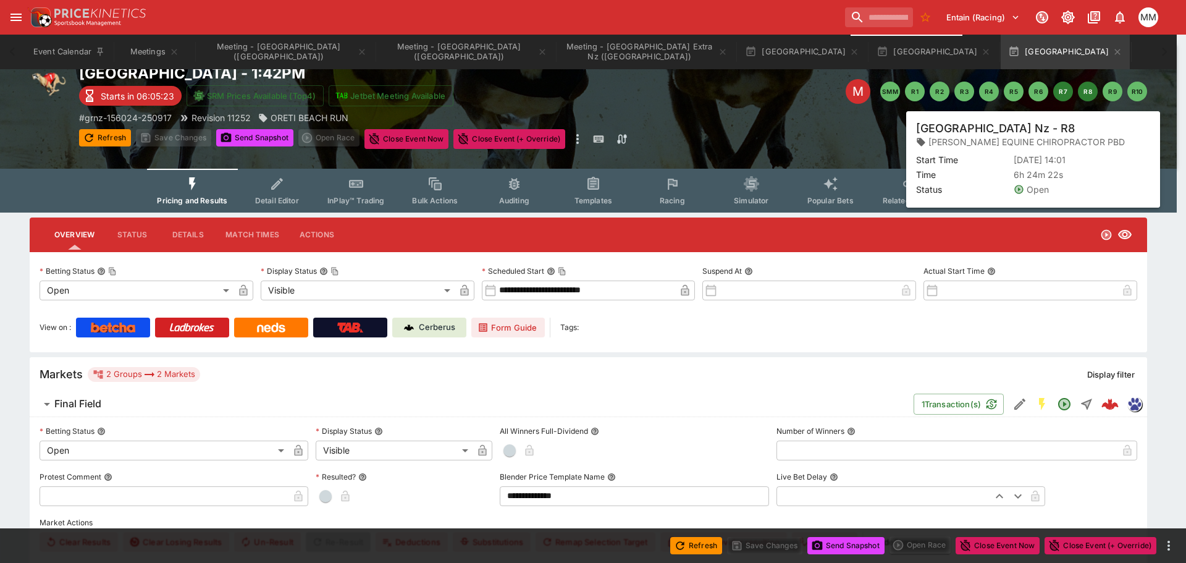
click at [1084, 95] on button "R8" at bounding box center [1088, 92] width 20 height 20
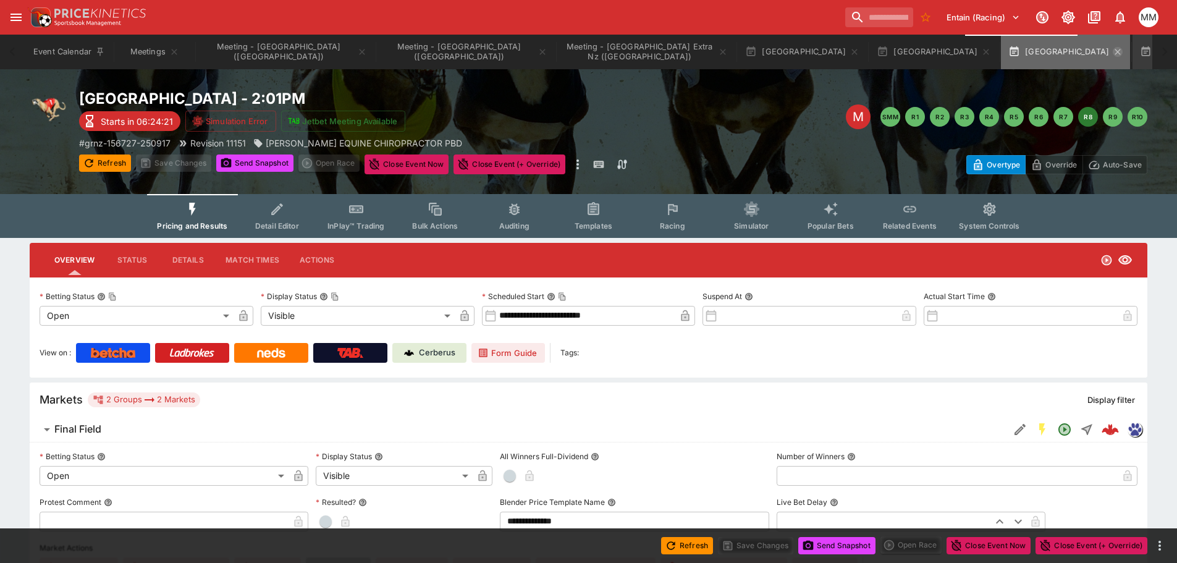
click at [1114, 51] on icon "button" at bounding box center [1117, 52] width 6 height 6
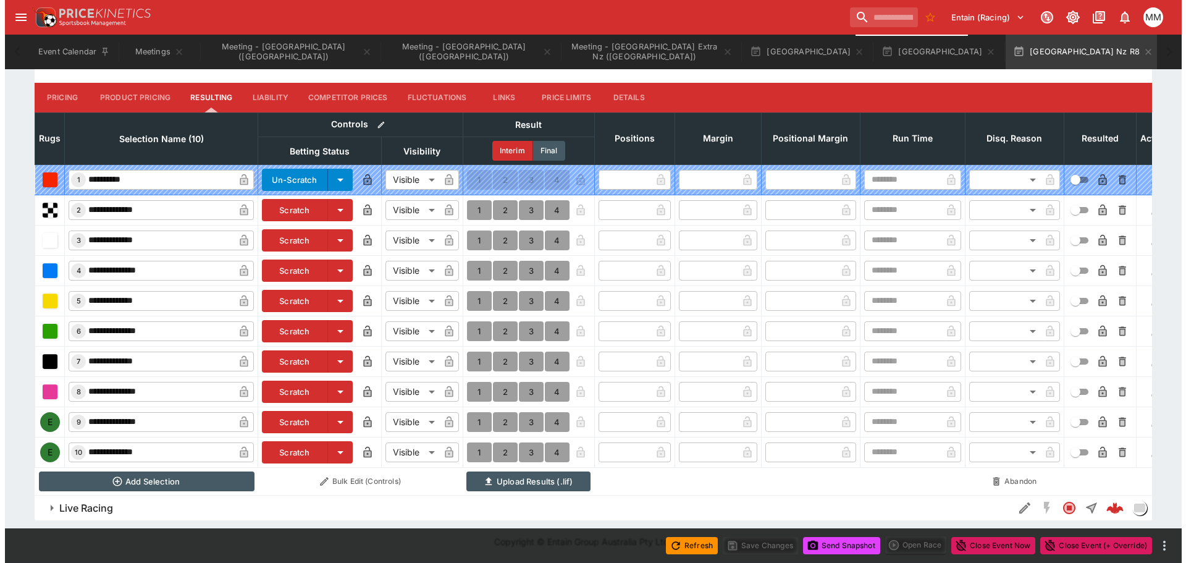
scroll to position [520, 0]
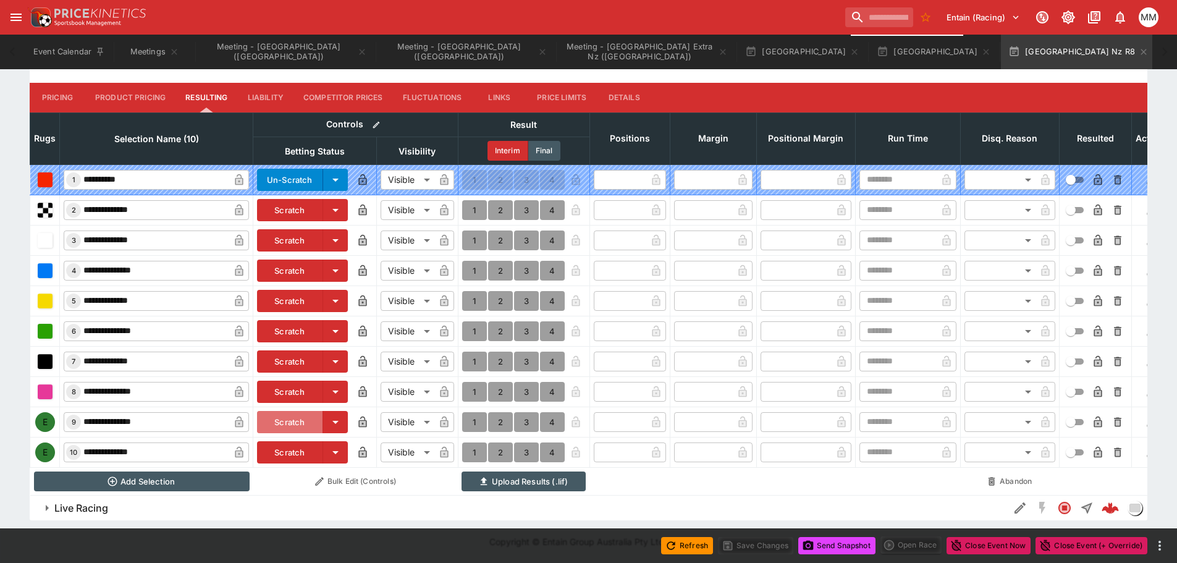
click at [297, 411] on button "Scratch" at bounding box center [290, 422] width 66 height 22
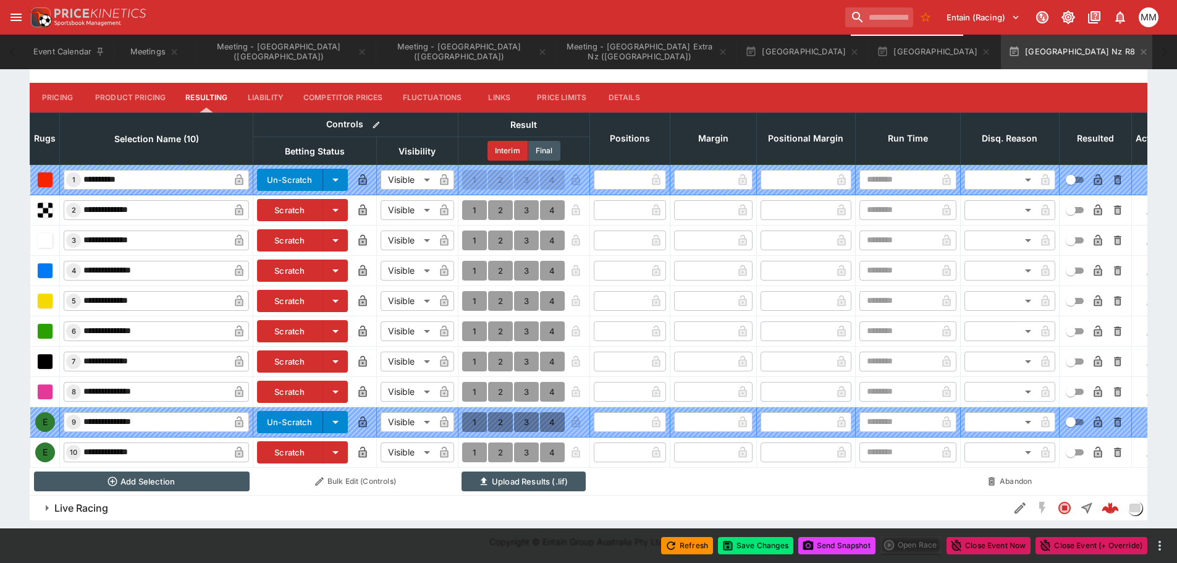
click at [295, 441] on button "Scratch" at bounding box center [290, 452] width 66 height 22
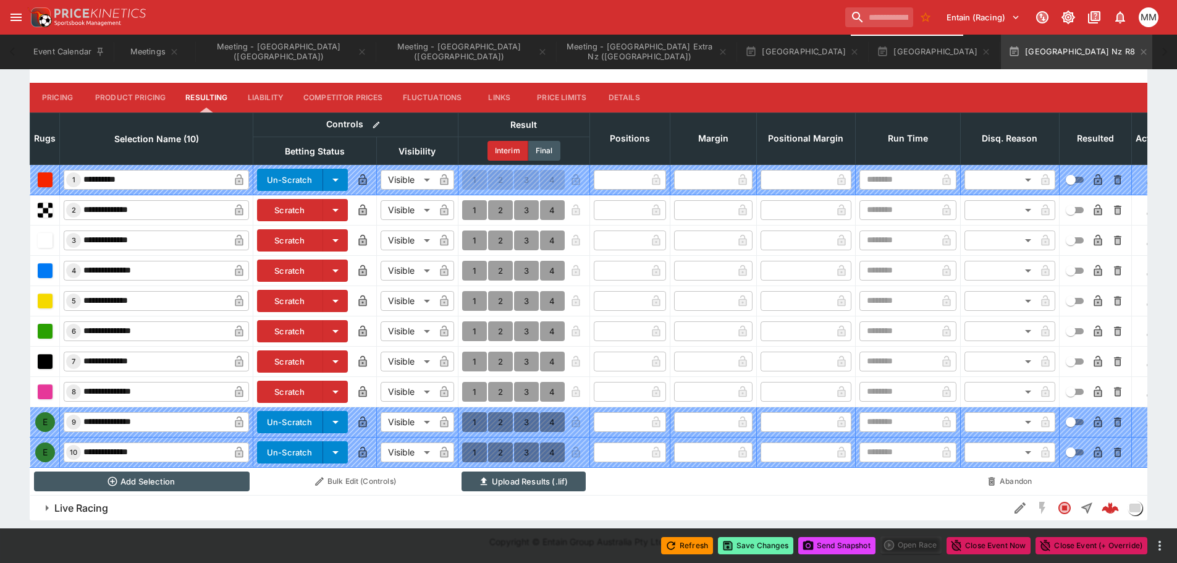
click at [752, 550] on button "Save Changes" at bounding box center [755, 545] width 75 height 17
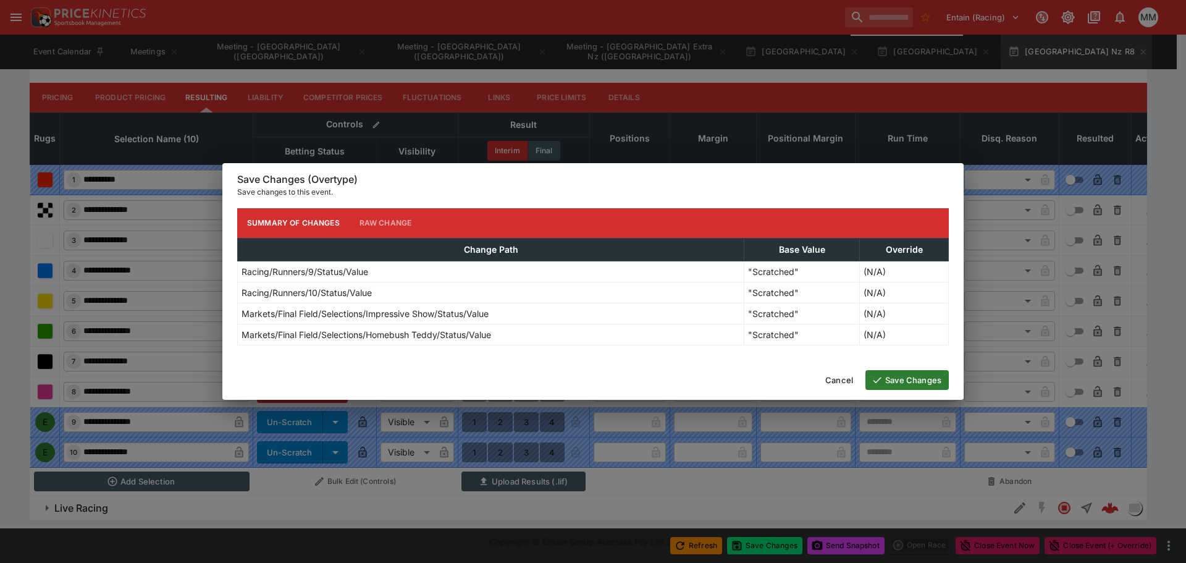
click at [924, 386] on button "Save Changes" at bounding box center [906, 380] width 83 height 20
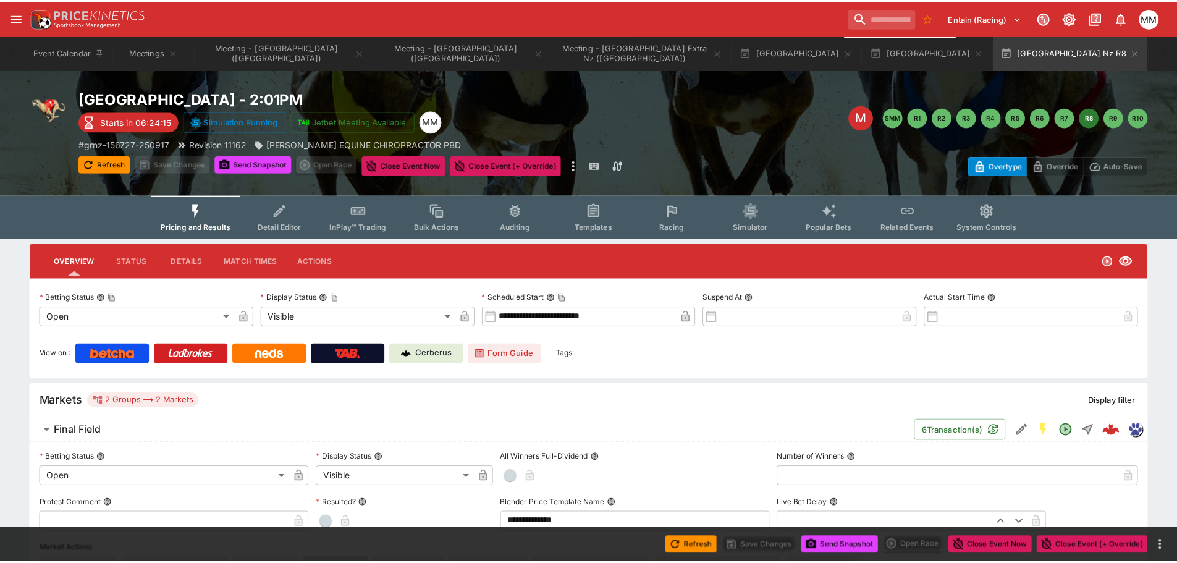
scroll to position [0, 0]
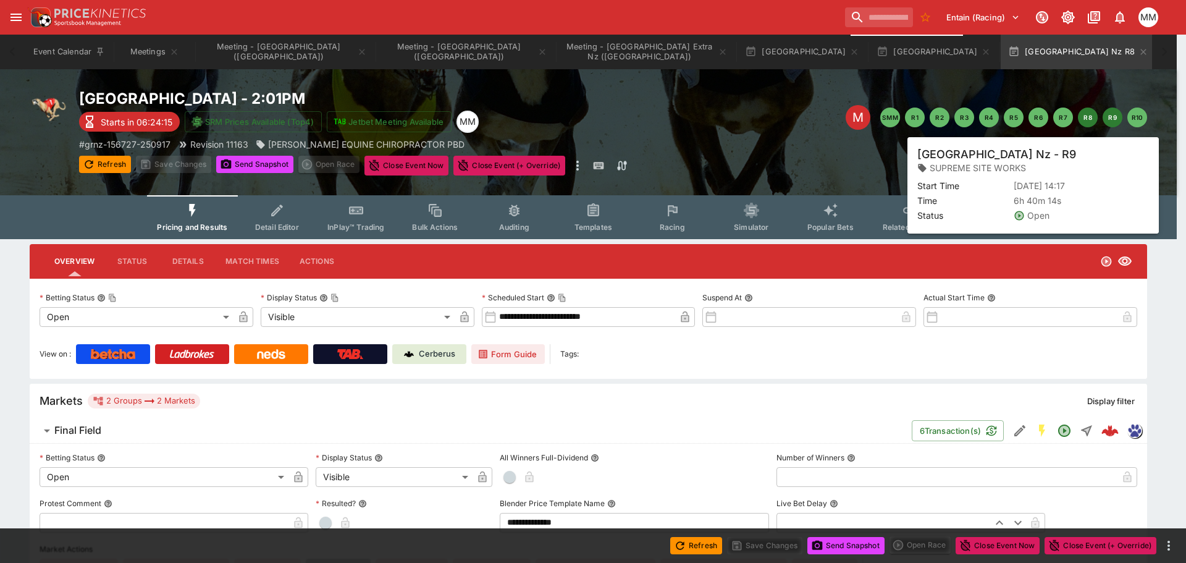
click at [1106, 115] on button "R9" at bounding box center [1113, 117] width 20 height 20
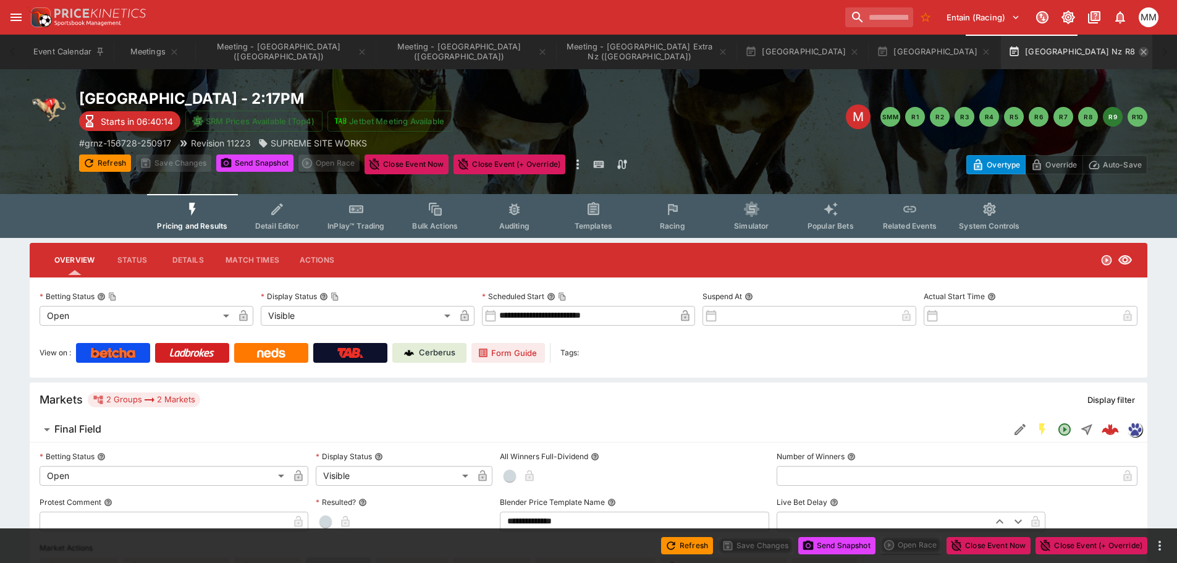
click at [1139, 51] on icon "button" at bounding box center [1144, 52] width 10 height 10
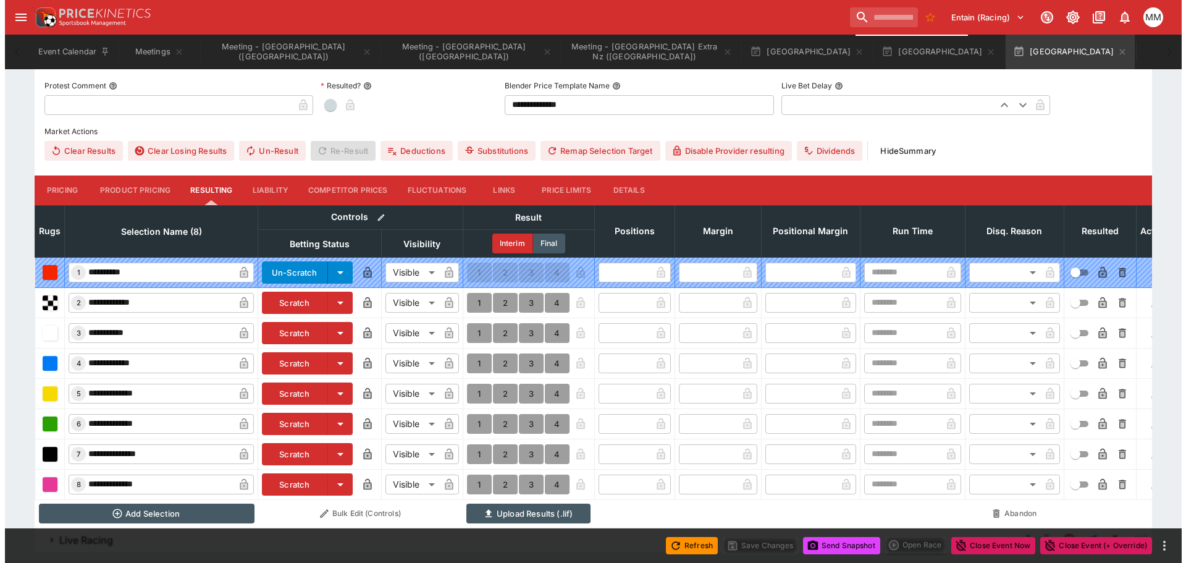
scroll to position [459, 0]
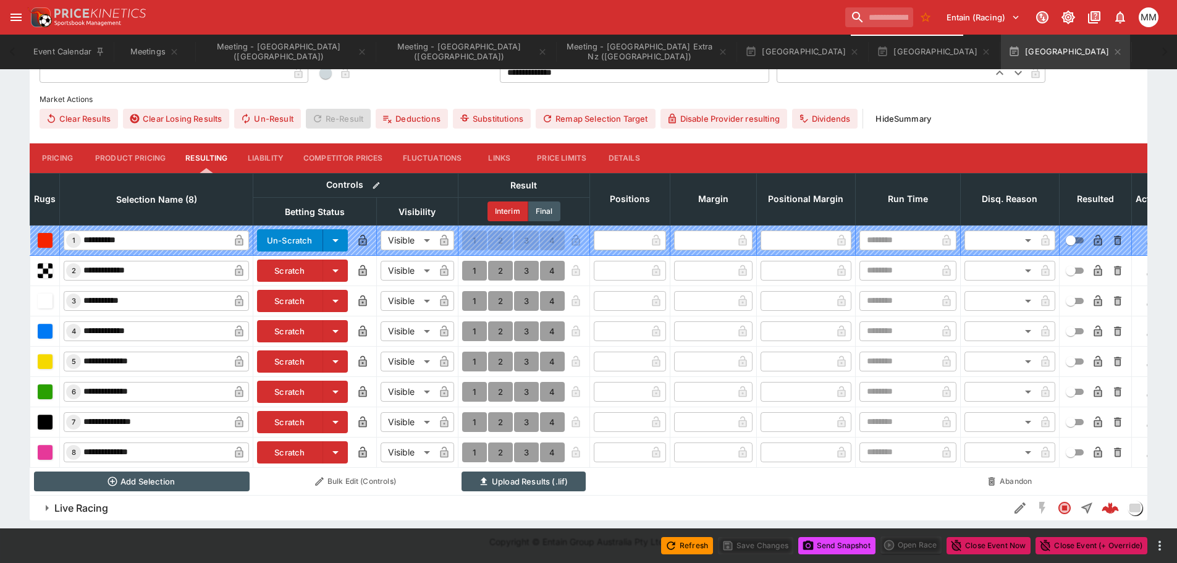
drag, startPoint x: 285, startPoint y: 406, endPoint x: 321, endPoint y: 416, distance: 36.6
click at [285, 411] on button "Scratch" at bounding box center [290, 422] width 66 height 22
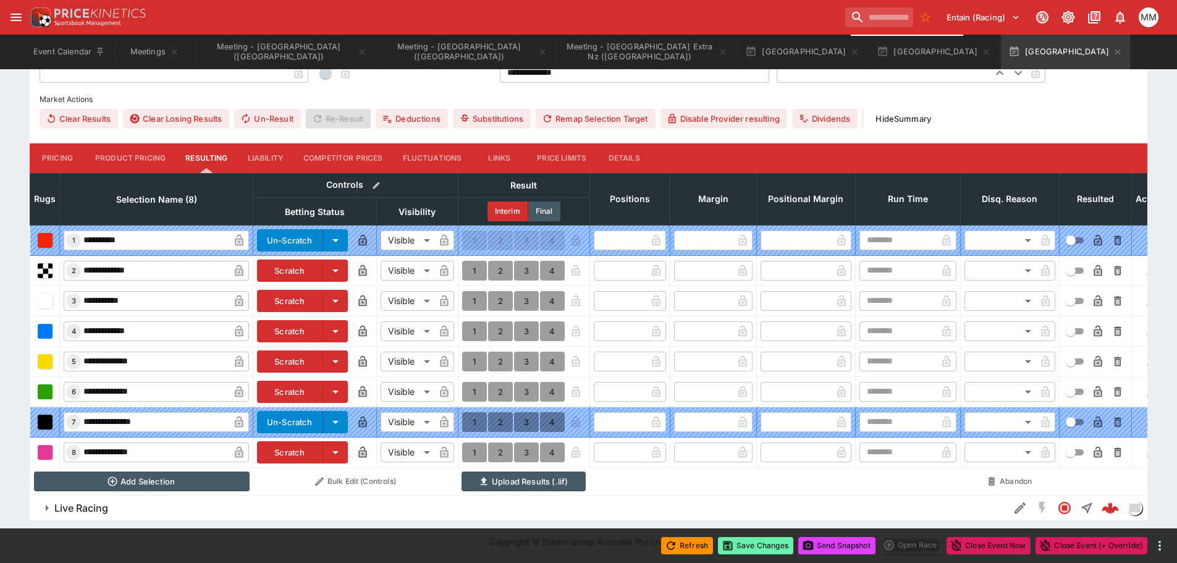
click at [770, 538] on button "Save Changes" at bounding box center [755, 545] width 75 height 17
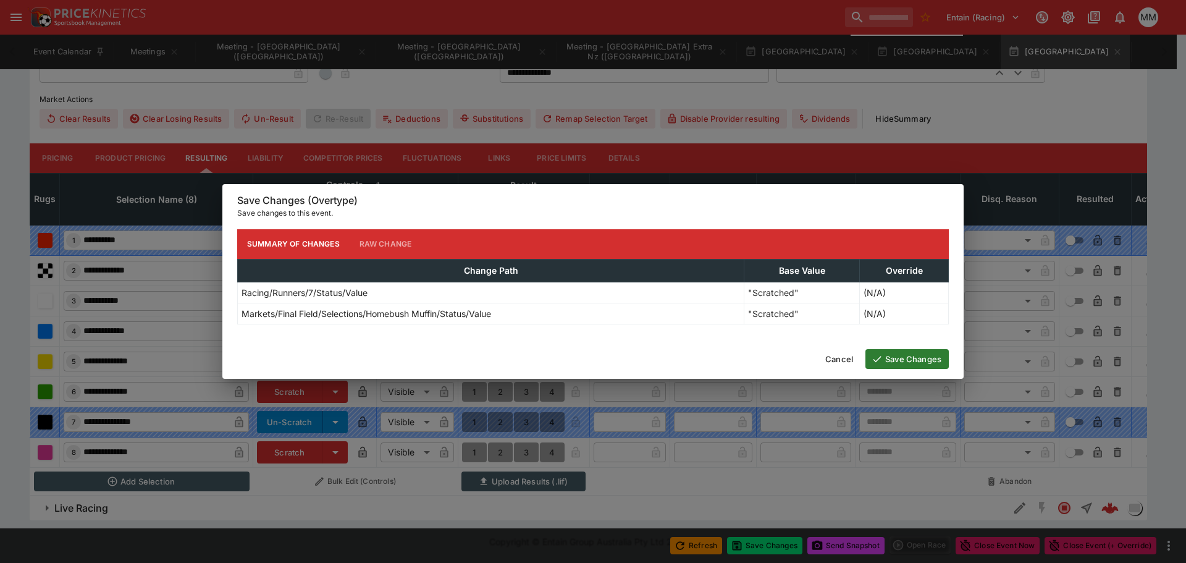
click at [914, 355] on button "Save Changes" at bounding box center [906, 359] width 83 height 20
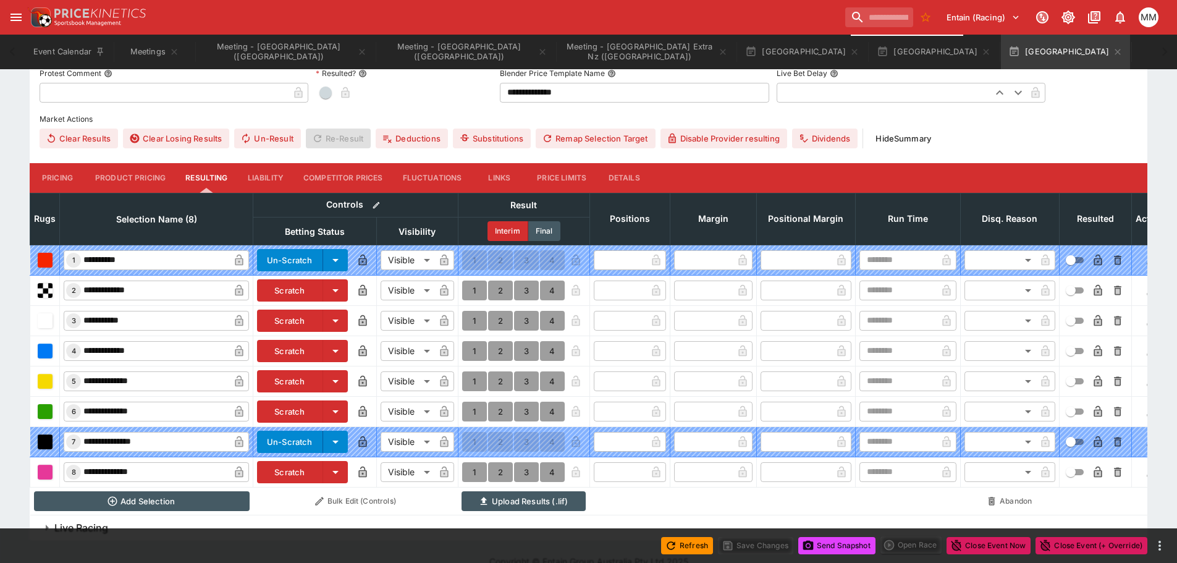
scroll to position [0, 0]
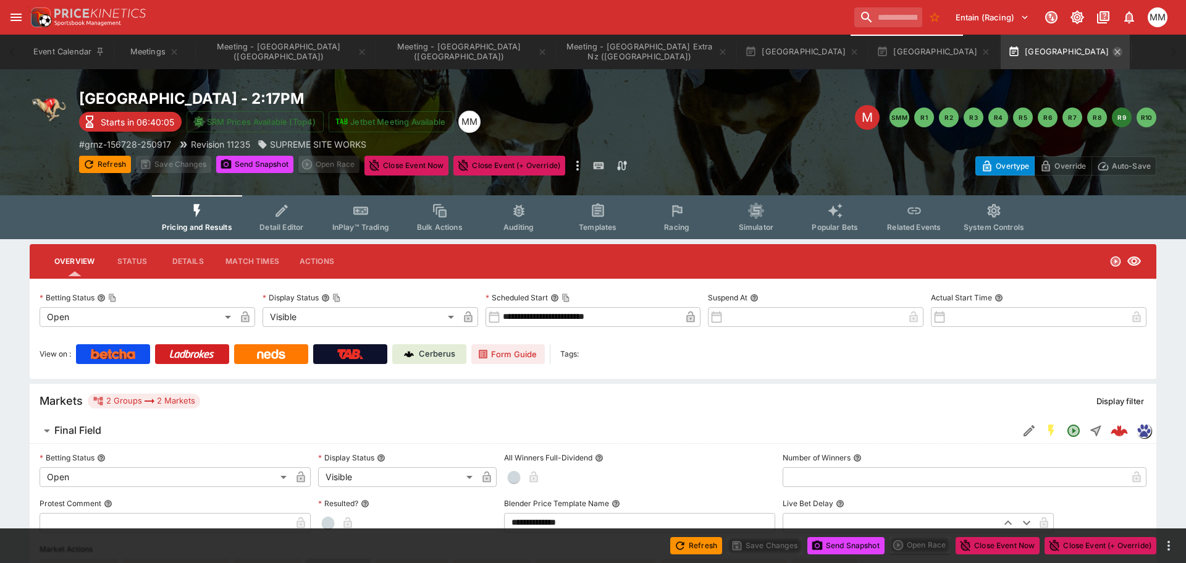
click at [1142, 120] on button "R10" at bounding box center [1147, 117] width 20 height 20
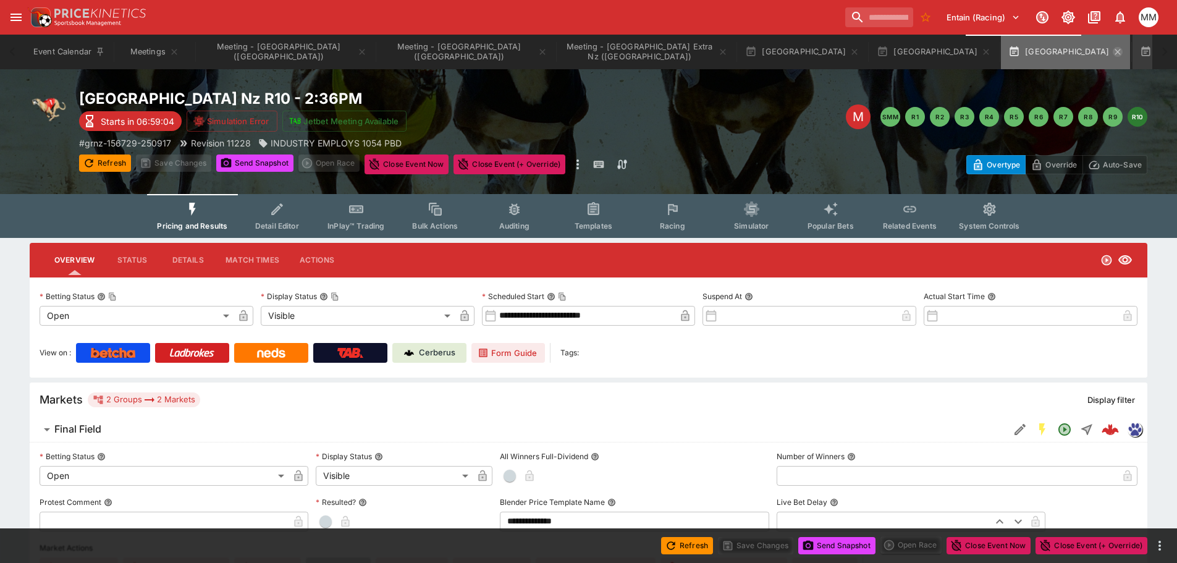
click at [1113, 53] on icon "button" at bounding box center [1118, 52] width 10 height 10
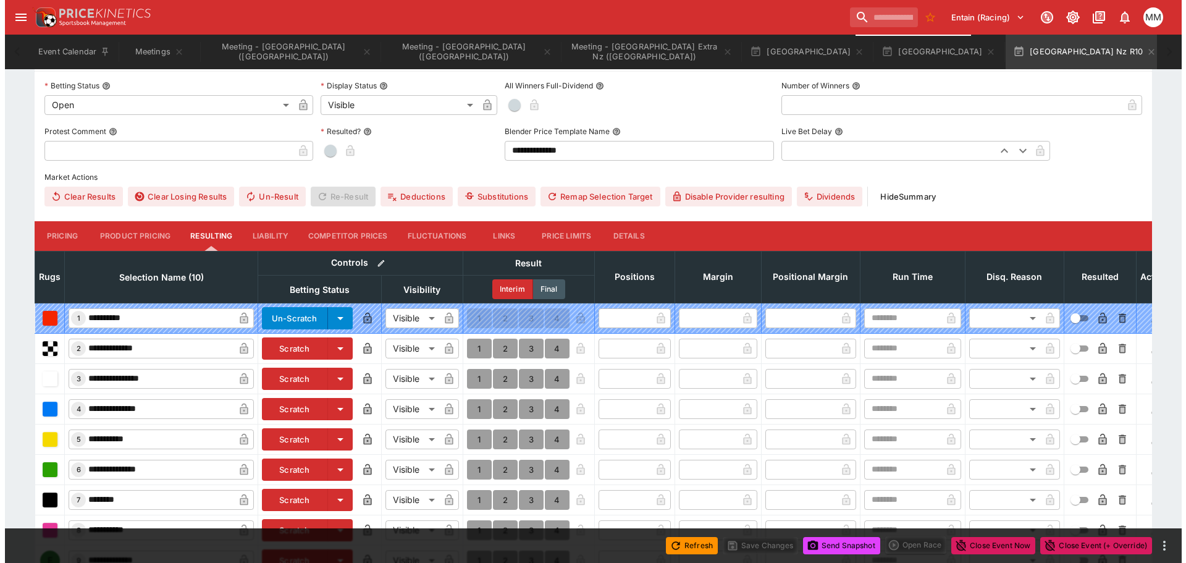
scroll to position [518, 0]
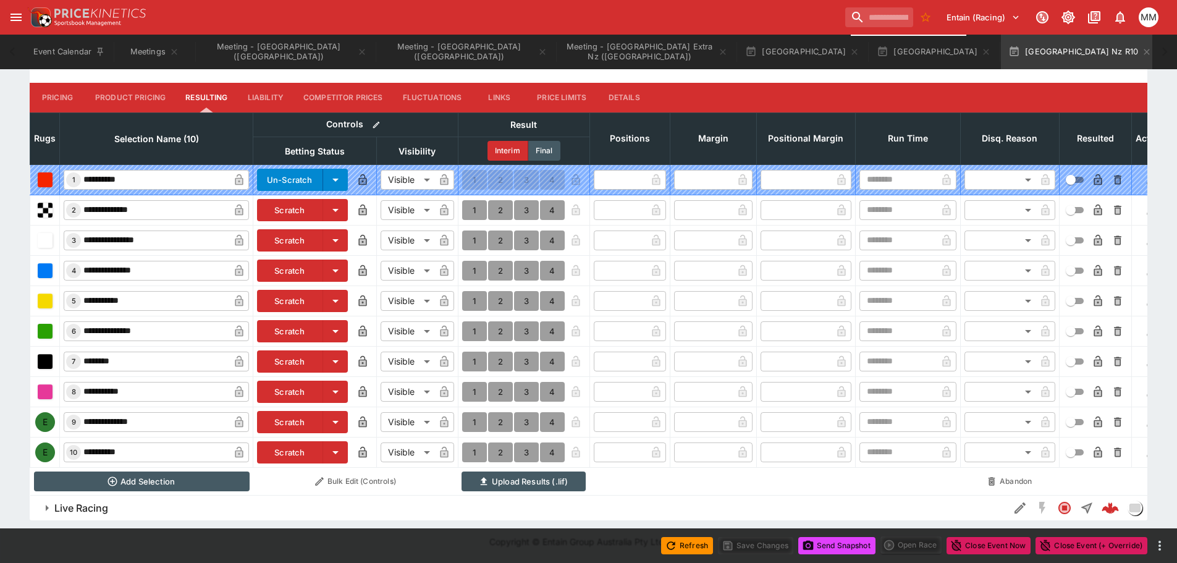
click at [299, 411] on button "Scratch" at bounding box center [290, 422] width 66 height 22
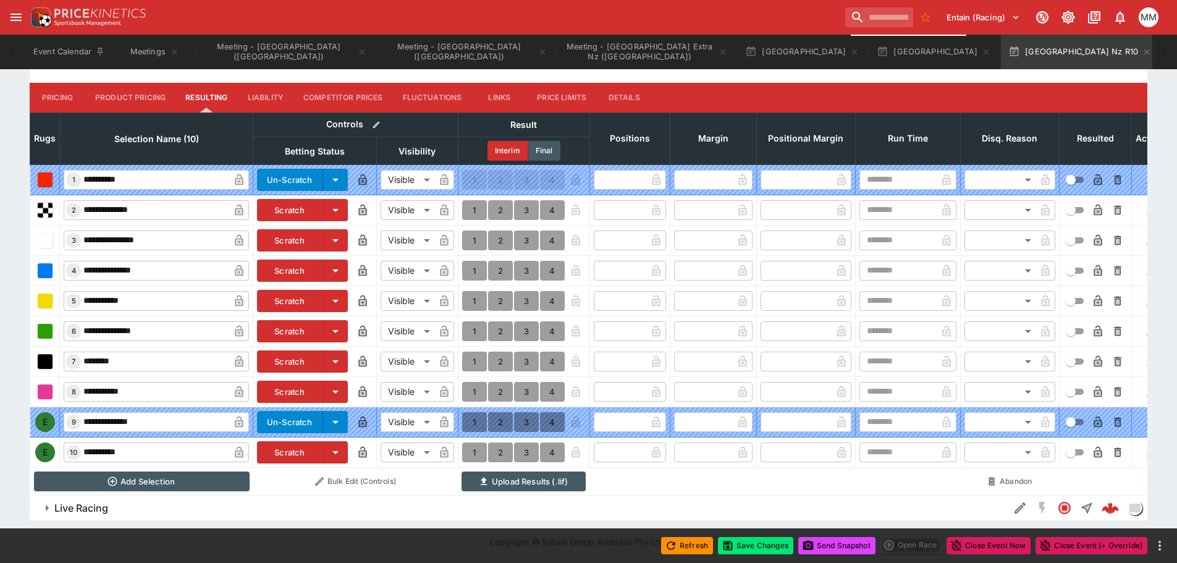
click at [299, 447] on button "Scratch" at bounding box center [290, 452] width 66 height 22
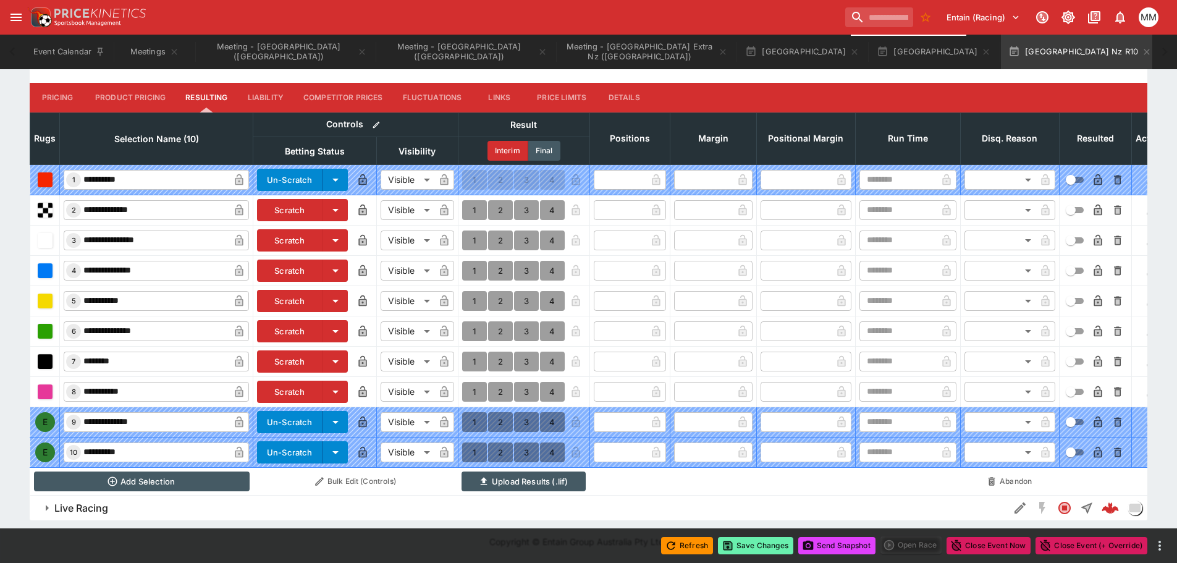
click at [746, 542] on button "Save Changes" at bounding box center [755, 545] width 75 height 17
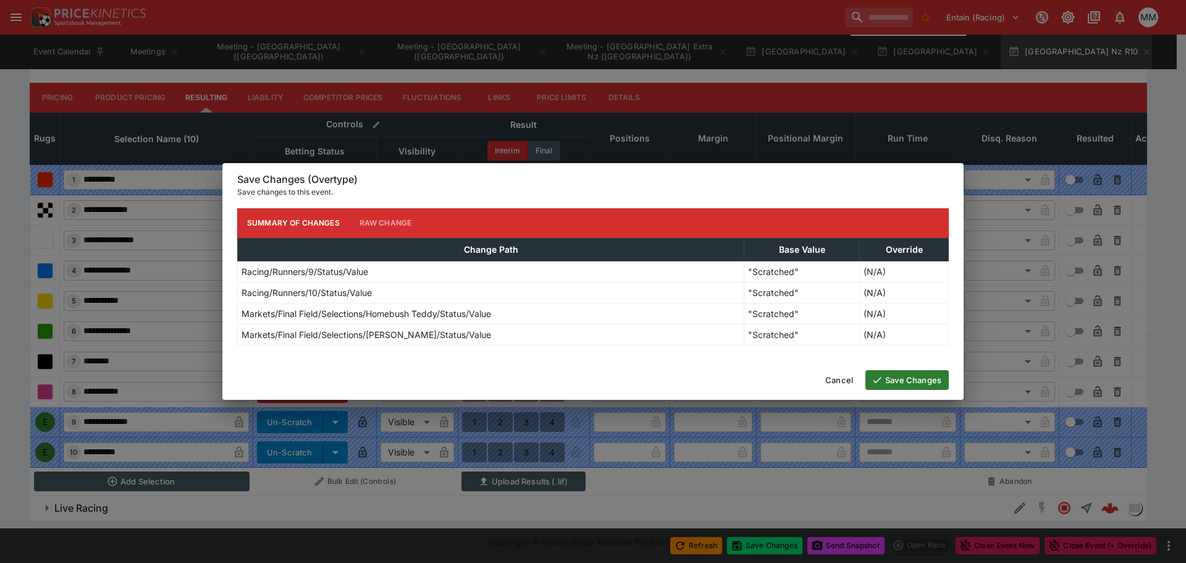
click at [885, 383] on button "Save Changes" at bounding box center [906, 380] width 83 height 20
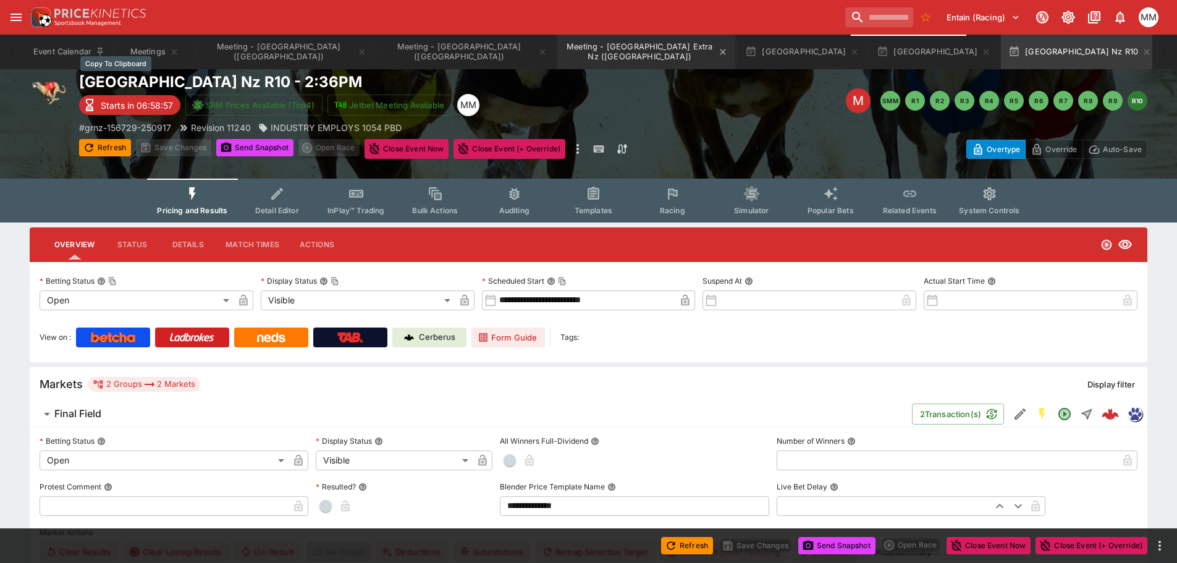
scroll to position [0, 0]
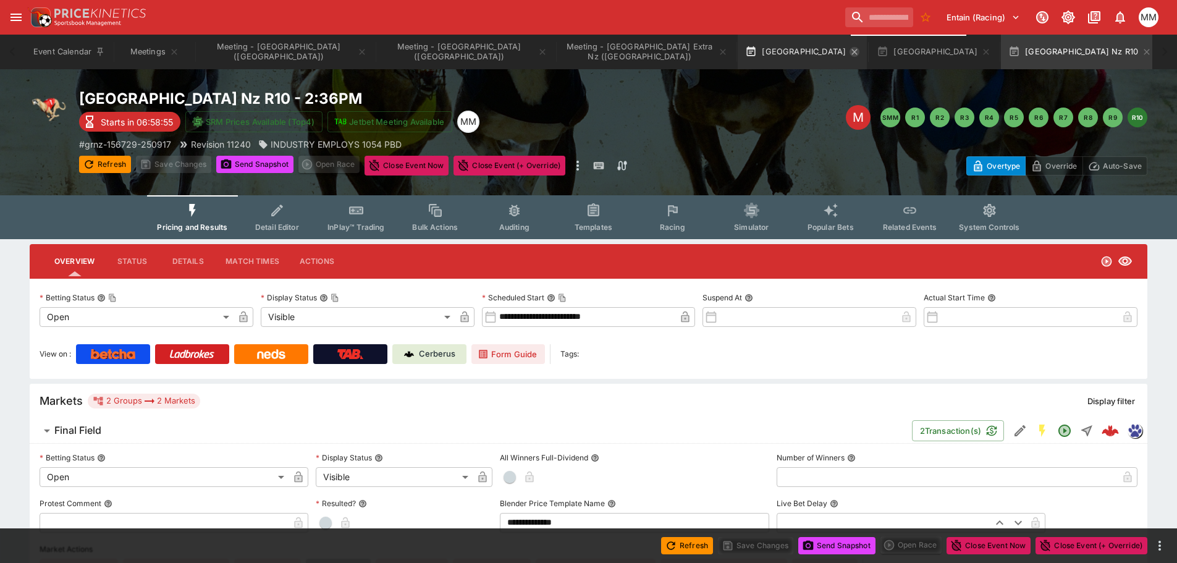
click at [852, 50] on icon "button" at bounding box center [855, 52] width 6 height 6
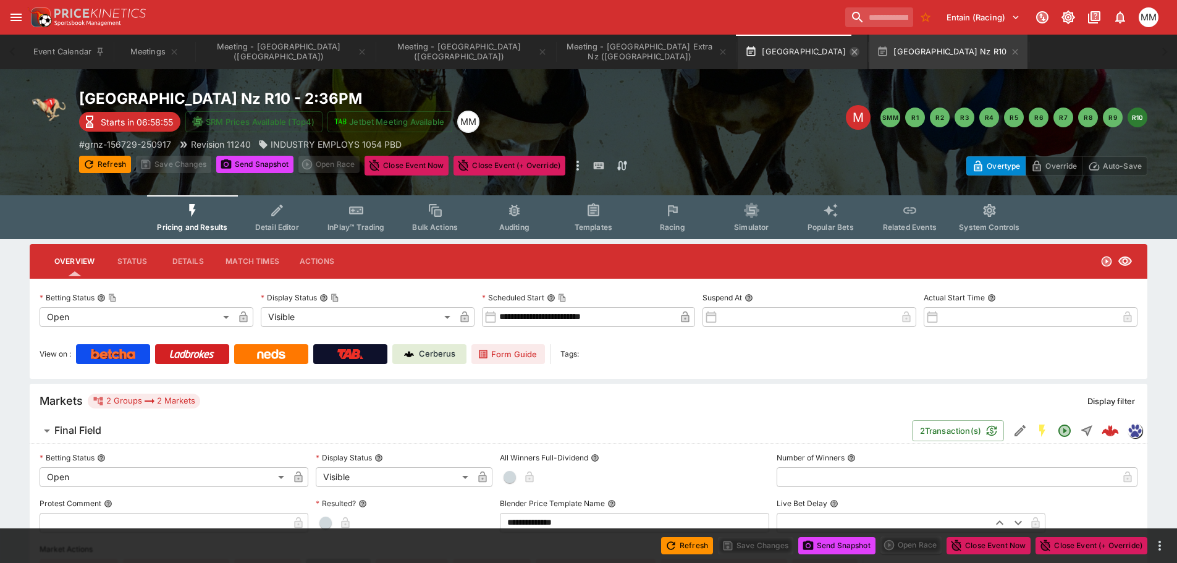
click at [849, 50] on icon "button" at bounding box center [854, 52] width 10 height 10
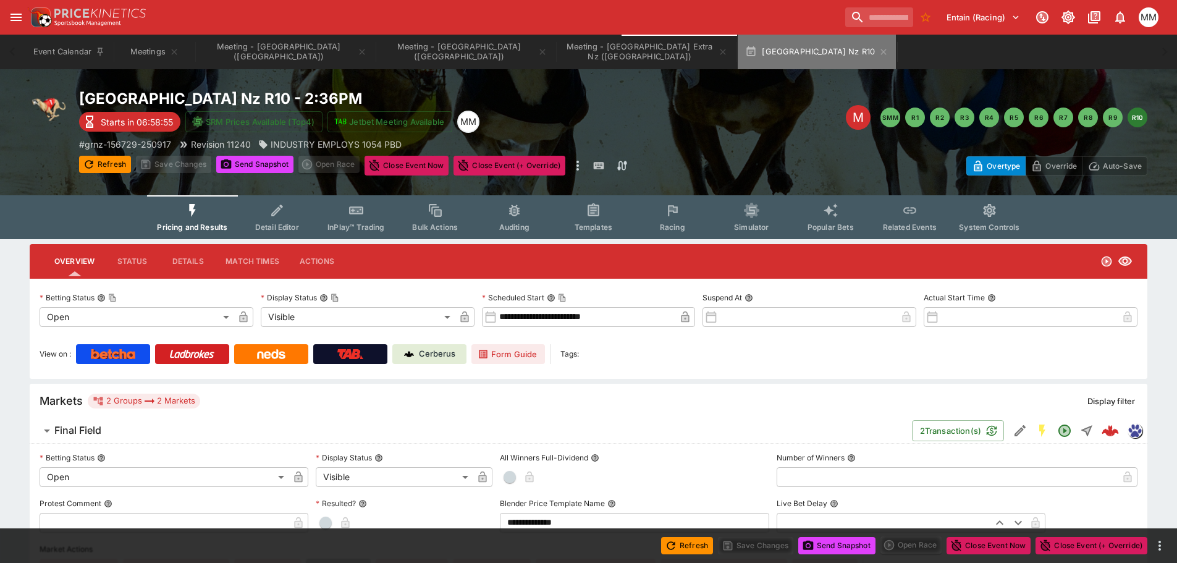
click at [878, 50] on icon "button" at bounding box center [883, 52] width 10 height 10
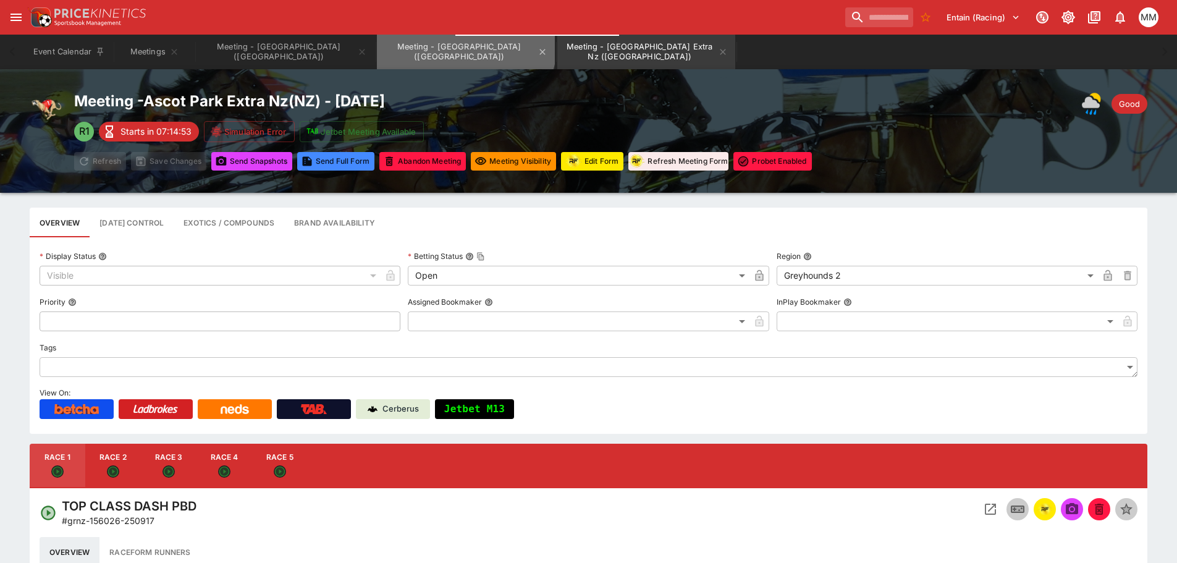
click at [398, 43] on button "Meeting - [GEOGRAPHIC_DATA] ([GEOGRAPHIC_DATA])" at bounding box center [466, 52] width 178 height 35
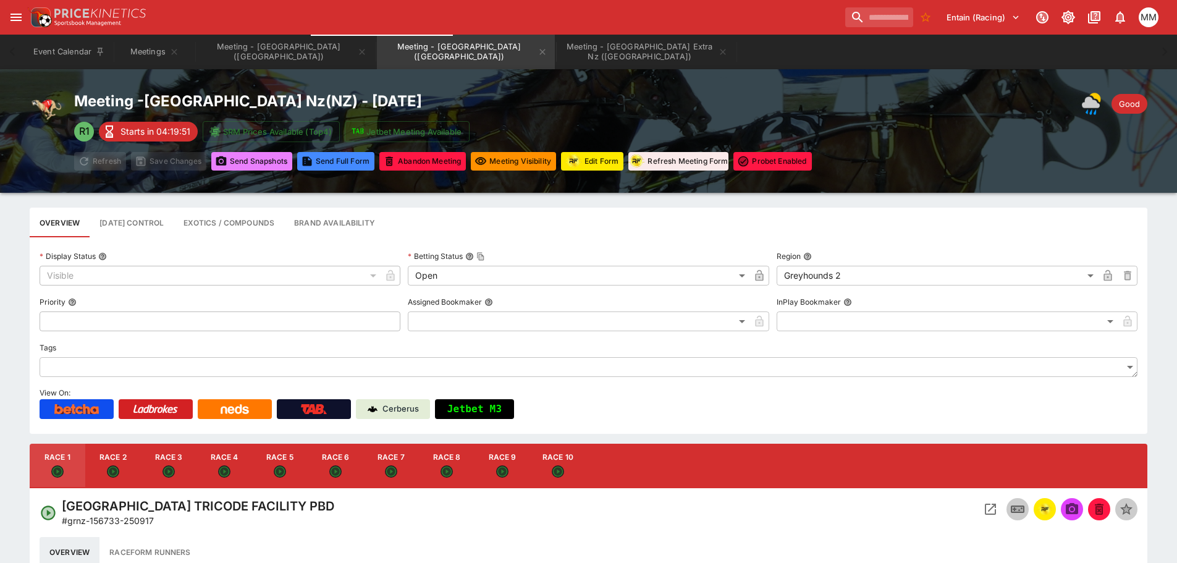
click at [259, 161] on button "Send Snapshot s" at bounding box center [251, 161] width 81 height 19
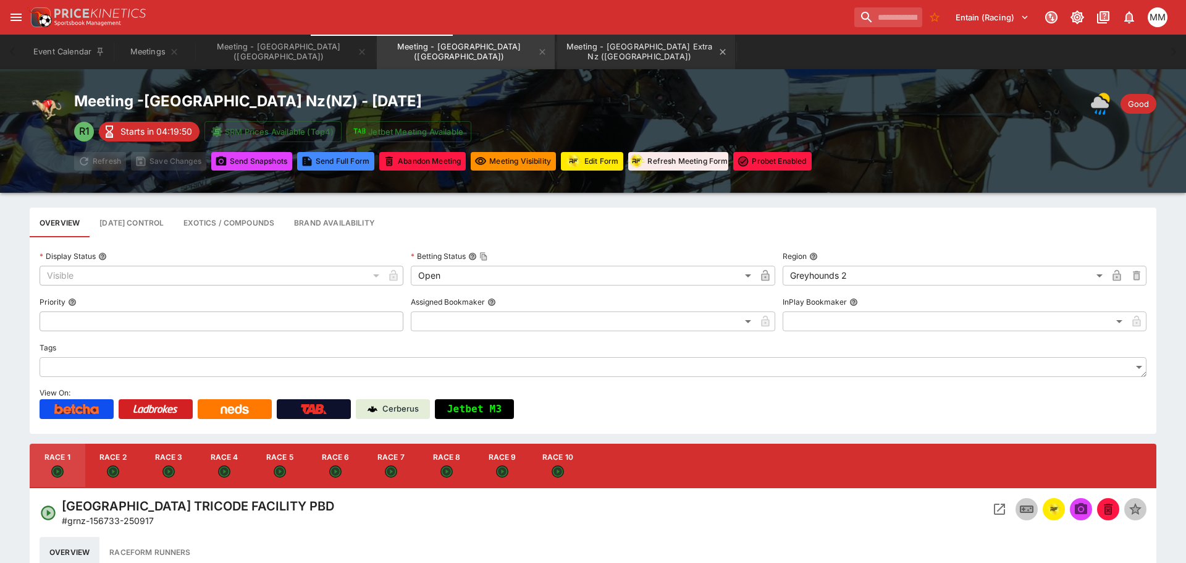
click at [557, 55] on button "Meeting - [GEOGRAPHIC_DATA] Extra Nz ([GEOGRAPHIC_DATA])" at bounding box center [646, 52] width 178 height 35
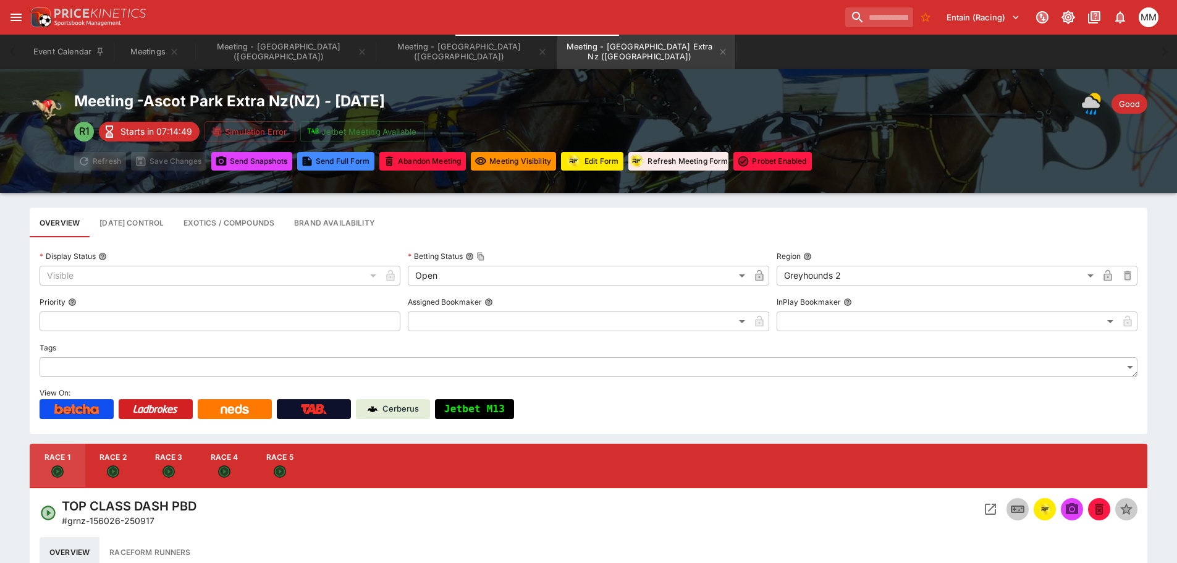
click at [988, 511] on icon "Open Event" at bounding box center [990, 508] width 11 height 11
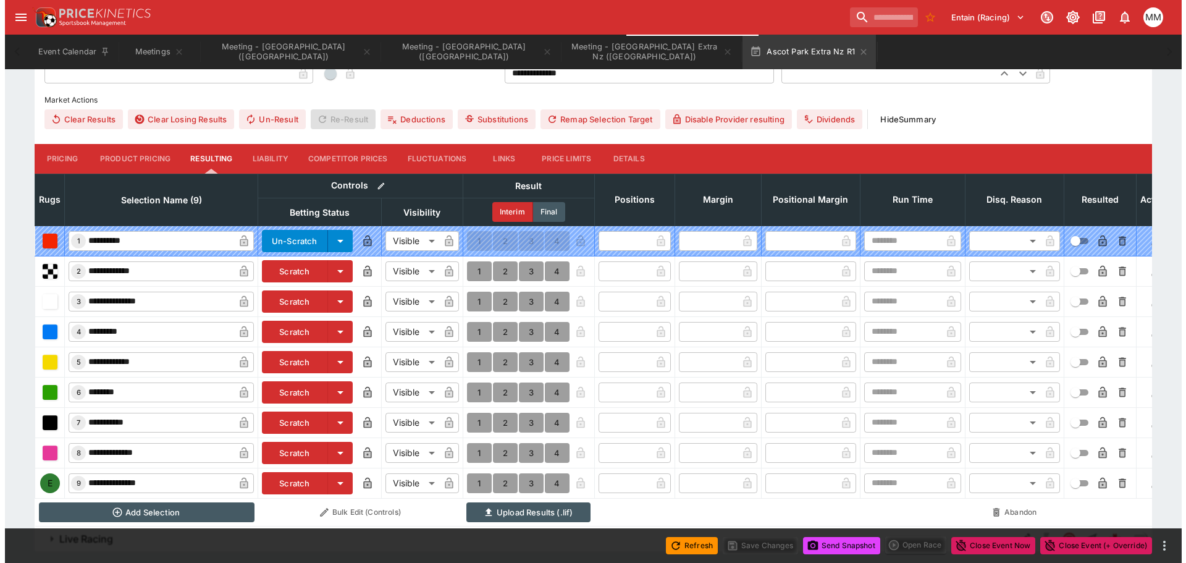
scroll to position [489, 0]
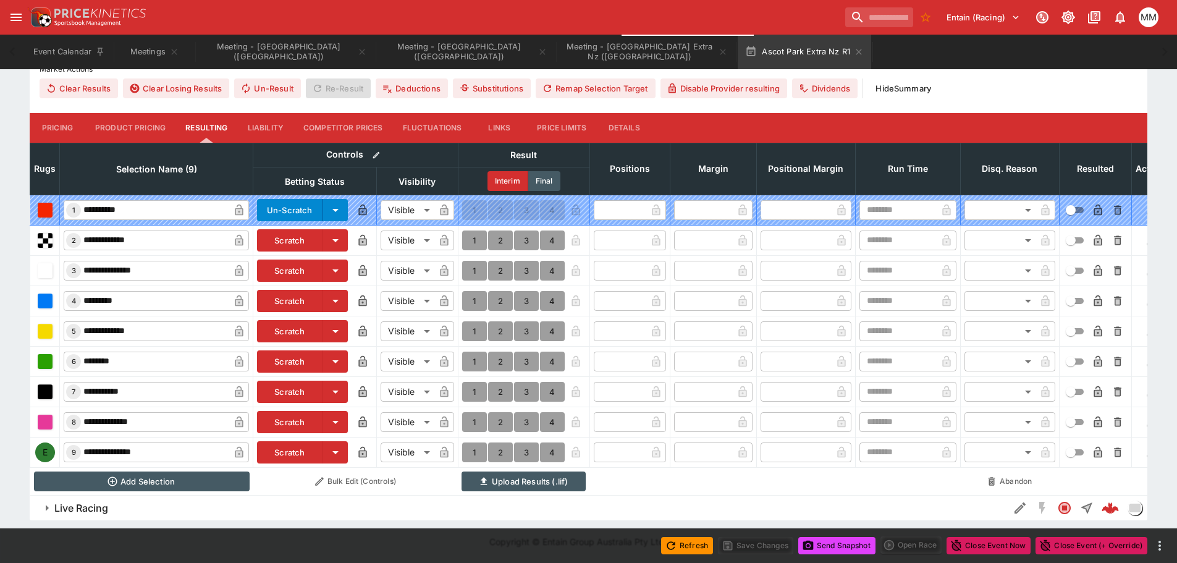
click at [280, 441] on button "Scratch" at bounding box center [290, 452] width 66 height 22
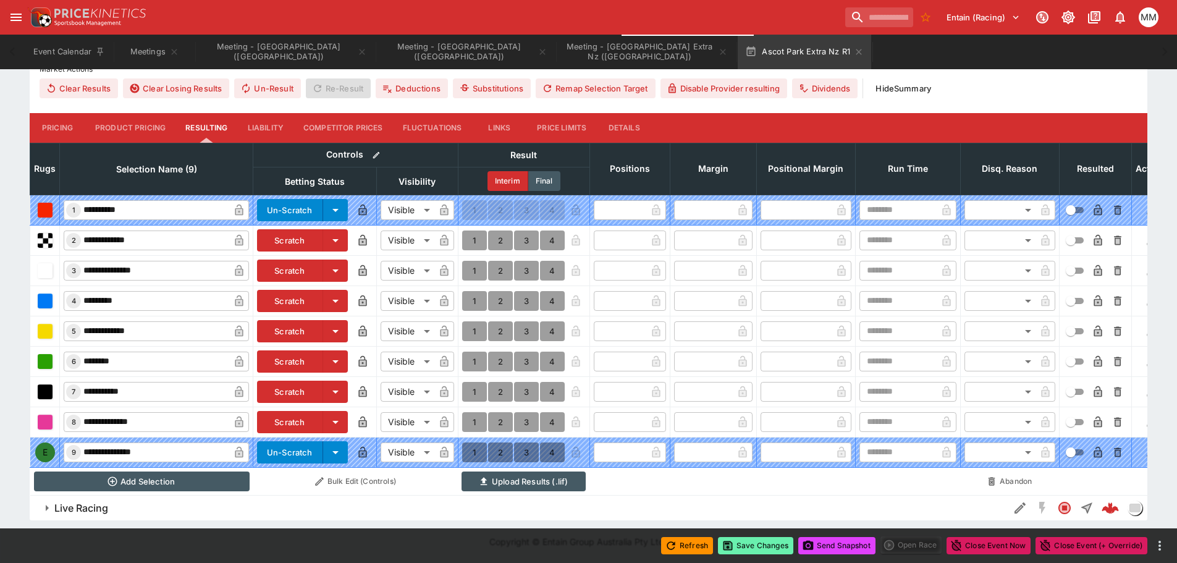
click at [769, 542] on button "Save Changes" at bounding box center [755, 545] width 75 height 17
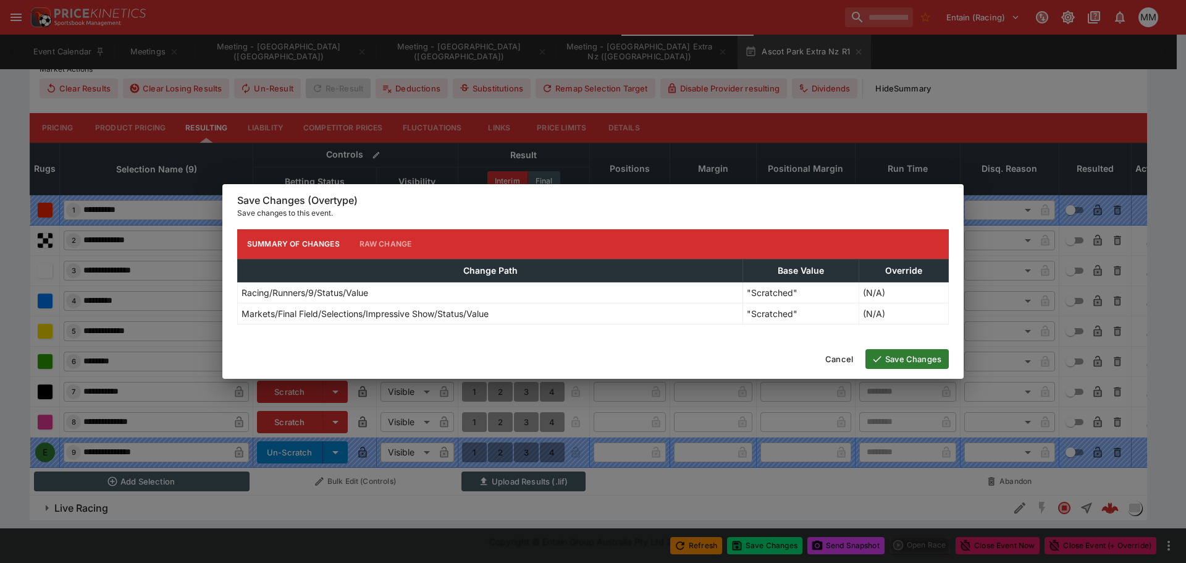
drag, startPoint x: 901, startPoint y: 358, endPoint x: 875, endPoint y: 366, distance: 27.2
click at [901, 358] on button "Save Changes" at bounding box center [906, 359] width 83 height 20
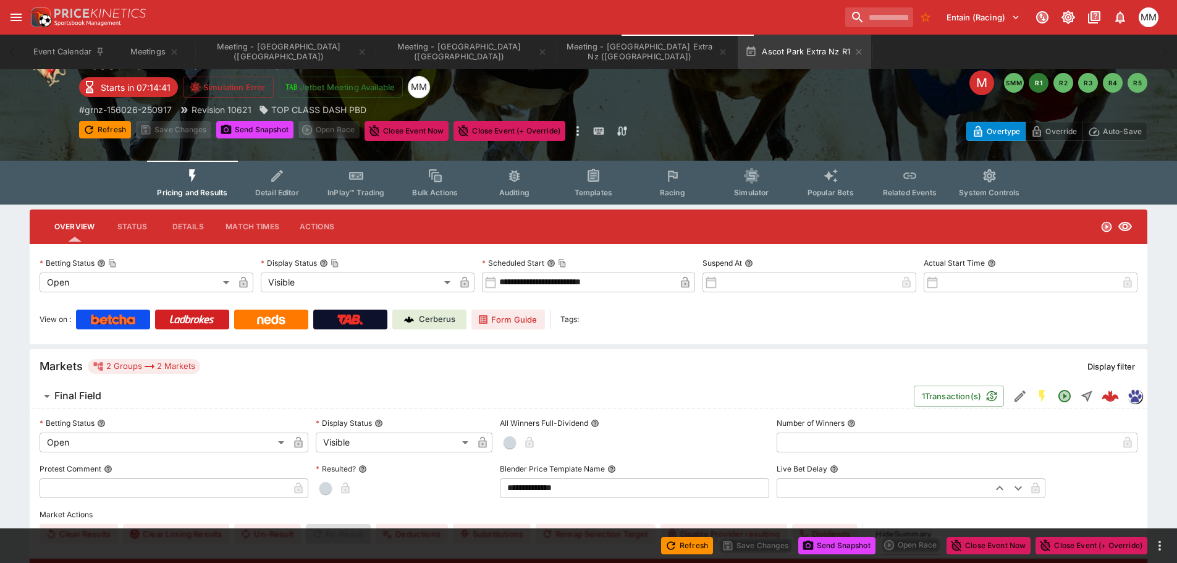
scroll to position [0, 0]
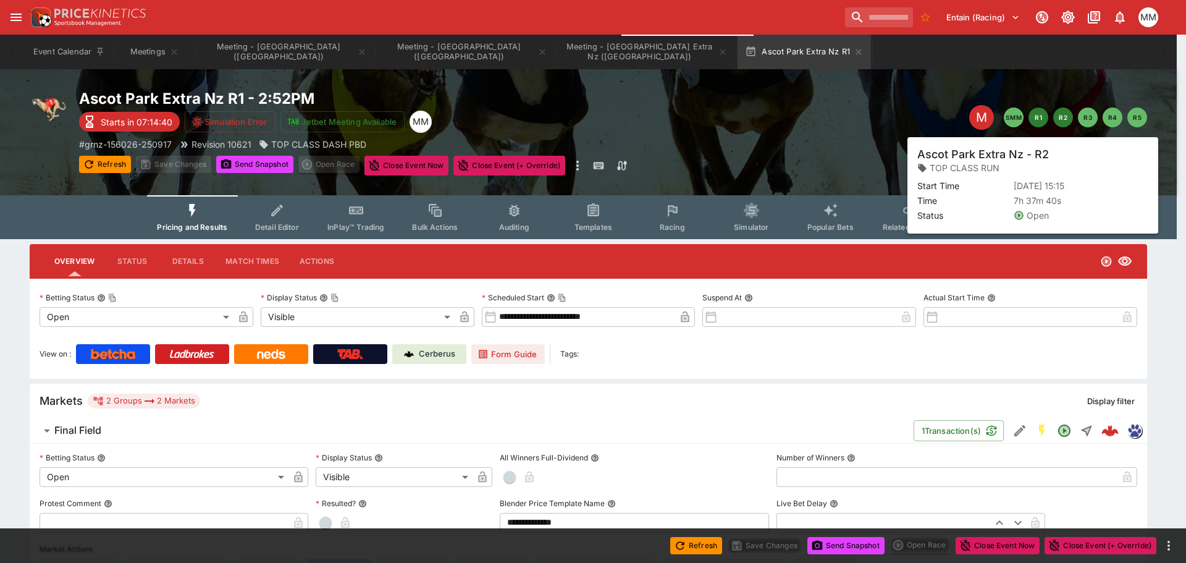
click at [1063, 124] on button "R2" at bounding box center [1063, 117] width 20 height 20
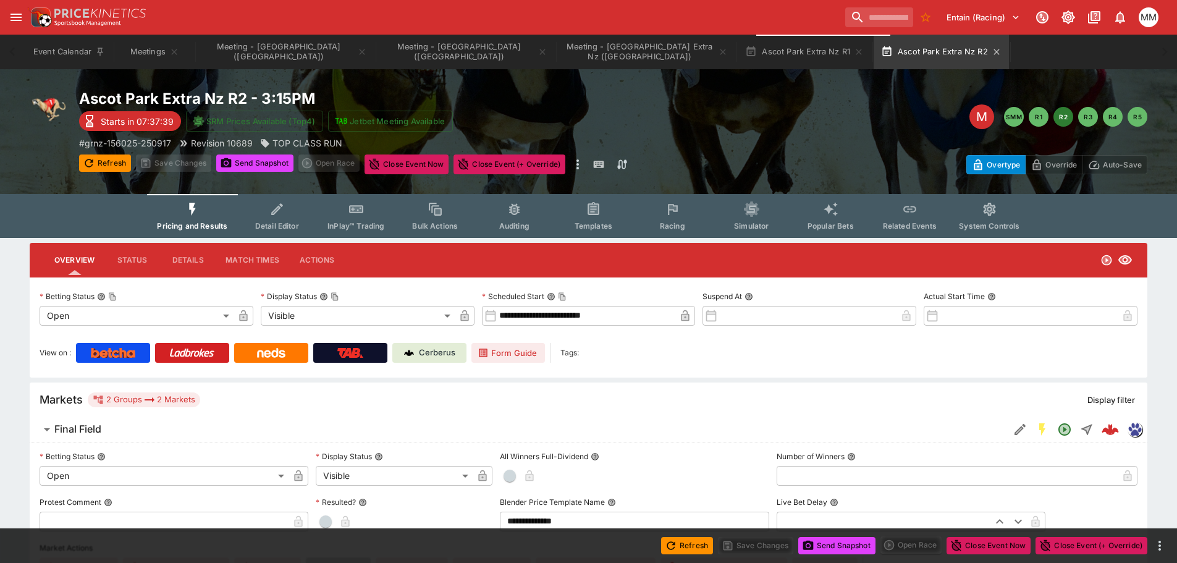
click at [854, 53] on icon "button" at bounding box center [859, 52] width 10 height 10
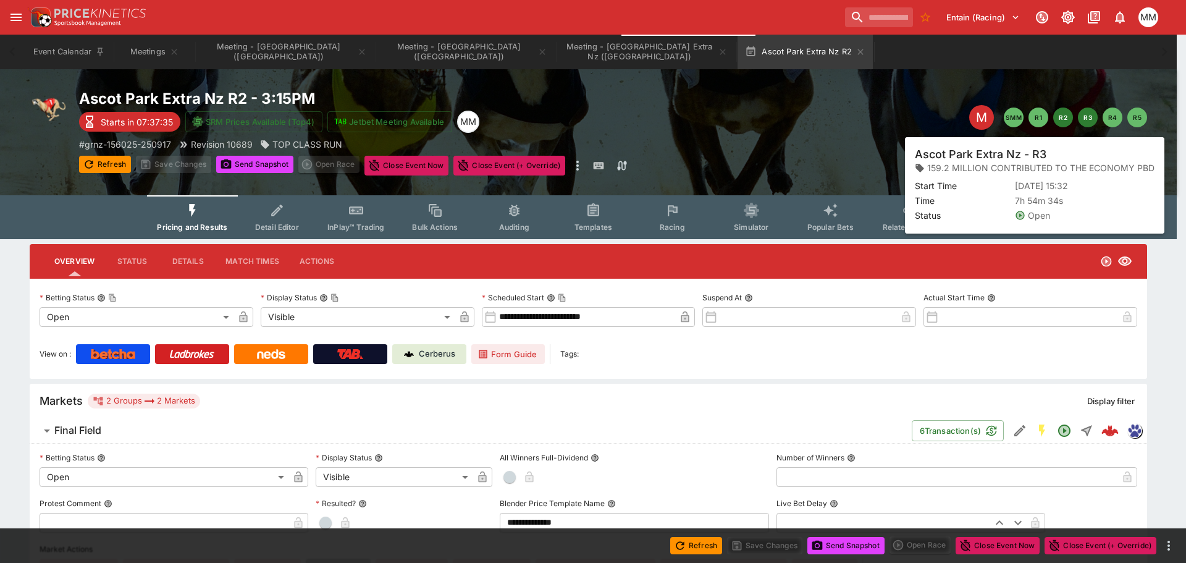
click at [1086, 113] on button "R3" at bounding box center [1088, 117] width 20 height 20
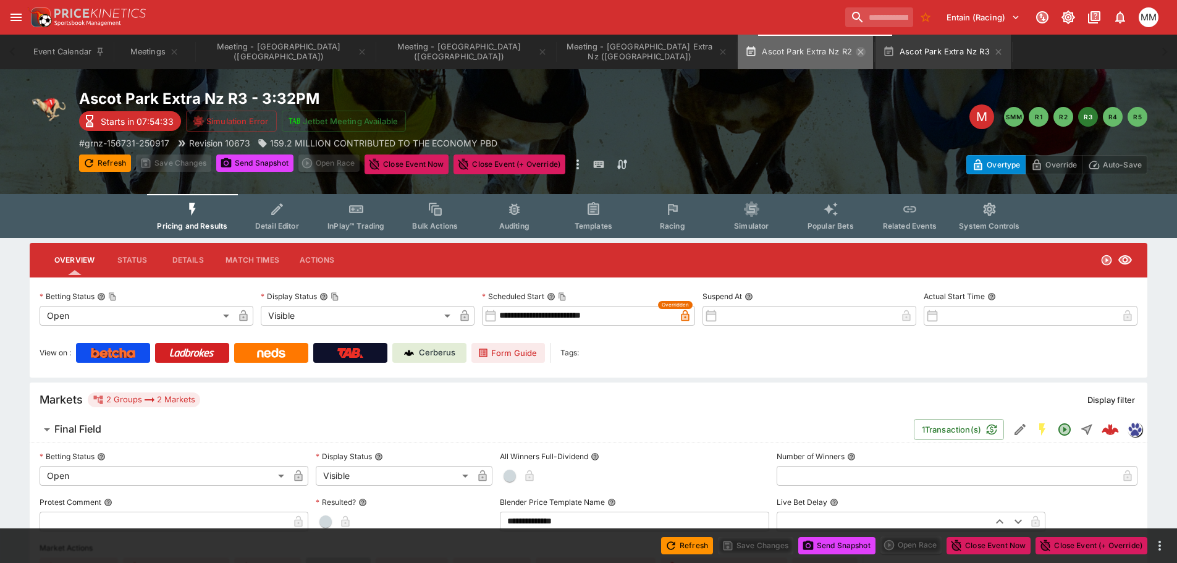
click at [856, 50] on icon "button" at bounding box center [861, 52] width 10 height 10
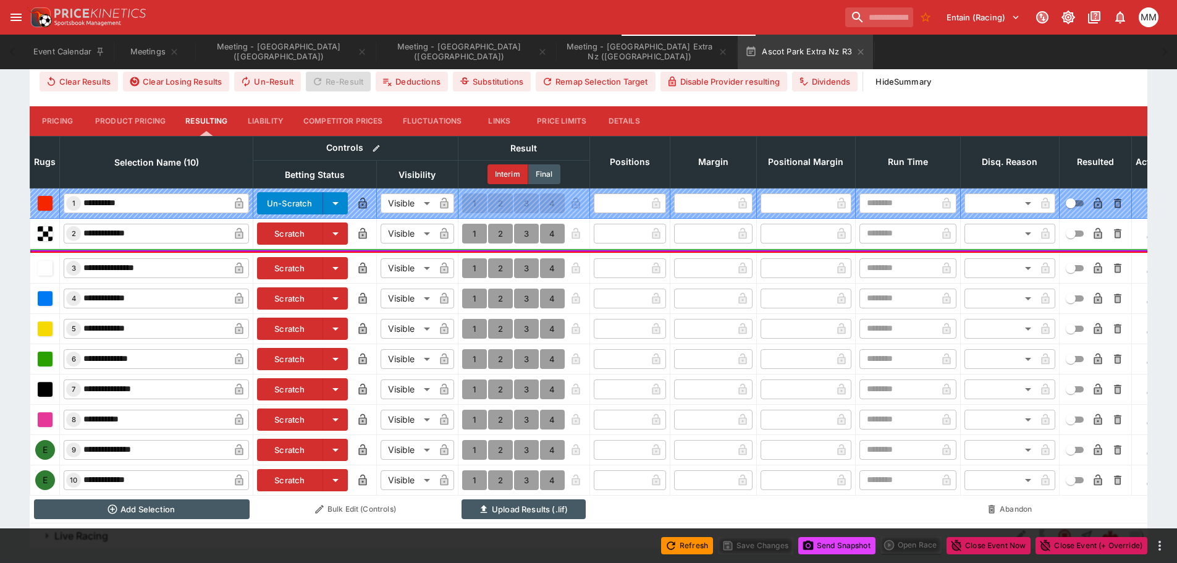
scroll to position [494, 0]
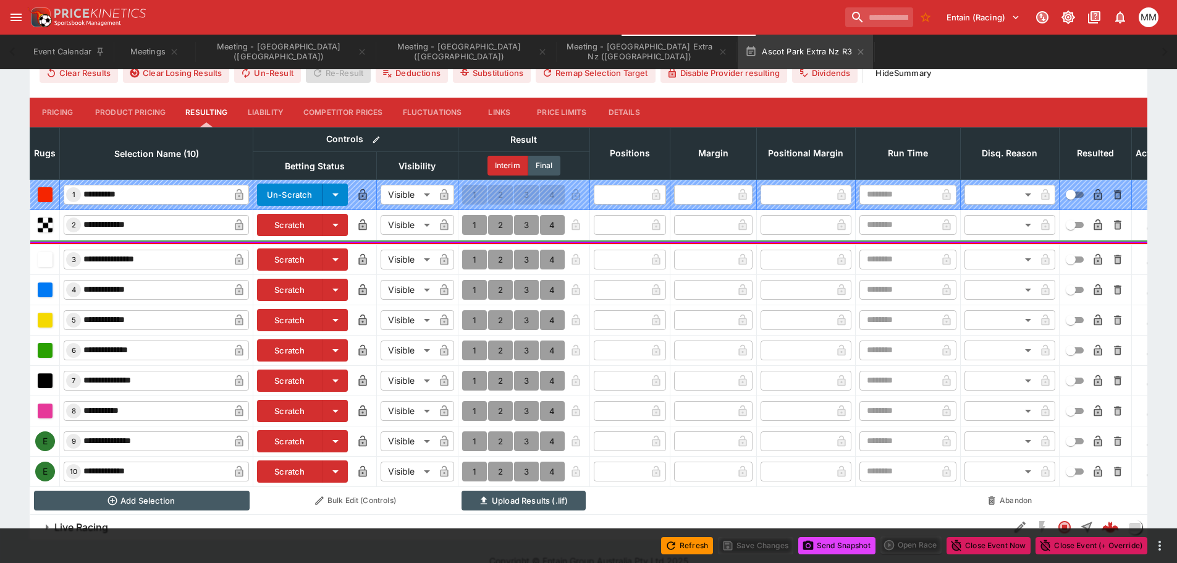
click at [305, 292] on button "Scratch" at bounding box center [290, 290] width 66 height 22
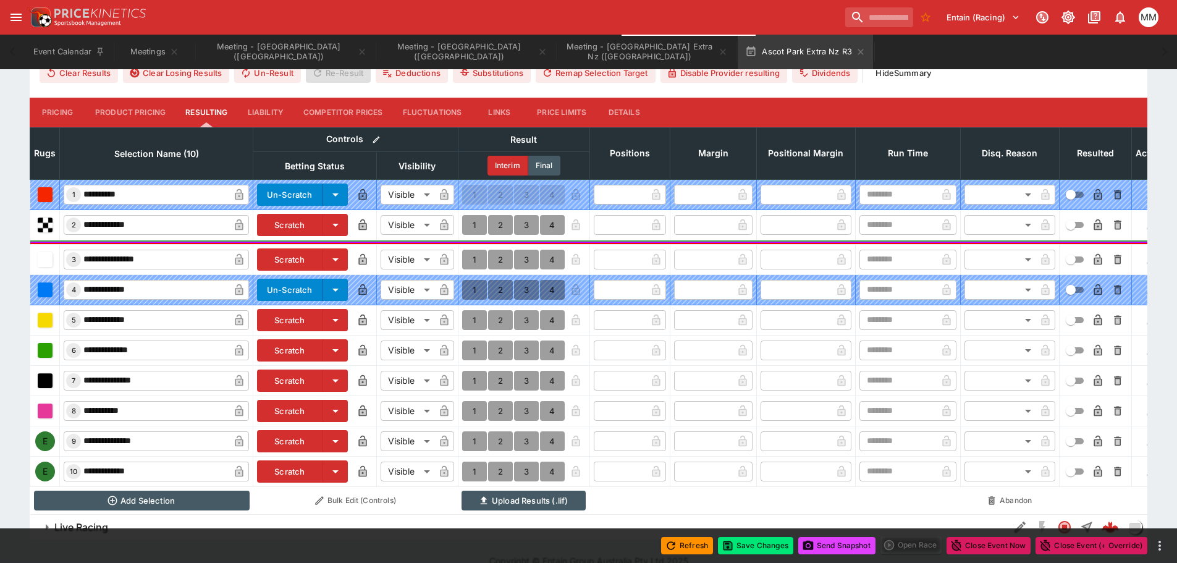
click at [286, 475] on button "Scratch" at bounding box center [290, 471] width 66 height 22
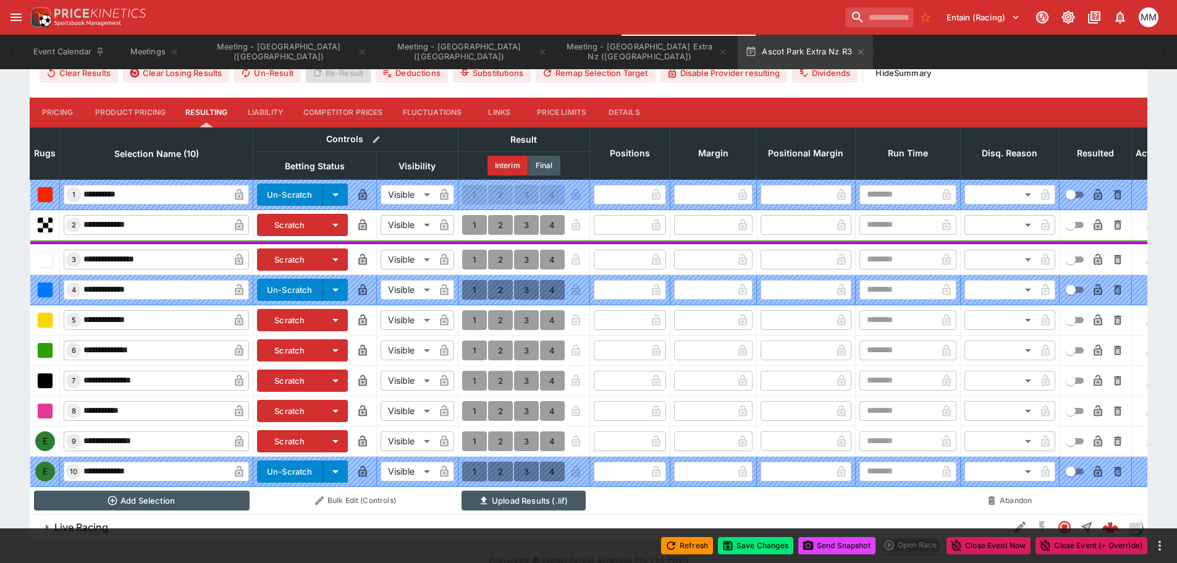
click at [626, 99] on button "Details" at bounding box center [624, 113] width 56 height 30
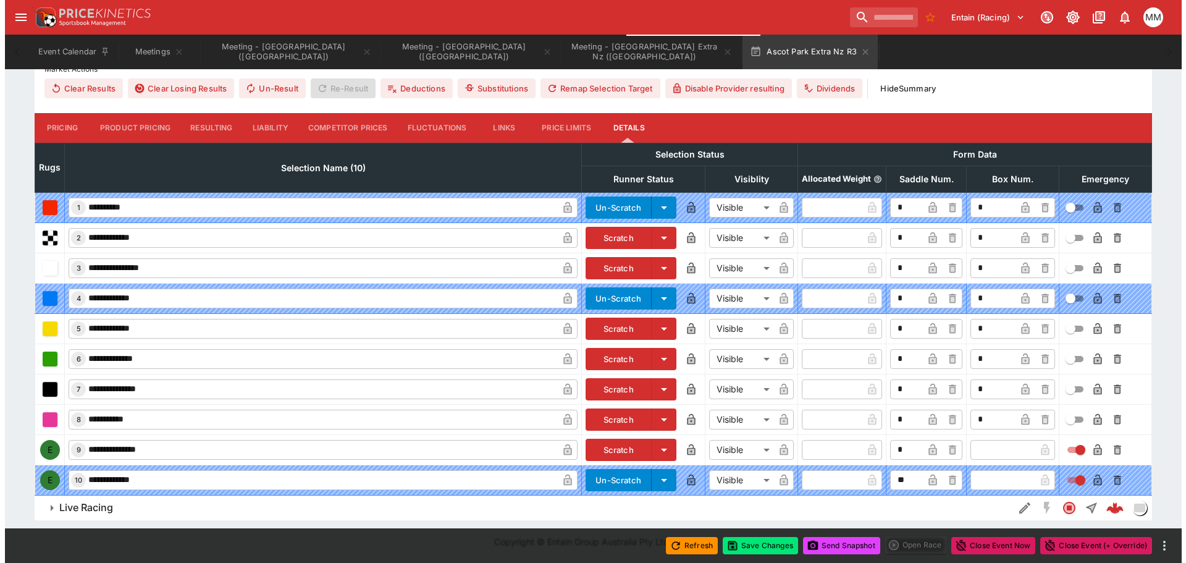
scroll to position [480, 0]
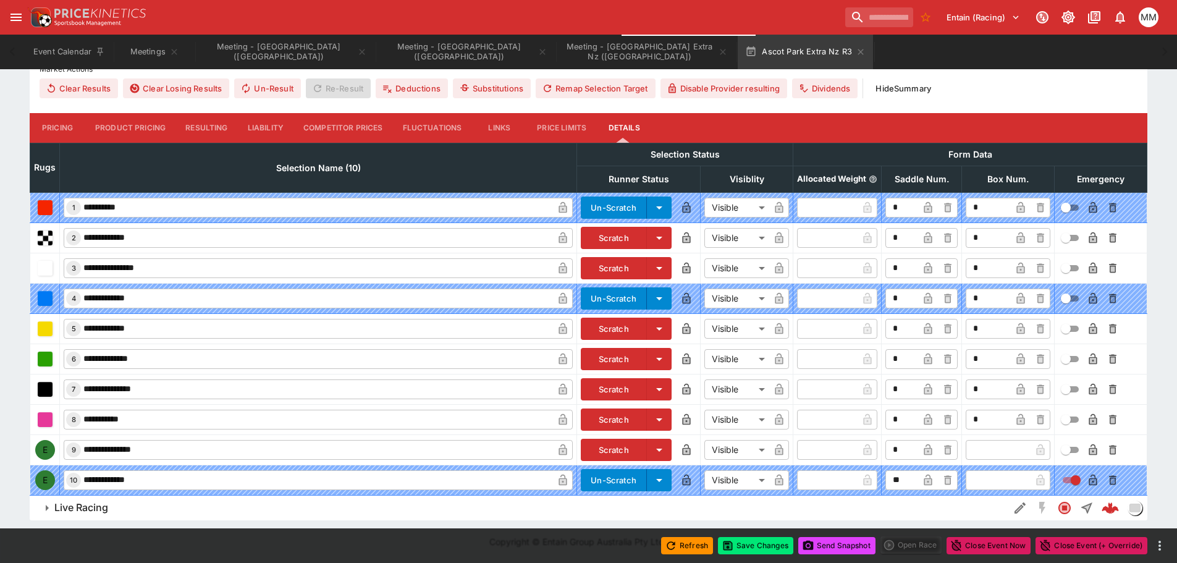
click at [1093, 450] on icon "button" at bounding box center [1093, 450] width 6 height 5
click at [997, 453] on input "text" at bounding box center [998, 450] width 65 height 20
type input "*"
click at [1165, 416] on div "**********" at bounding box center [588, 142] width 1177 height 756
click at [1022, 453] on icon "button" at bounding box center [1020, 450] width 6 height 5
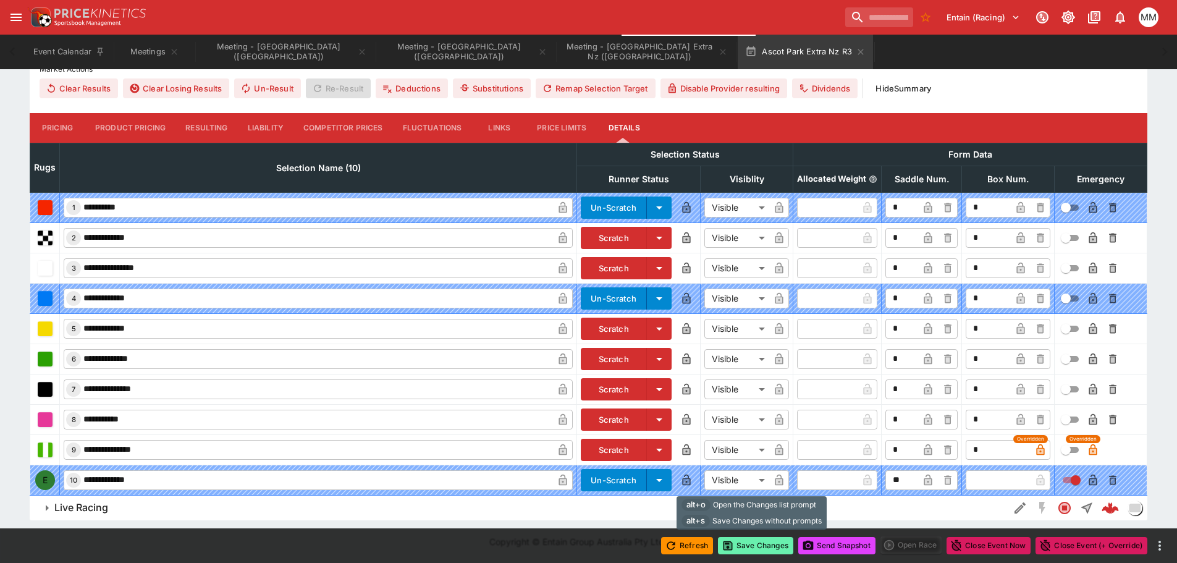
click at [775, 542] on button "Save Changes" at bounding box center [755, 545] width 75 height 17
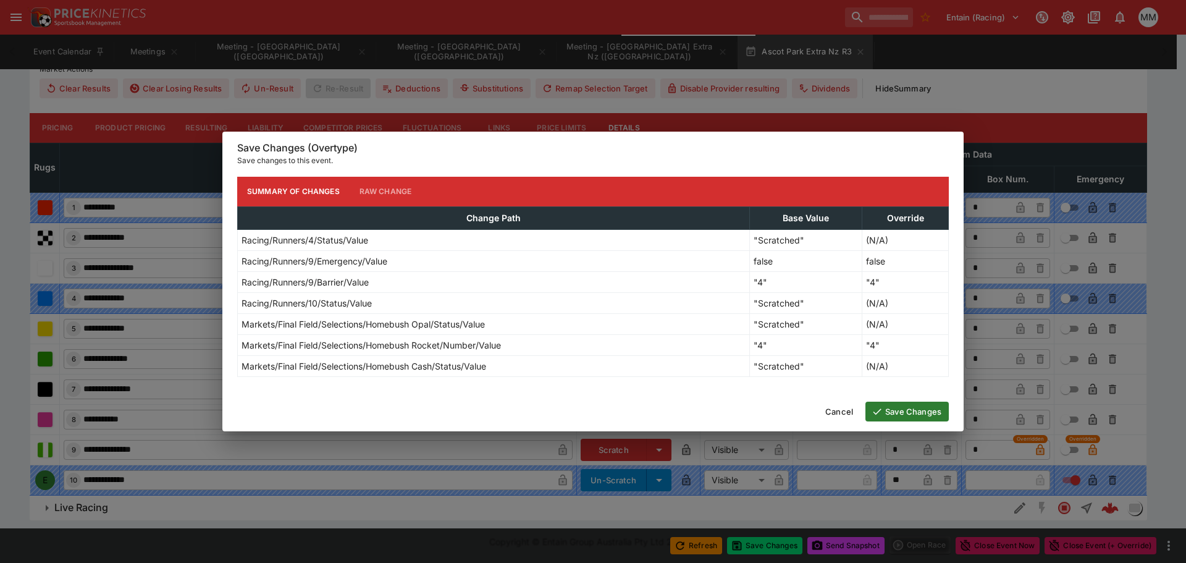
click at [901, 410] on button "Save Changes" at bounding box center [906, 412] width 83 height 20
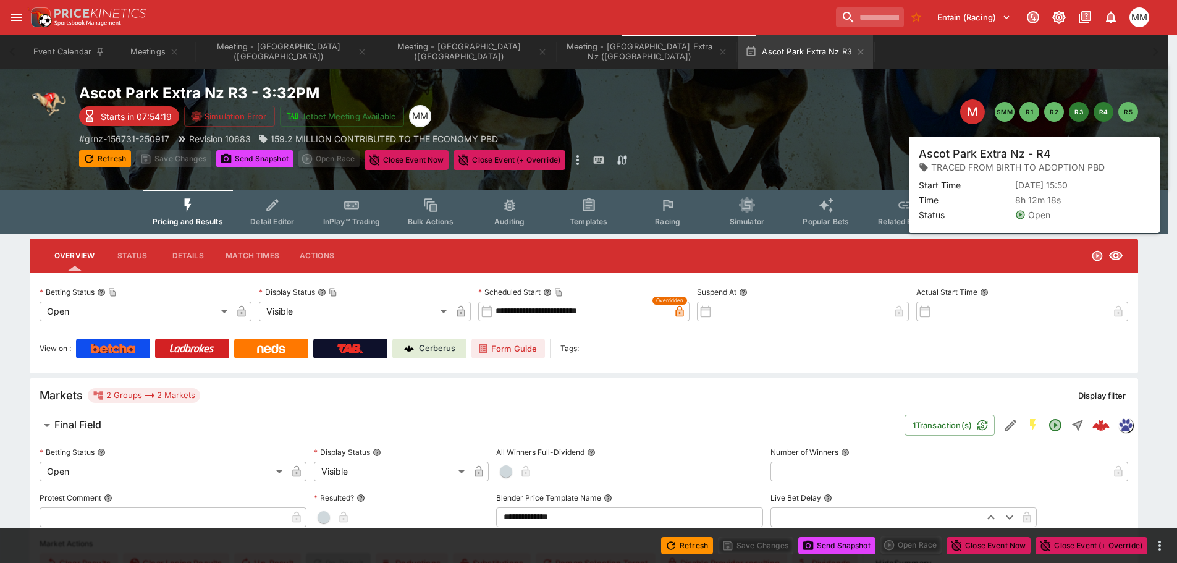
scroll to position [0, 0]
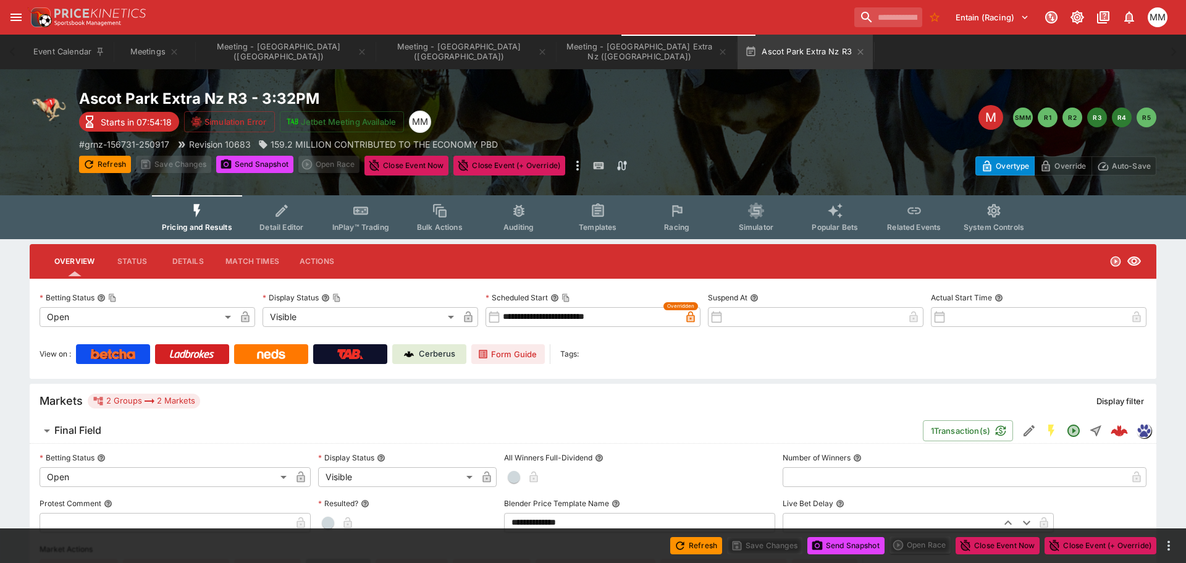
click at [1116, 119] on button "R4" at bounding box center [1122, 117] width 20 height 20
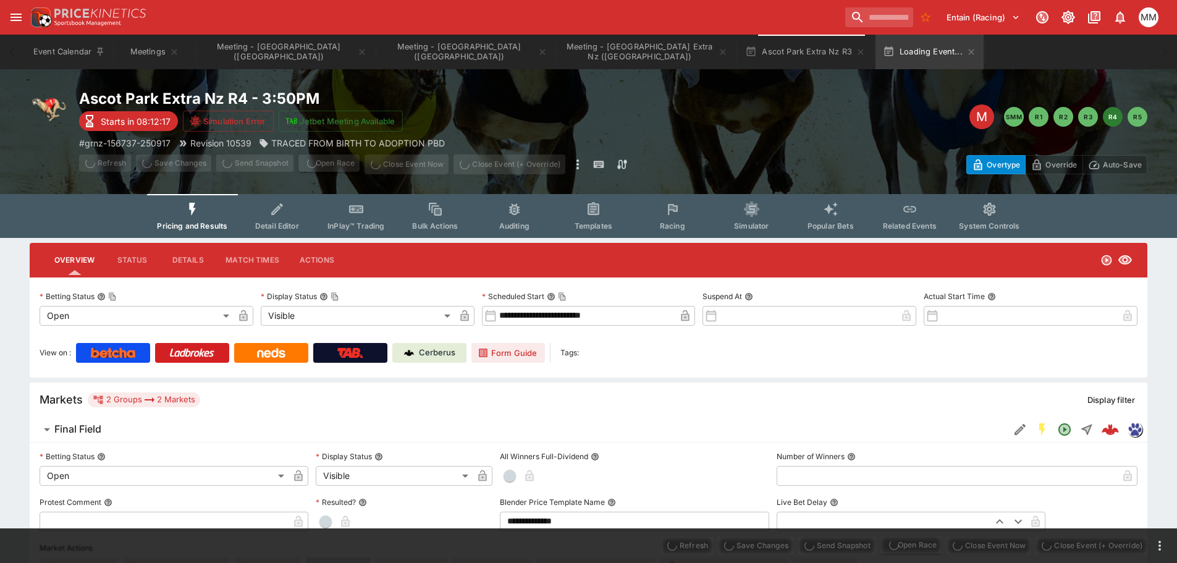
click at [856, 53] on icon "button" at bounding box center [861, 52] width 10 height 10
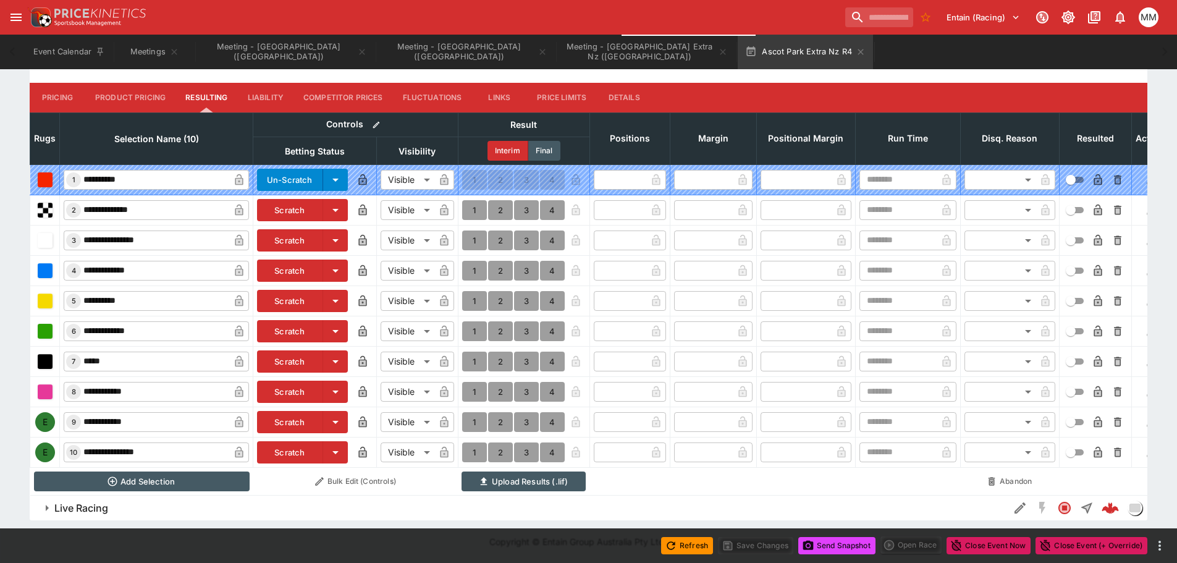
scroll to position [518, 0]
click at [284, 414] on button "Scratch" at bounding box center [290, 422] width 66 height 22
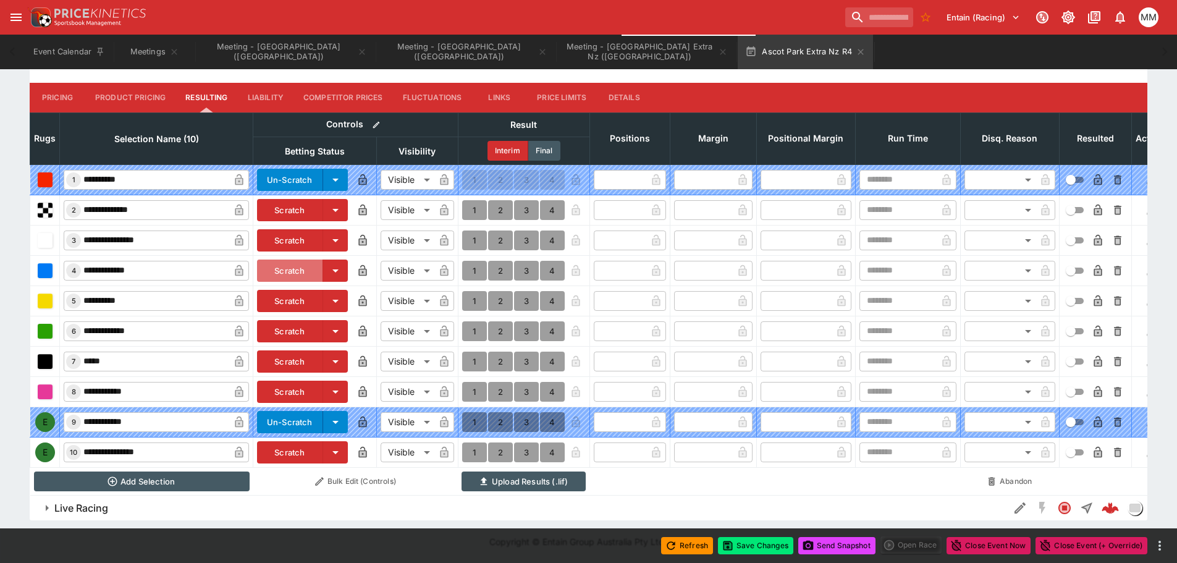
click at [298, 263] on button "Scratch" at bounding box center [290, 270] width 66 height 22
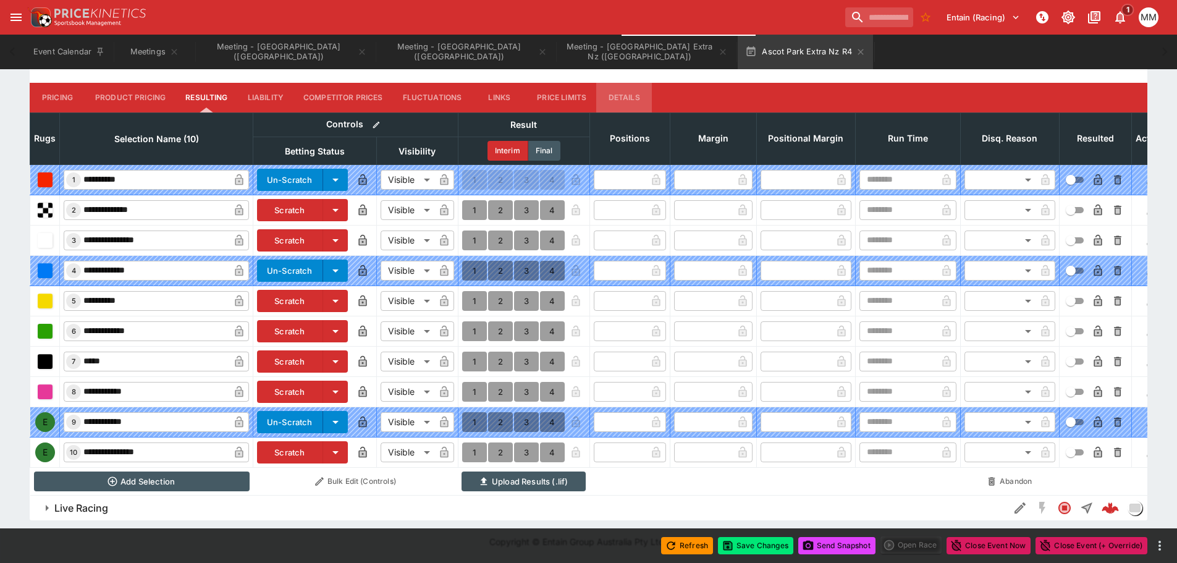
click at [627, 98] on button "Details" at bounding box center [624, 98] width 56 height 30
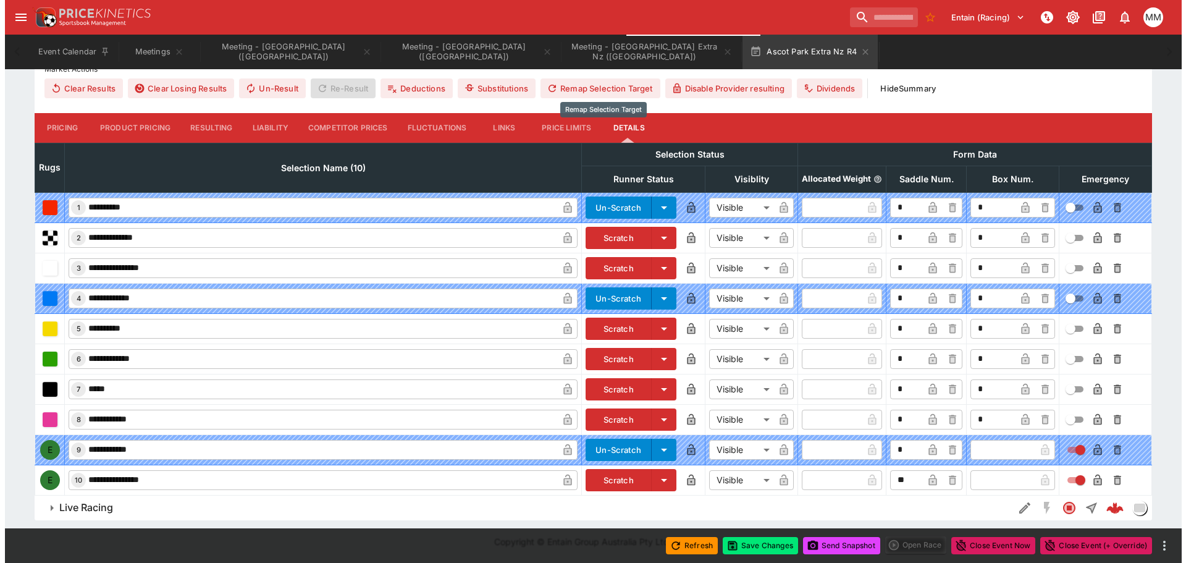
scroll to position [480, 0]
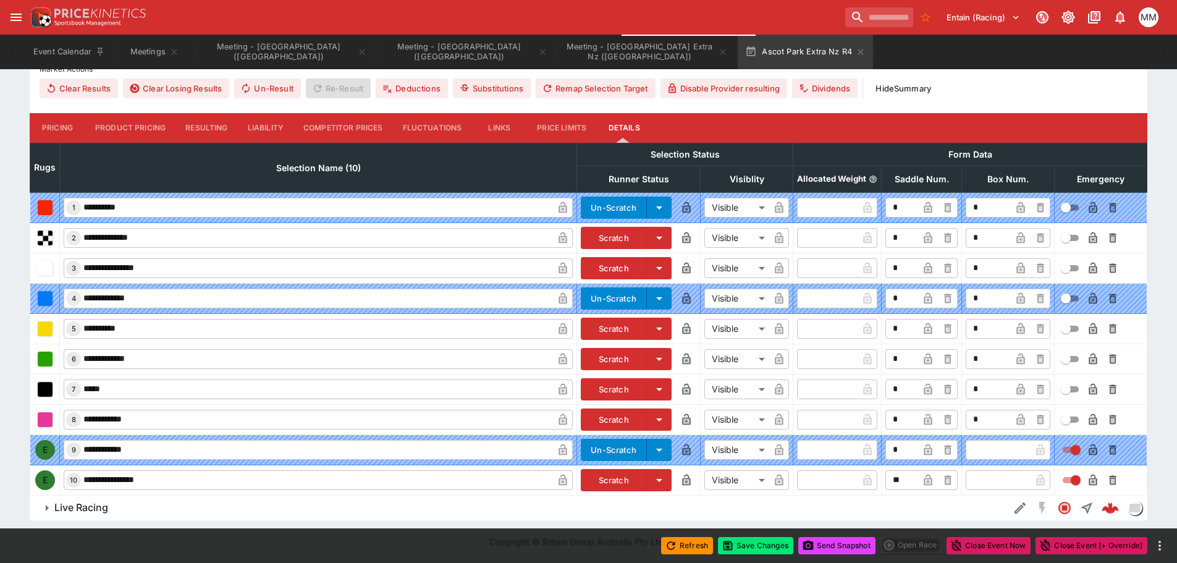
click at [1008, 481] on input "text" at bounding box center [998, 480] width 65 height 20
type input "*"
click at [1021, 479] on icon "button" at bounding box center [1020, 479] width 8 height 11
click at [1092, 478] on icon "button" at bounding box center [1092, 479] width 8 height 11
click at [764, 554] on div "Refresh Save Changes Send Snapshot Open Race Close Event Now Close Event (+ Ove…" at bounding box center [588, 545] width 1177 height 35
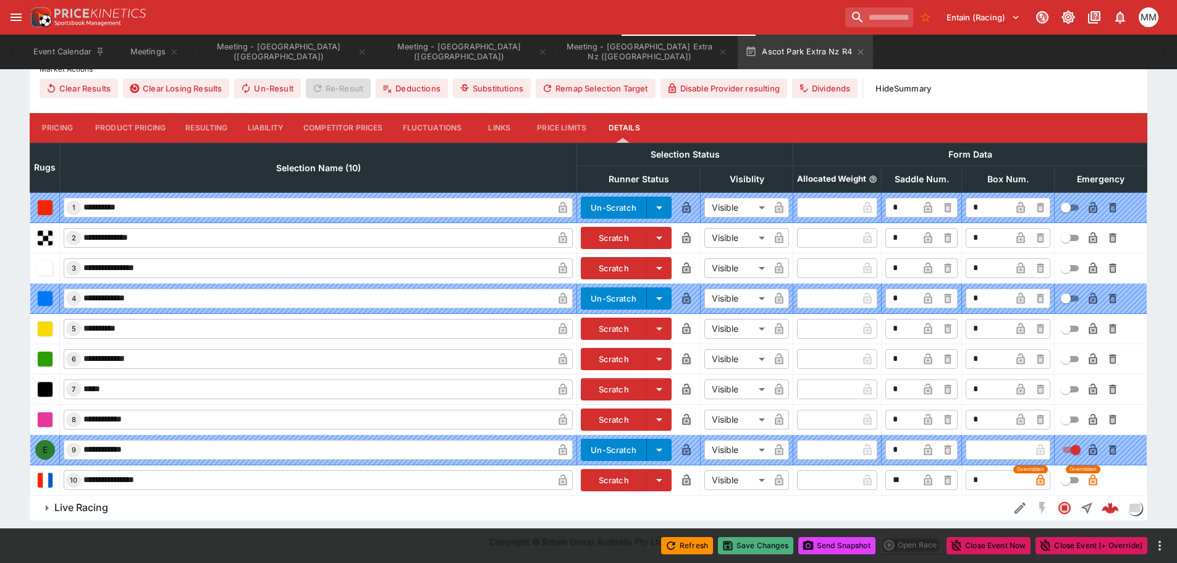
click at [740, 550] on button "Save Changes" at bounding box center [755, 545] width 75 height 17
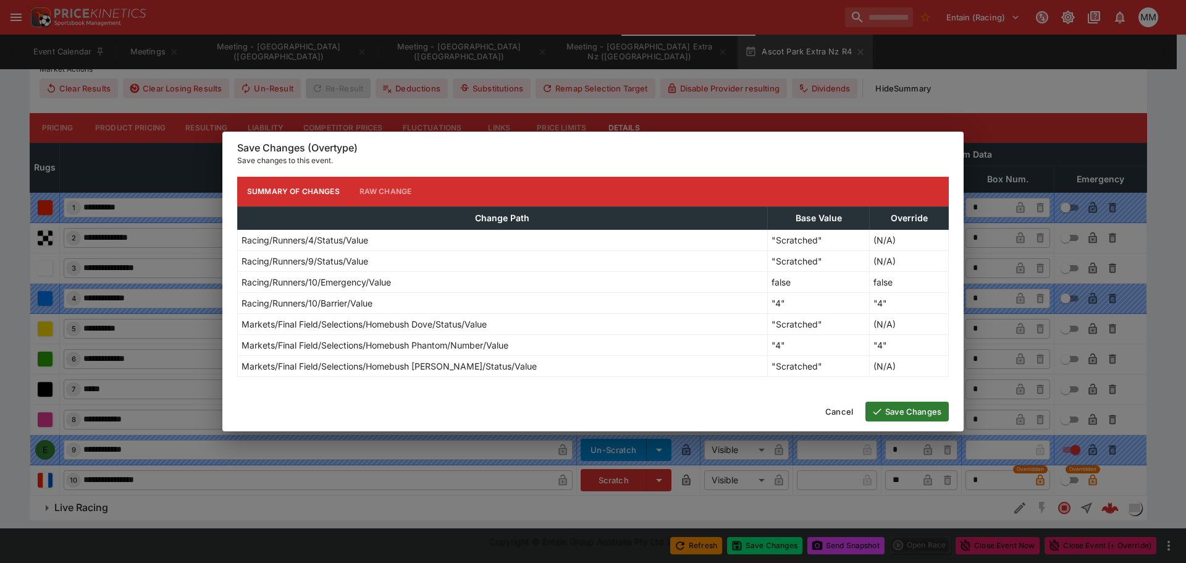
click at [899, 417] on button "Save Changes" at bounding box center [906, 412] width 83 height 20
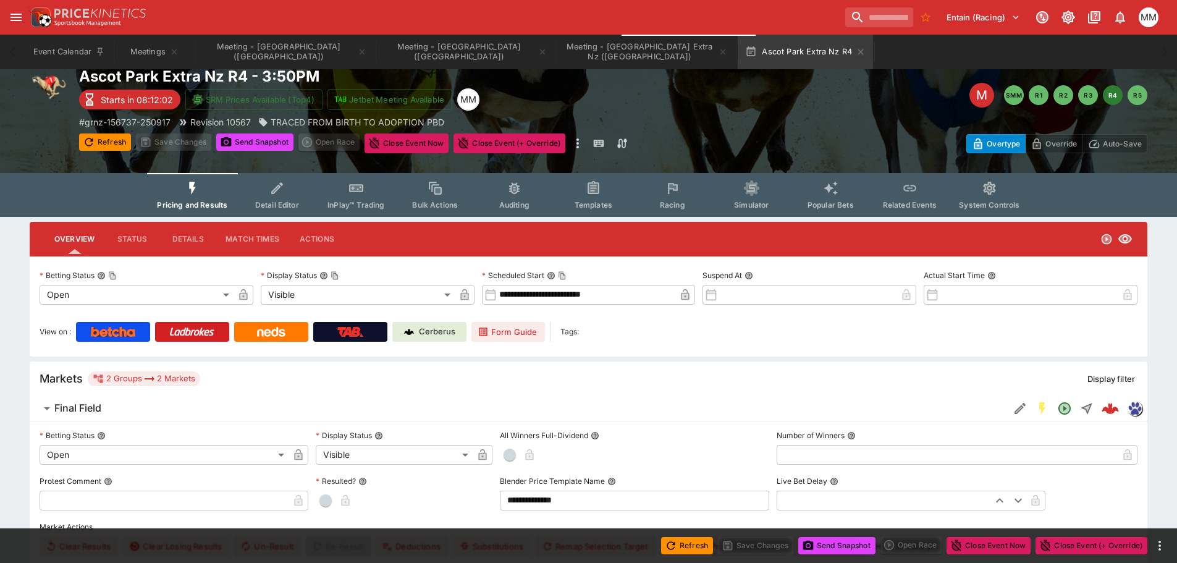
scroll to position [0, 0]
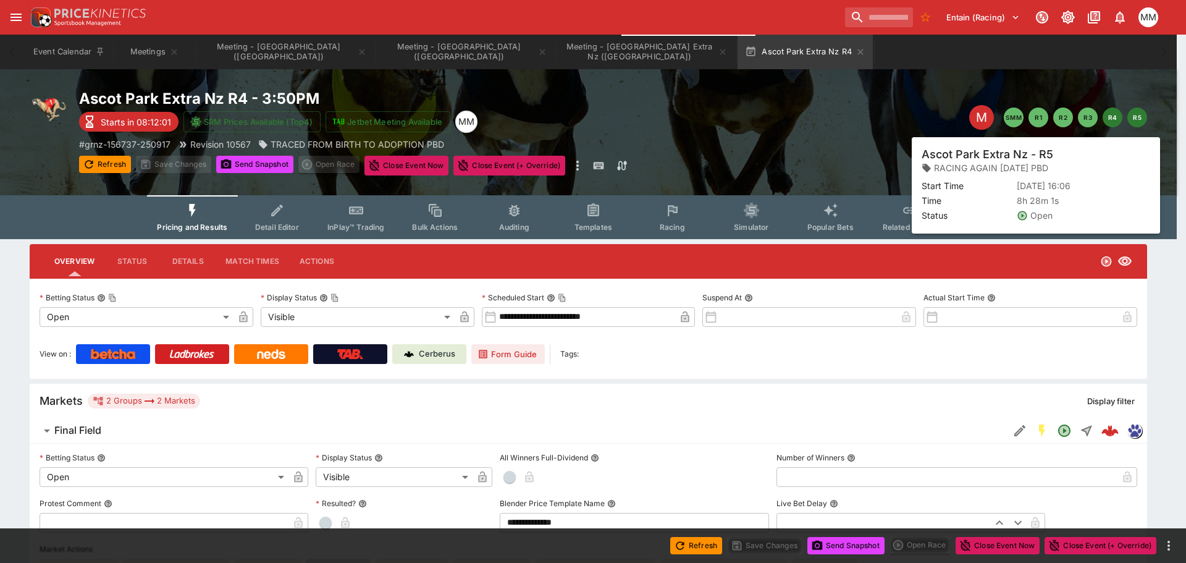
click at [1140, 120] on button "R5" at bounding box center [1137, 117] width 20 height 20
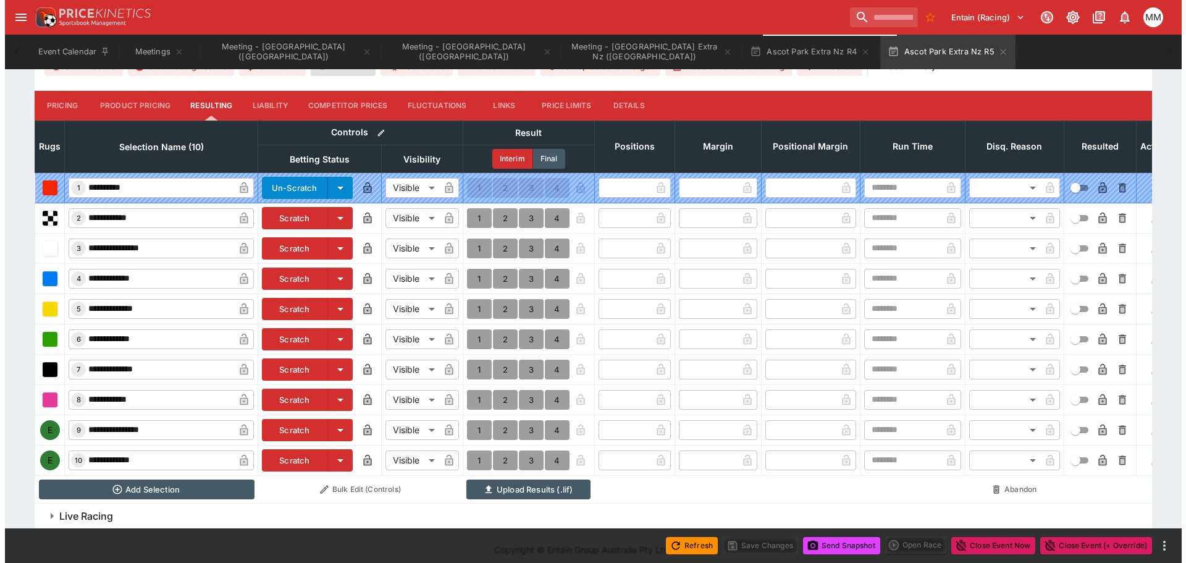
scroll to position [520, 0]
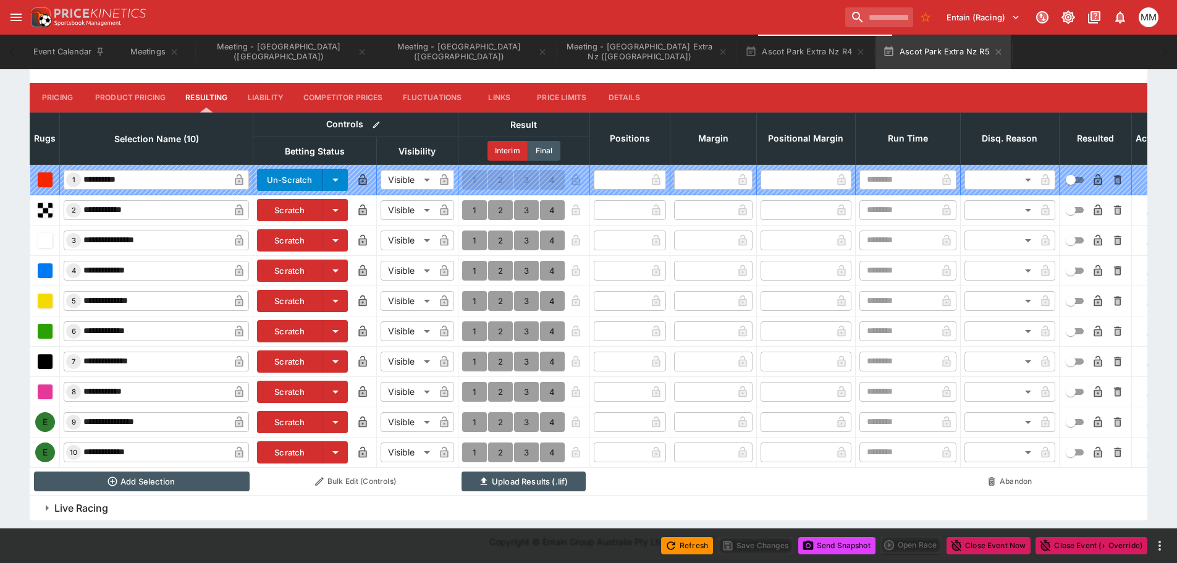
click at [301, 411] on button "Scratch" at bounding box center [290, 422] width 66 height 22
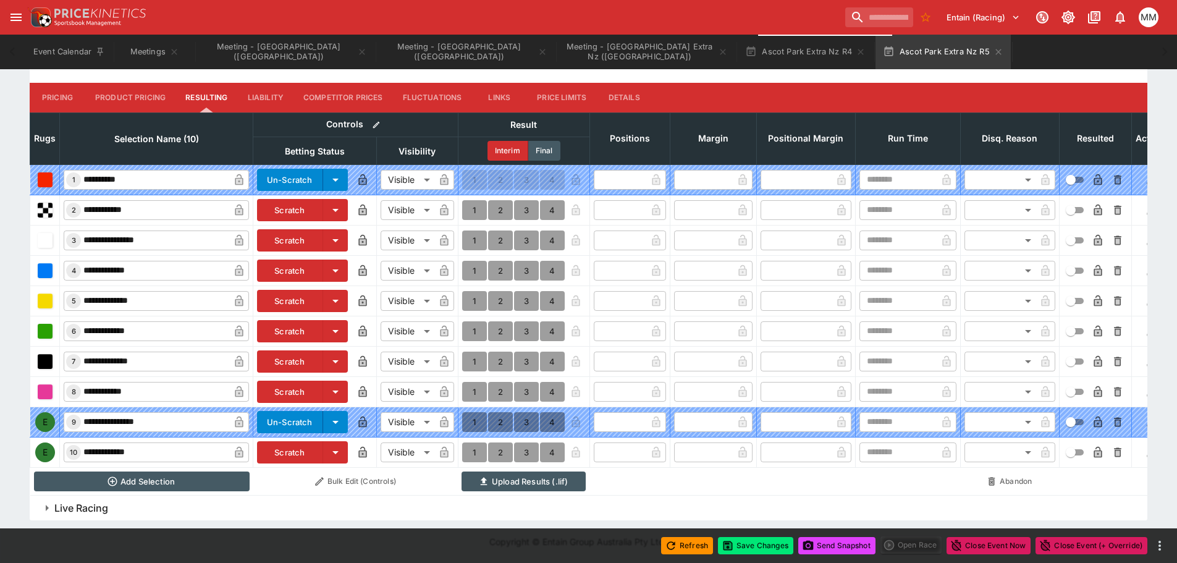
click at [296, 441] on button "Scratch" at bounding box center [290, 452] width 66 height 22
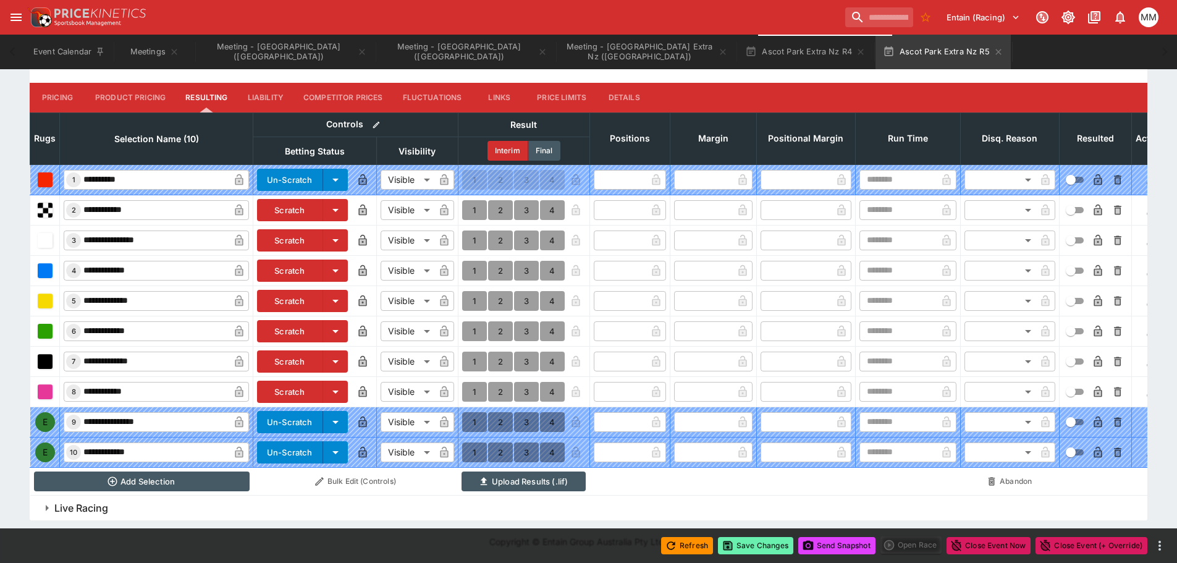
click at [766, 547] on button "Save Changes" at bounding box center [755, 545] width 75 height 17
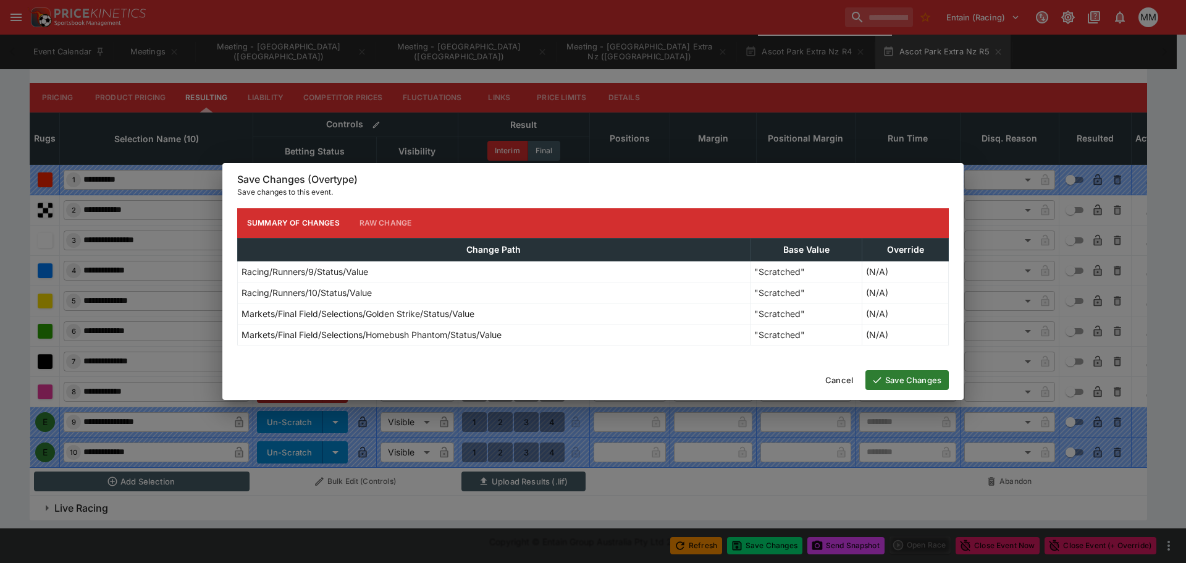
click at [886, 378] on button "Save Changes" at bounding box center [906, 380] width 83 height 20
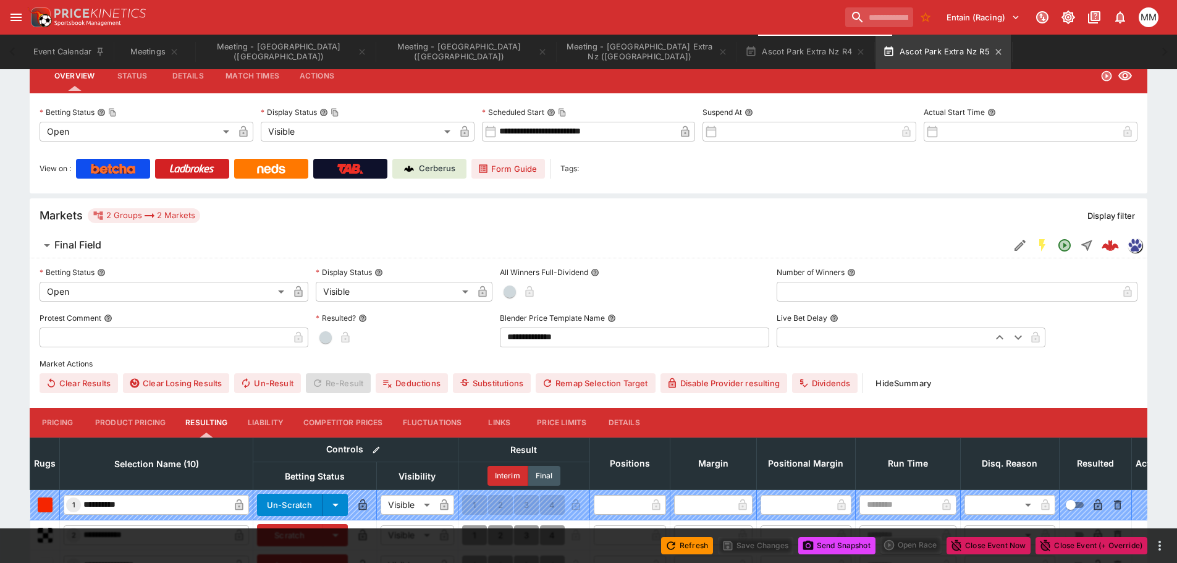
scroll to position [149, 0]
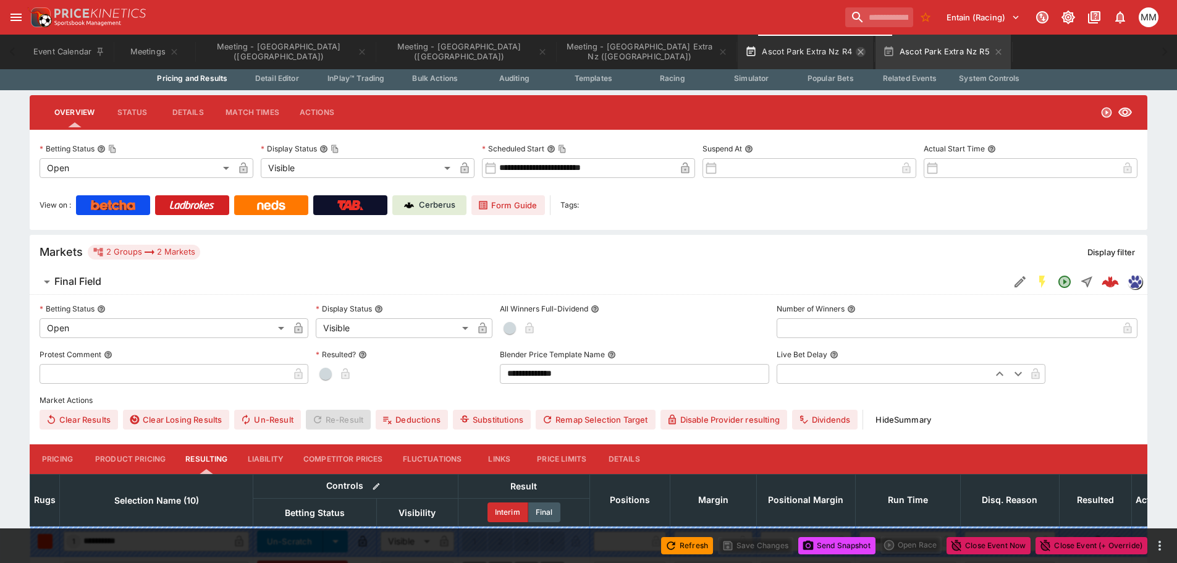
click at [856, 52] on icon "button" at bounding box center [861, 52] width 10 height 10
click at [857, 52] on icon "button" at bounding box center [860, 52] width 6 height 6
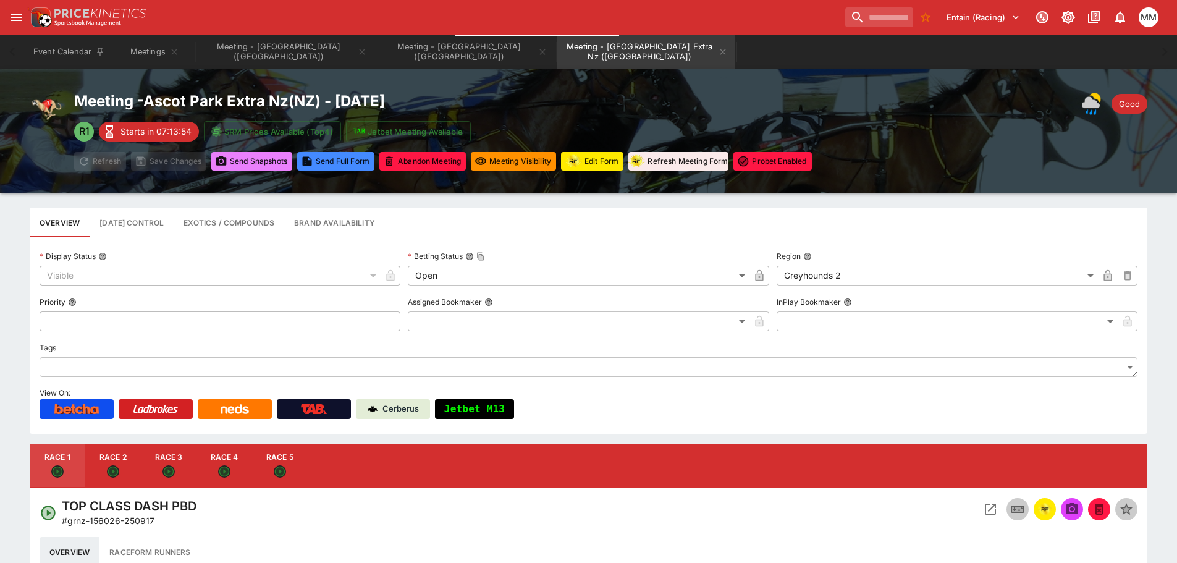
click at [233, 164] on button "Send Snapshot s" at bounding box center [251, 161] width 81 height 19
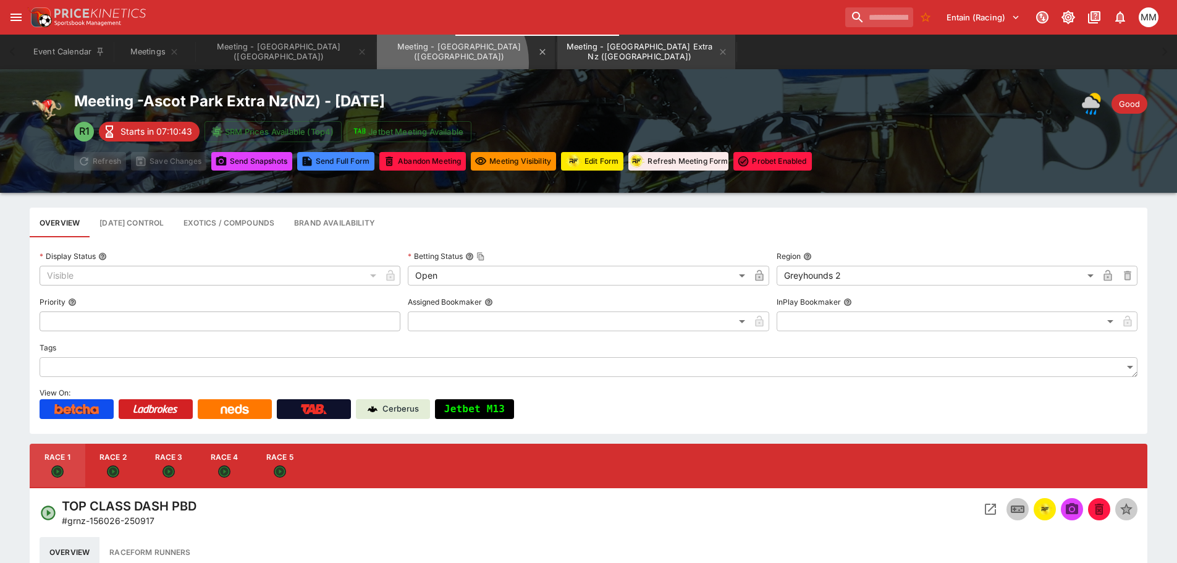
click at [384, 62] on button "Meeting - [GEOGRAPHIC_DATA] ([GEOGRAPHIC_DATA])" at bounding box center [466, 52] width 178 height 35
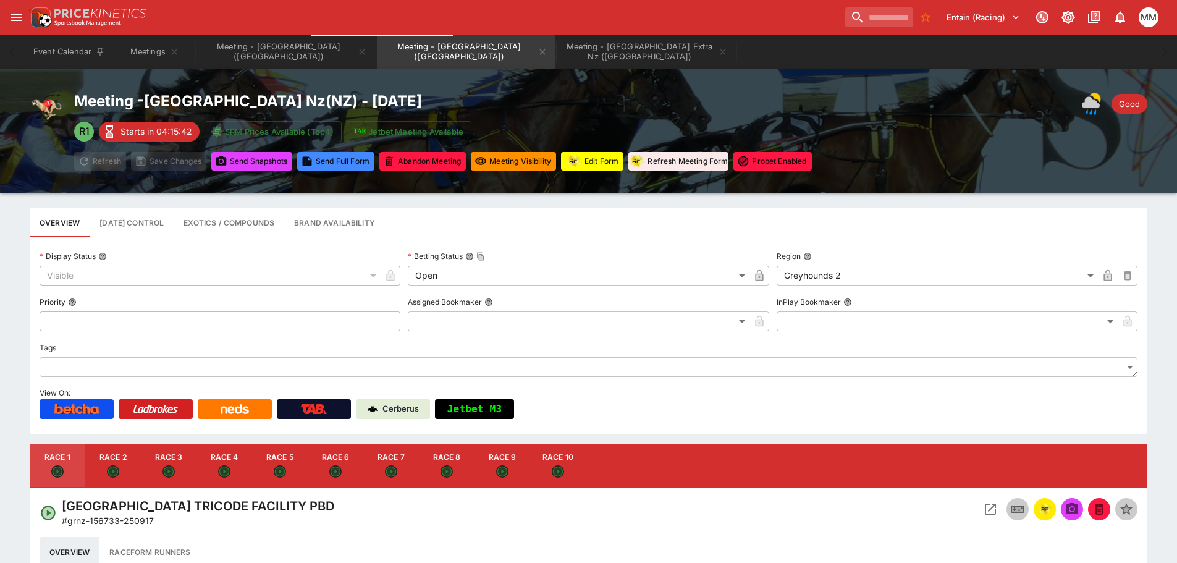
click at [620, 169] on button "Edit Form" at bounding box center [592, 161] width 62 height 19
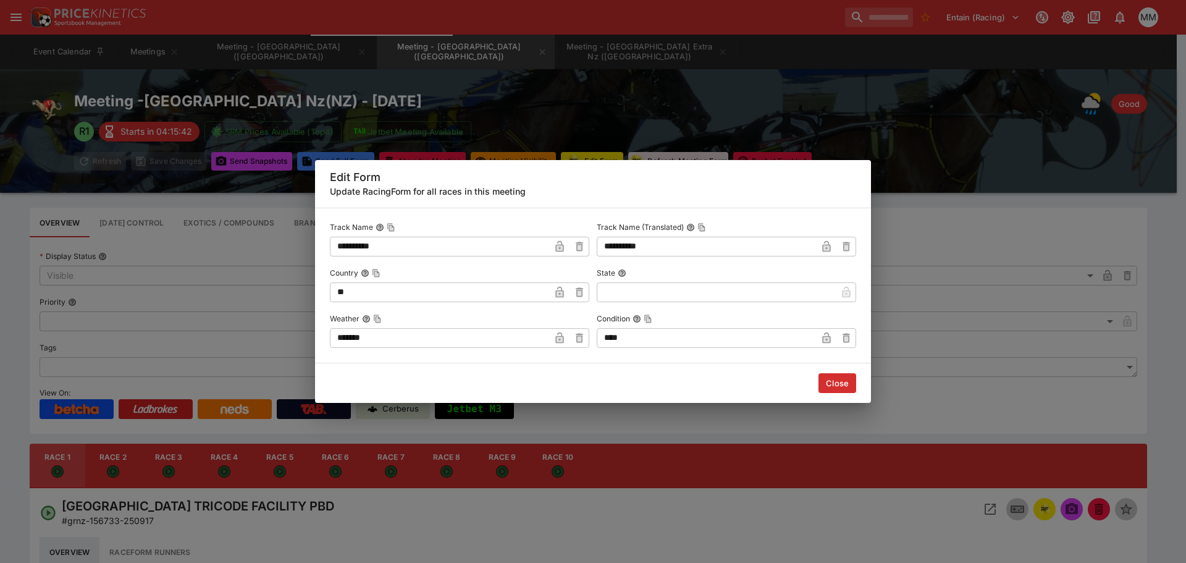
drag, startPoint x: 510, startPoint y: 330, endPoint x: 219, endPoint y: 284, distance: 295.1
click at [200, 291] on div "**********" at bounding box center [593, 281] width 1186 height 563
type input "********"
drag, startPoint x: 93, startPoint y: 243, endPoint x: 166, endPoint y: 211, distance: 79.1
click at [94, 243] on div "**********" at bounding box center [593, 281] width 1186 height 563
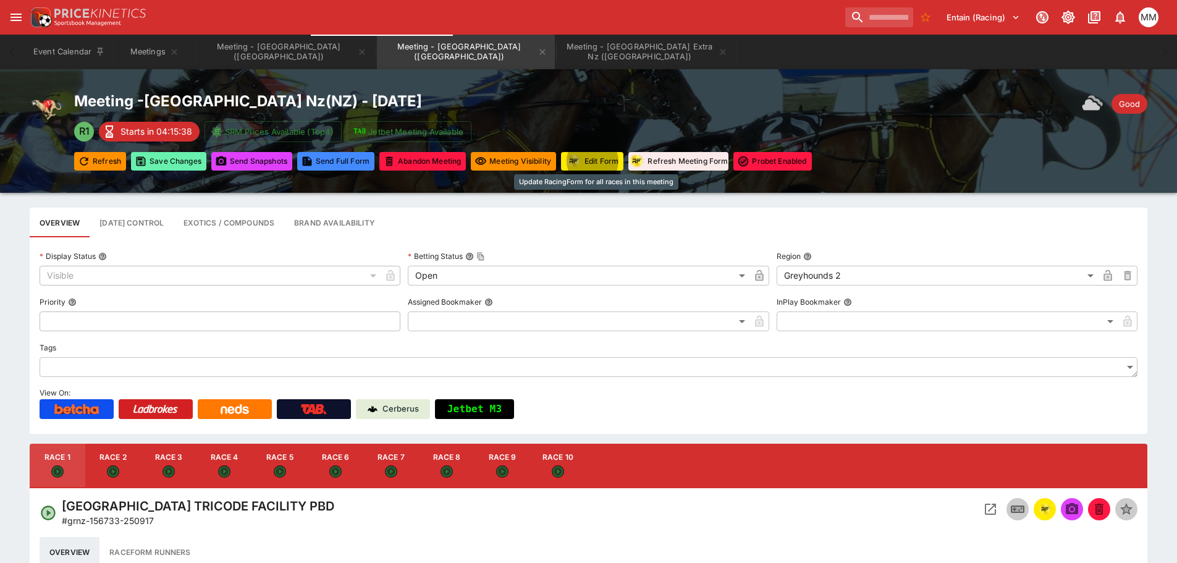
click at [179, 160] on button "Save Changes" at bounding box center [168, 161] width 75 height 19
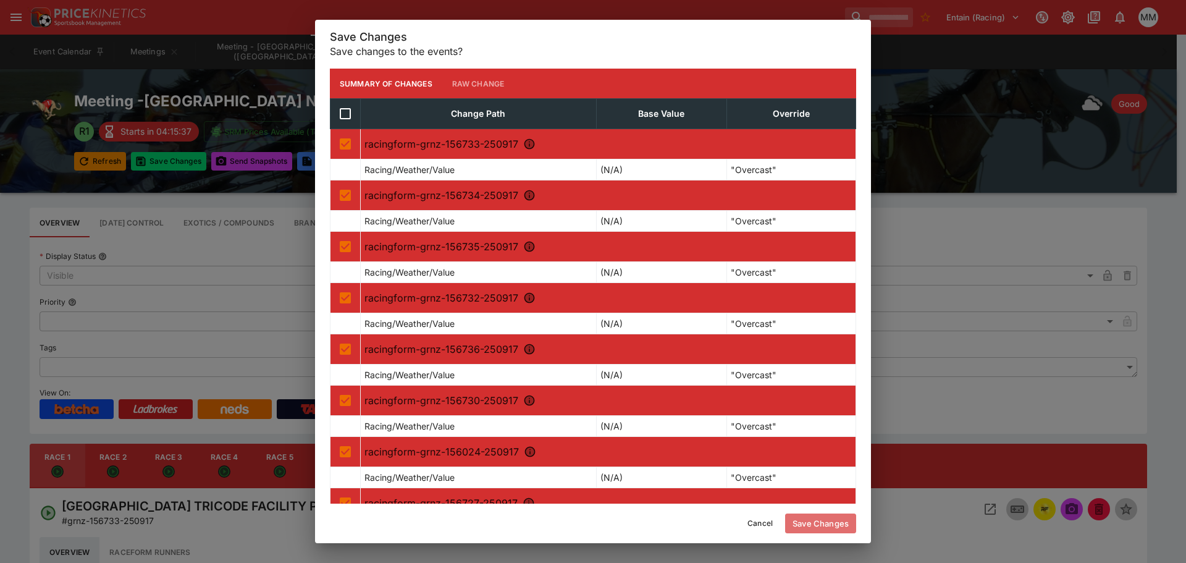
click at [789, 520] on button "Save Changes" at bounding box center [820, 523] width 71 height 20
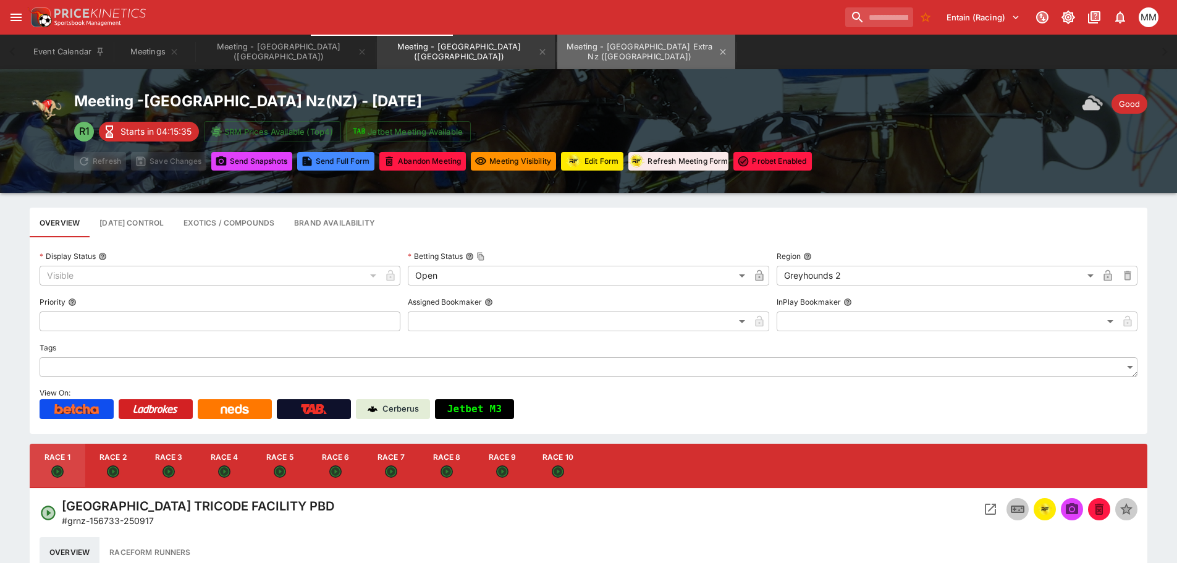
click at [562, 49] on button "Meeting - [GEOGRAPHIC_DATA] Extra Nz ([GEOGRAPHIC_DATA])" at bounding box center [646, 52] width 178 height 35
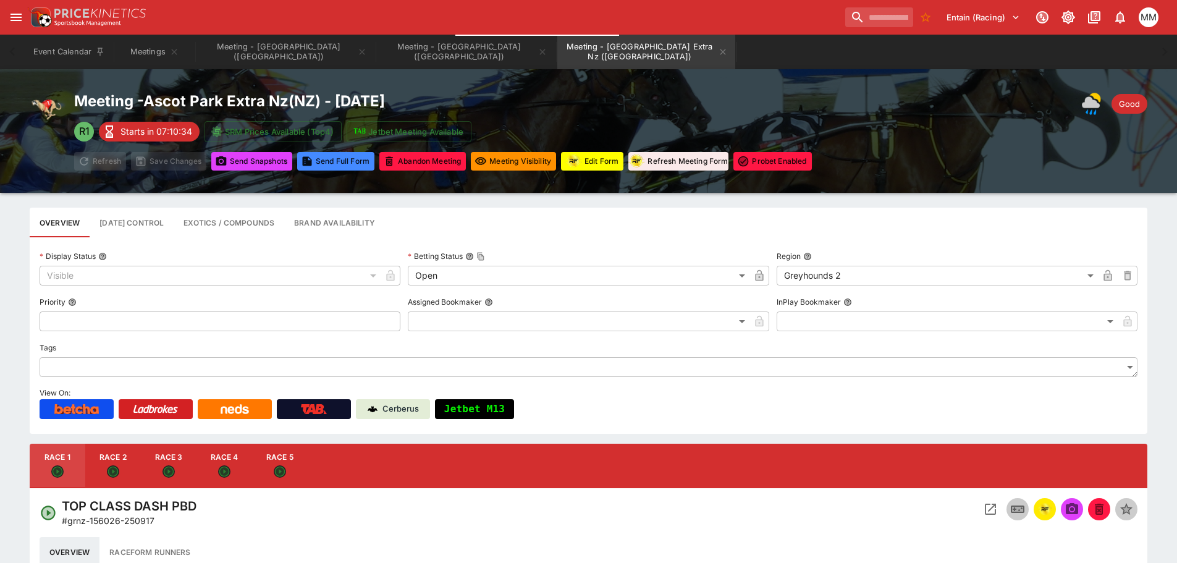
click at [600, 158] on button "Edit Form" at bounding box center [592, 161] width 62 height 19
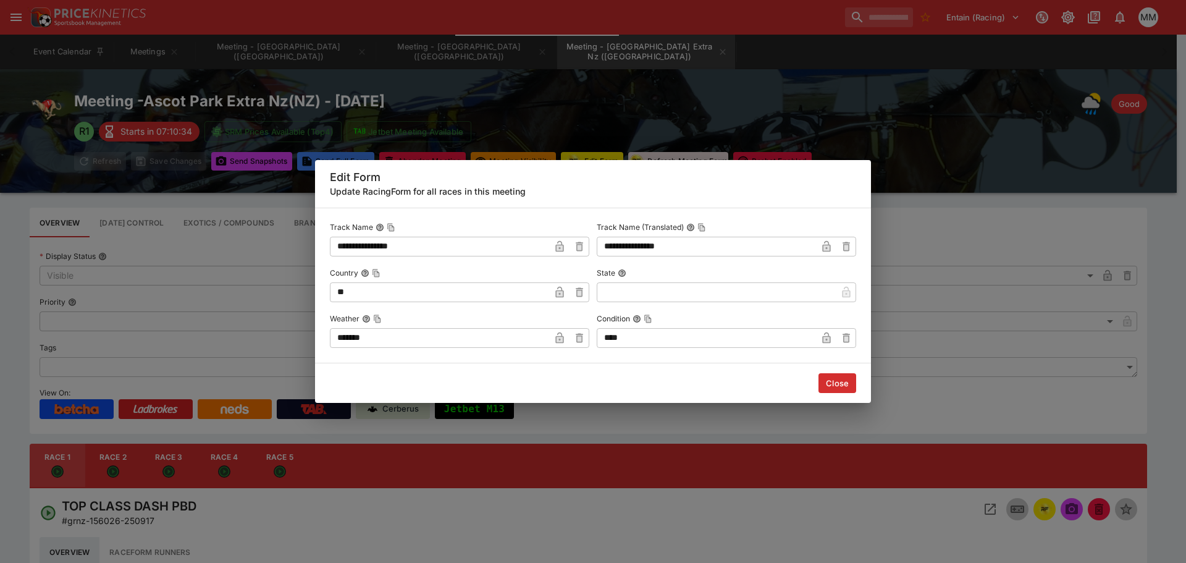
drag, startPoint x: 308, startPoint y: 338, endPoint x: 277, endPoint y: 330, distance: 31.2
click at [274, 340] on div "**********" at bounding box center [593, 281] width 1186 height 563
type input "********"
click at [129, 244] on div "**********" at bounding box center [593, 281] width 1186 height 563
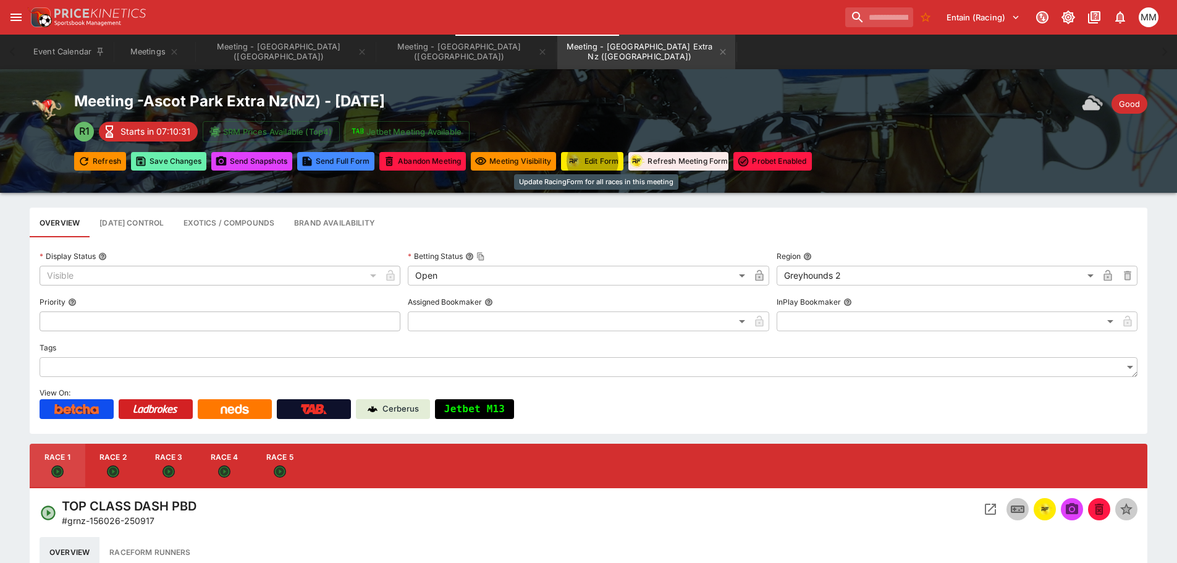
click at [183, 162] on button "Save Changes" at bounding box center [168, 161] width 75 height 19
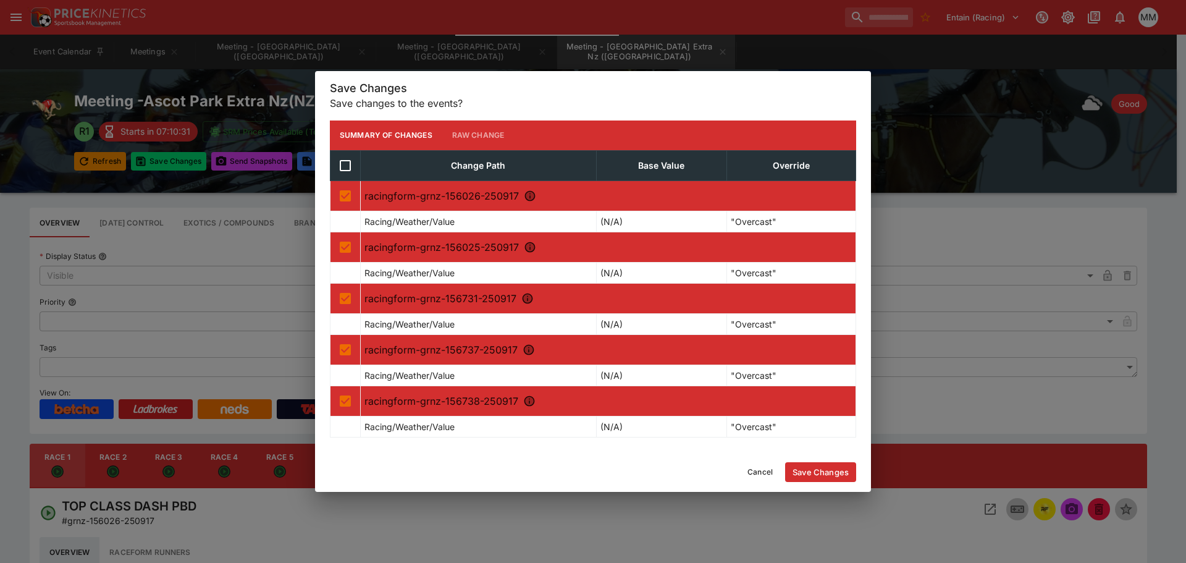
click at [825, 474] on button "Save Changes" at bounding box center [820, 472] width 71 height 20
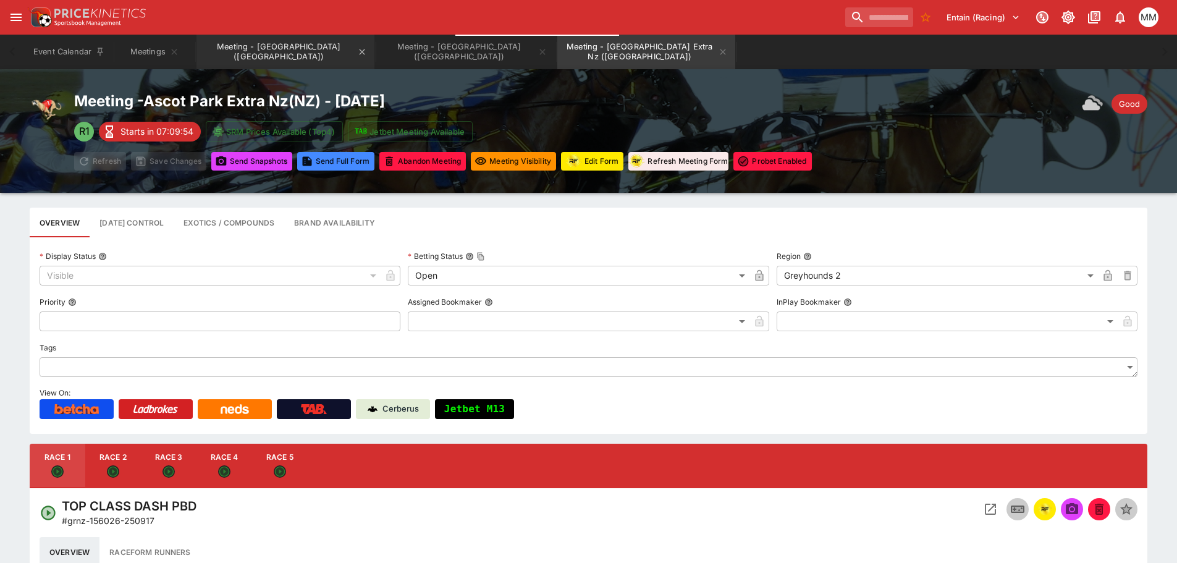
drag, startPoint x: 238, startPoint y: 52, endPoint x: 286, endPoint y: 274, distance: 227.6
click at [237, 51] on button "Meeting - [GEOGRAPHIC_DATA] ([GEOGRAPHIC_DATA])" at bounding box center [285, 52] width 178 height 35
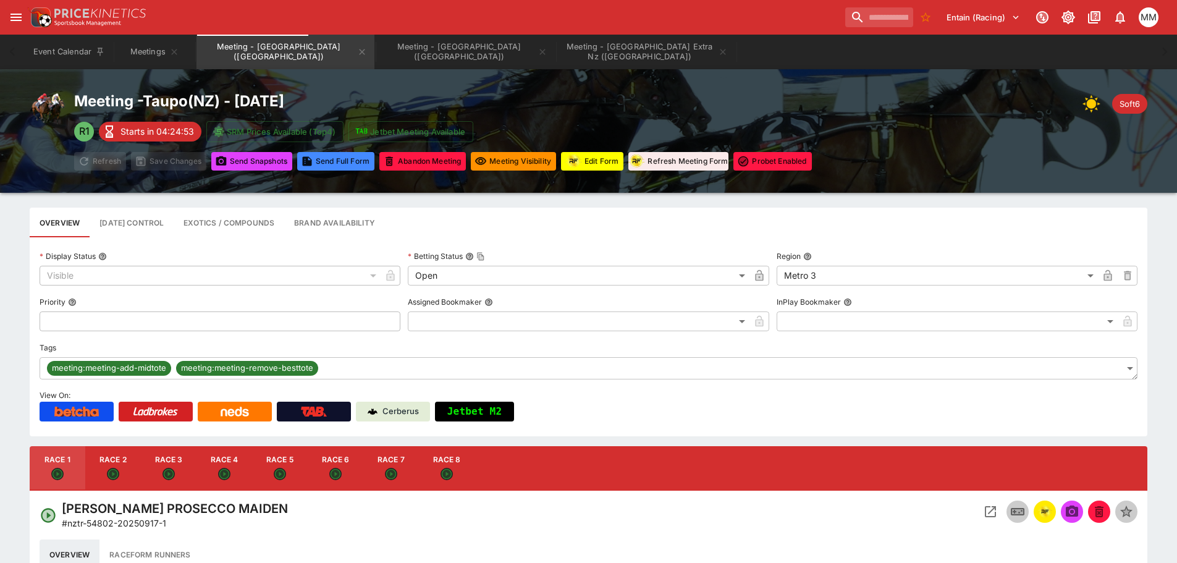
click at [612, 167] on button "Edit Form" at bounding box center [592, 161] width 62 height 19
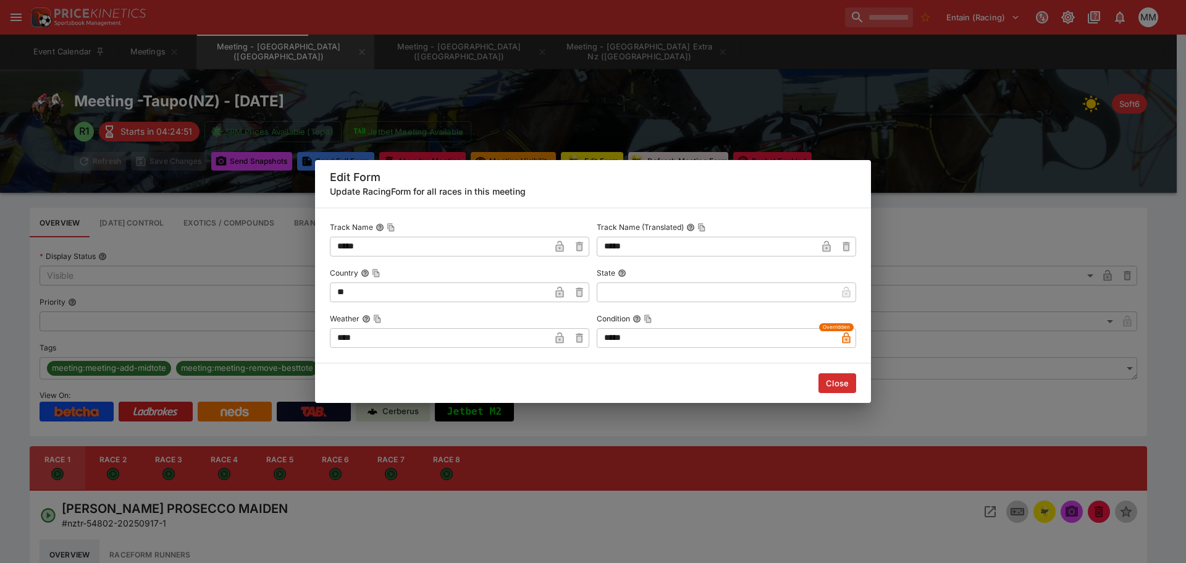
click at [828, 379] on button "Close" at bounding box center [838, 383] width 38 height 20
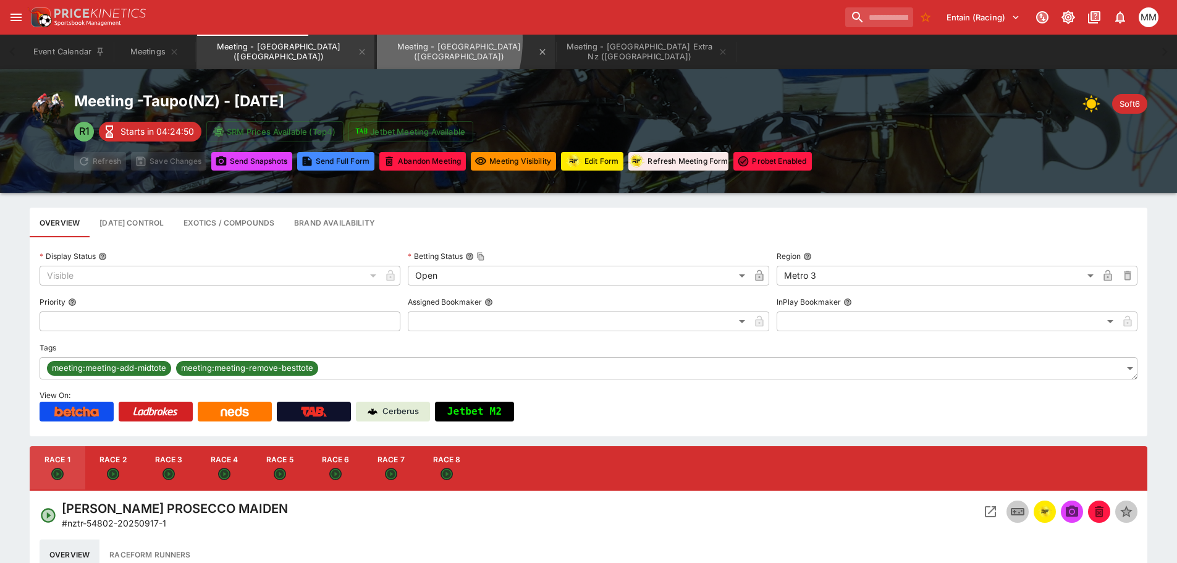
click at [377, 40] on button "Meeting - [GEOGRAPHIC_DATA] ([GEOGRAPHIC_DATA])" at bounding box center [466, 52] width 178 height 35
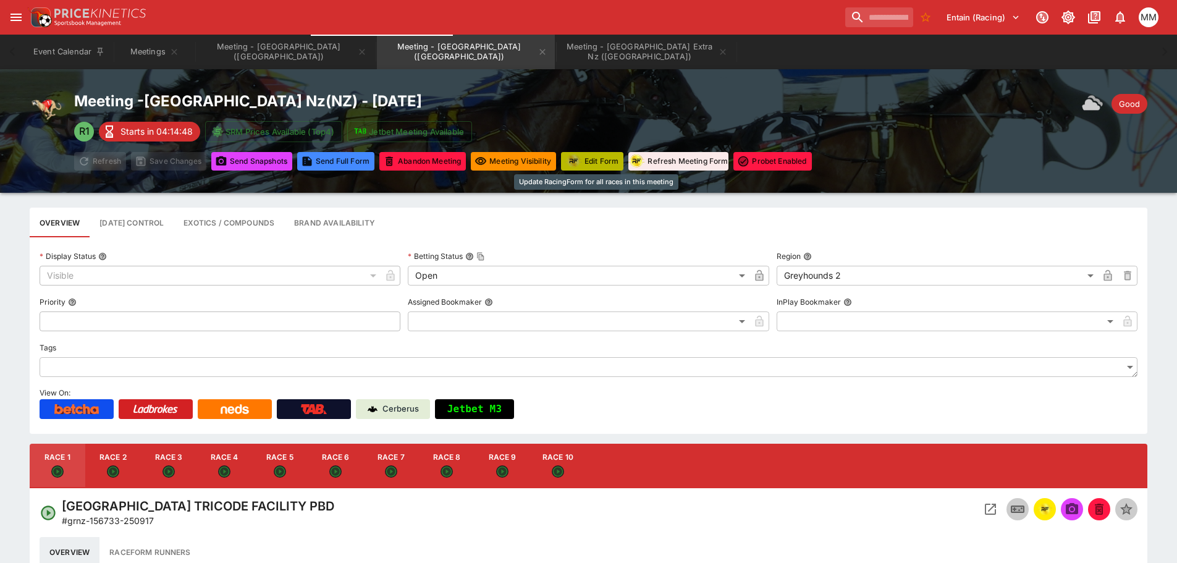
click at [610, 156] on button "Edit Form" at bounding box center [592, 161] width 62 height 19
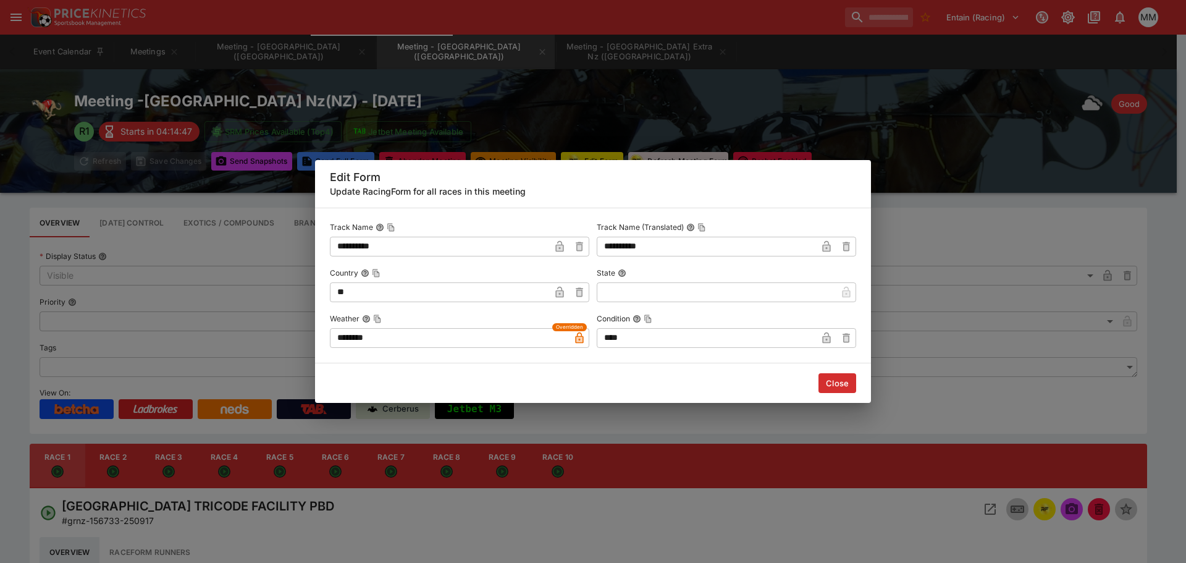
click at [842, 389] on button "Close" at bounding box center [838, 383] width 38 height 20
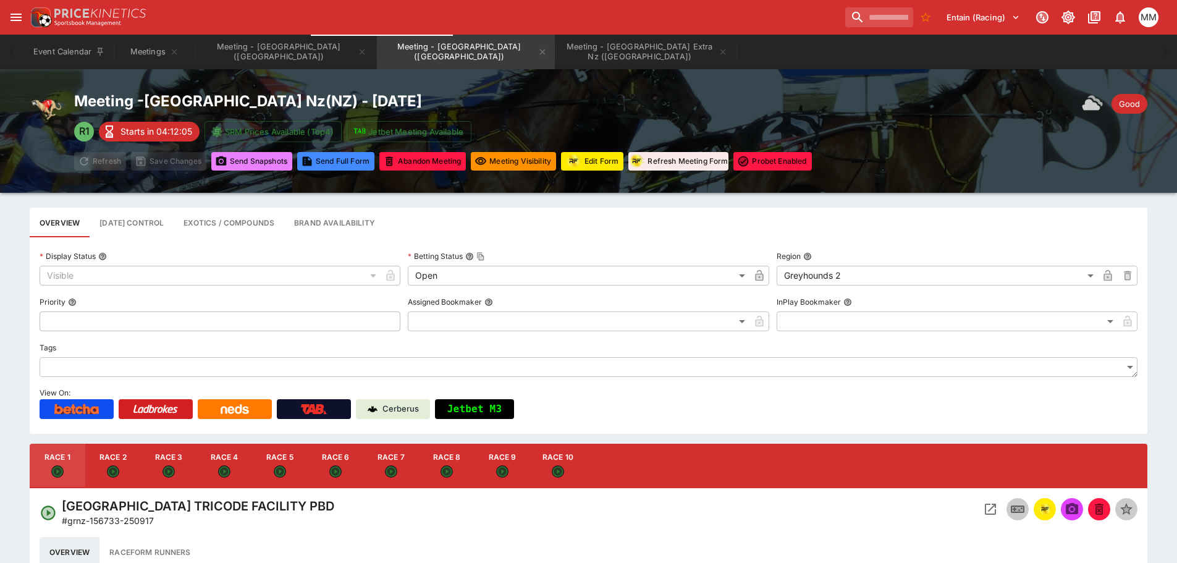
click at [256, 158] on button "Send Snapshot s" at bounding box center [251, 161] width 81 height 19
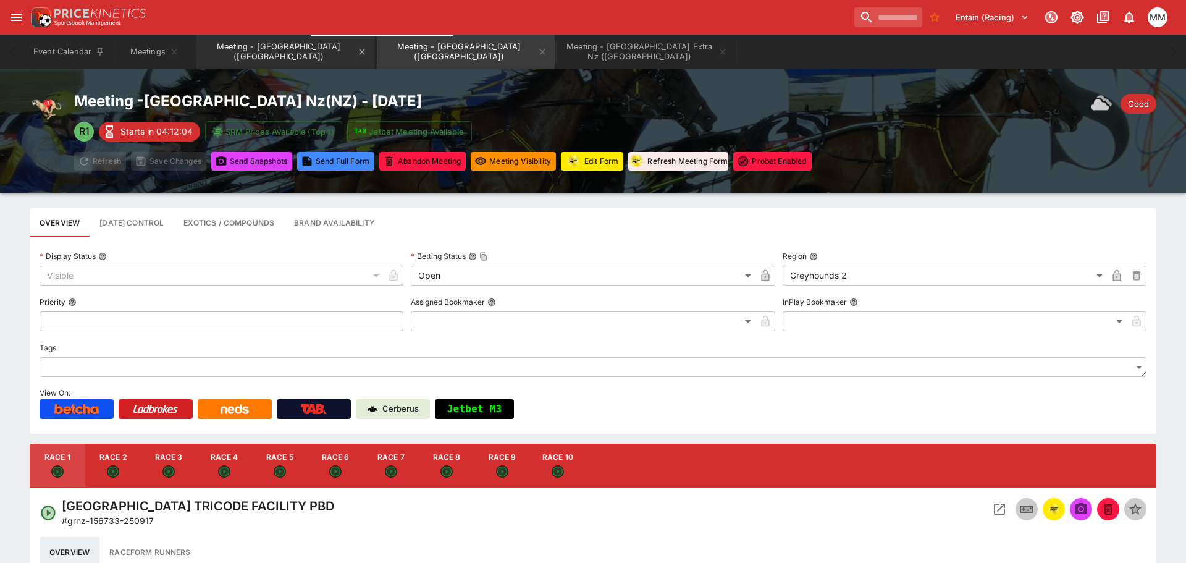
click at [261, 51] on button "Meeting - [GEOGRAPHIC_DATA] ([GEOGRAPHIC_DATA])" at bounding box center [285, 52] width 178 height 35
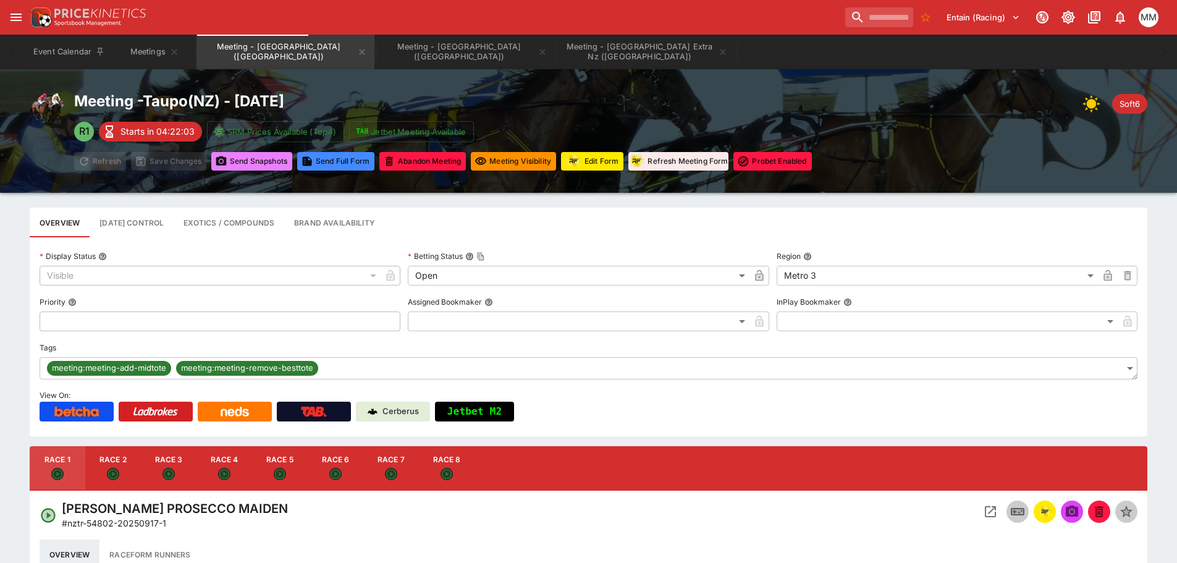
click at [235, 161] on button "Send Snapshot s" at bounding box center [251, 161] width 81 height 19
click at [557, 48] on button "Meeting - [GEOGRAPHIC_DATA] Extra Nz ([GEOGRAPHIC_DATA])" at bounding box center [646, 52] width 178 height 35
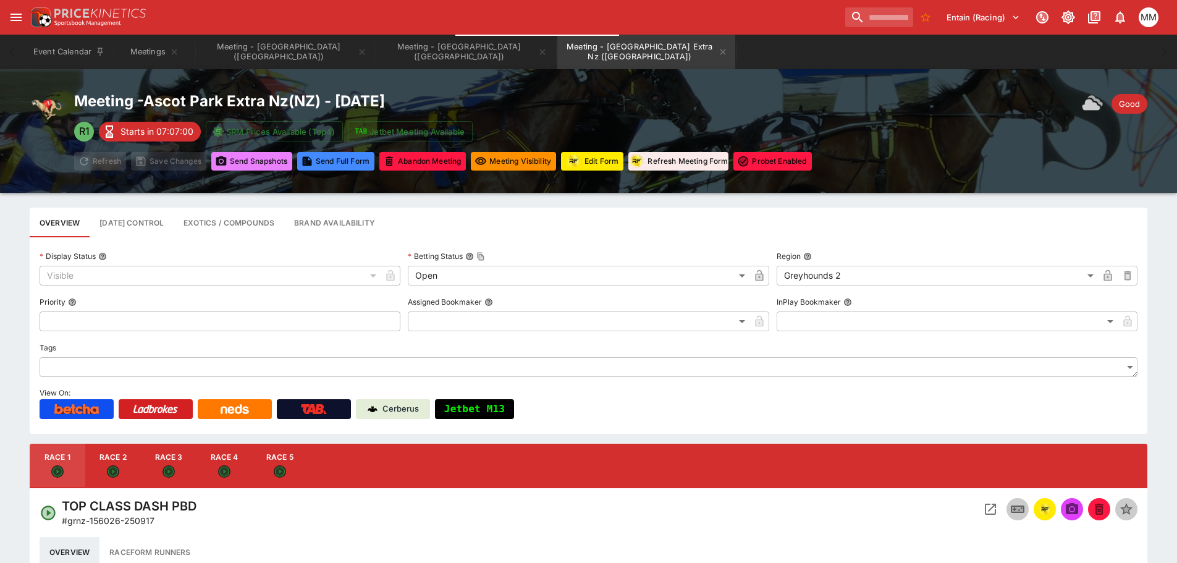
click at [246, 158] on button "Send Snapshot s" at bounding box center [251, 161] width 81 height 19
